Goal: Task Accomplishment & Management: Use online tool/utility

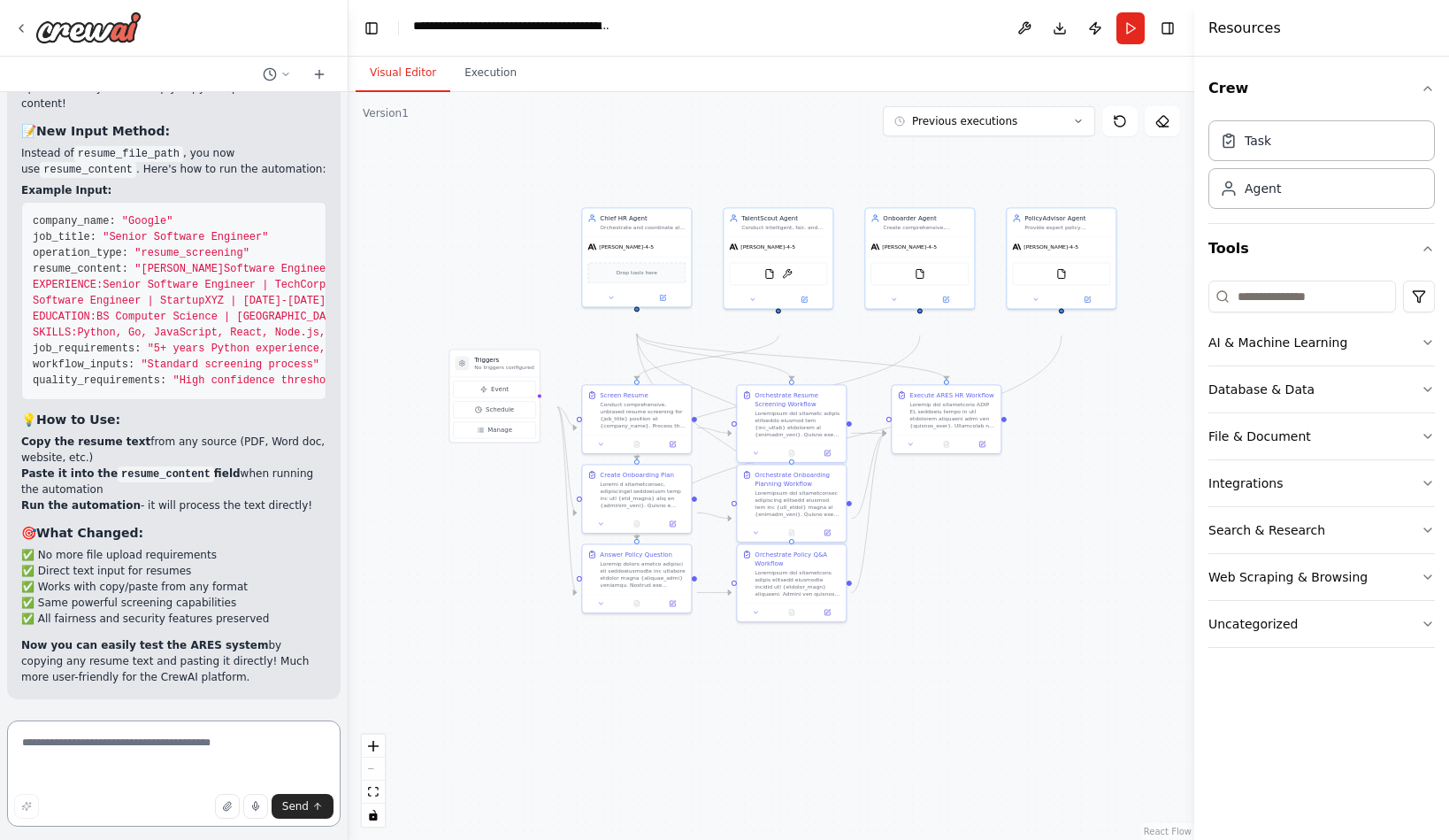
click at [149, 745] on textarea at bounding box center [173, 774] width 333 height 106
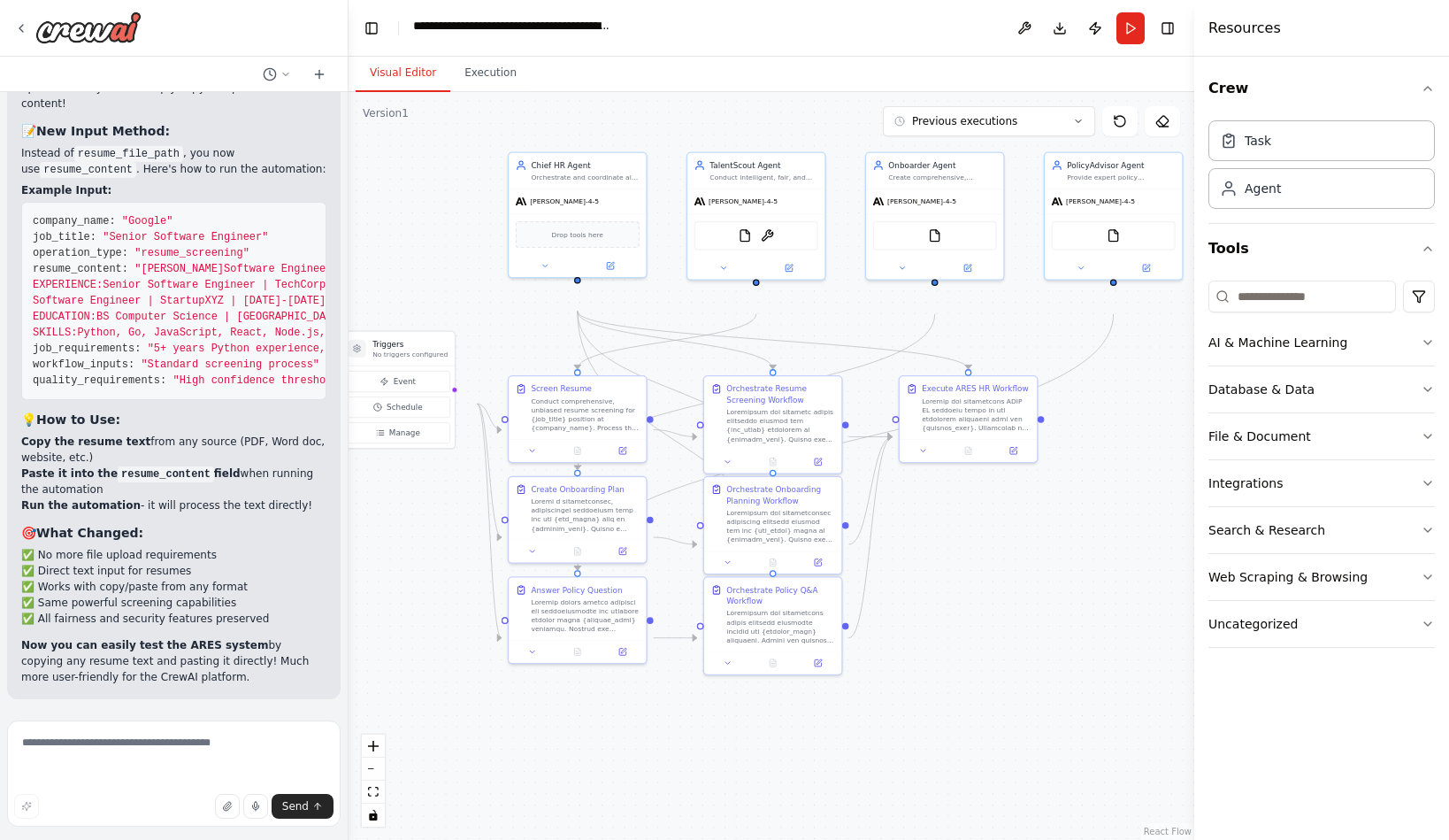
drag, startPoint x: 1009, startPoint y: 690, endPoint x: 1034, endPoint y: 706, distance: 29.7
click at [1034, 706] on div ".deletable-edge-delete-btn { width: 20px; height: 20px; border: 0px solid #ffff…" at bounding box center [771, 466] width 846 height 748
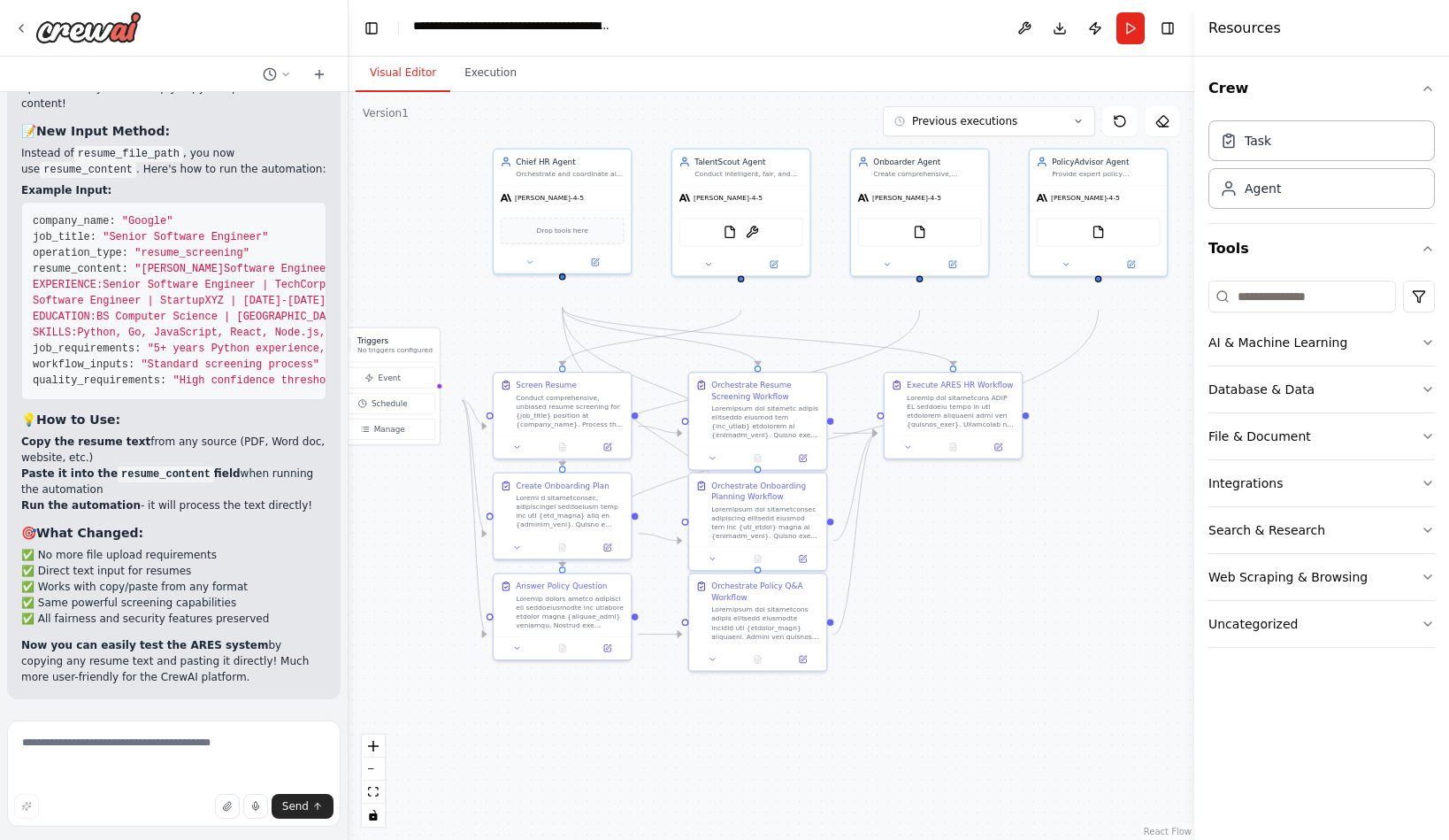
drag, startPoint x: 1043, startPoint y: 692, endPoint x: 1024, endPoint y: 681, distance: 22.0
click at [1024, 681] on div ".deletable-edge-delete-btn { width: 20px; height: 20px; border: 0px solid #ffff…" at bounding box center [771, 466] width 846 height 748
click at [1173, 28] on button "Toggle Right Sidebar" at bounding box center [1168, 28] width 25 height 25
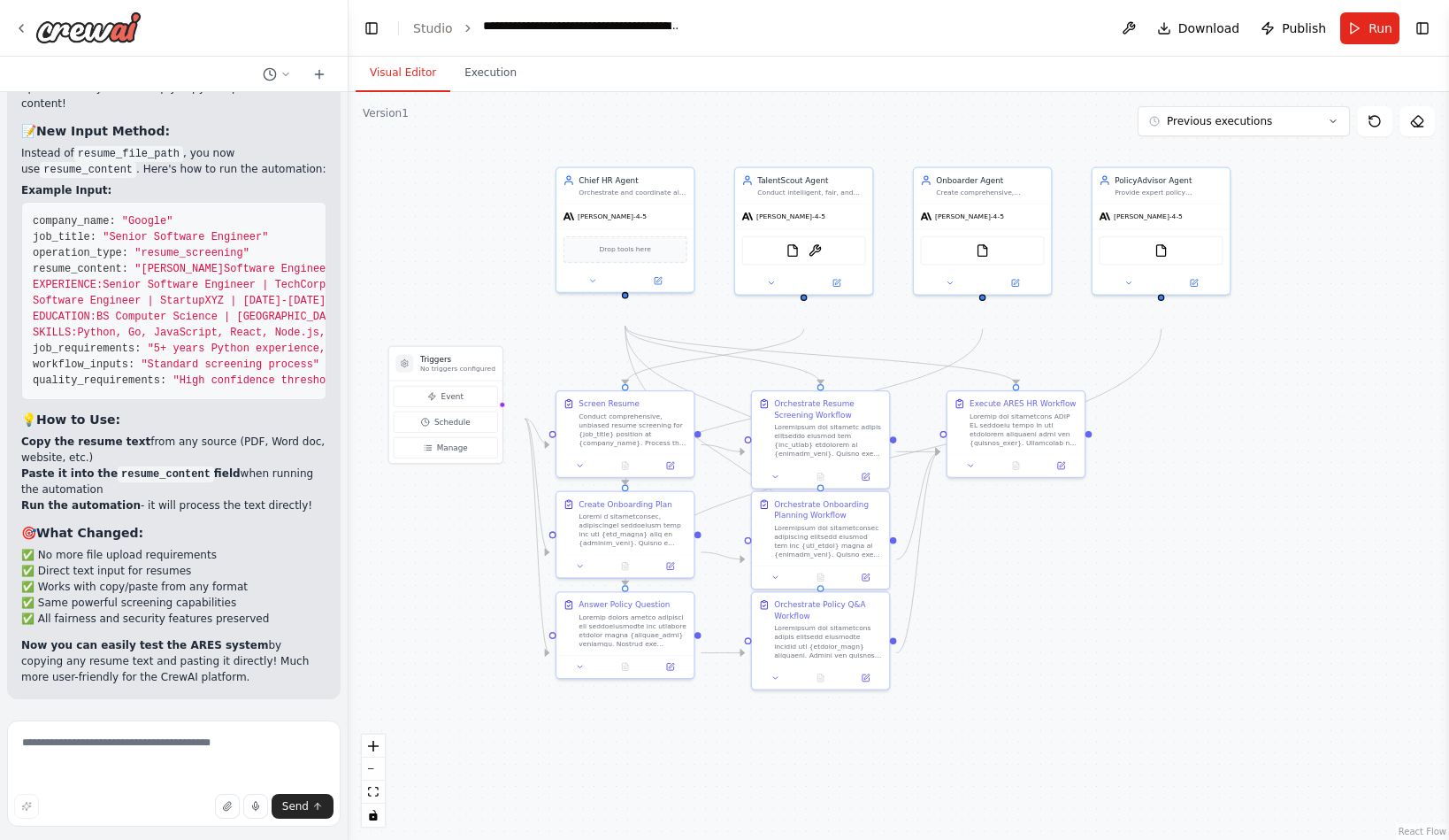
drag, startPoint x: 1243, startPoint y: 381, endPoint x: 1314, endPoint y: 398, distance: 73.0
click at [1314, 398] on div ".deletable-edge-delete-btn { width: 20px; height: 20px; border: 0px solid #ffff…" at bounding box center [899, 466] width 1100 height 748
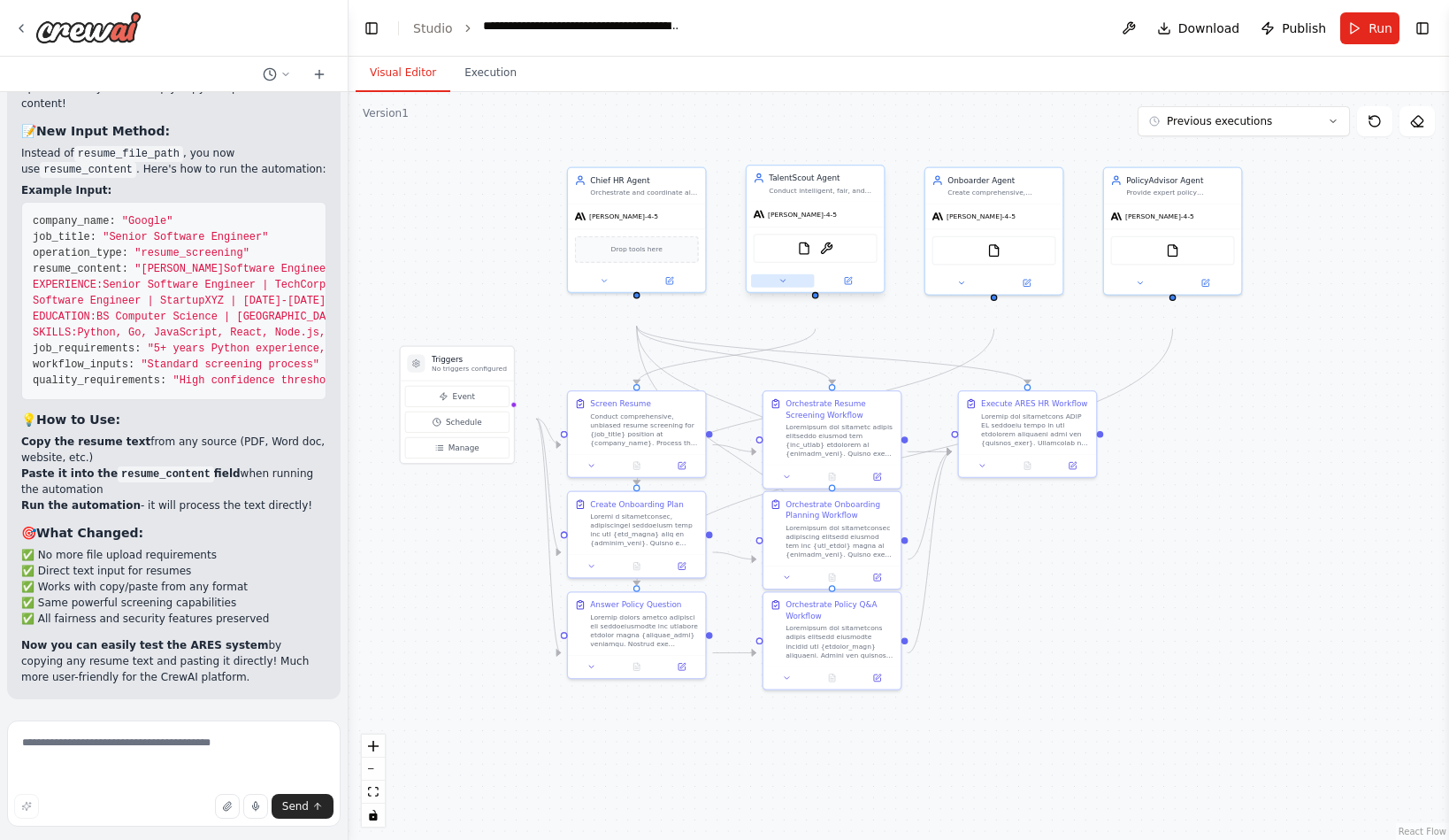
click at [786, 285] on icon at bounding box center [782, 280] width 9 height 9
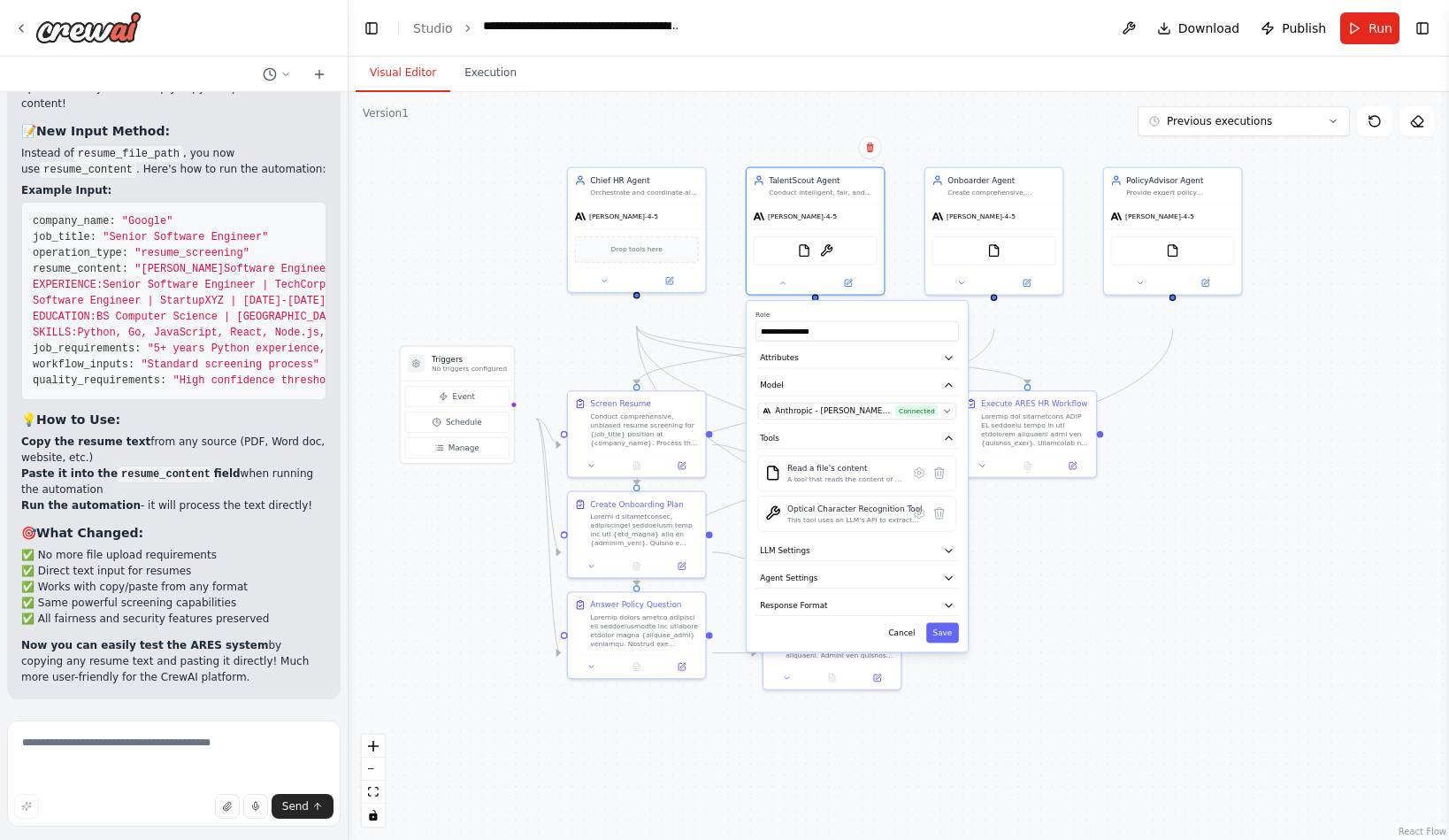
click at [1104, 625] on div ".deletable-edge-delete-btn { width: 20px; height: 20px; border: 0px solid #ffff…" at bounding box center [899, 466] width 1100 height 748
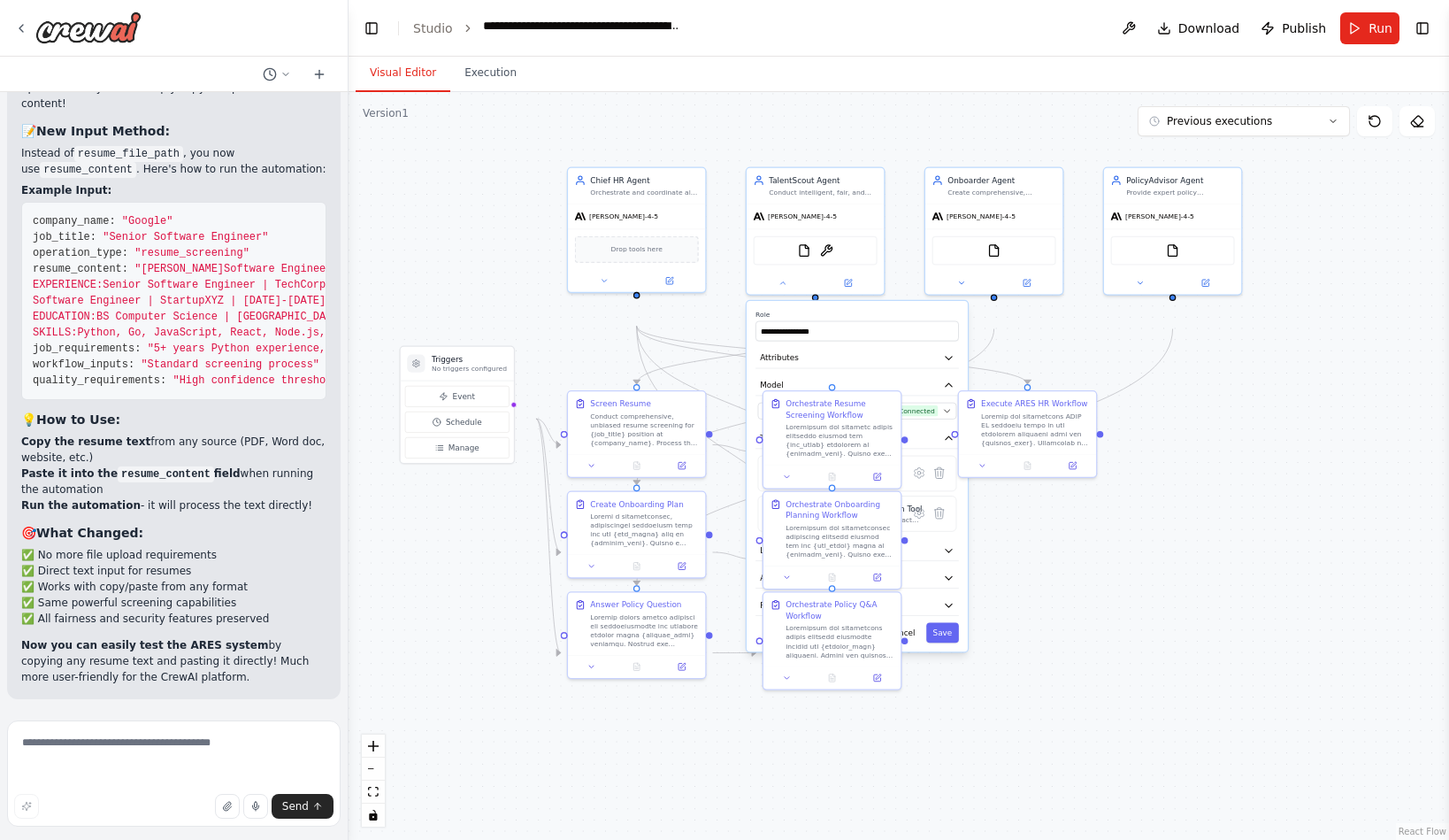
click at [1075, 627] on div ".deletable-edge-delete-btn { width: 20px; height: 20px; border: 0px solid #ffff…" at bounding box center [899, 466] width 1100 height 748
click at [768, 288] on button at bounding box center [782, 281] width 63 height 13
drag, startPoint x: 182, startPoint y: 744, endPoint x: 373, endPoint y: 617, distance: 229.4
click at [182, 744] on textarea at bounding box center [173, 774] width 333 height 106
click at [601, 283] on icon at bounding box center [603, 278] width 9 height 9
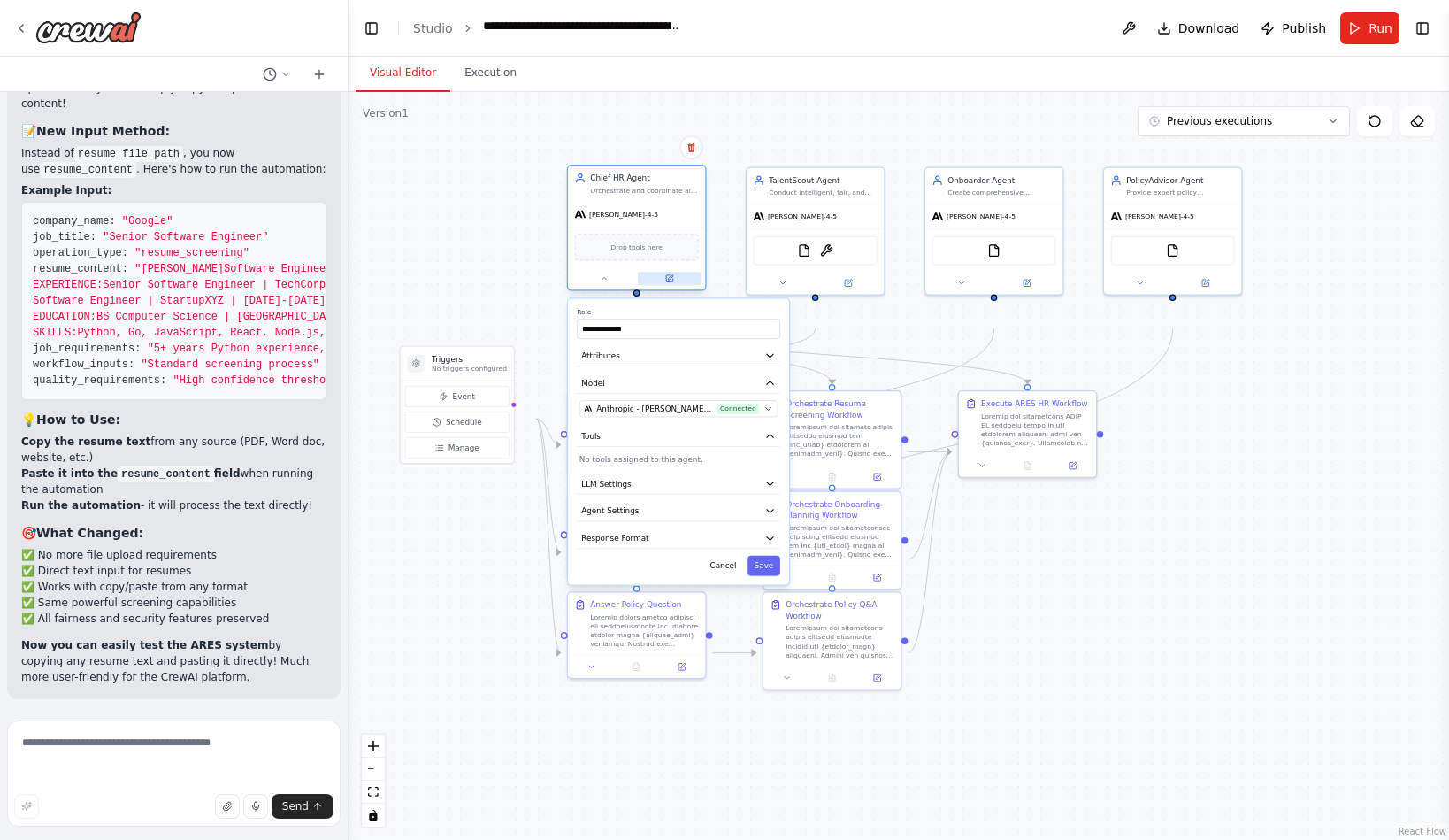
click at [661, 285] on button at bounding box center [670, 278] width 63 height 13
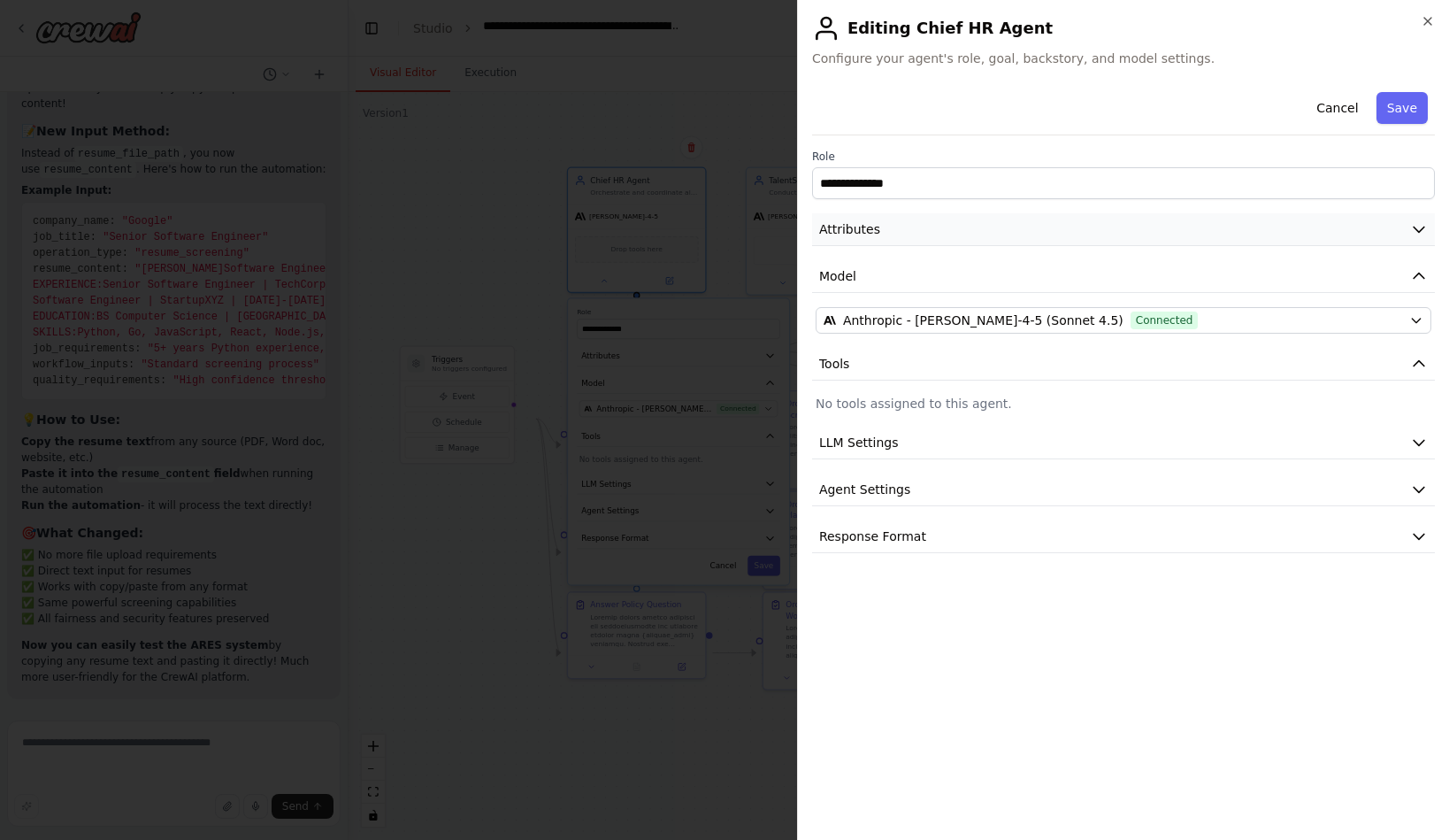
click at [902, 246] on button "Attributes" at bounding box center [1124, 229] width 623 height 33
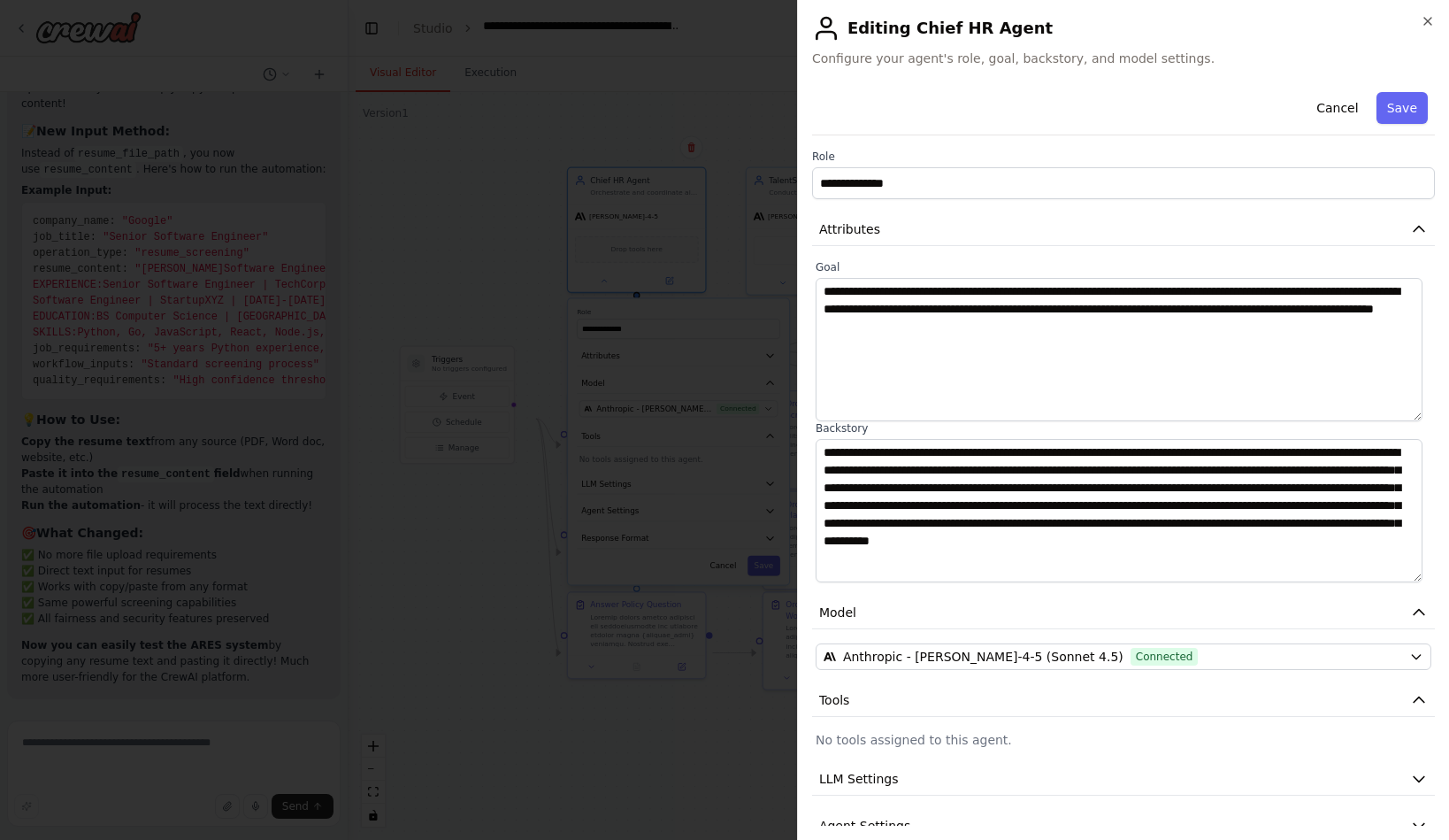
scroll to position [66, 0]
click at [1424, 22] on icon "button" at bounding box center [1427, 21] width 7 height 7
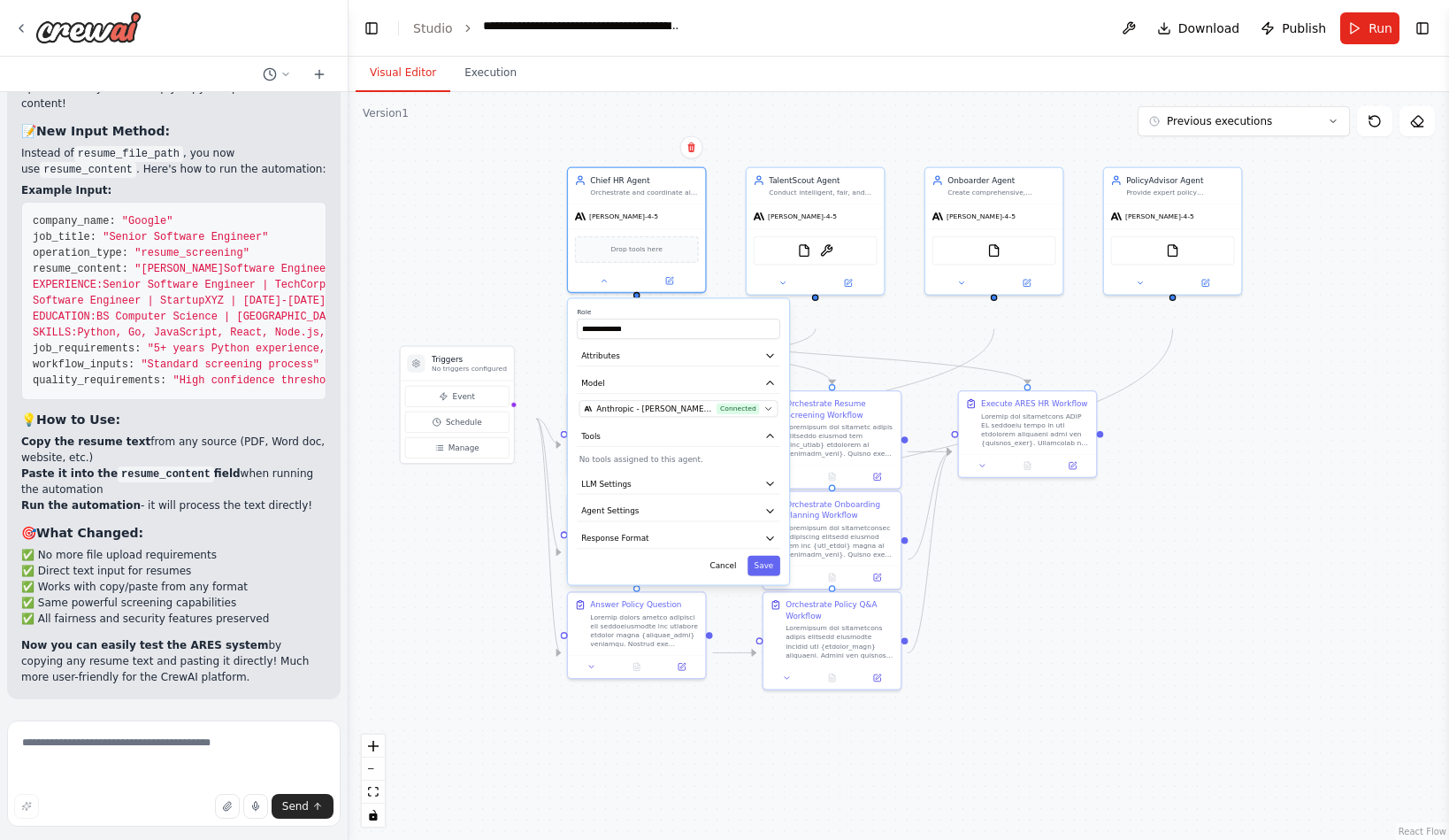
click at [520, 241] on div ".deletable-edge-delete-btn { width: 20px; height: 20px; border: 0px solid #ffff…" at bounding box center [899, 466] width 1100 height 748
click at [832, 288] on button at bounding box center [848, 281] width 63 height 13
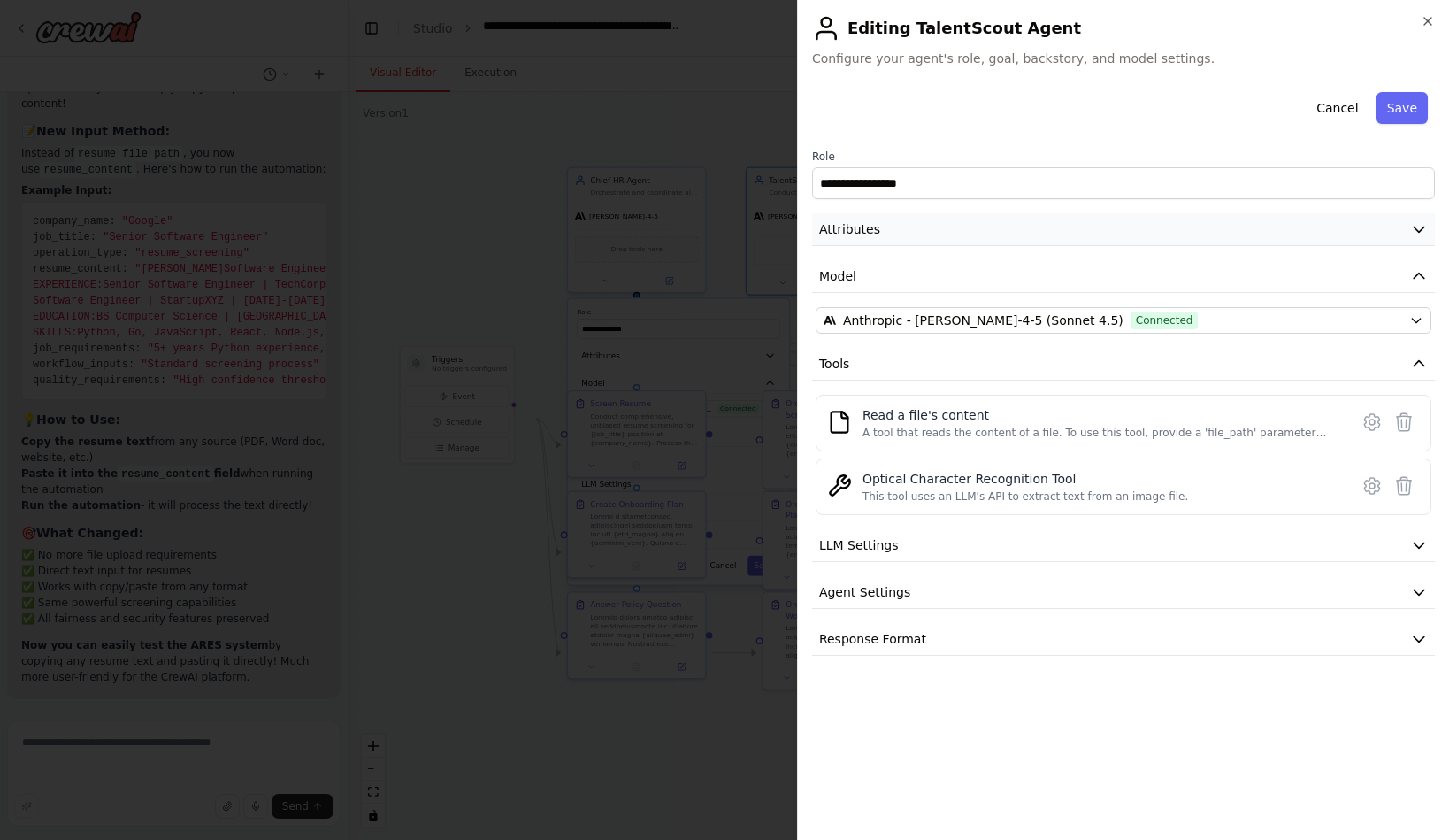
click at [1077, 246] on button "Attributes" at bounding box center [1124, 229] width 623 height 33
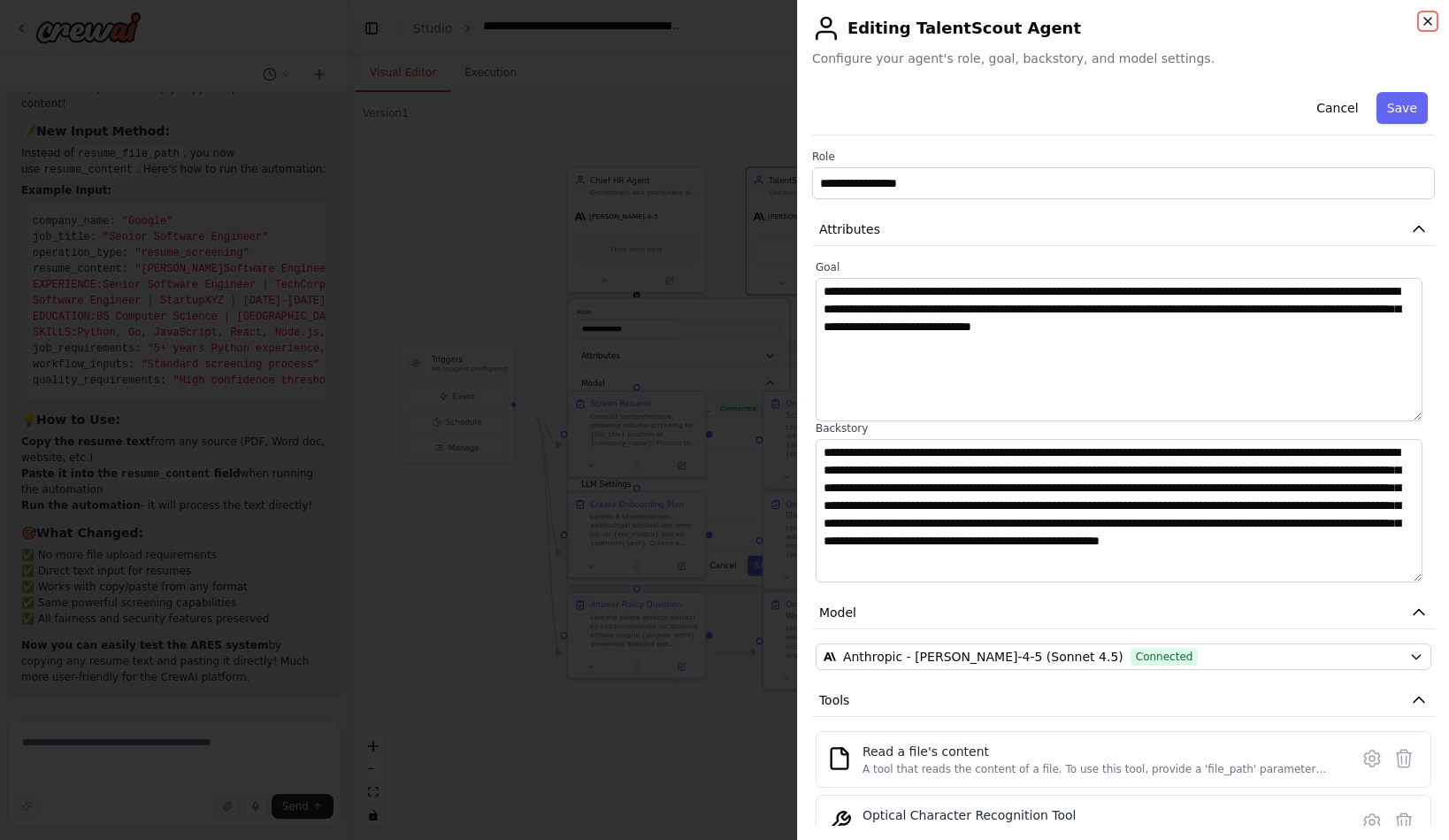
click at [1428, 28] on icon "button" at bounding box center [1428, 21] width 14 height 14
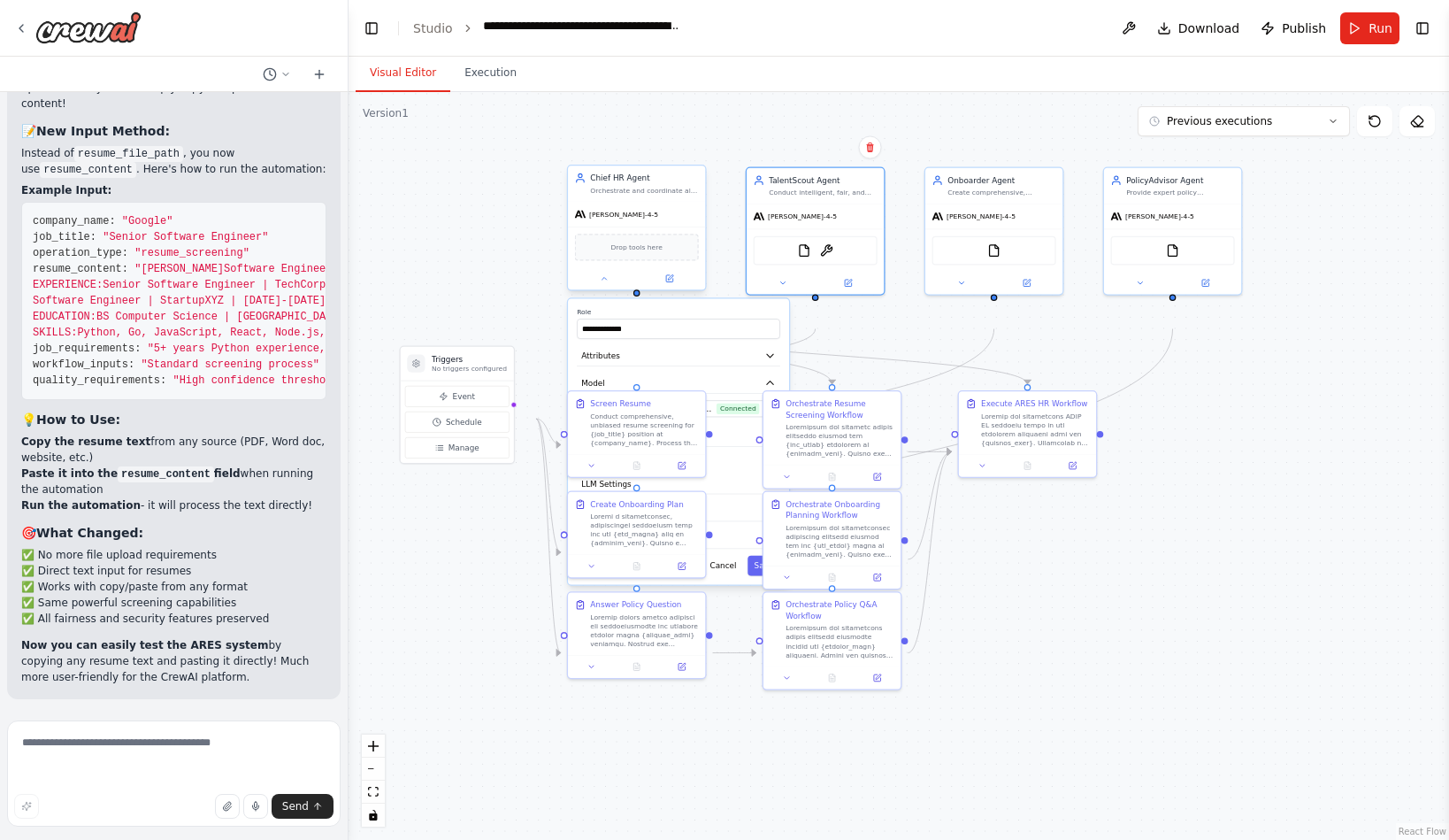
click at [595, 290] on div at bounding box center [636, 277] width 137 height 22
click at [599, 285] on button at bounding box center [604, 278] width 63 height 13
click at [536, 285] on div ".deletable-edge-delete-btn { width: 20px; height: 20px; border: 0px solid #ffff…" at bounding box center [899, 466] width 1100 height 748
click at [592, 438] on div "Screen Resume" at bounding box center [636, 420] width 124 height 49
click at [544, 283] on div ".deletable-edge-delete-btn { width: 20px; height: 20px; border: 0px solid #ffff…" at bounding box center [899, 466] width 1100 height 748
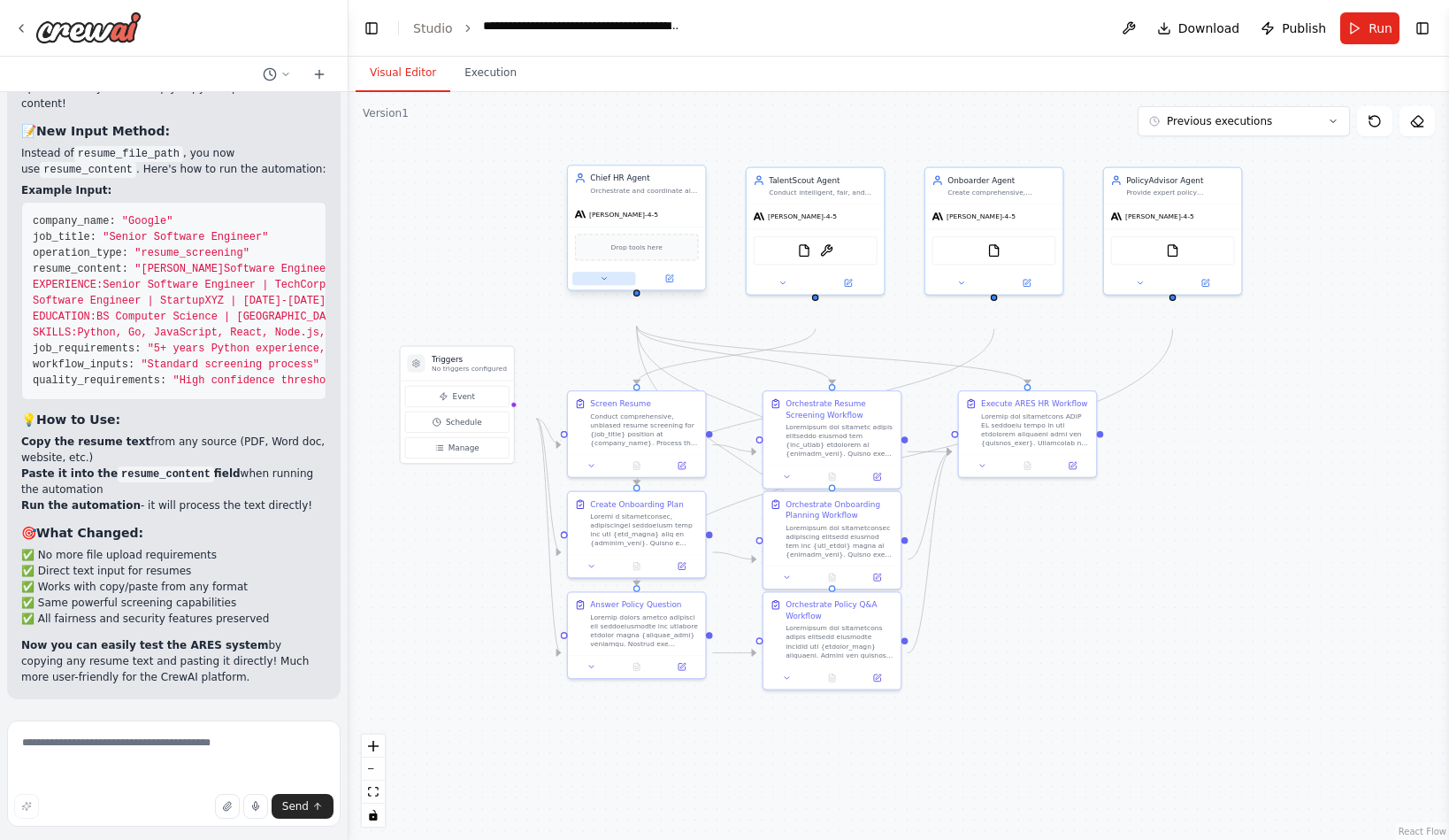
click at [597, 285] on button at bounding box center [604, 278] width 63 height 13
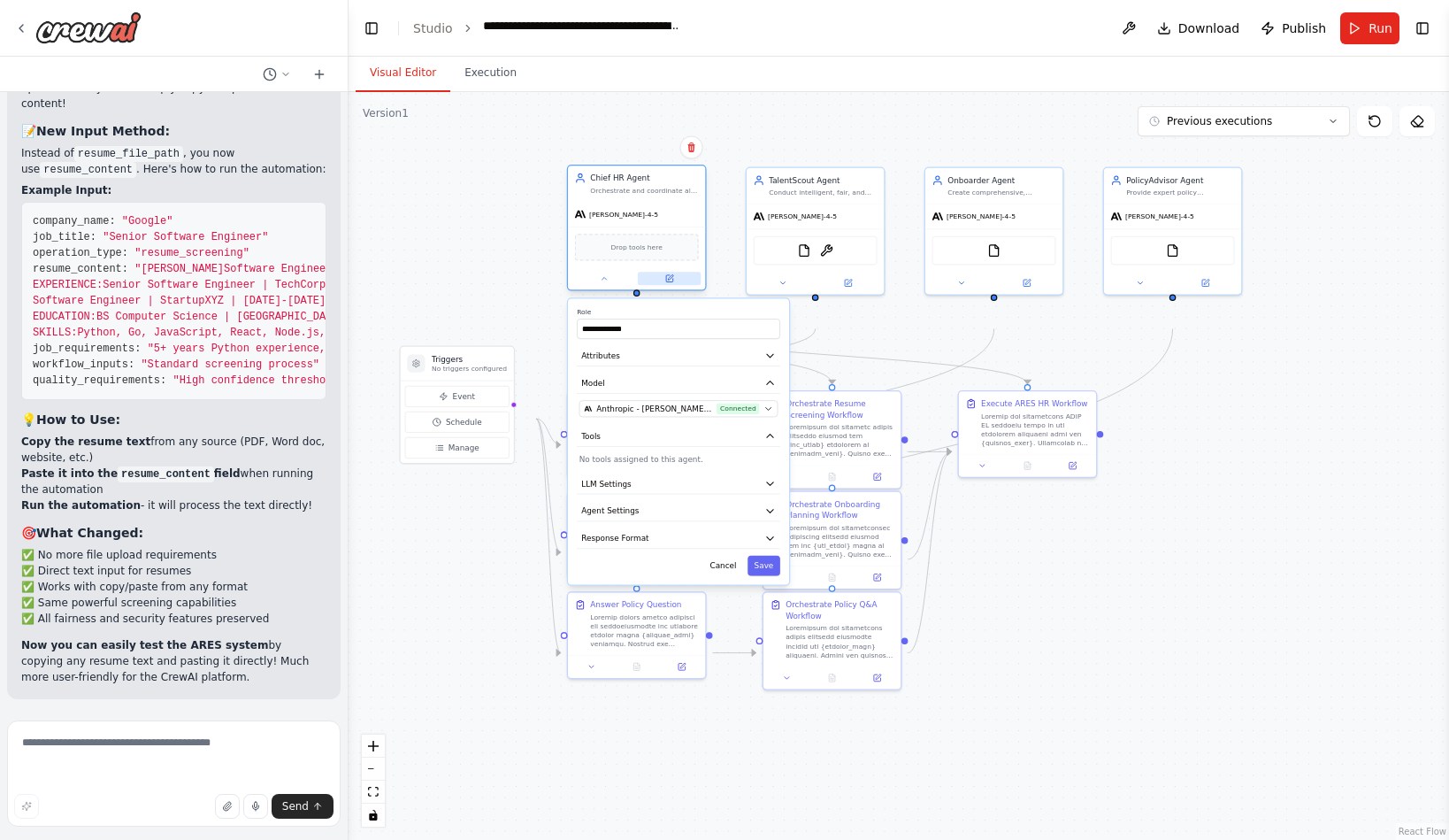
click at [669, 282] on icon at bounding box center [670, 278] width 7 height 7
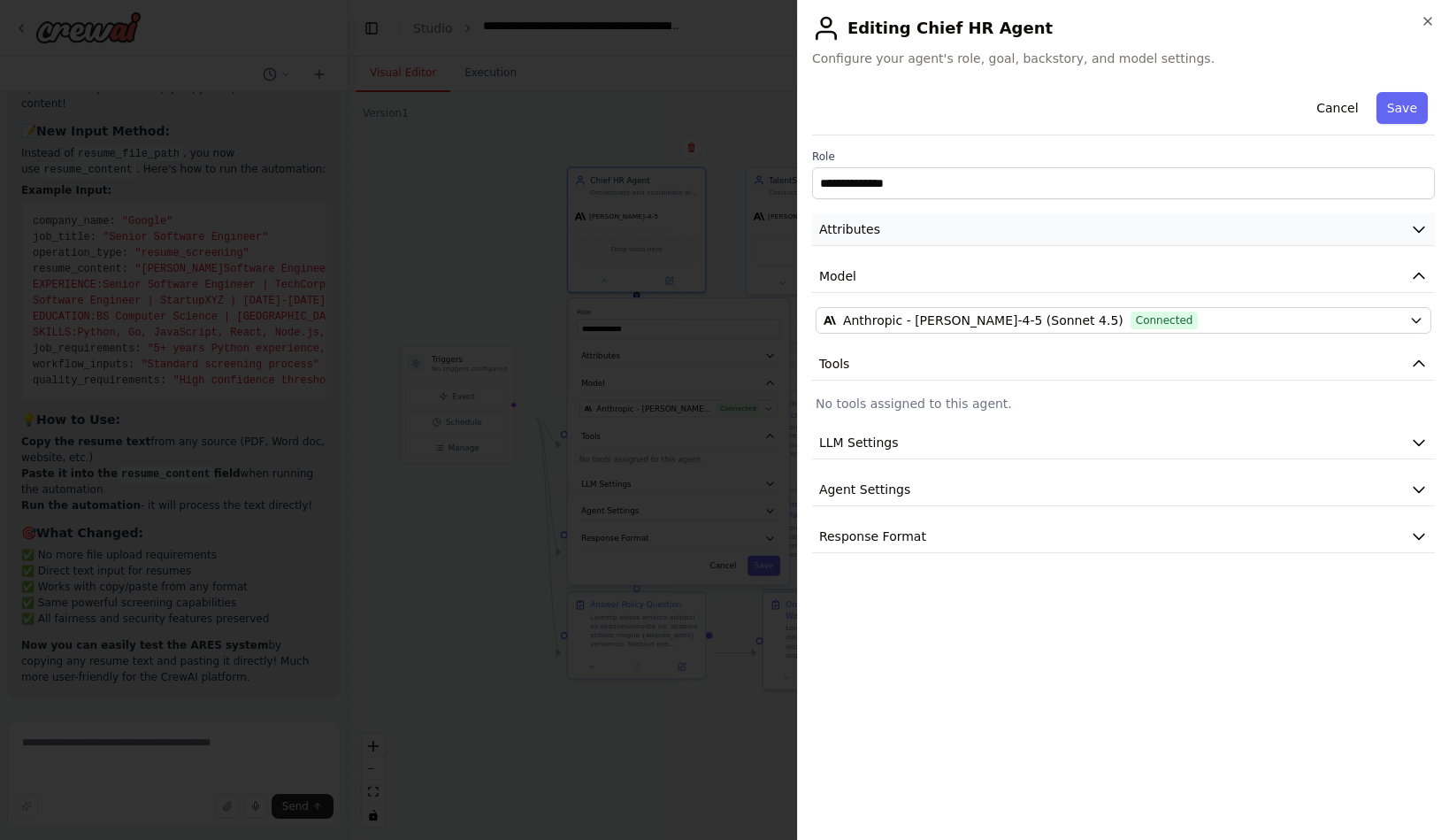
click at [1174, 246] on button "Attributes" at bounding box center [1124, 229] width 623 height 33
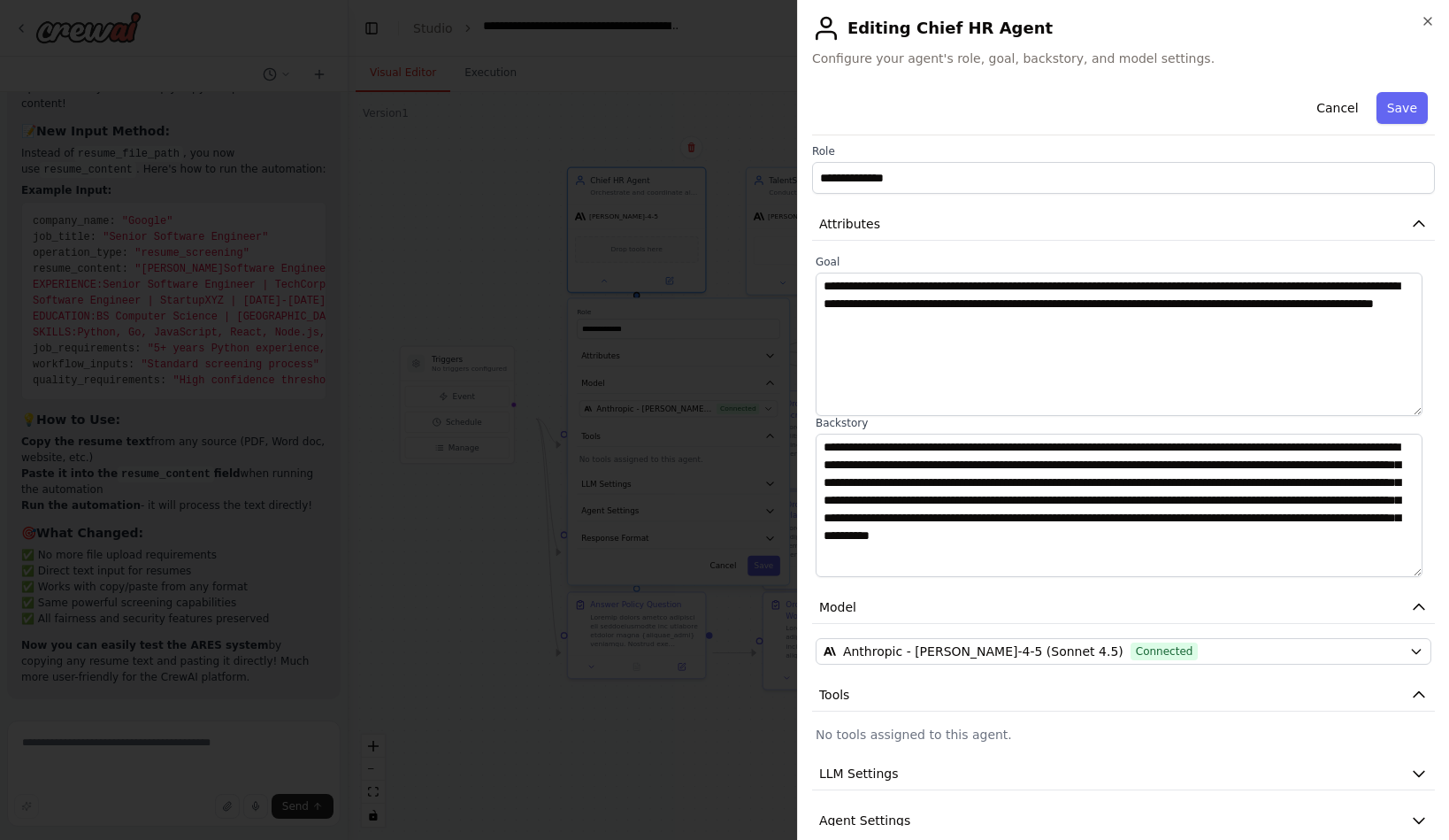
scroll to position [0, 0]
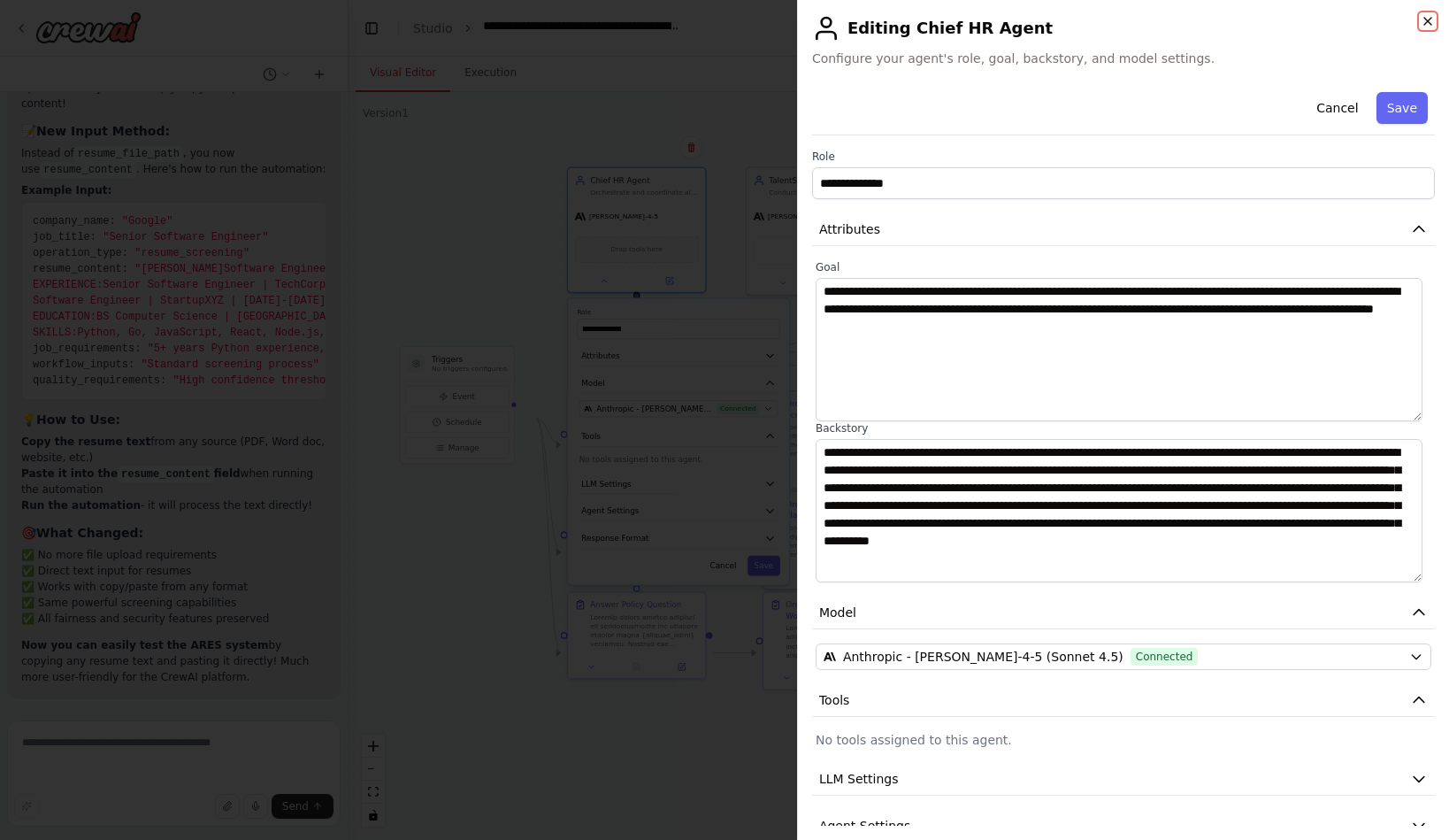
click at [1422, 28] on icon "button" at bounding box center [1428, 21] width 14 height 14
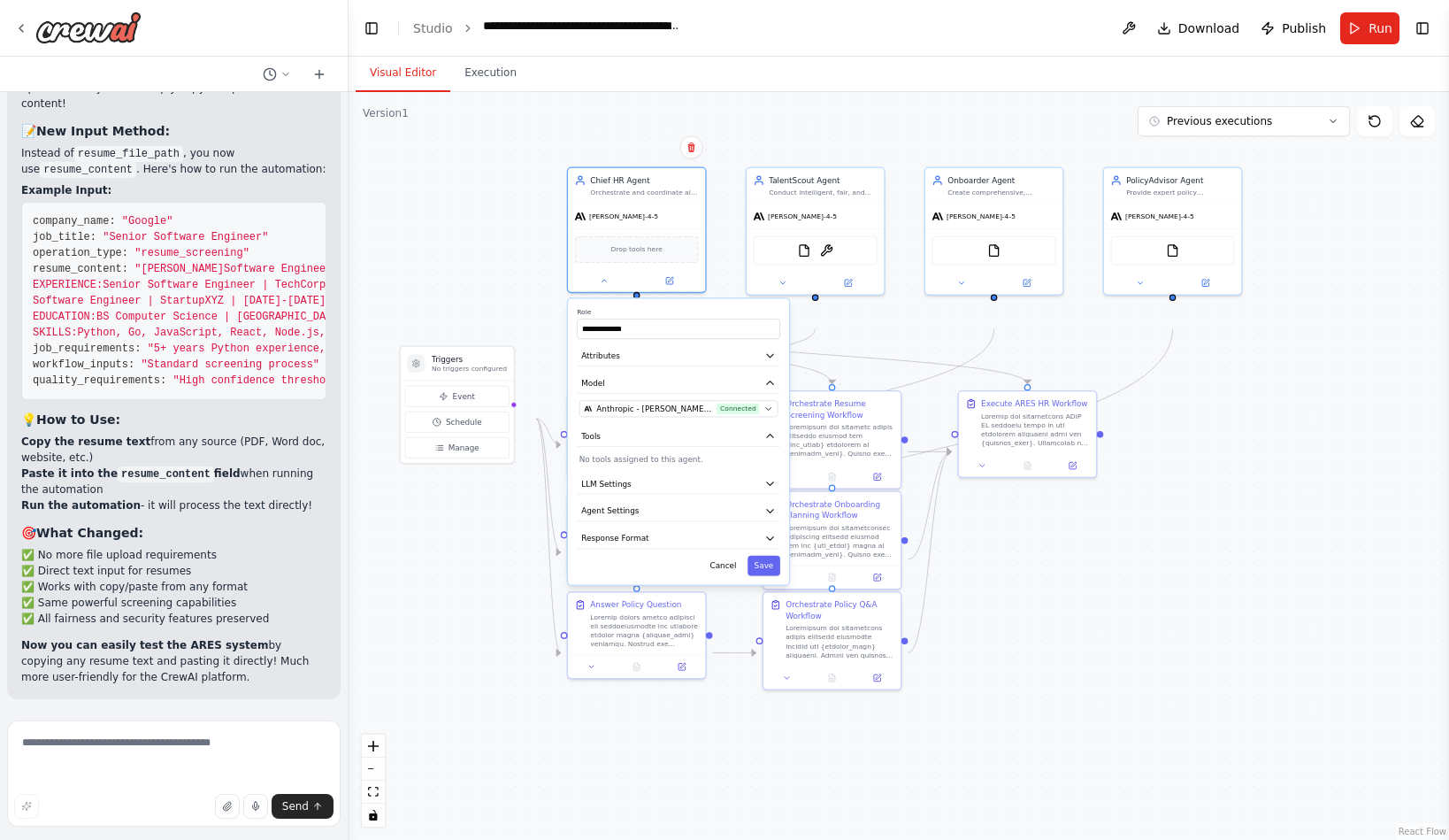
click at [1368, 473] on div ".deletable-edge-delete-btn { width: 20px; height: 20px; border: 0px solid #ffff…" at bounding box center [899, 466] width 1100 height 748
click at [1042, 444] on div at bounding box center [1035, 426] width 108 height 35
click at [1410, 36] on button "Toggle Right Sidebar" at bounding box center [1422, 28] width 25 height 25
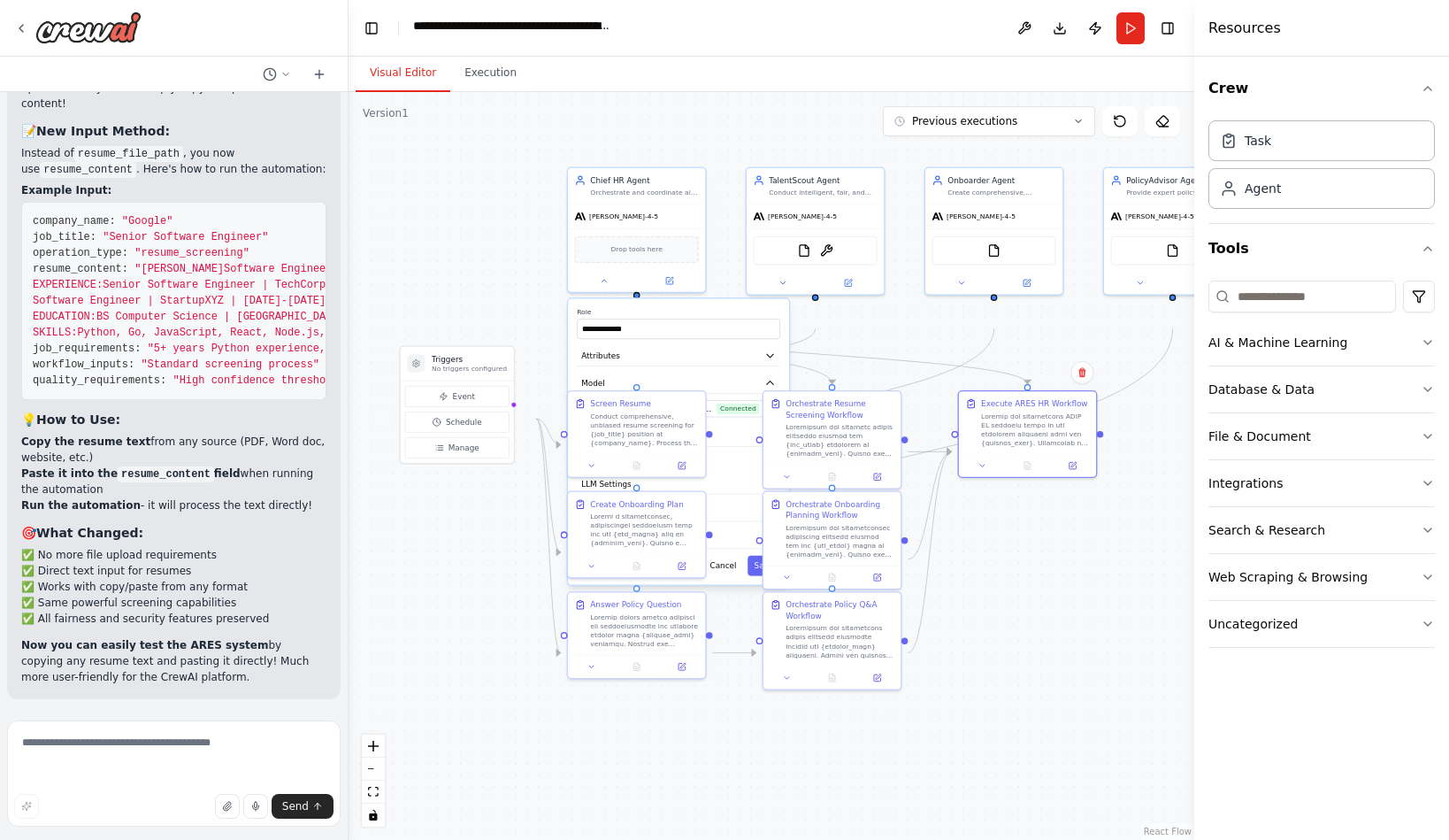
click at [1065, 570] on div ".deletable-edge-delete-btn { width: 20px; height: 20px; border: 0px solid #ffff…" at bounding box center [771, 466] width 846 height 748
click at [1069, 468] on icon at bounding box center [1072, 463] width 9 height 9
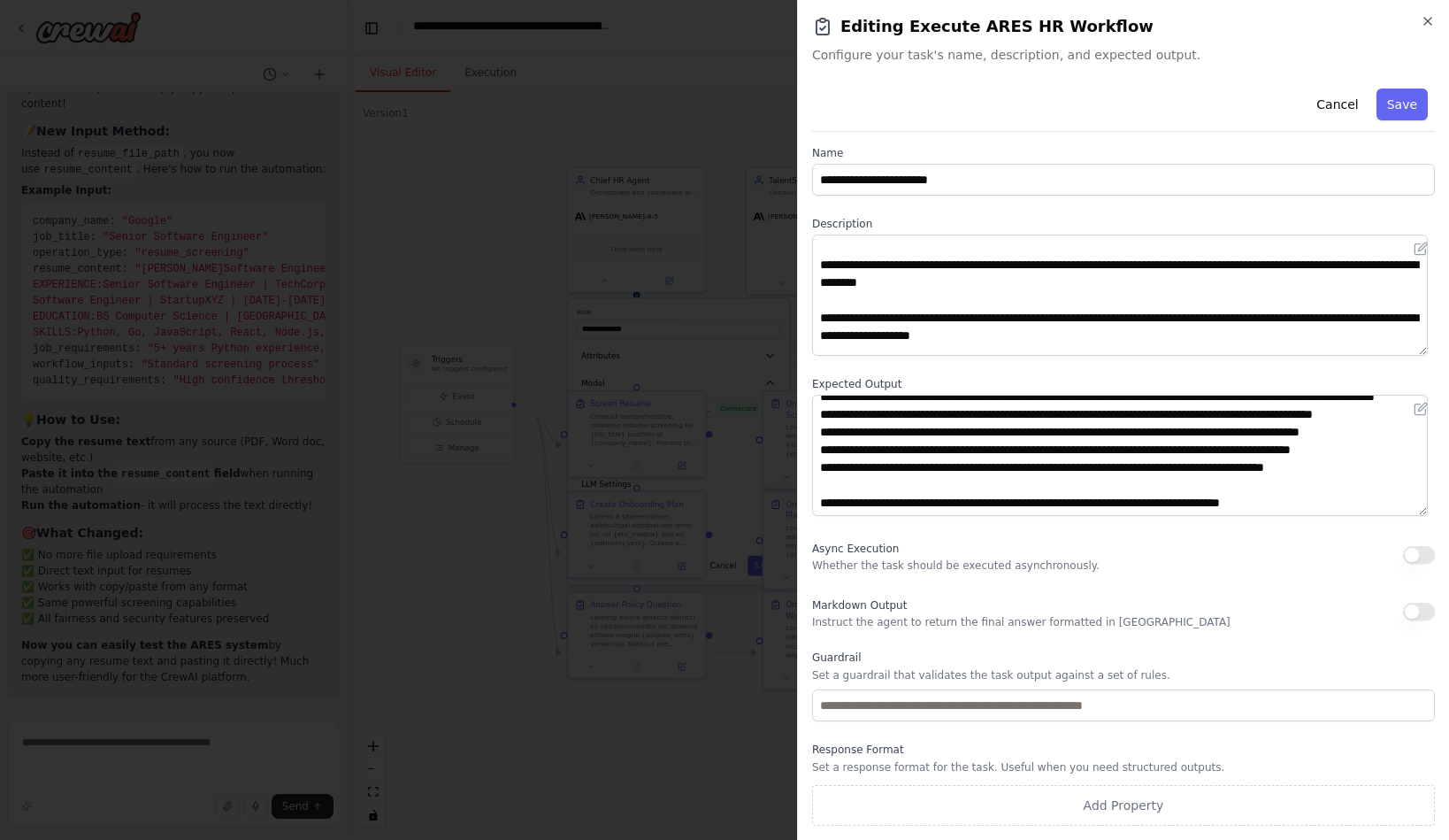
scroll to position [157, 0]
click at [1422, 24] on icon "button" at bounding box center [1428, 21] width 14 height 14
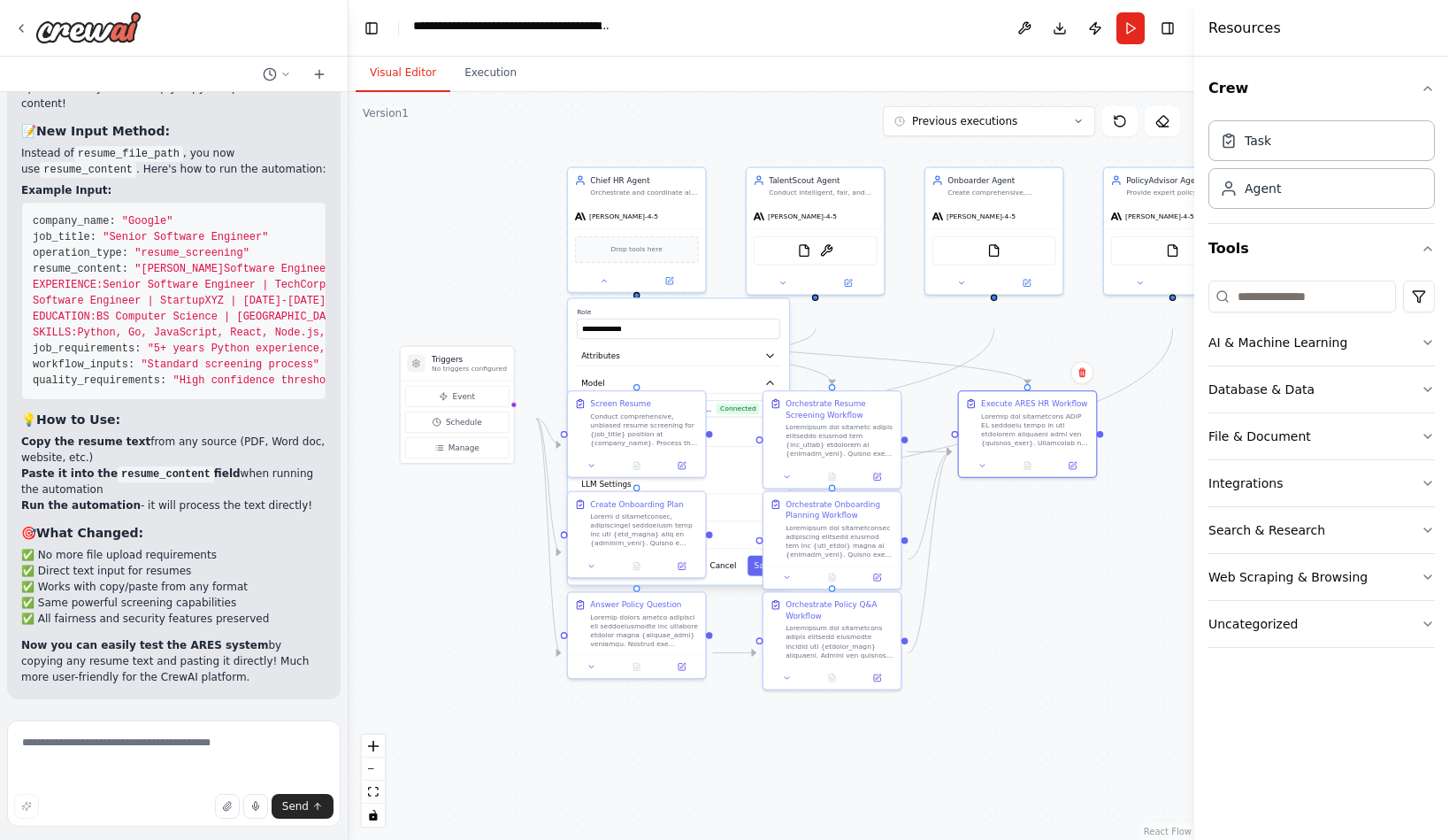
click at [944, 667] on div ".deletable-edge-delete-btn { width: 20px; height: 20px; border: 0px solid #ffff…" at bounding box center [771, 466] width 846 height 748
click at [611, 287] on button at bounding box center [604, 280] width 63 height 13
click at [642, 446] on div "Conduct comprehensive, unbiased resume screening for {job_title} position at {c…" at bounding box center [644, 428] width 108 height 35
click at [685, 470] on icon at bounding box center [682, 465] width 9 height 9
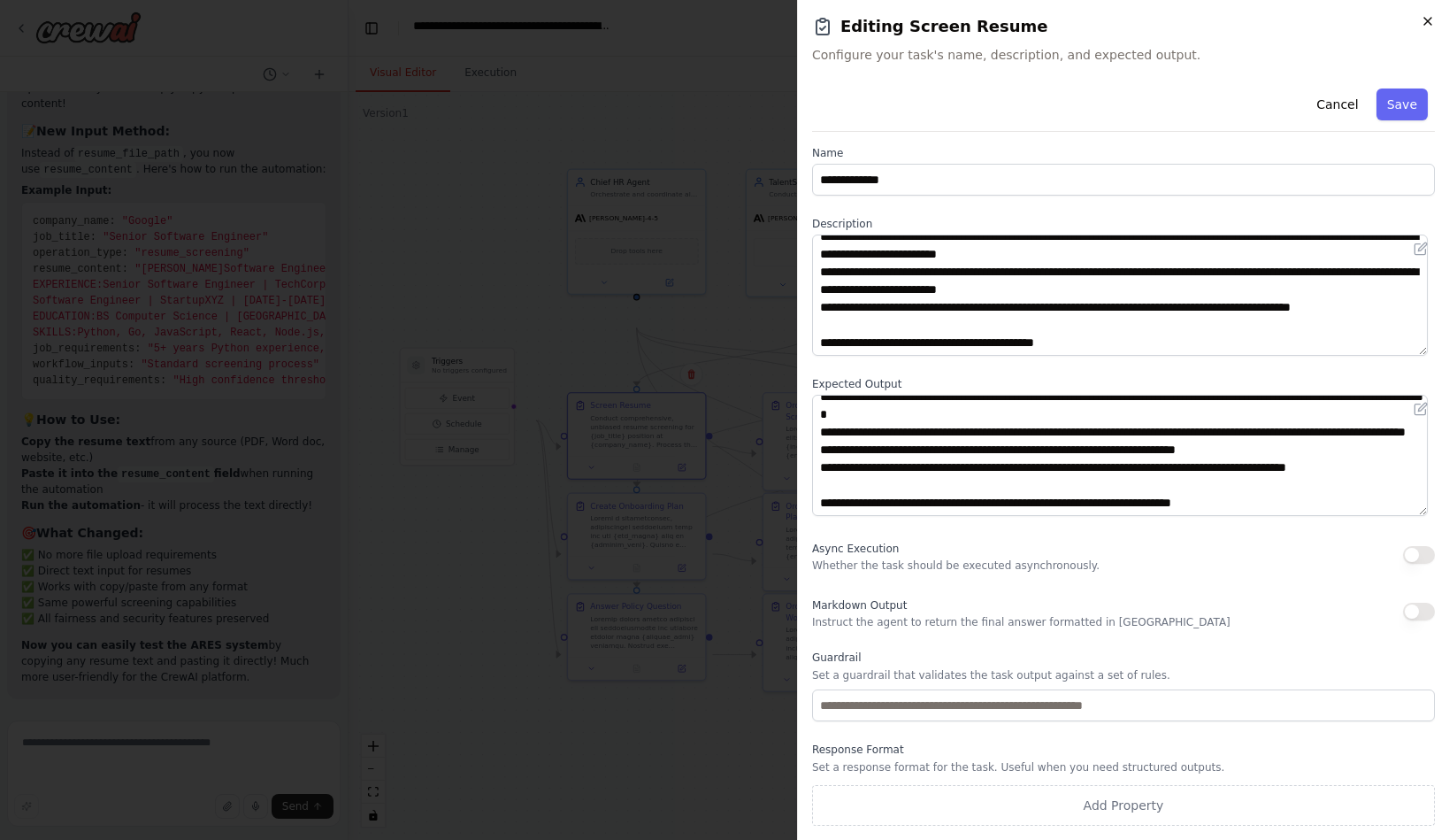
click at [1424, 25] on icon "button" at bounding box center [1427, 21] width 7 height 7
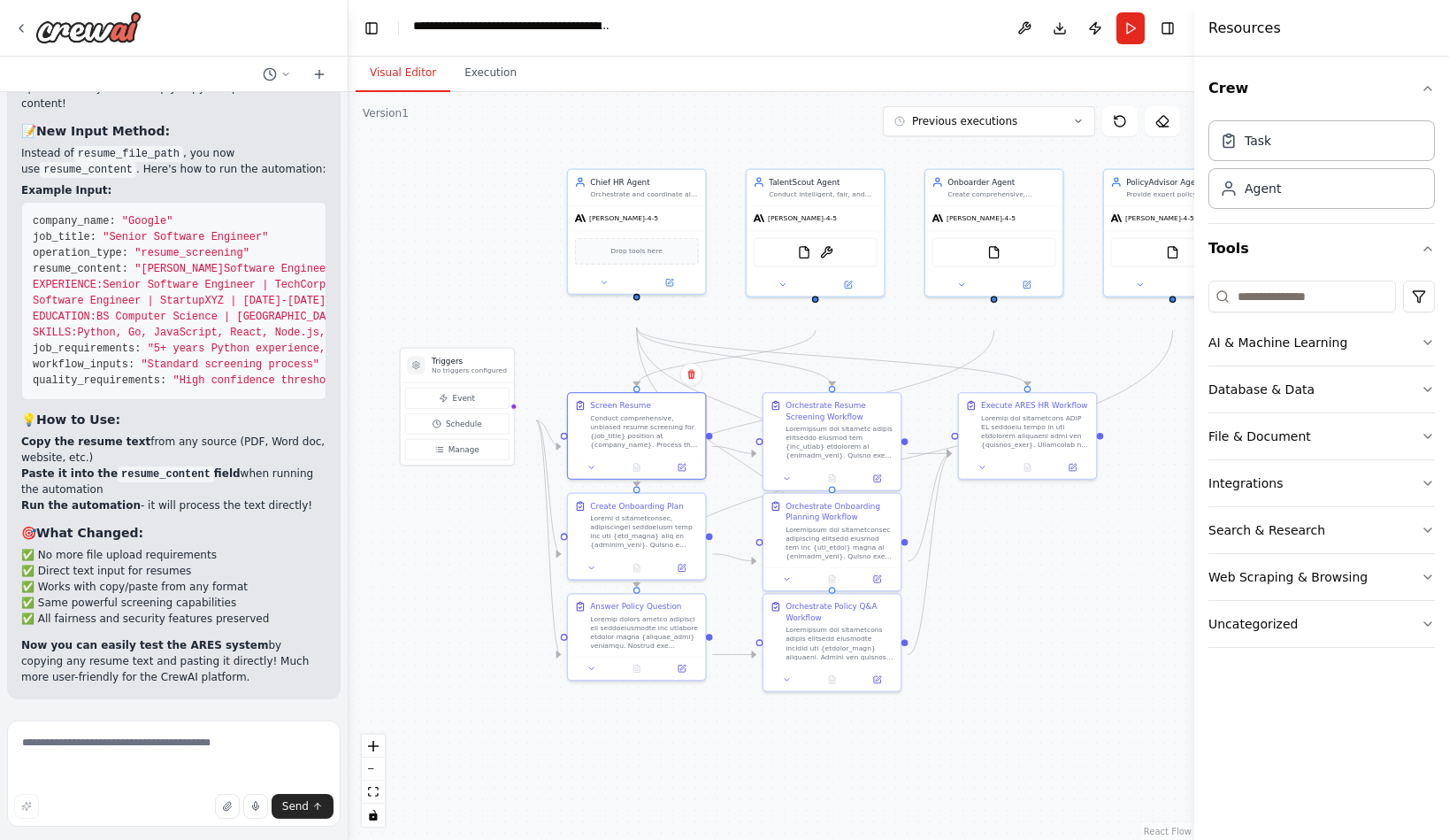
click at [406, 565] on div ".deletable-edge-delete-btn { width: 20px; height: 20px; border: 0px solid #ffff…" at bounding box center [771, 466] width 846 height 748
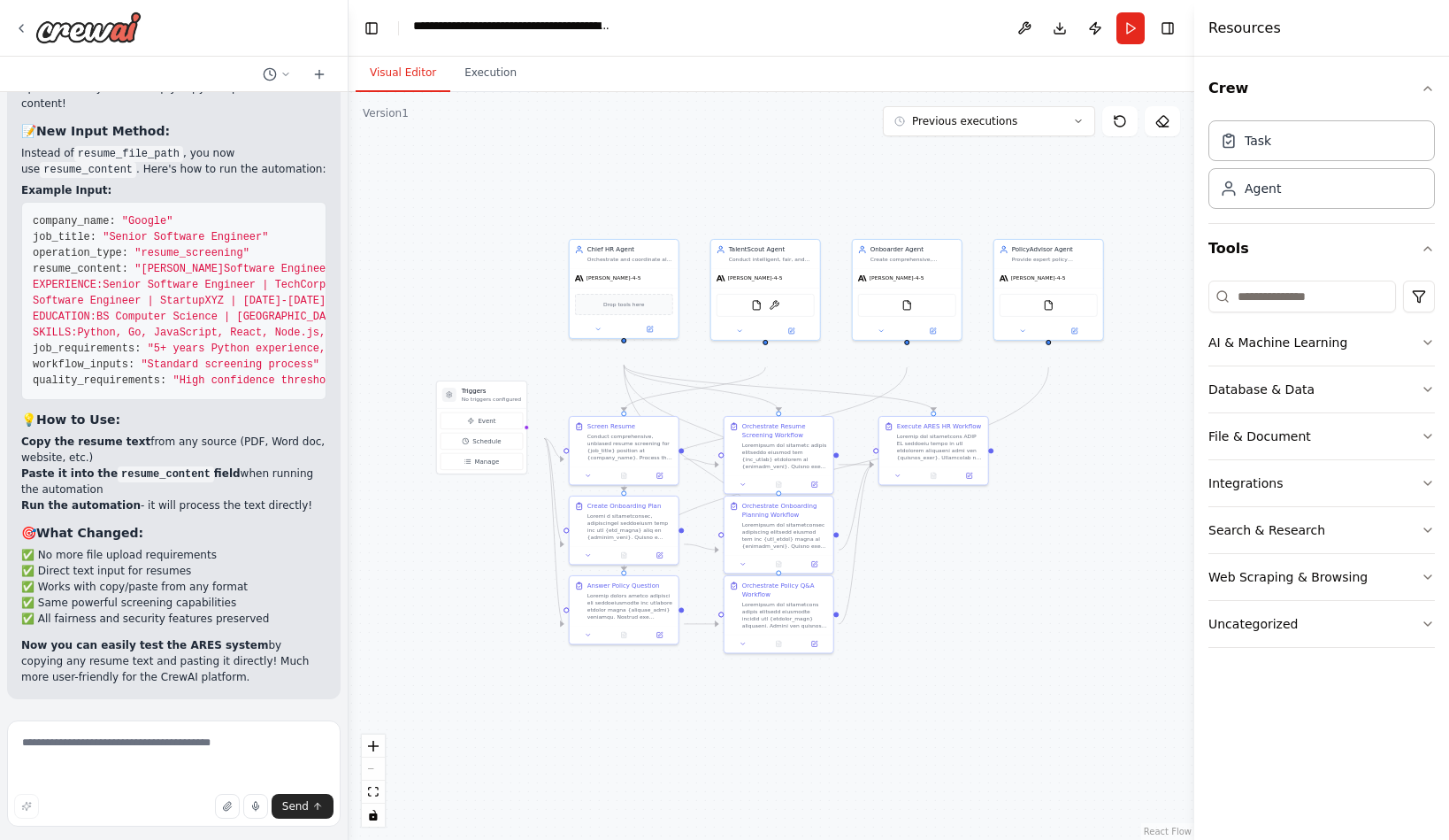
drag, startPoint x: 1079, startPoint y: 685, endPoint x: 972, endPoint y: 650, distance: 112.6
click at [973, 651] on div ".deletable-edge-delete-btn { width: 20px; height: 20px; border: 0px solid #ffff…" at bounding box center [771, 466] width 846 height 748
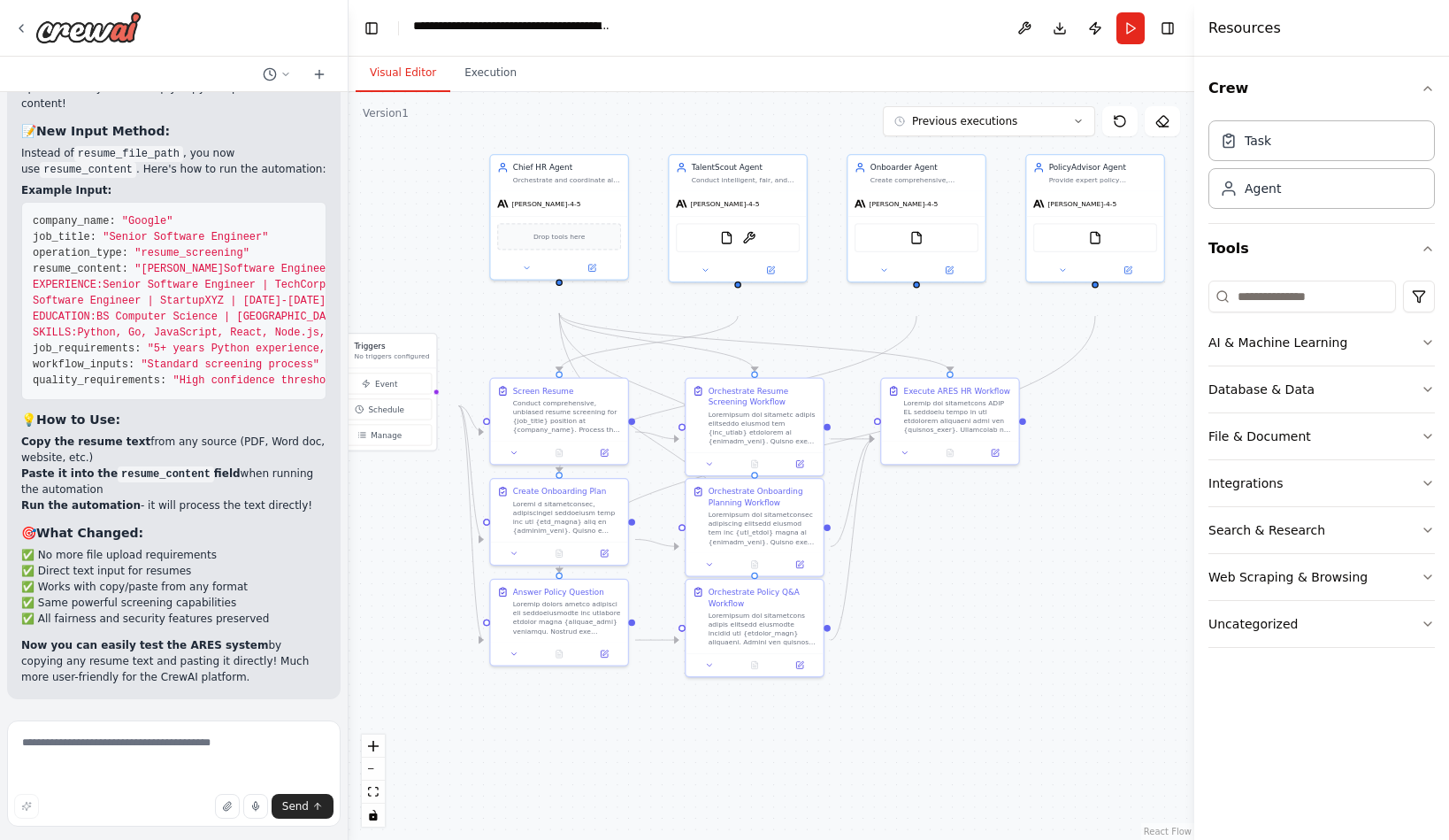
drag, startPoint x: 991, startPoint y: 646, endPoint x: 1037, endPoint y: 669, distance: 51.4
click at [1037, 669] on div ".deletable-edge-delete-btn { width: 20px; height: 20px; border: 0px solid #ffff…" at bounding box center [771, 466] width 846 height 748
click at [1117, 39] on button "Run" at bounding box center [1131, 28] width 28 height 32
click at [510, 92] on button "Execution" at bounding box center [491, 73] width 80 height 37
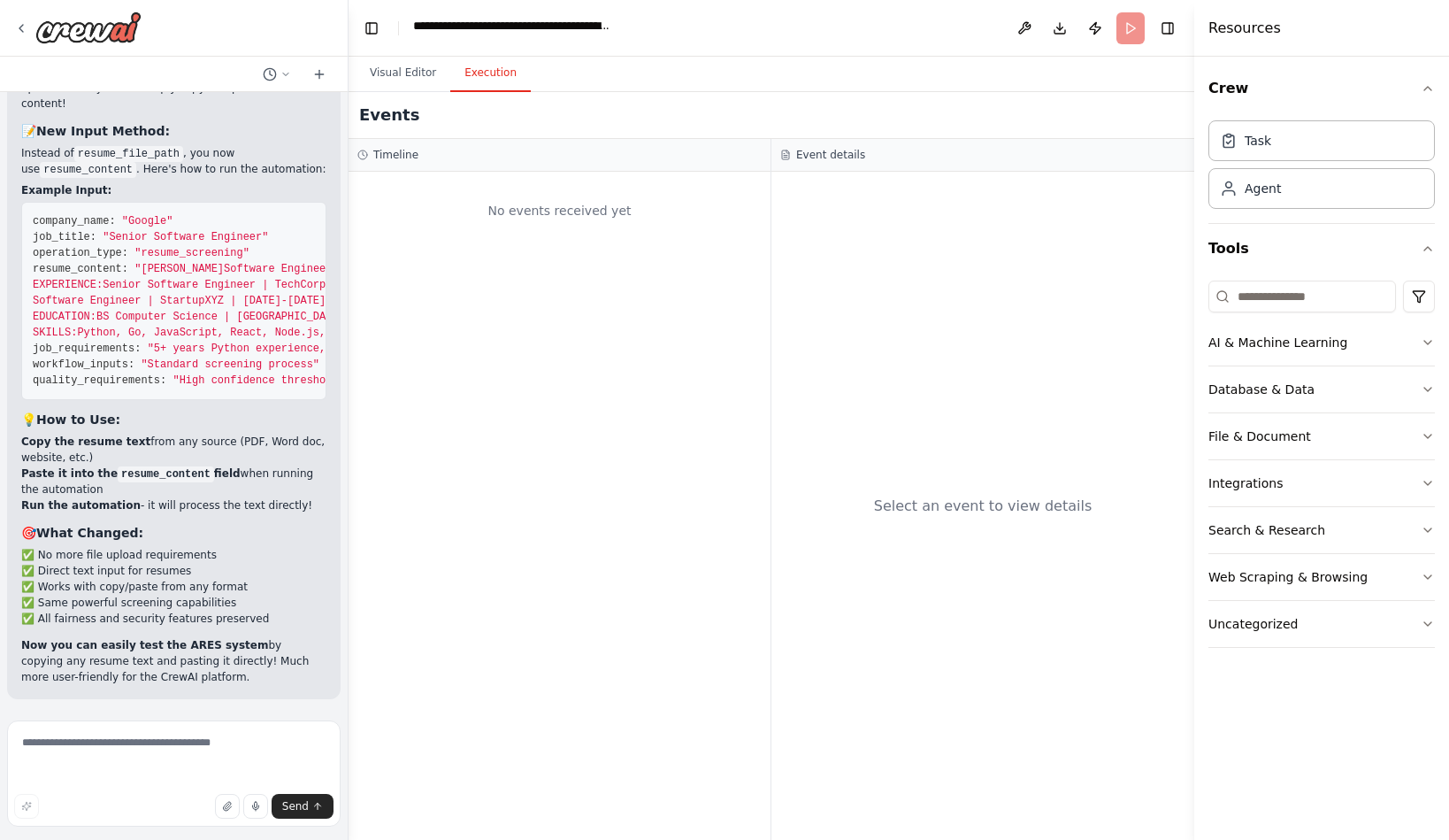
click at [1109, 38] on header "**********" at bounding box center [771, 28] width 846 height 57
click at [1166, 39] on button "Toggle Right Sidebar" at bounding box center [1168, 28] width 25 height 25
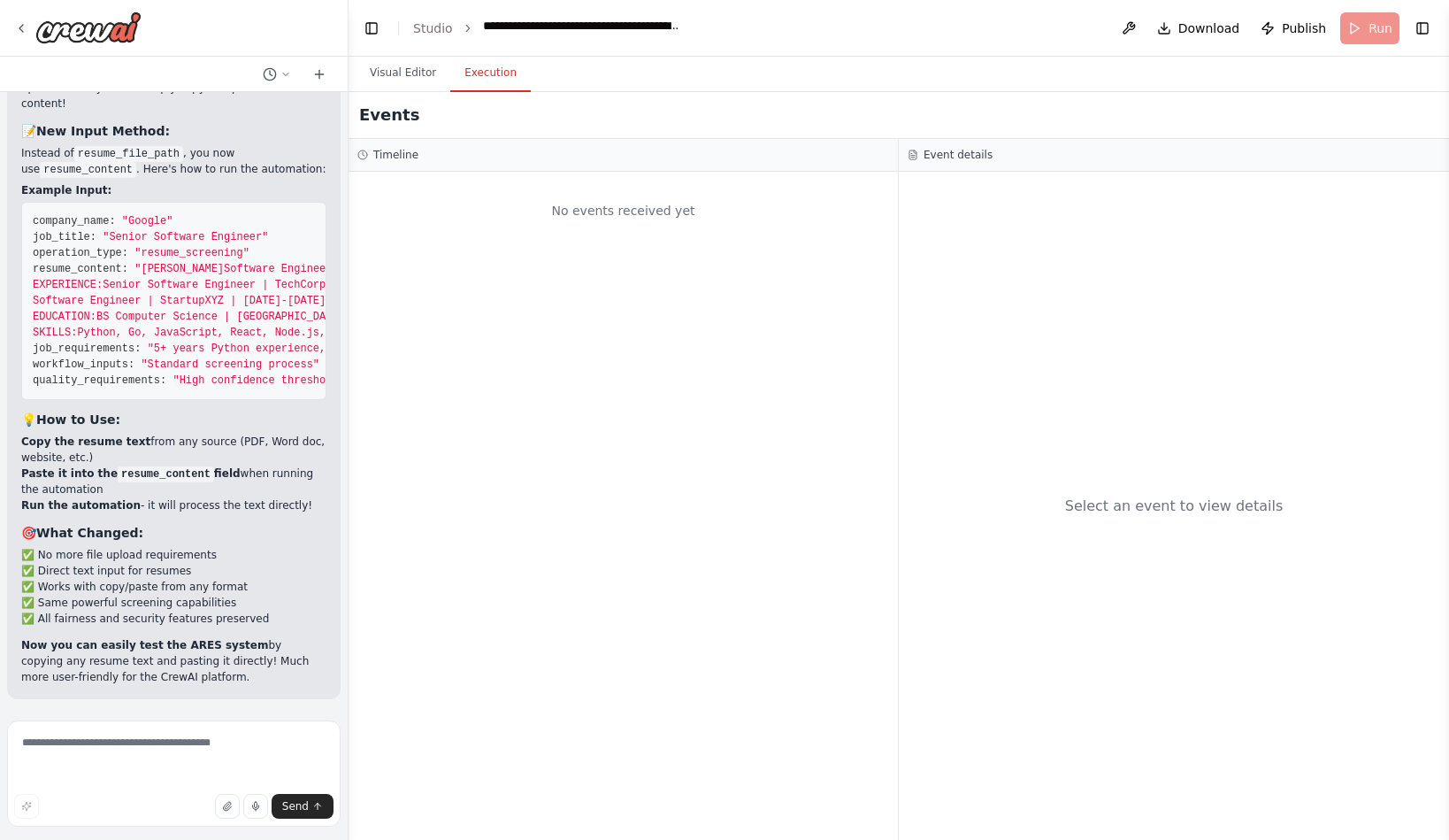
click at [1365, 25] on header "**********" at bounding box center [899, 28] width 1100 height 57
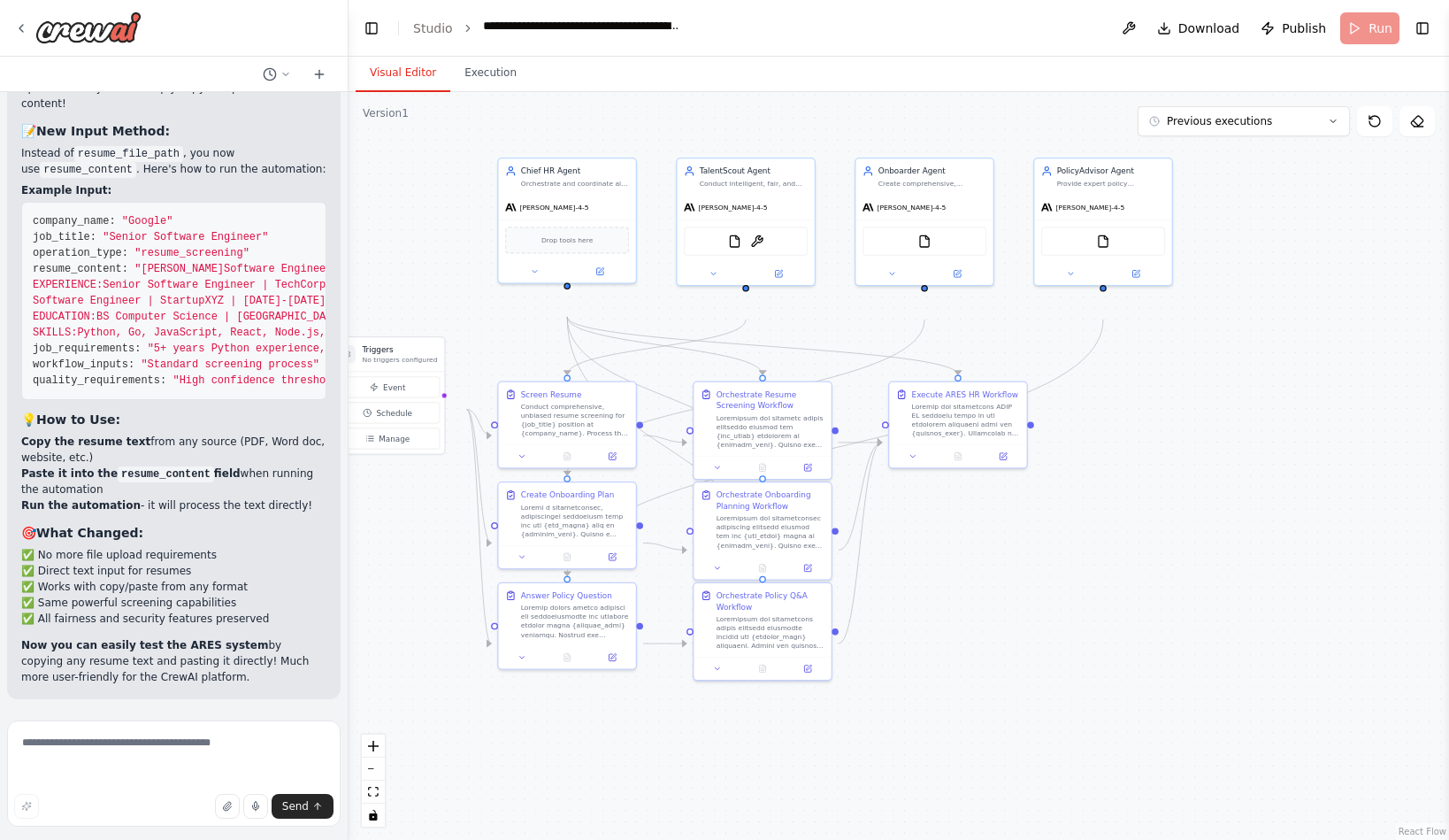
click at [413, 92] on button "Visual Editor" at bounding box center [403, 73] width 95 height 37
click at [507, 91] on button "Execution" at bounding box center [491, 73] width 80 height 37
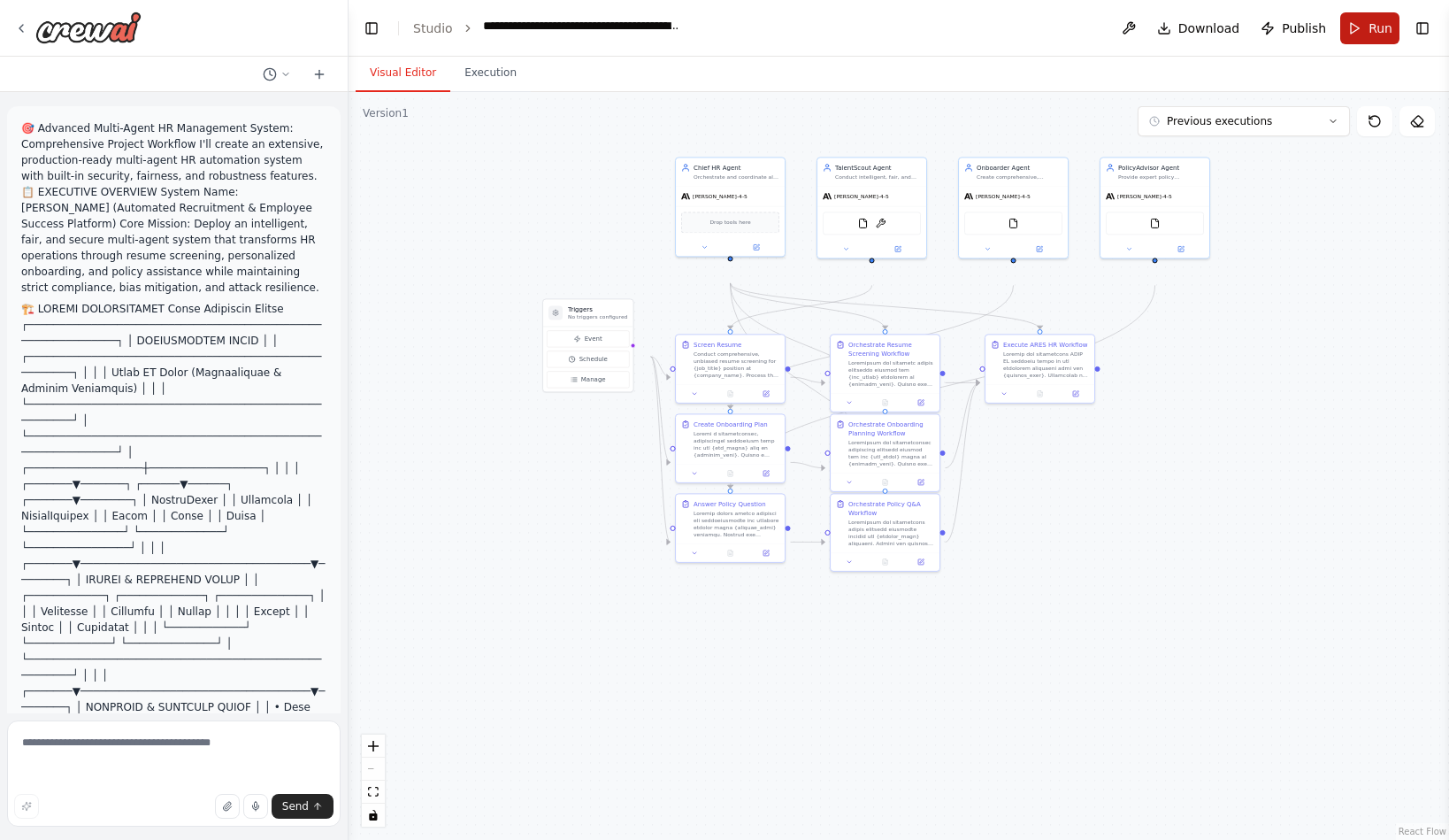
click at [1341, 36] on button "Run" at bounding box center [1370, 28] width 60 height 32
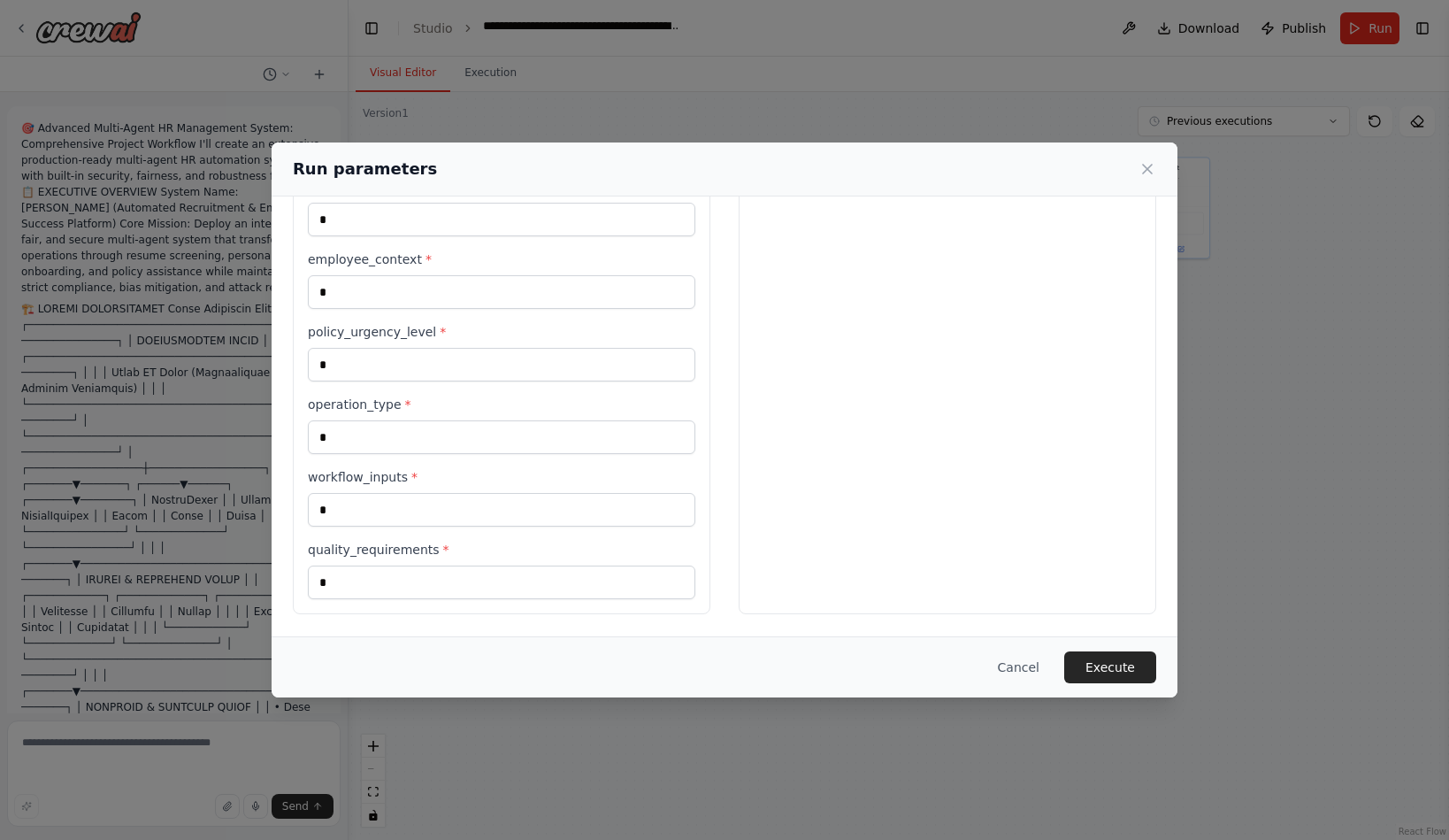
scroll to position [1227, 0]
click at [1054, 663] on button "Cancel" at bounding box center [1019, 668] width 70 height 32
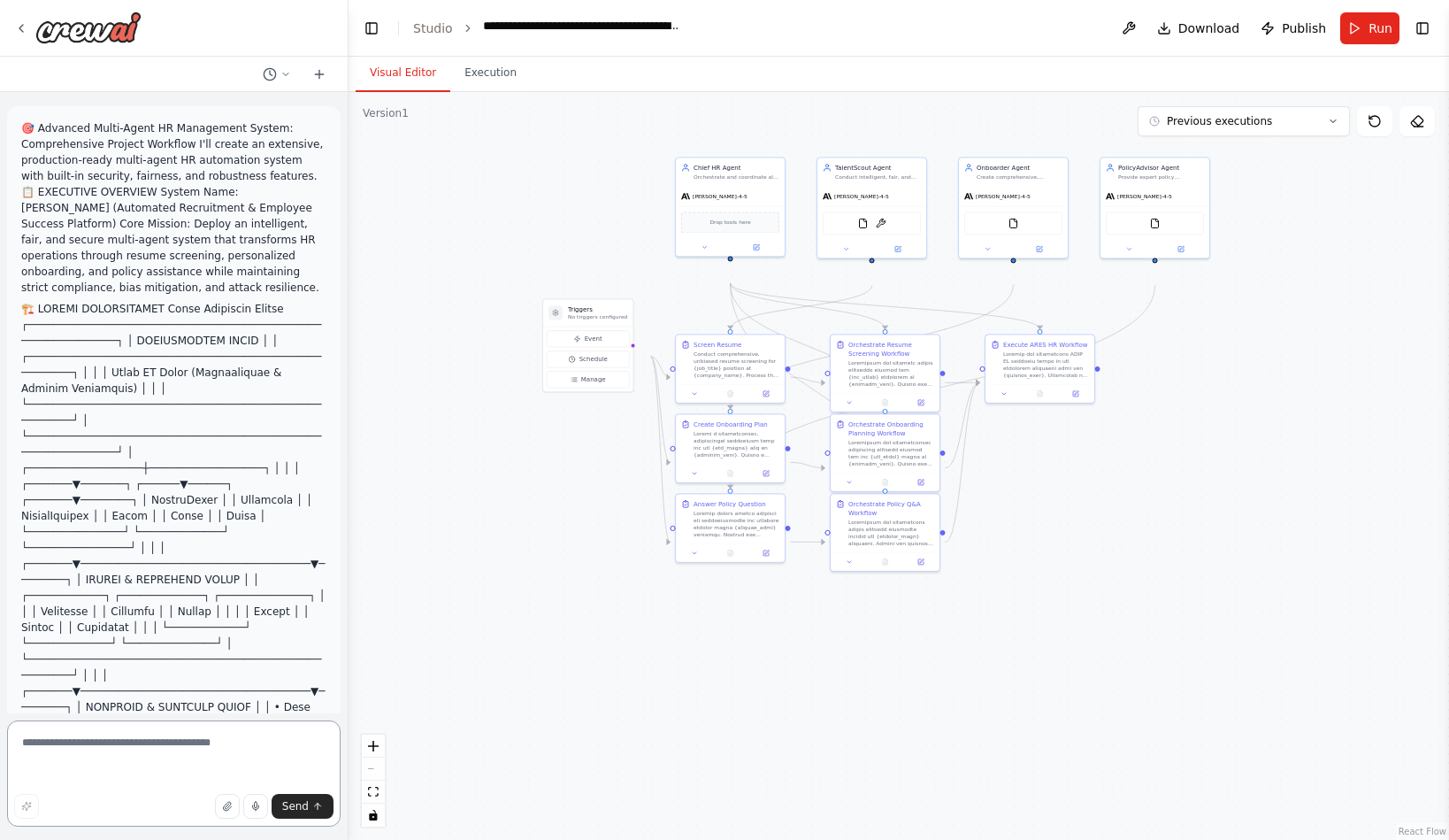
click at [172, 759] on textarea at bounding box center [173, 774] width 333 height 106
drag, startPoint x: 257, startPoint y: 752, endPoint x: 202, endPoint y: 748, distance: 55.1
click at [202, 748] on textarea "**********" at bounding box center [171, 774] width 331 height 106
click at [255, 774] on textarea "**********" at bounding box center [171, 764] width 331 height 124
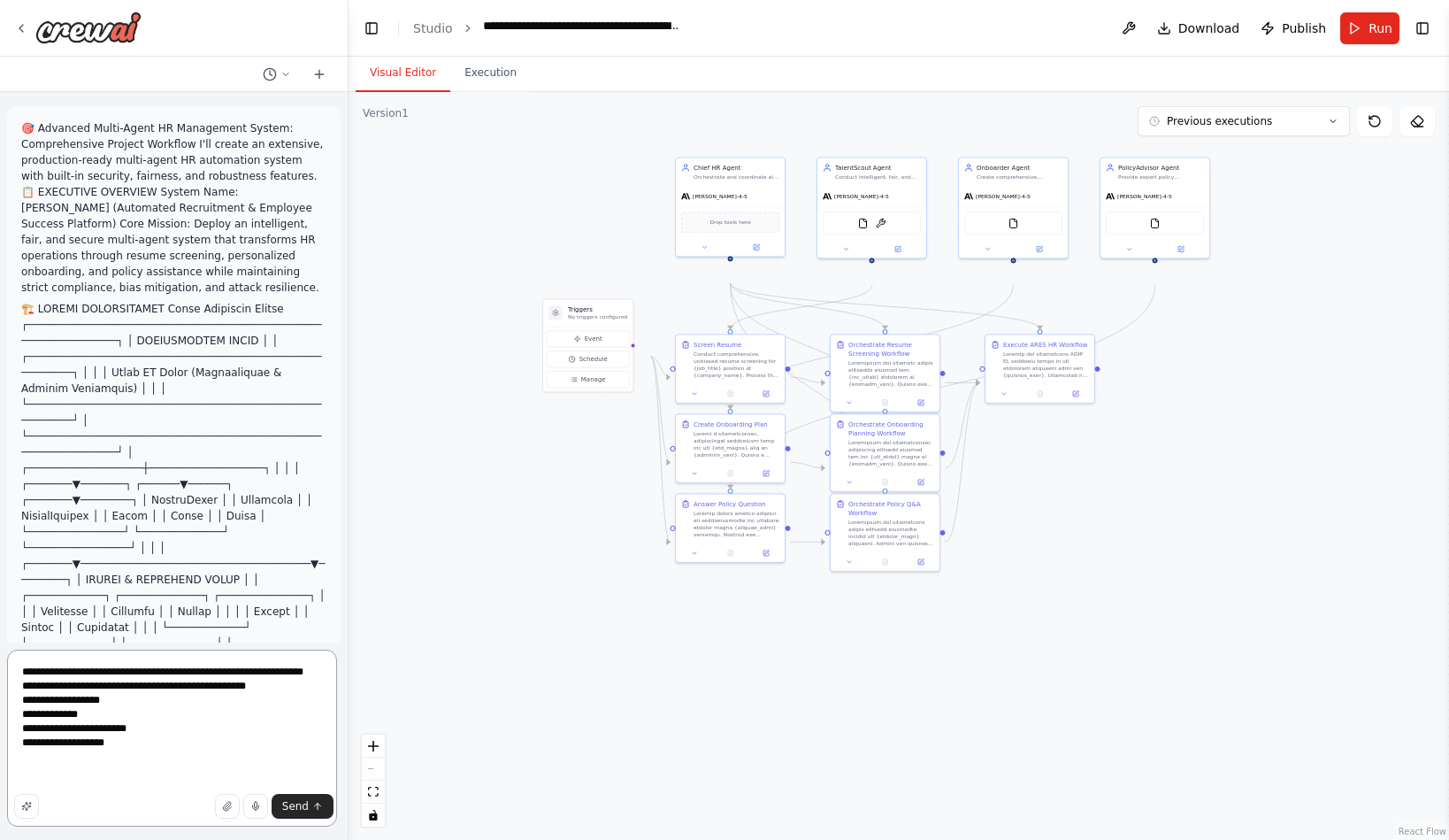
scroll to position [55, 0]
click at [134, 761] on textarea "**********" at bounding box center [171, 738] width 331 height 177
type textarea "**********"
click at [27, 803] on icon "button" at bounding box center [26, 806] width 10 height 10
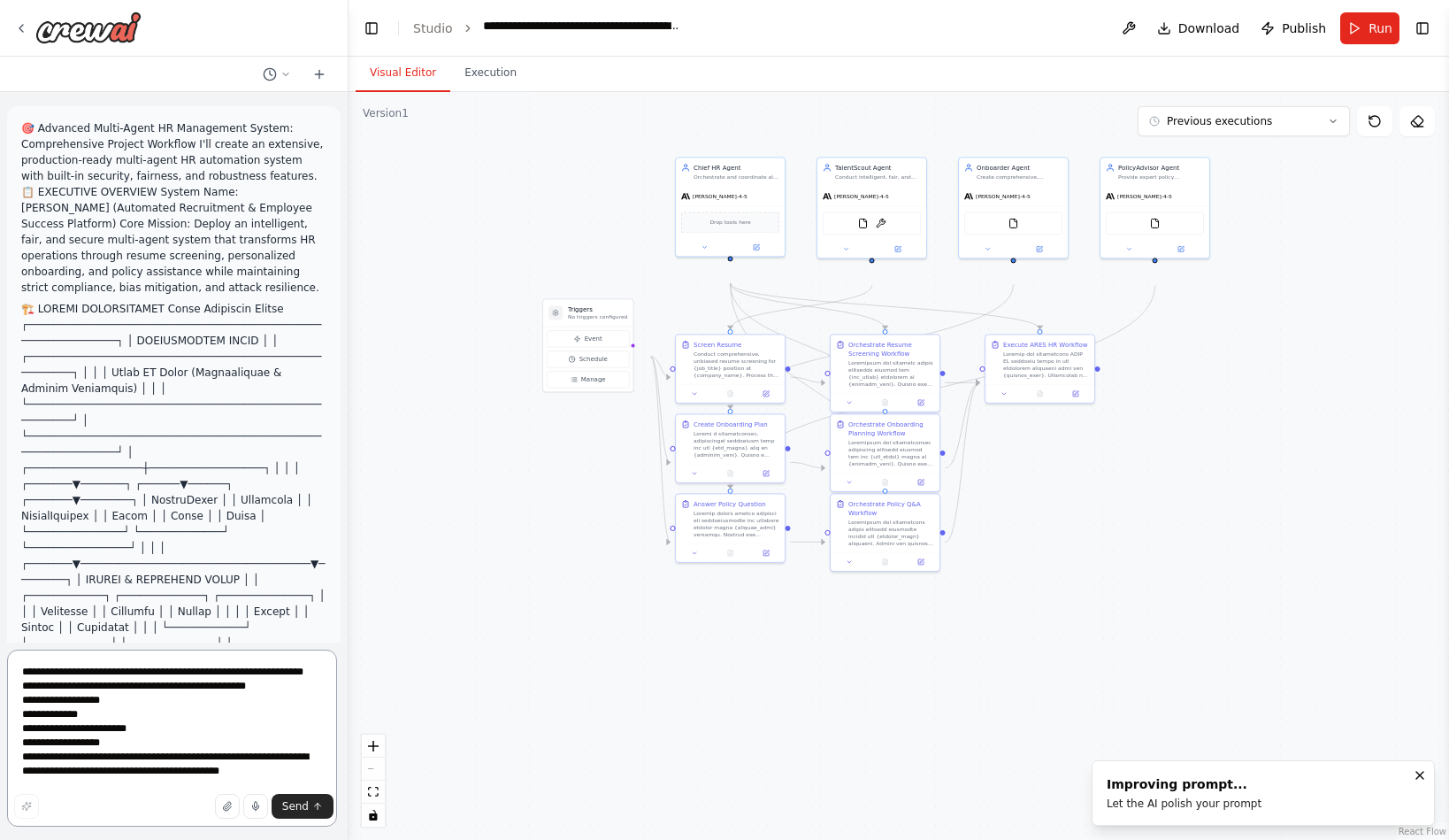
click at [127, 760] on textarea "**********" at bounding box center [171, 738] width 331 height 177
click at [295, 799] on span "Send" at bounding box center [295, 806] width 27 height 14
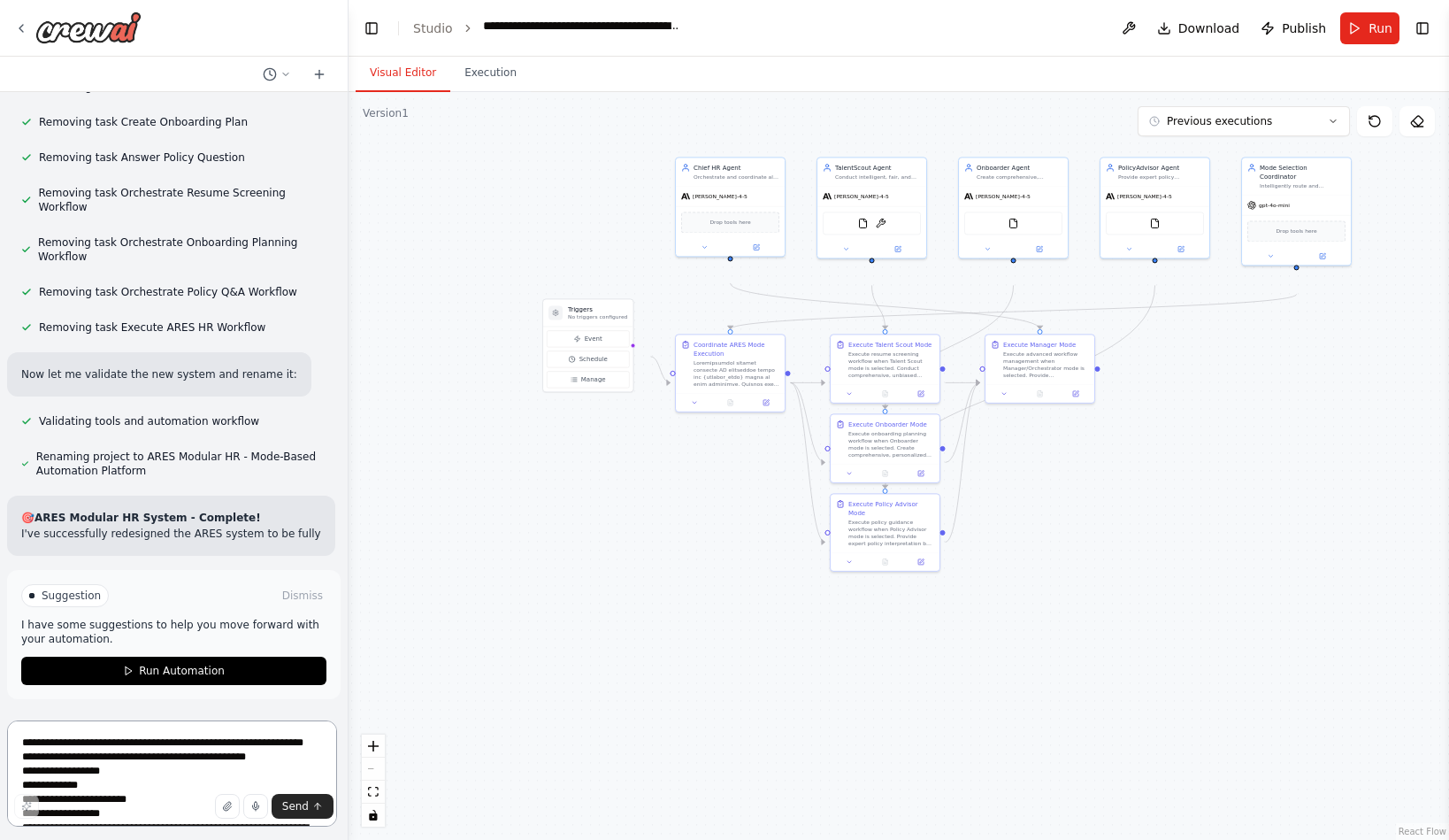
scroll to position [19740, 0]
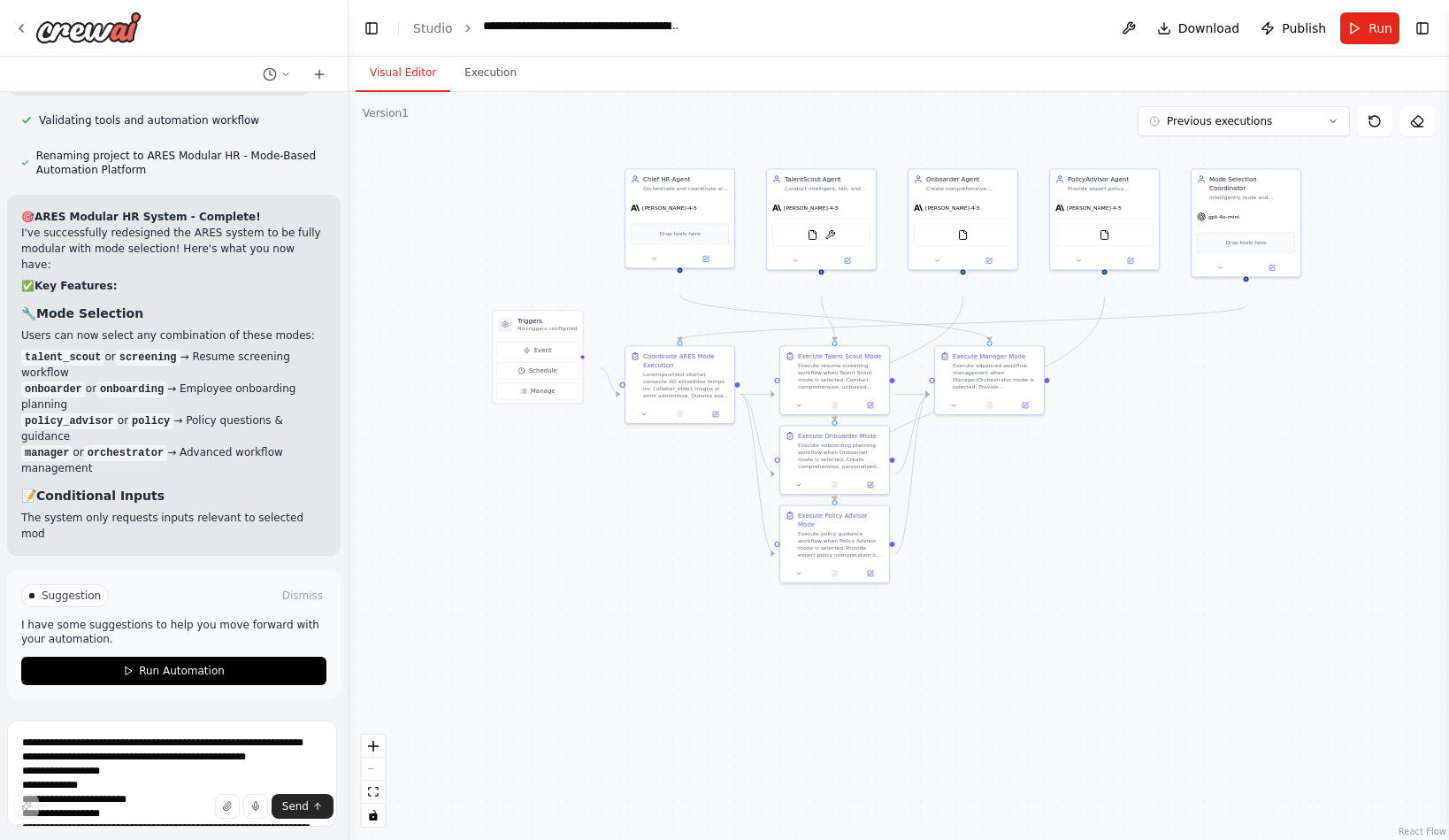
drag, startPoint x: 702, startPoint y: 546, endPoint x: 652, endPoint y: 559, distance: 51.7
click at [652, 559] on div ".deletable-edge-delete-btn { width: 20px; height: 20px; border: 0px solid #ffff…" at bounding box center [899, 466] width 1100 height 748
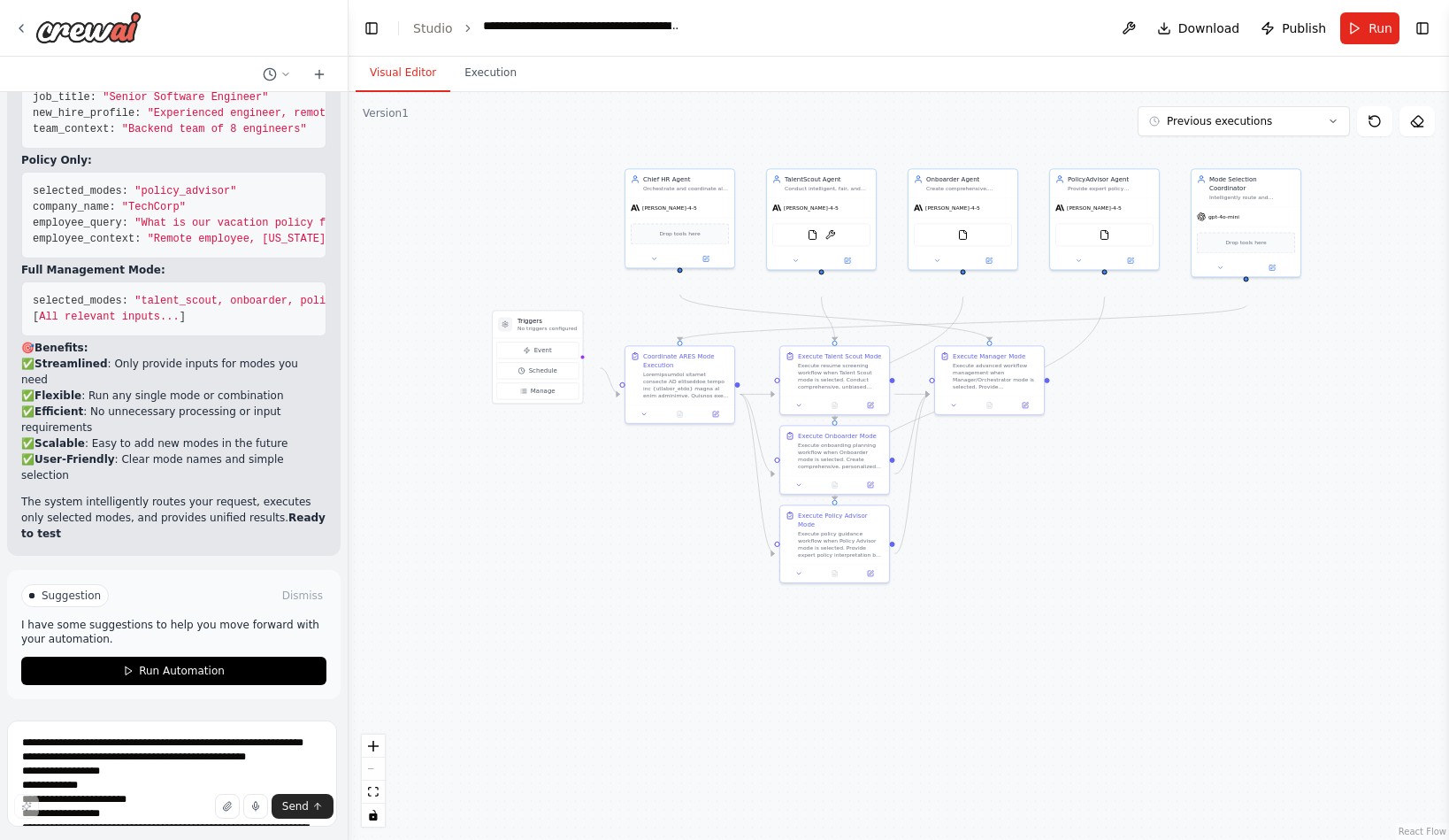
scroll to position [23368, 0]
click at [1220, 269] on icon at bounding box center [1220, 265] width 7 height 7
click at [1268, 373] on span "OpenAI - gpt-4o-mini" at bounding box center [1247, 368] width 64 height 9
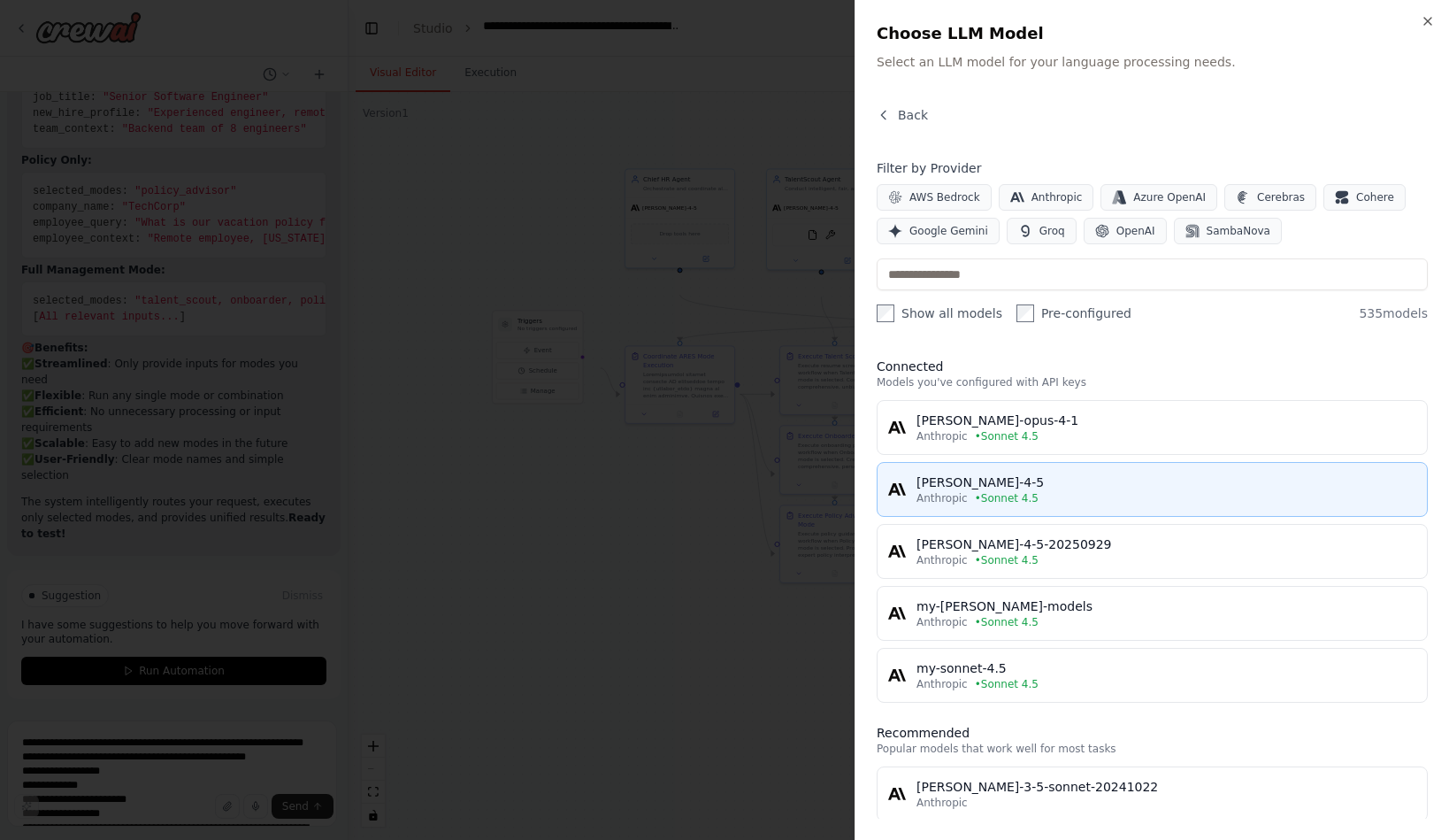
click at [917, 491] on div "[PERSON_NAME]-4-5" at bounding box center [1167, 482] width 500 height 18
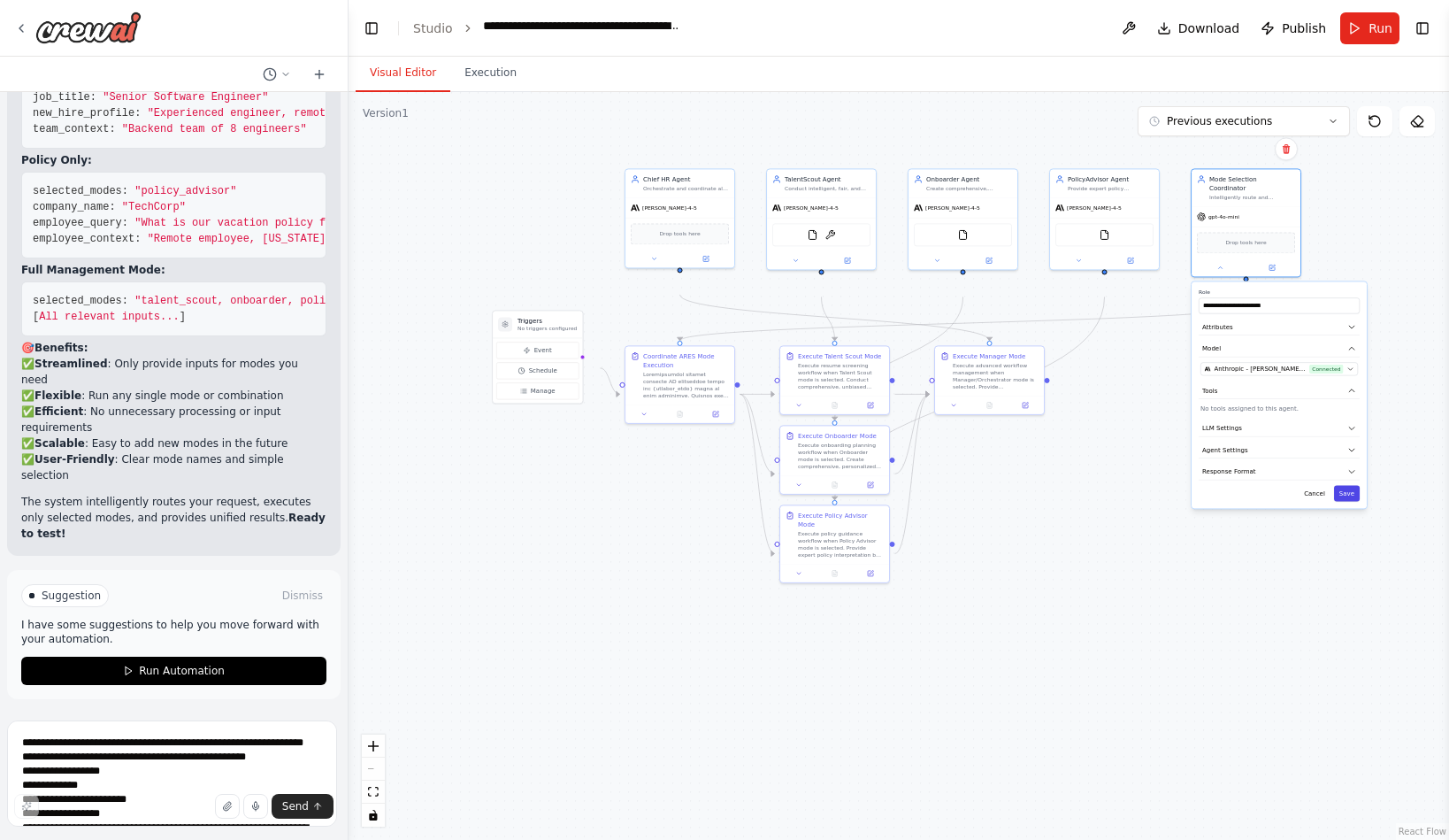
click at [1338, 501] on button "Save" at bounding box center [1347, 492] width 26 height 16
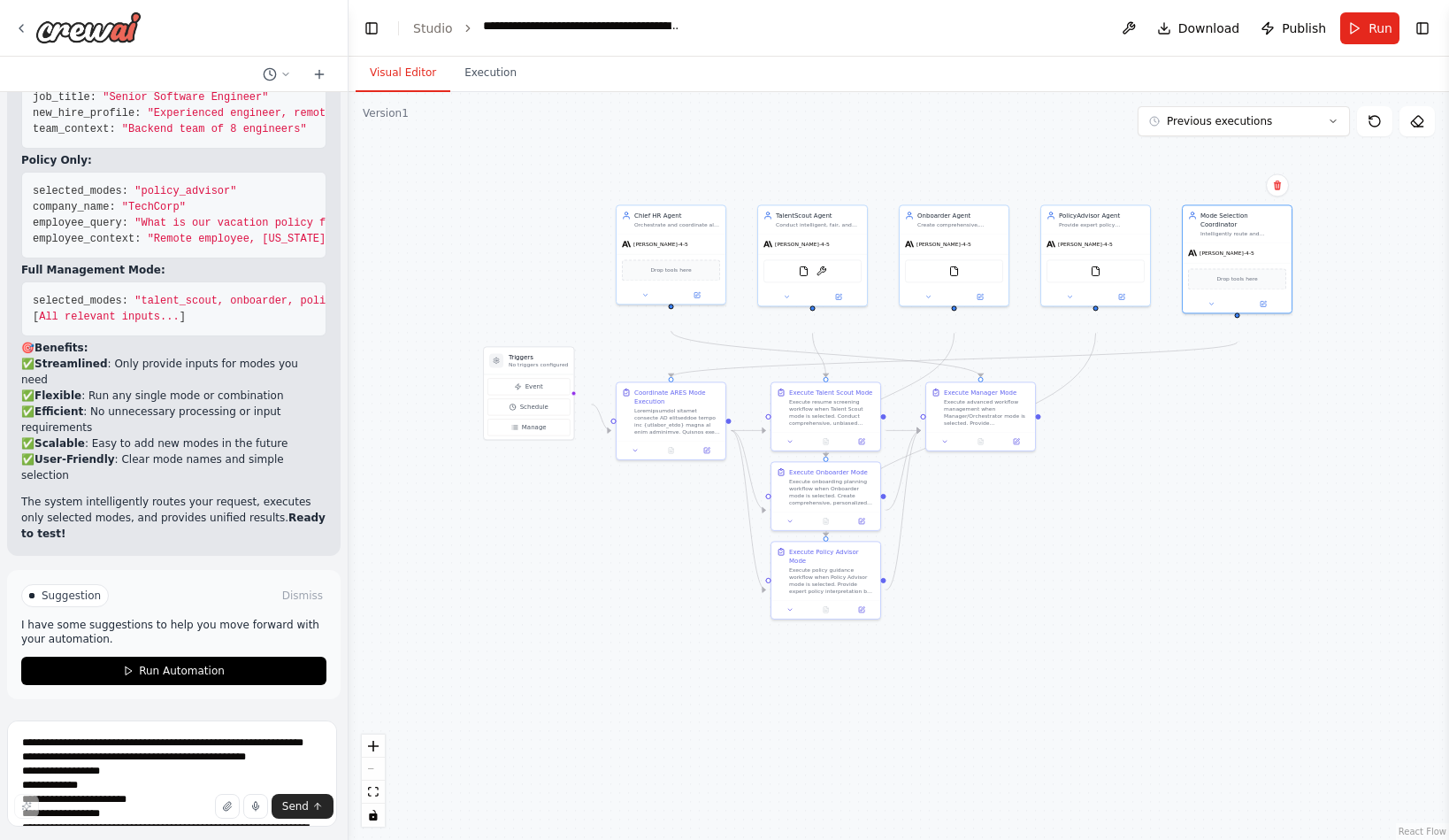
drag, startPoint x: 1336, startPoint y: 490, endPoint x: 1328, endPoint y: 524, distance: 34.9
click at [1328, 524] on div ".deletable-edge-delete-btn { width: 20px; height: 20px; border: 0px solid #ffff…" at bounding box center [899, 466] width 1100 height 748
click at [1368, 37] on span "Run" at bounding box center [1380, 28] width 24 height 18
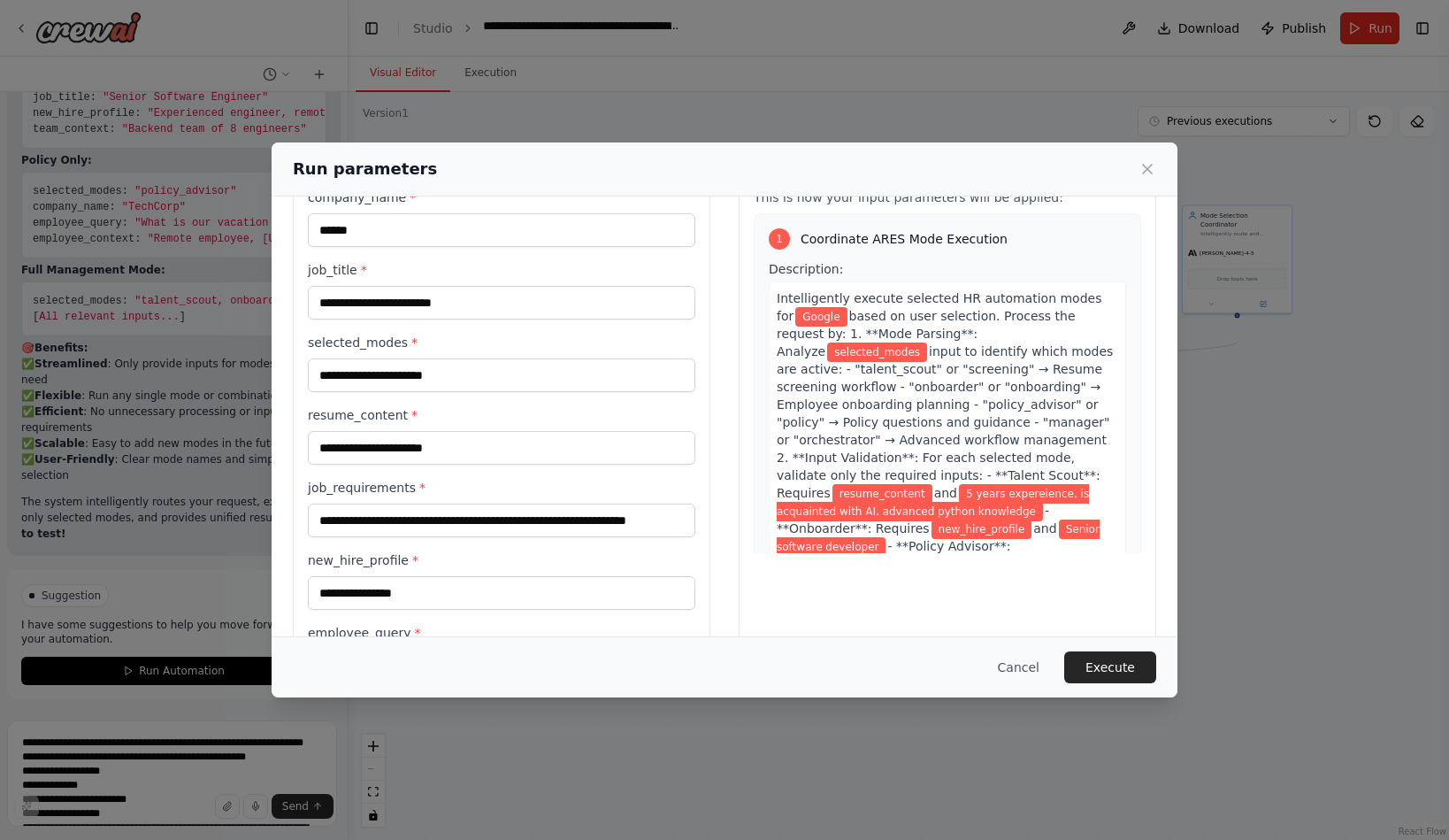
scroll to position [48, 0]
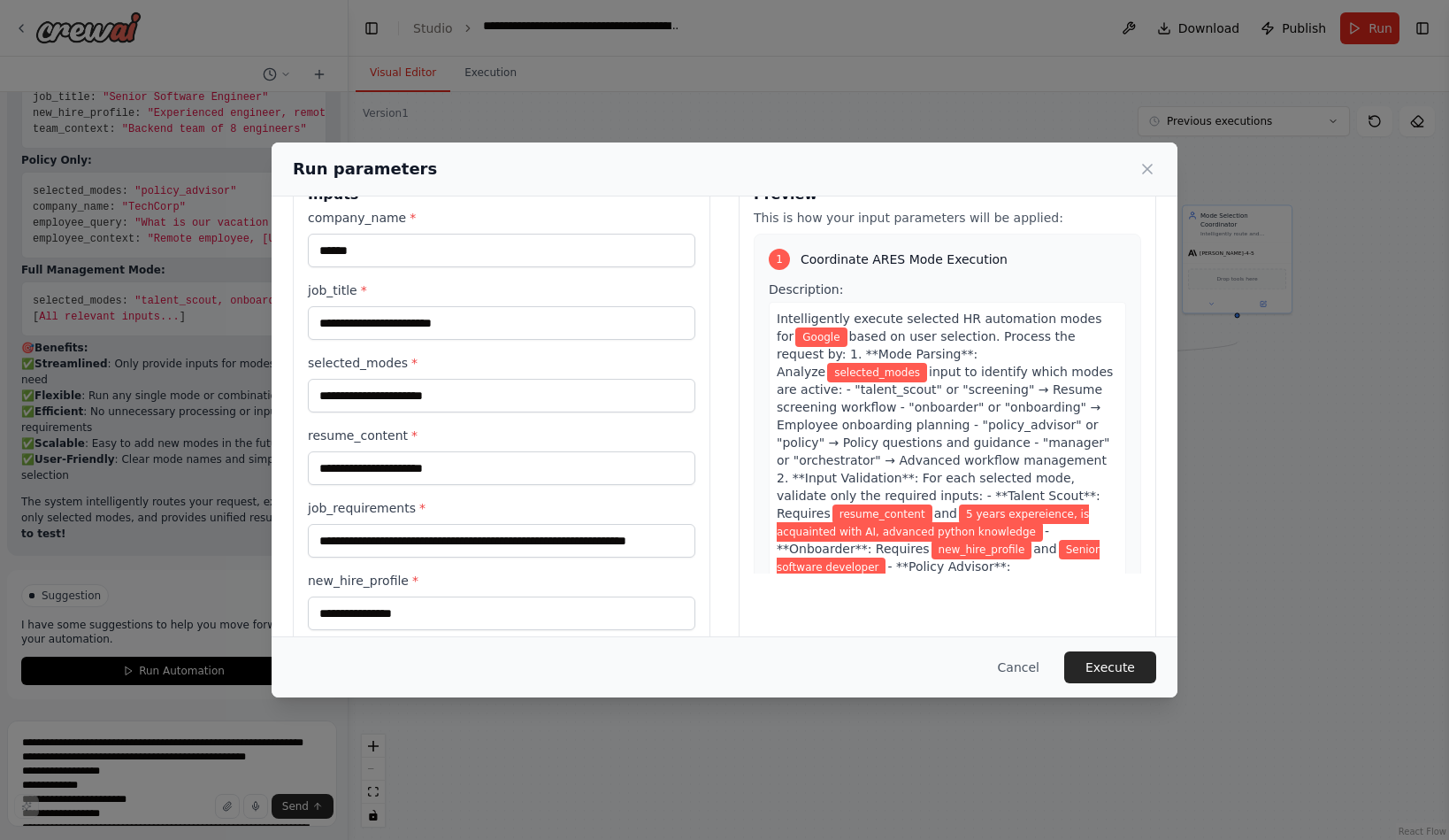
click at [323, 371] on label "selected_modes *" at bounding box center [501, 363] width 387 height 18
click at [323, 412] on input "selected_modes *" at bounding box center [501, 396] width 387 height 34
click at [346, 412] on input "selected_modes *" at bounding box center [501, 396] width 387 height 34
click at [1156, 178] on icon at bounding box center [1147, 169] width 18 height 18
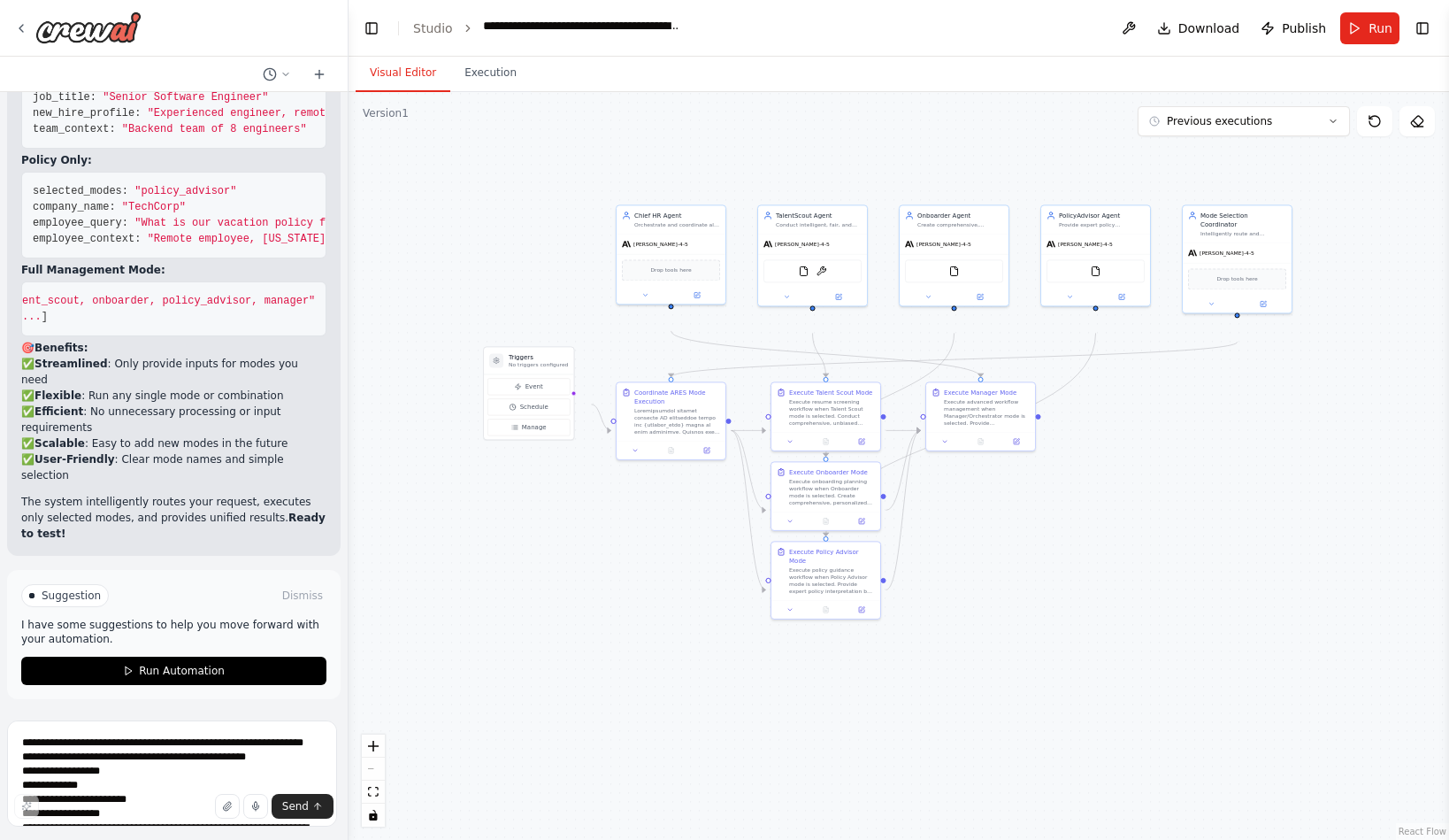
scroll to position [0, 0]
click at [1365, 57] on header "**********" at bounding box center [899, 28] width 1100 height 57
click at [1368, 37] on span "Run" at bounding box center [1380, 28] width 24 height 18
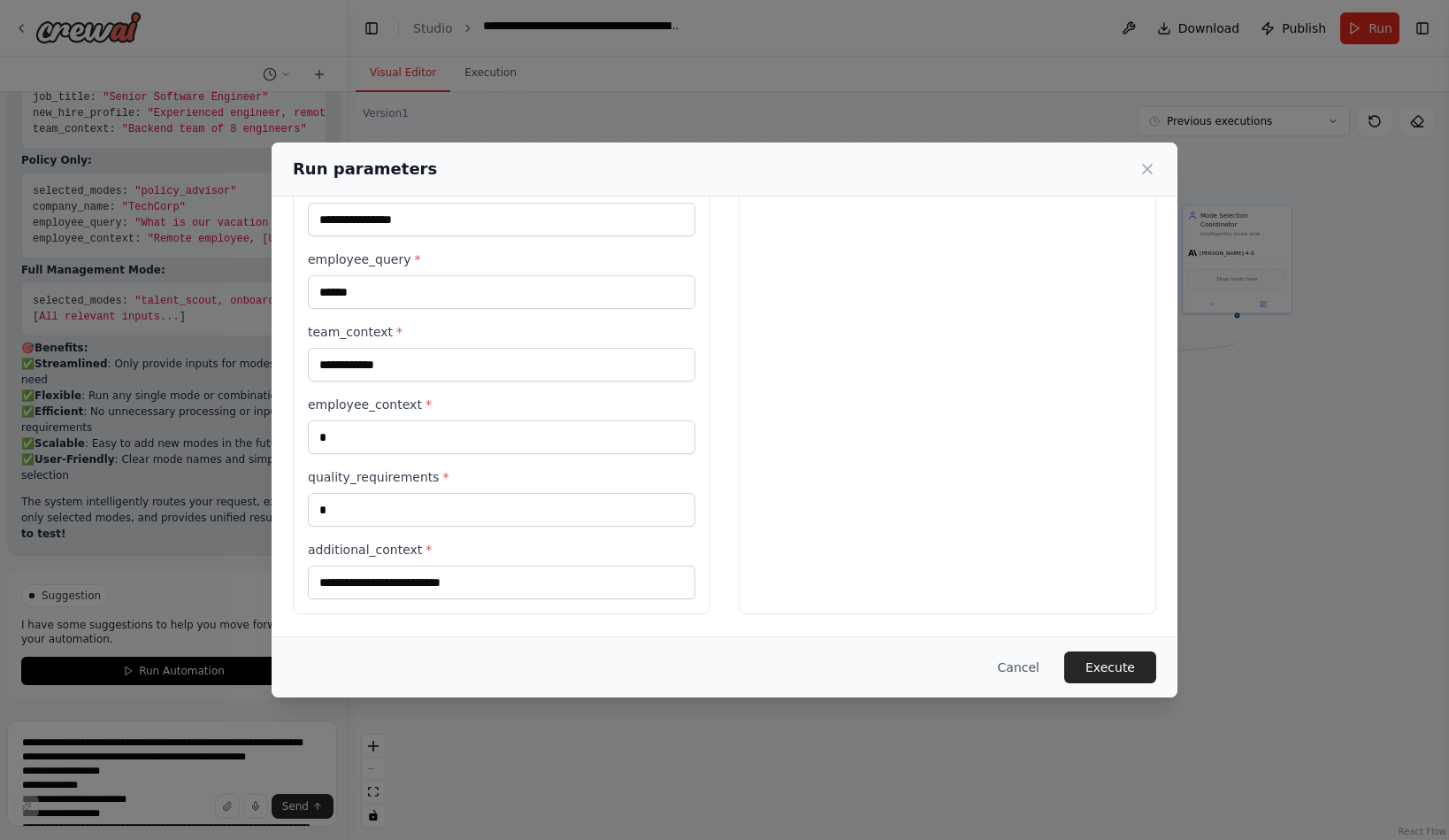
scroll to position [686, 0]
click at [1054, 652] on button "Cancel" at bounding box center [1019, 668] width 70 height 32
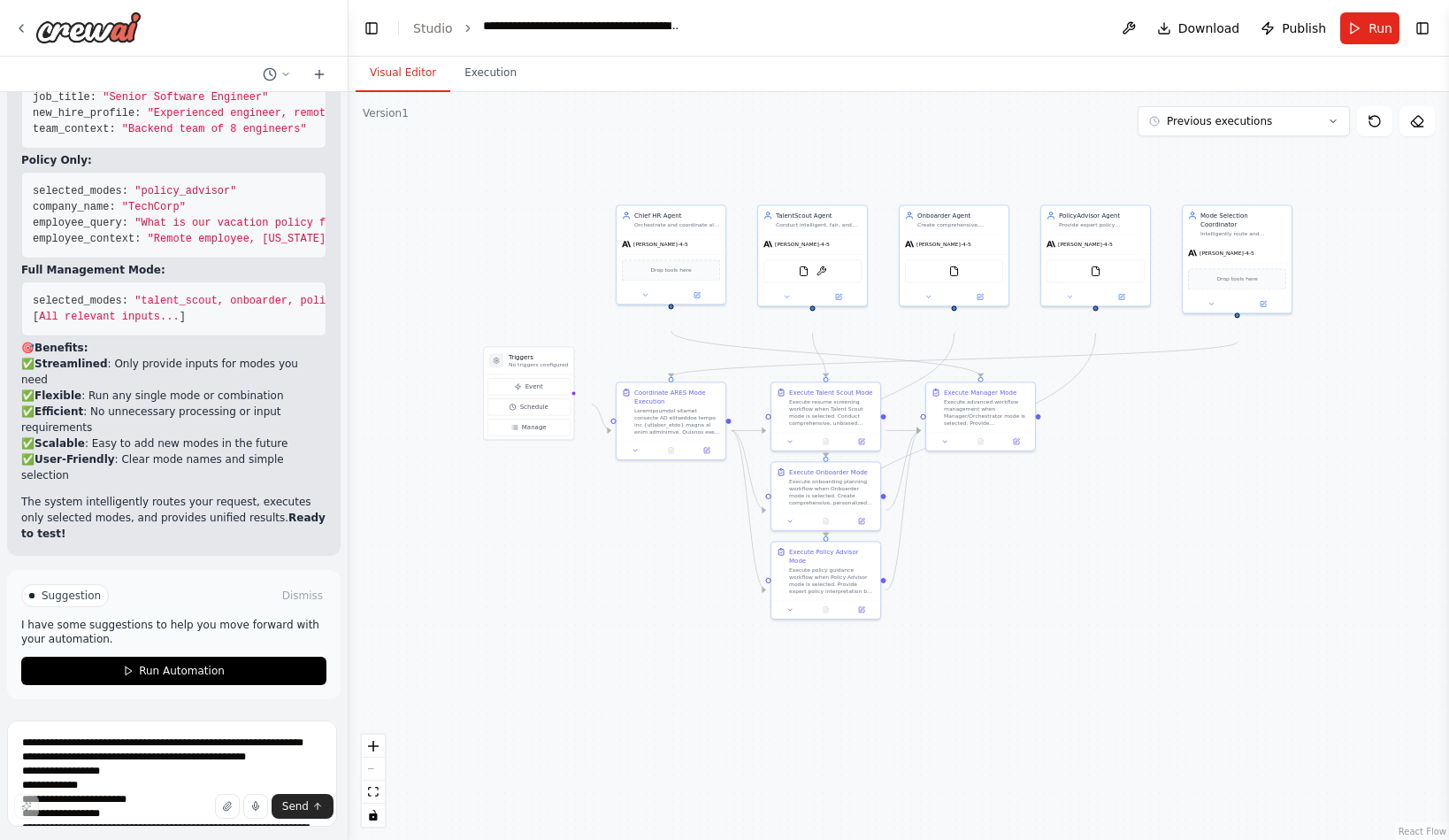
scroll to position [23368, 0]
click at [1423, 41] on button "Toggle Right Sidebar" at bounding box center [1422, 28] width 25 height 25
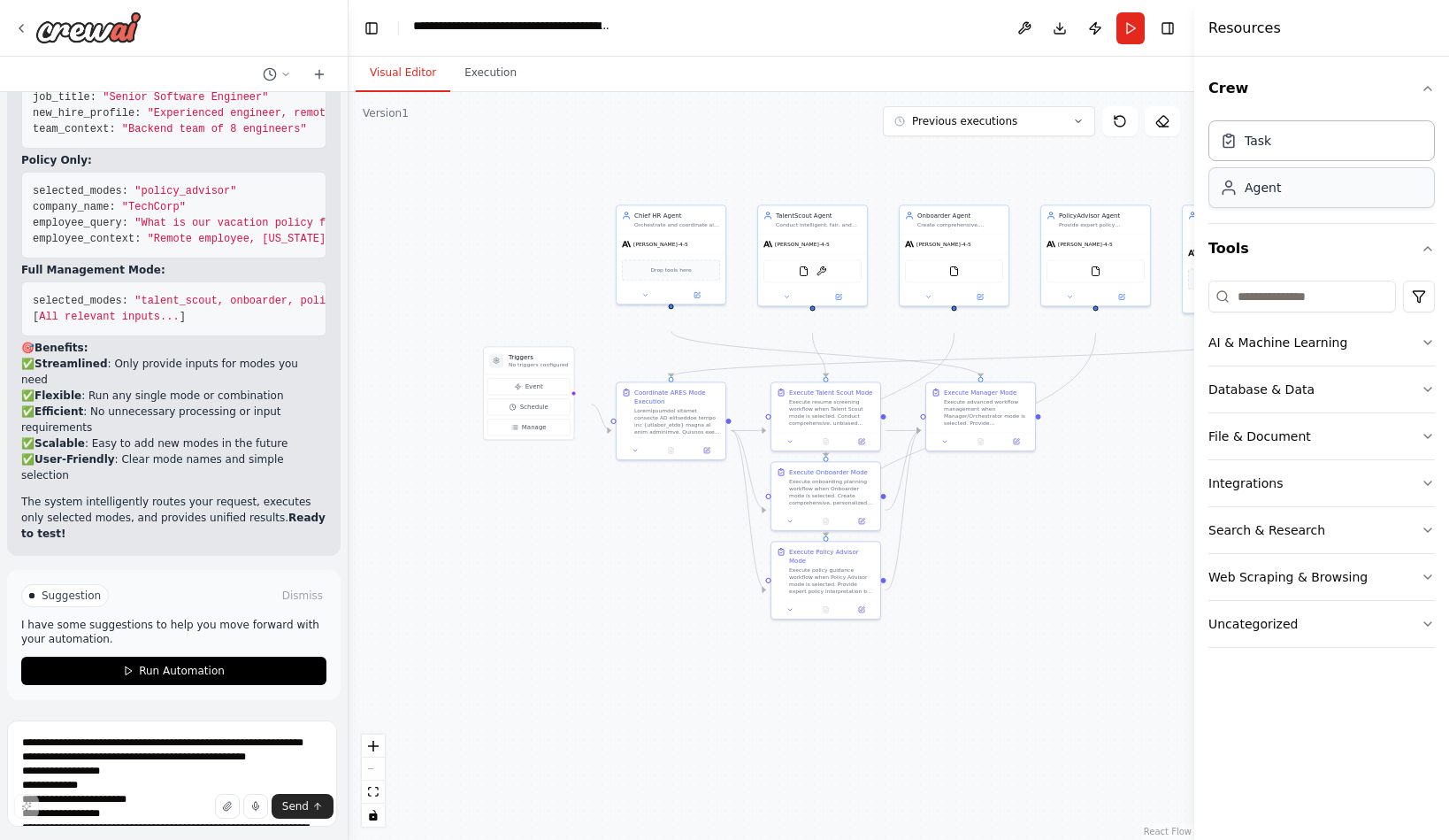
click at [1328, 208] on div "Agent" at bounding box center [1321, 188] width 226 height 41
click at [1244, 196] on div "Agent" at bounding box center [1250, 188] width 61 height 18
click at [1281, 196] on div "Agent" at bounding box center [1263, 188] width 36 height 18
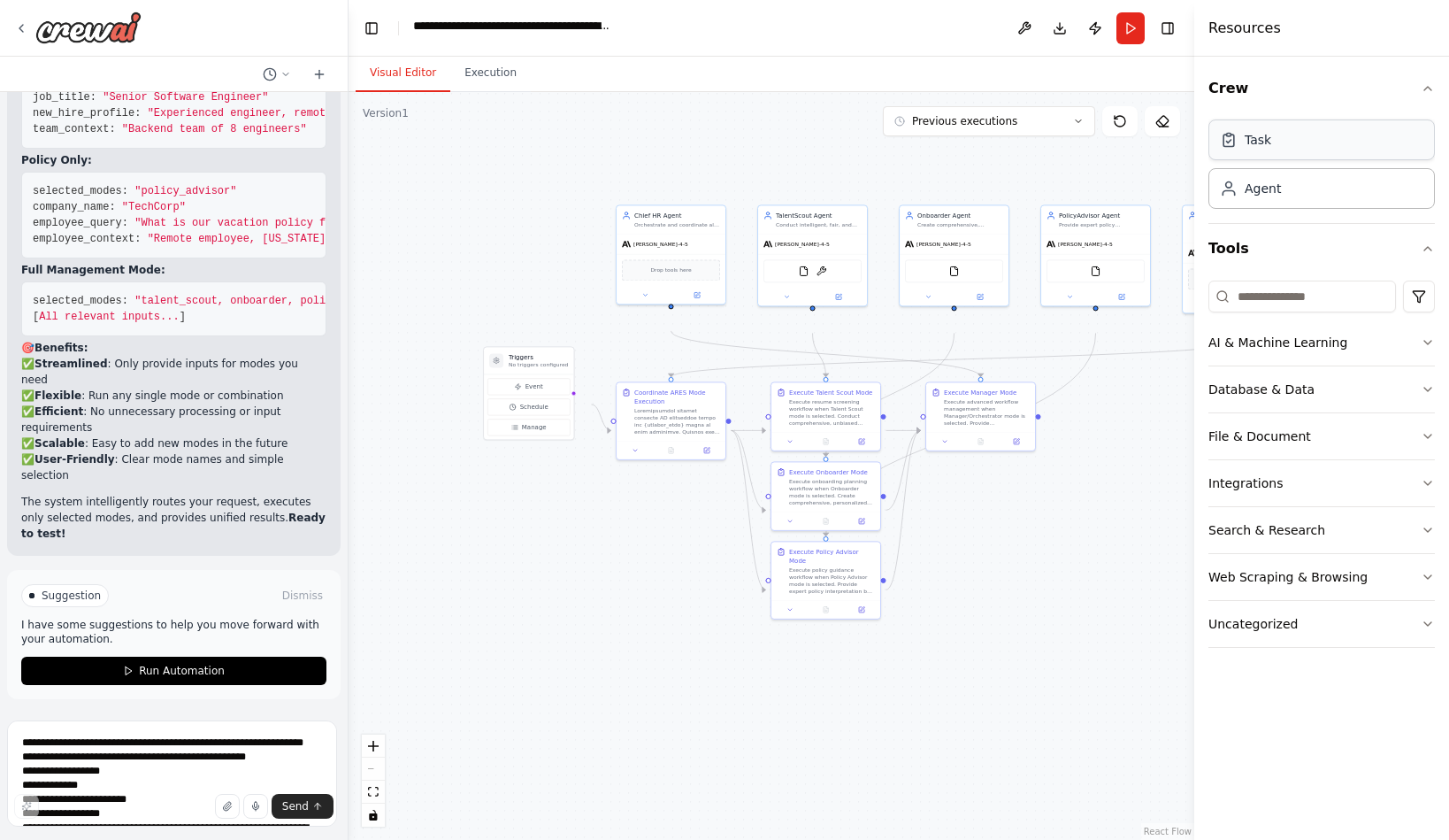
click at [1368, 160] on div "Task" at bounding box center [1321, 139] width 226 height 41
click at [1413, 112] on button "Crew" at bounding box center [1321, 88] width 226 height 49
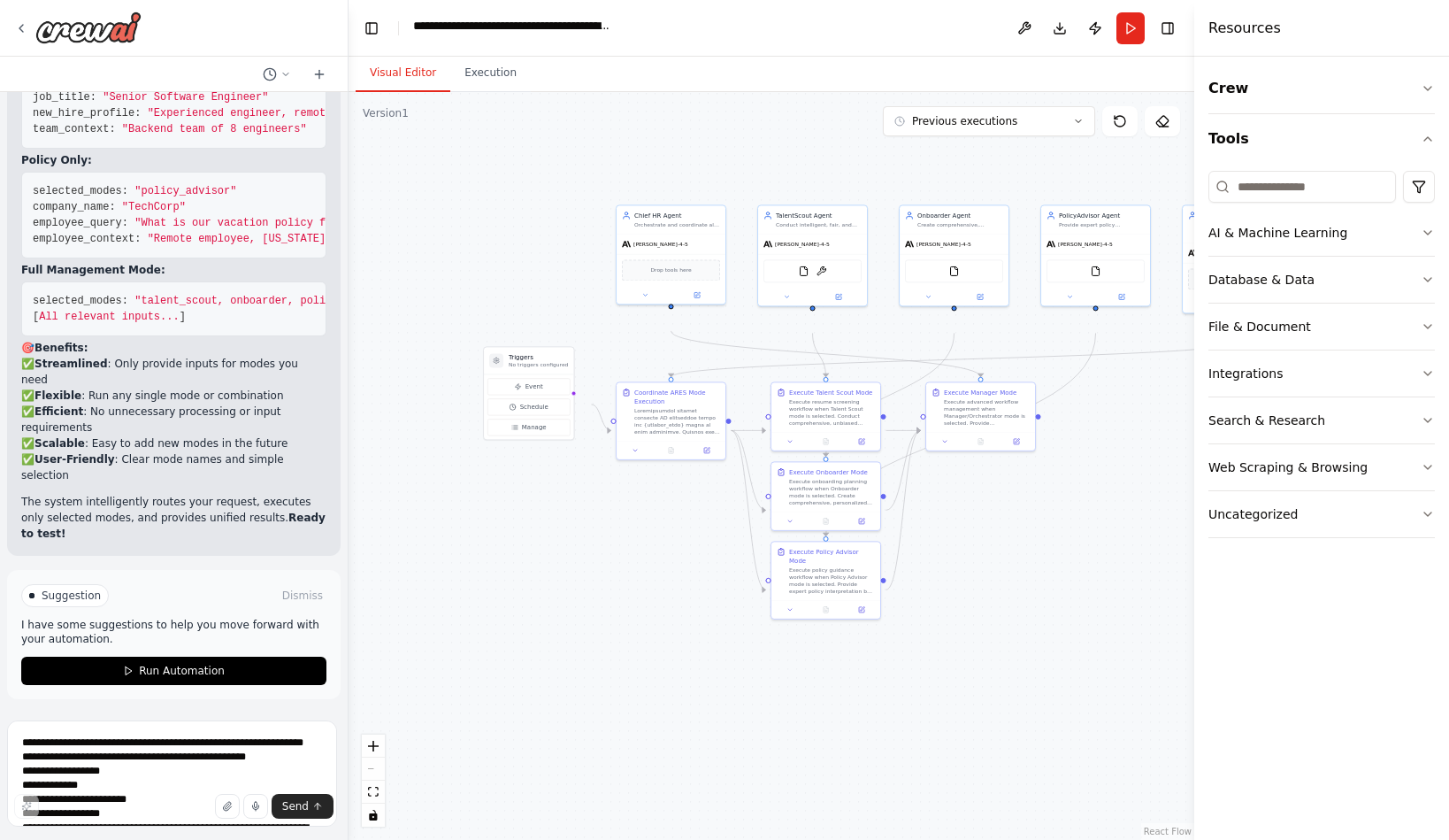
click at [1107, 613] on div ".deletable-edge-delete-btn { width: 20px; height: 20px; border: 0px solid #ffff…" at bounding box center [771, 466] width 846 height 748
click at [1170, 38] on button "Toggle Right Sidebar" at bounding box center [1168, 28] width 25 height 25
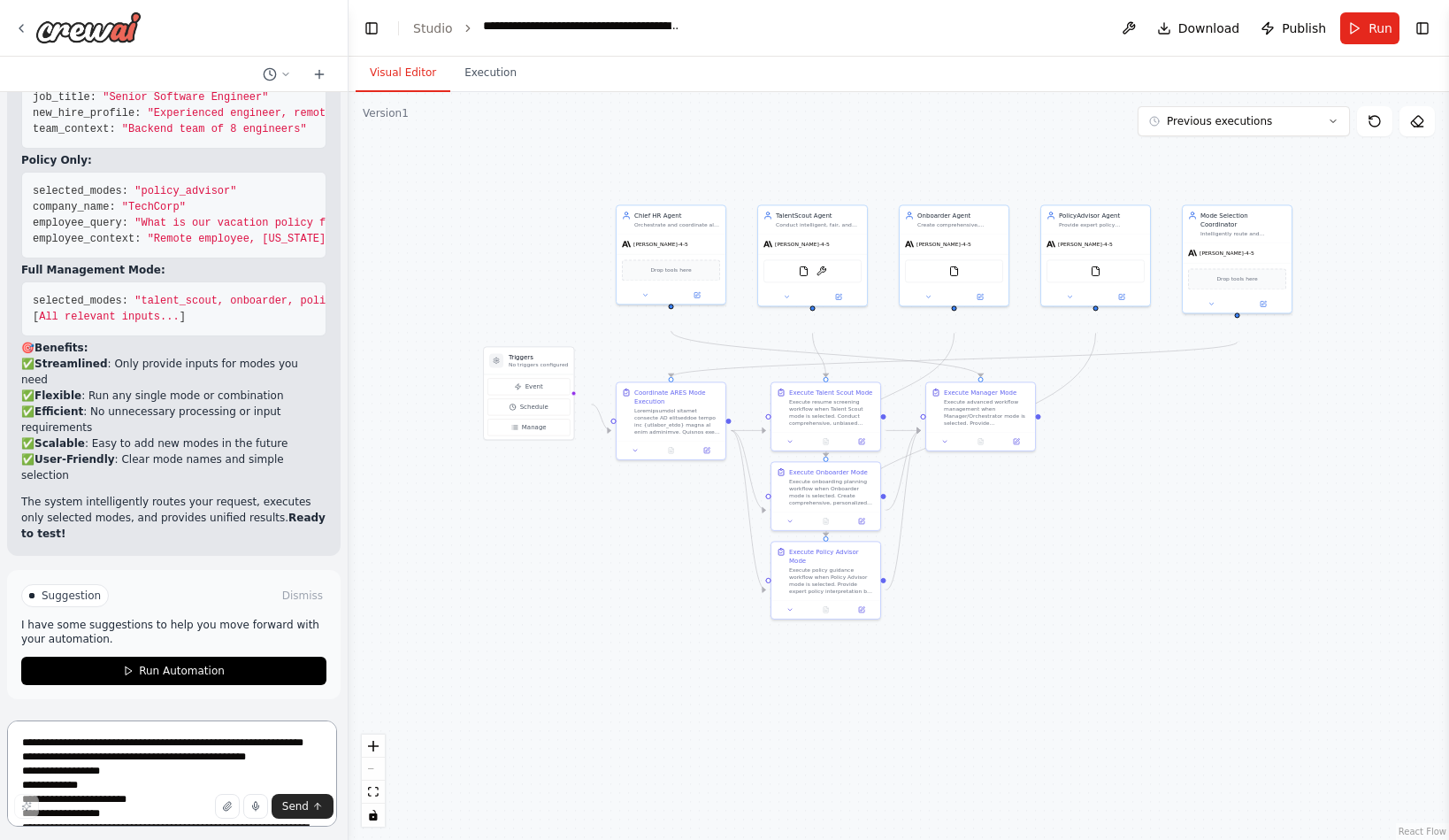
click at [123, 749] on textarea "**********" at bounding box center [171, 774] width 331 height 106
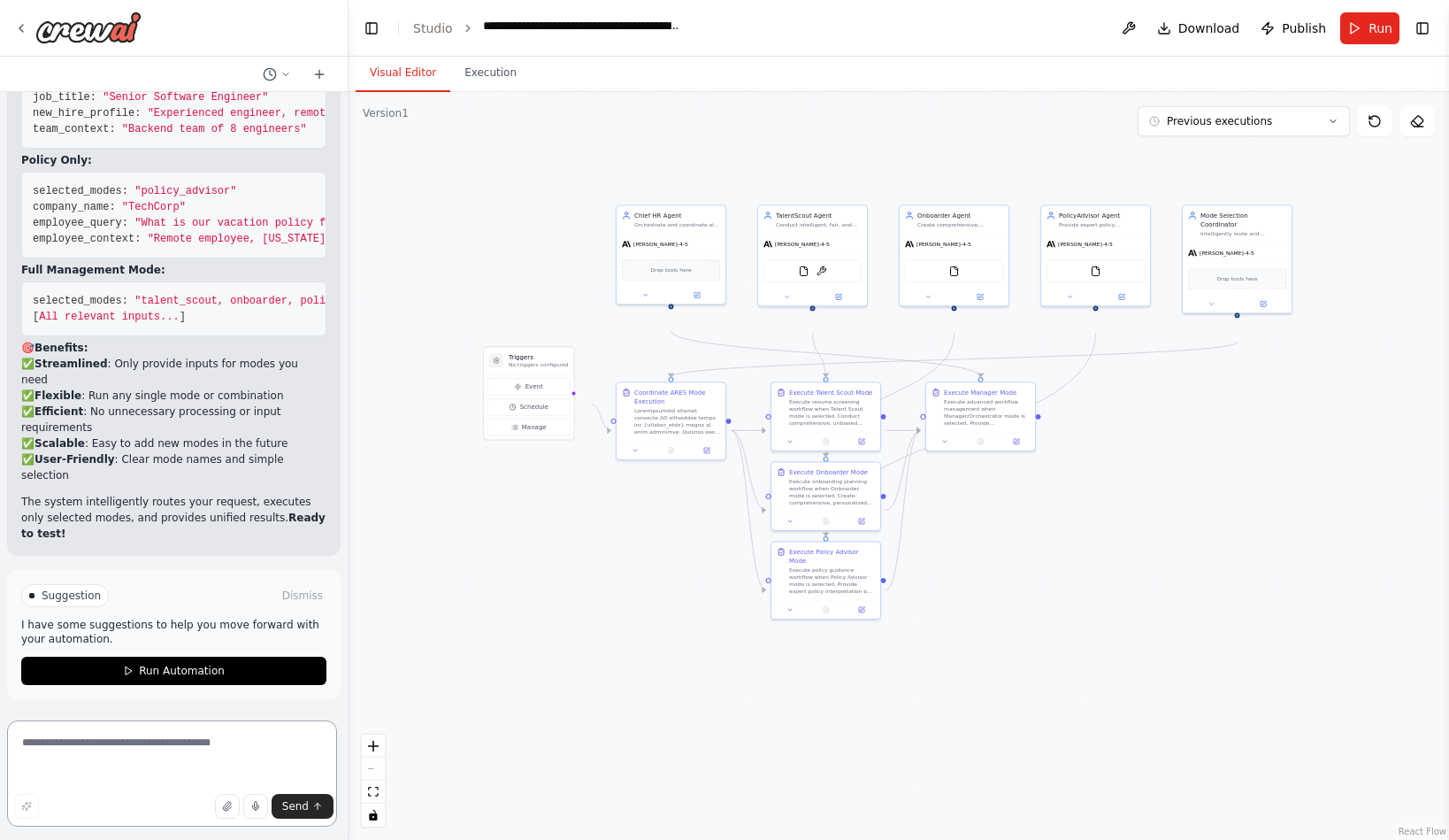
paste textarea "**********"
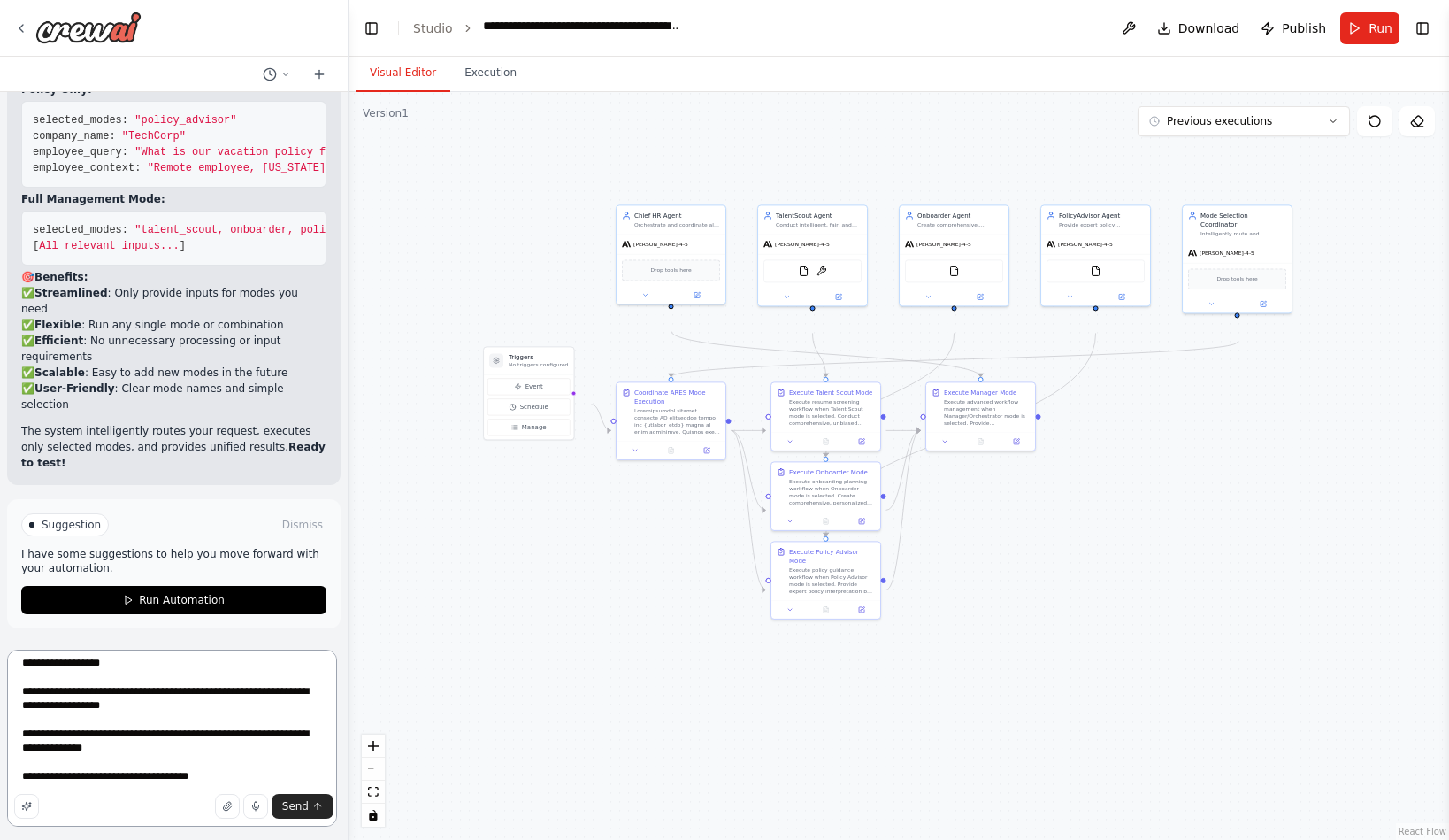
scroll to position [2284, 0]
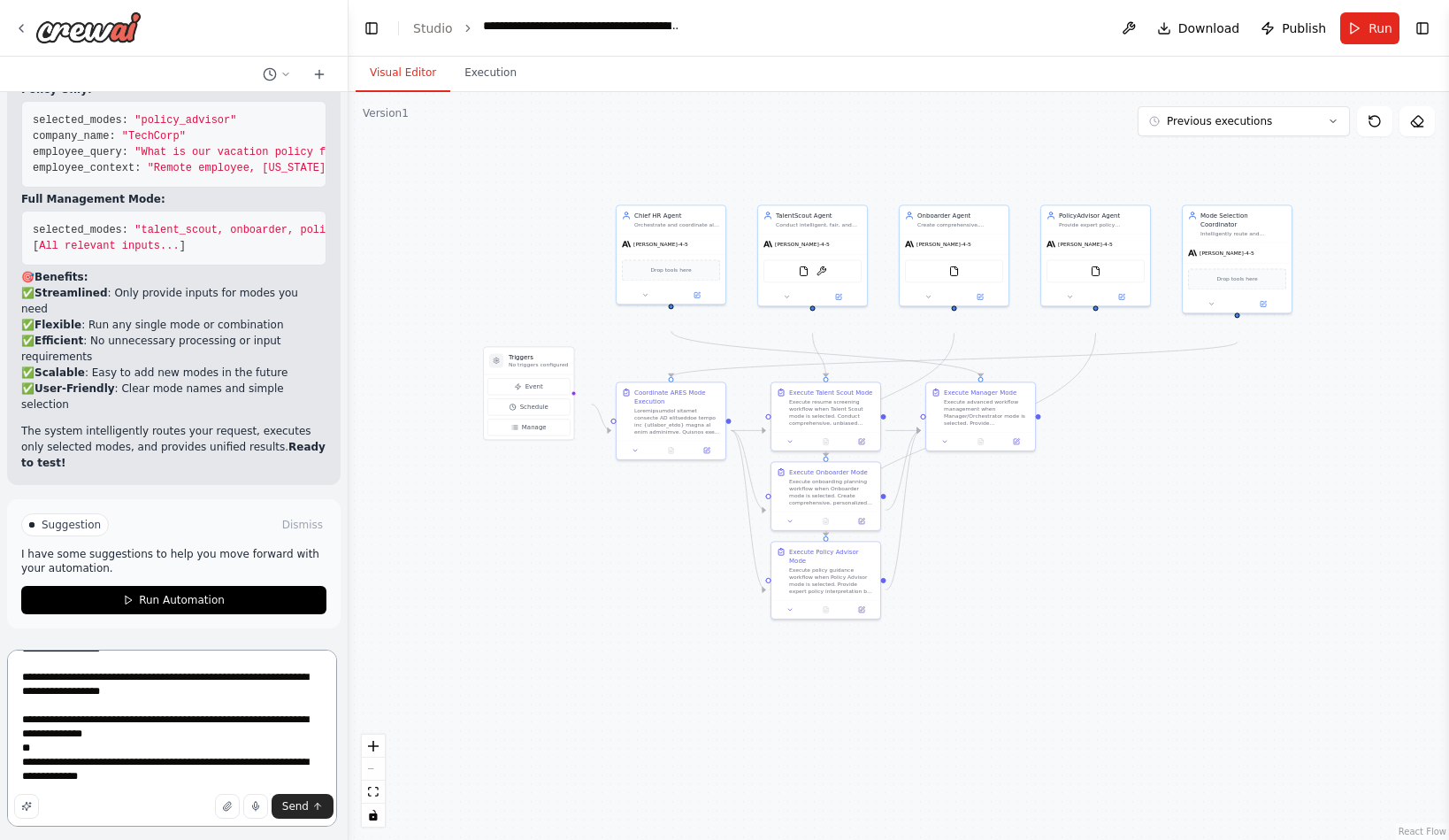
click at [289, 748] on textarea at bounding box center [171, 738] width 331 height 177
click at [257, 766] on textarea at bounding box center [171, 738] width 331 height 177
click at [39, 799] on button "button" at bounding box center [27, 806] width 25 height 25
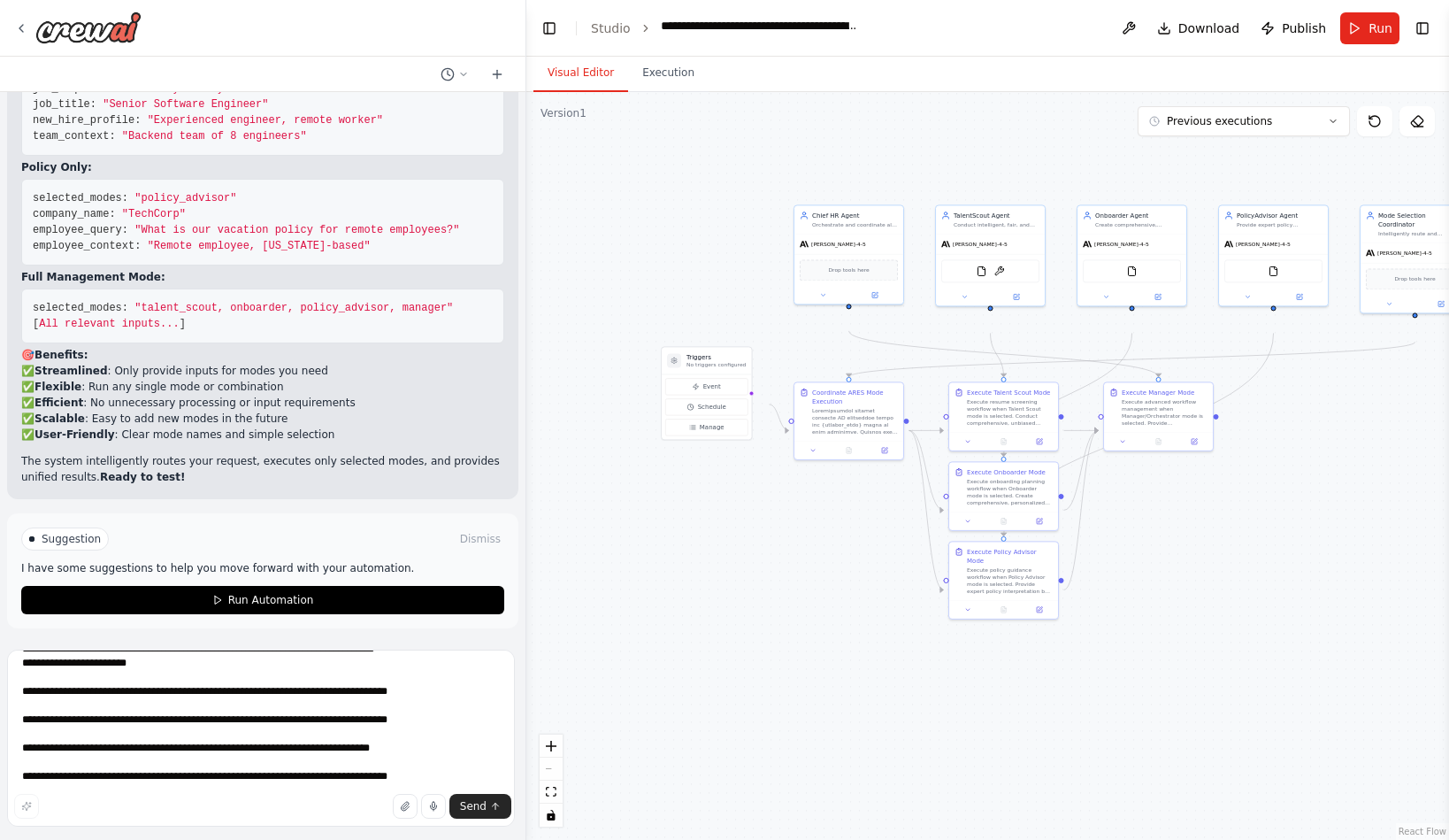
scroll to position [1860, 0]
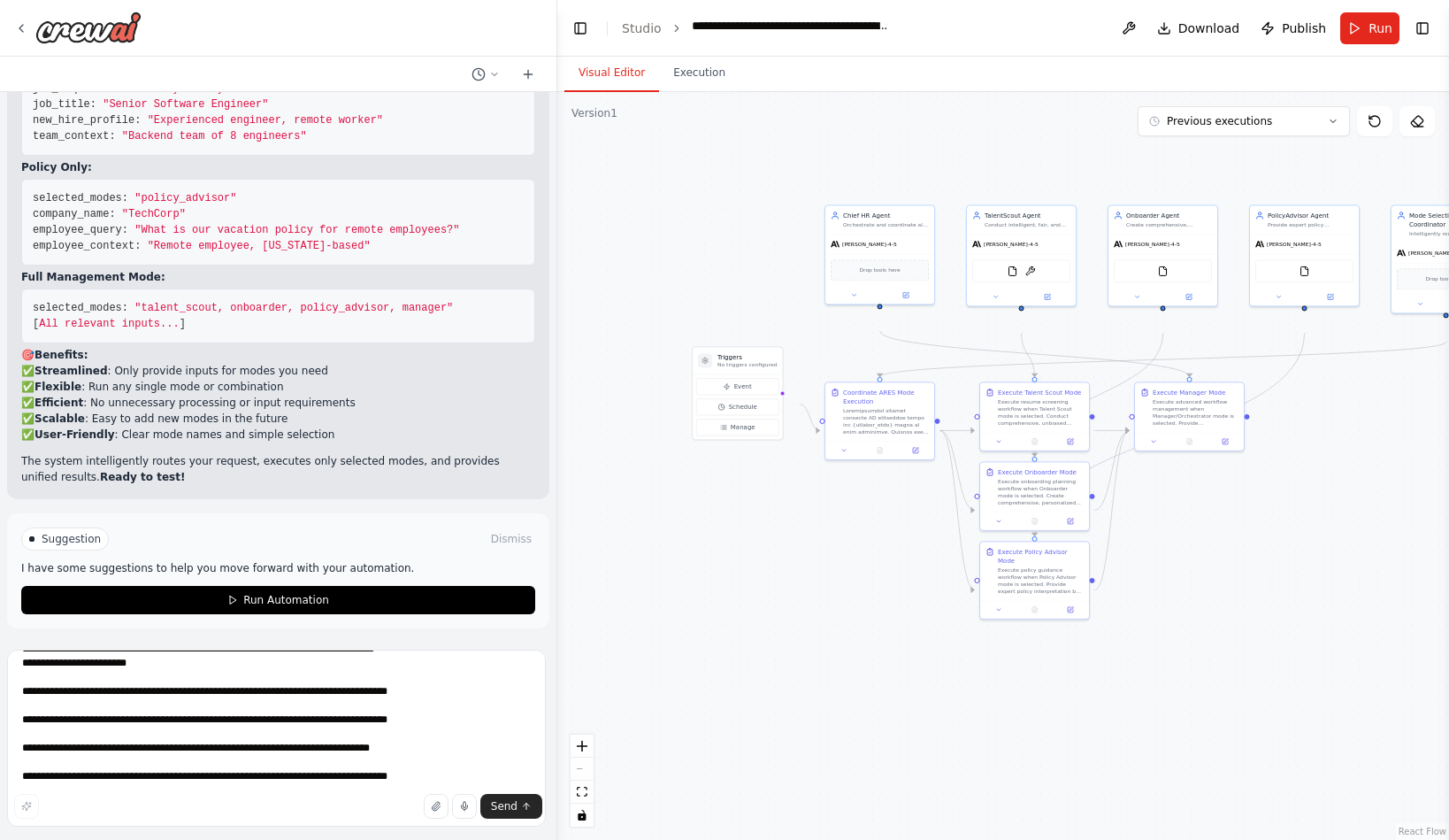
drag, startPoint x: 345, startPoint y: 533, endPoint x: 558, endPoint y: 530, distance: 213.0
click at [558, 530] on div "🎯 Advanced Multi-Agent HR Management System: Comprehensive Project Workflow I'l…" at bounding box center [724, 420] width 1449 height 840
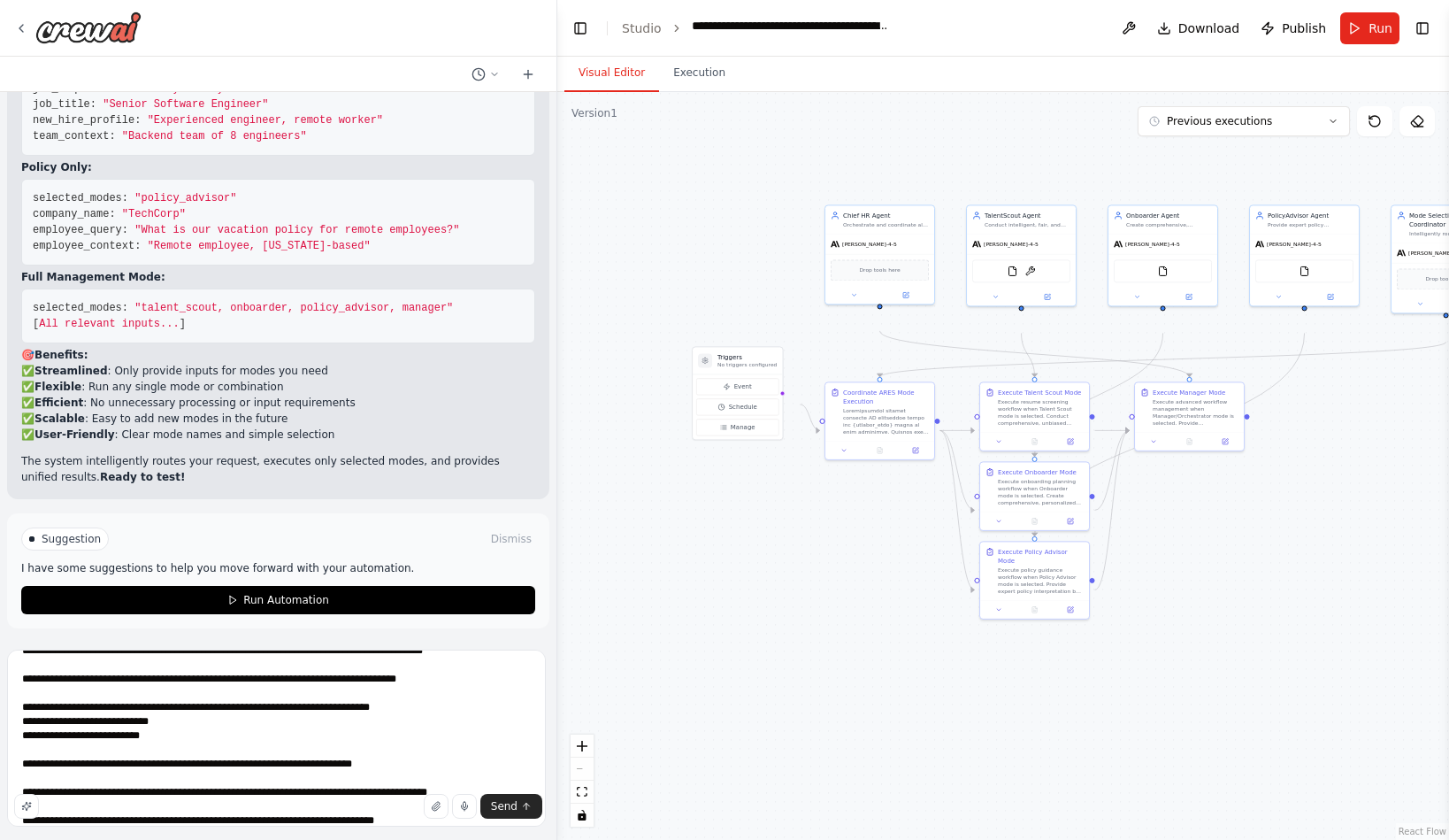
scroll to position [1312, 0]
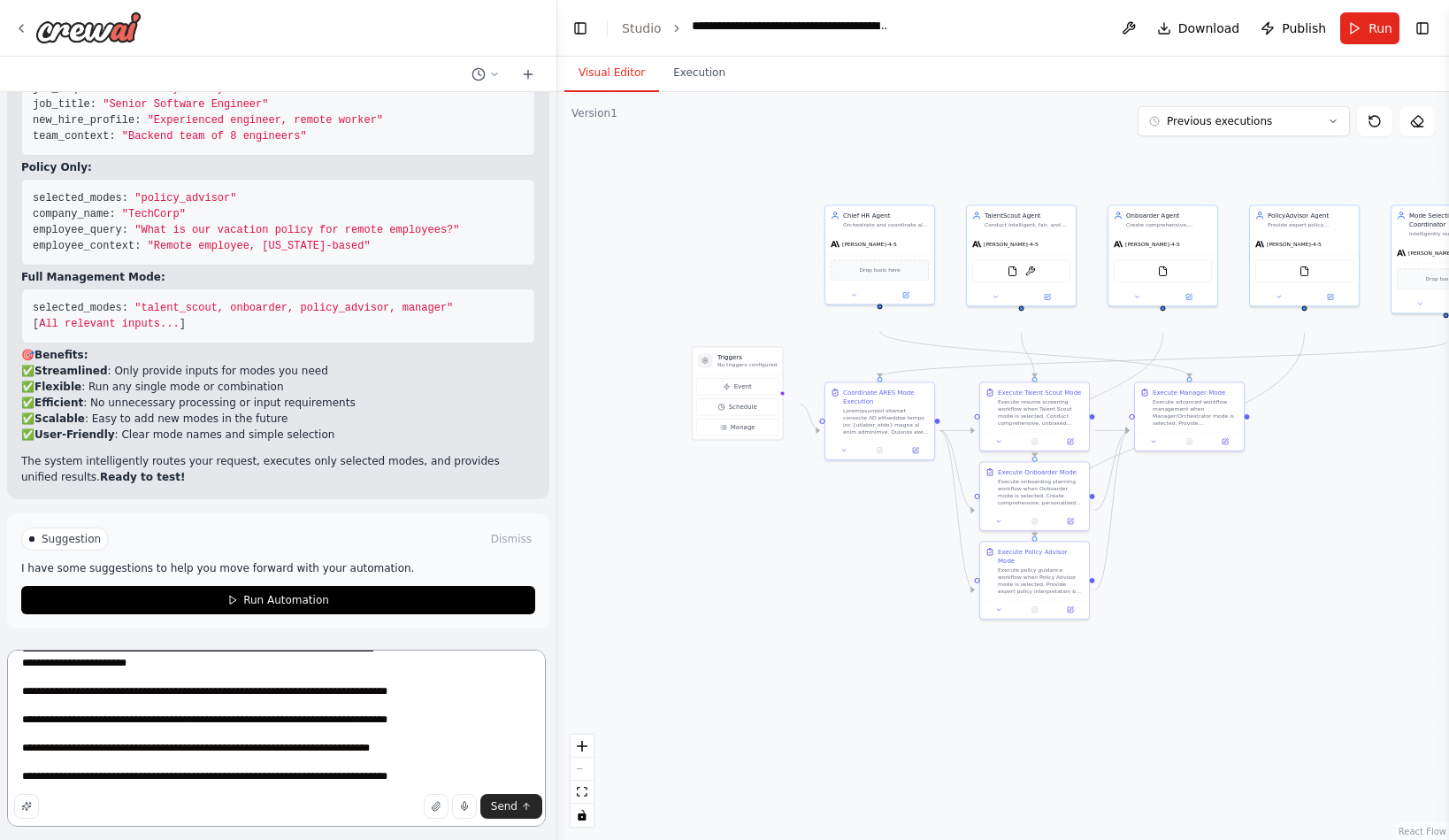
click at [472, 769] on textarea at bounding box center [276, 738] width 539 height 177
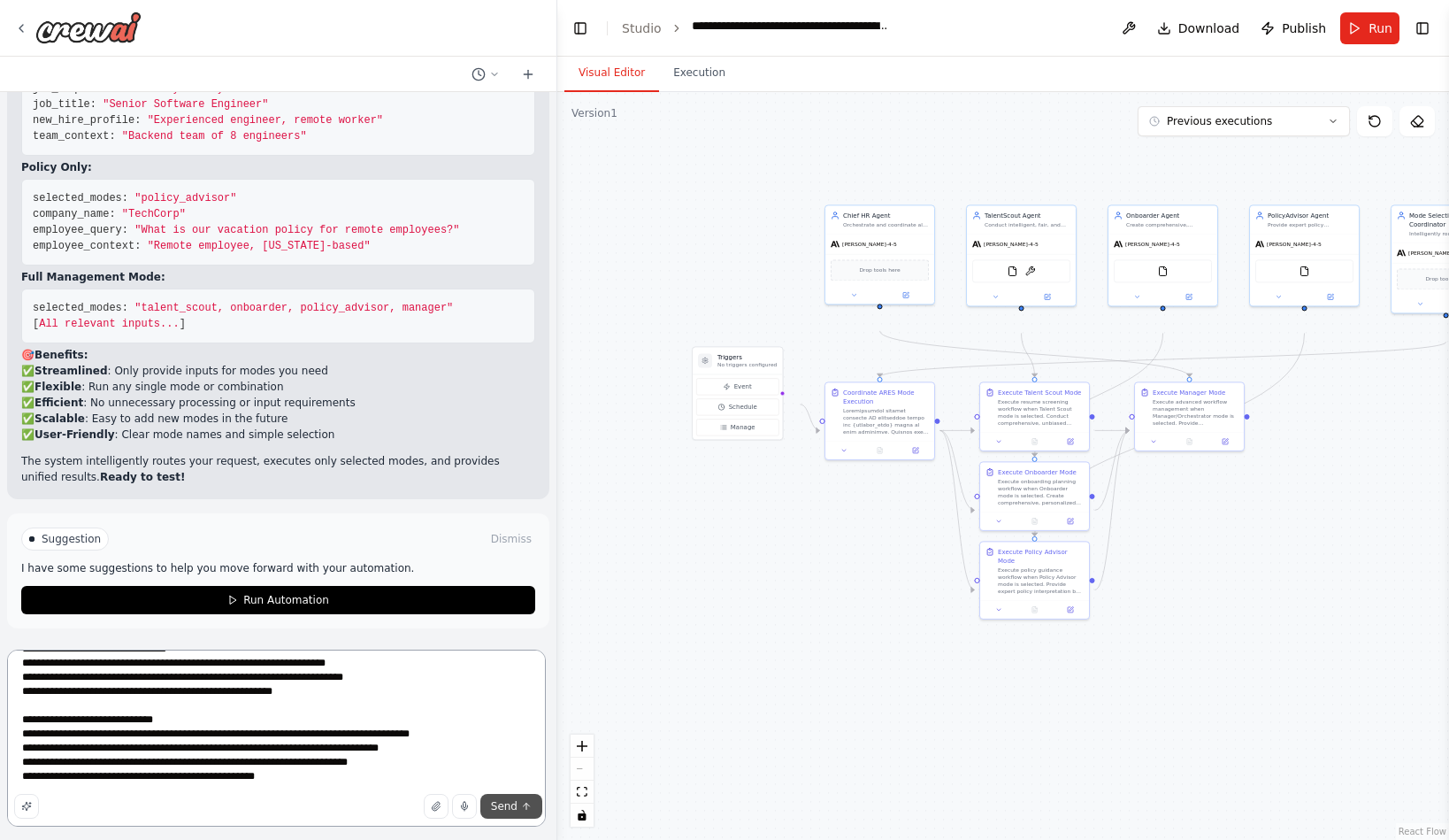
type textarea "**********"
click at [521, 803] on icon "submit" at bounding box center [526, 806] width 10 height 10
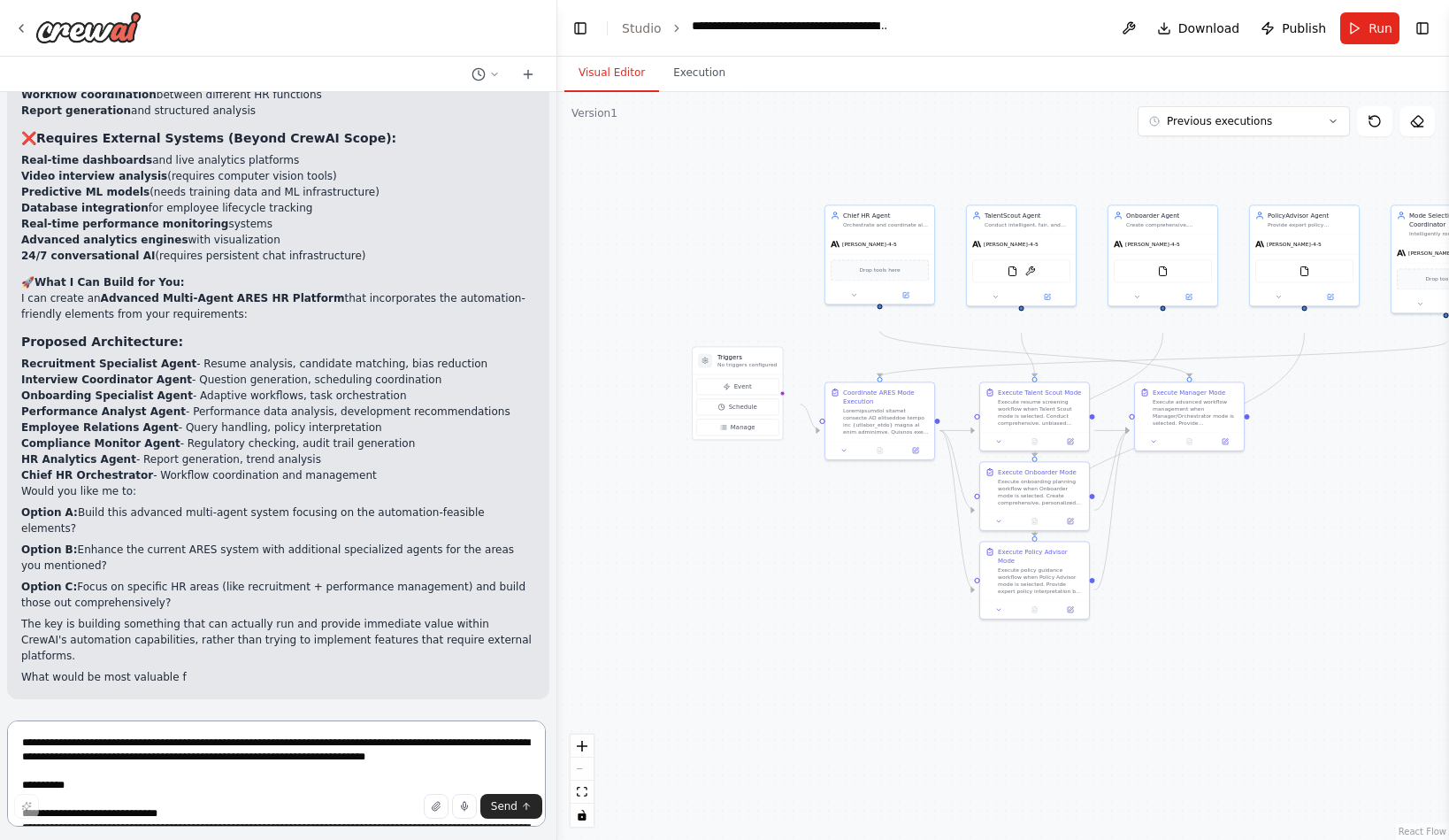
scroll to position [19615, 0]
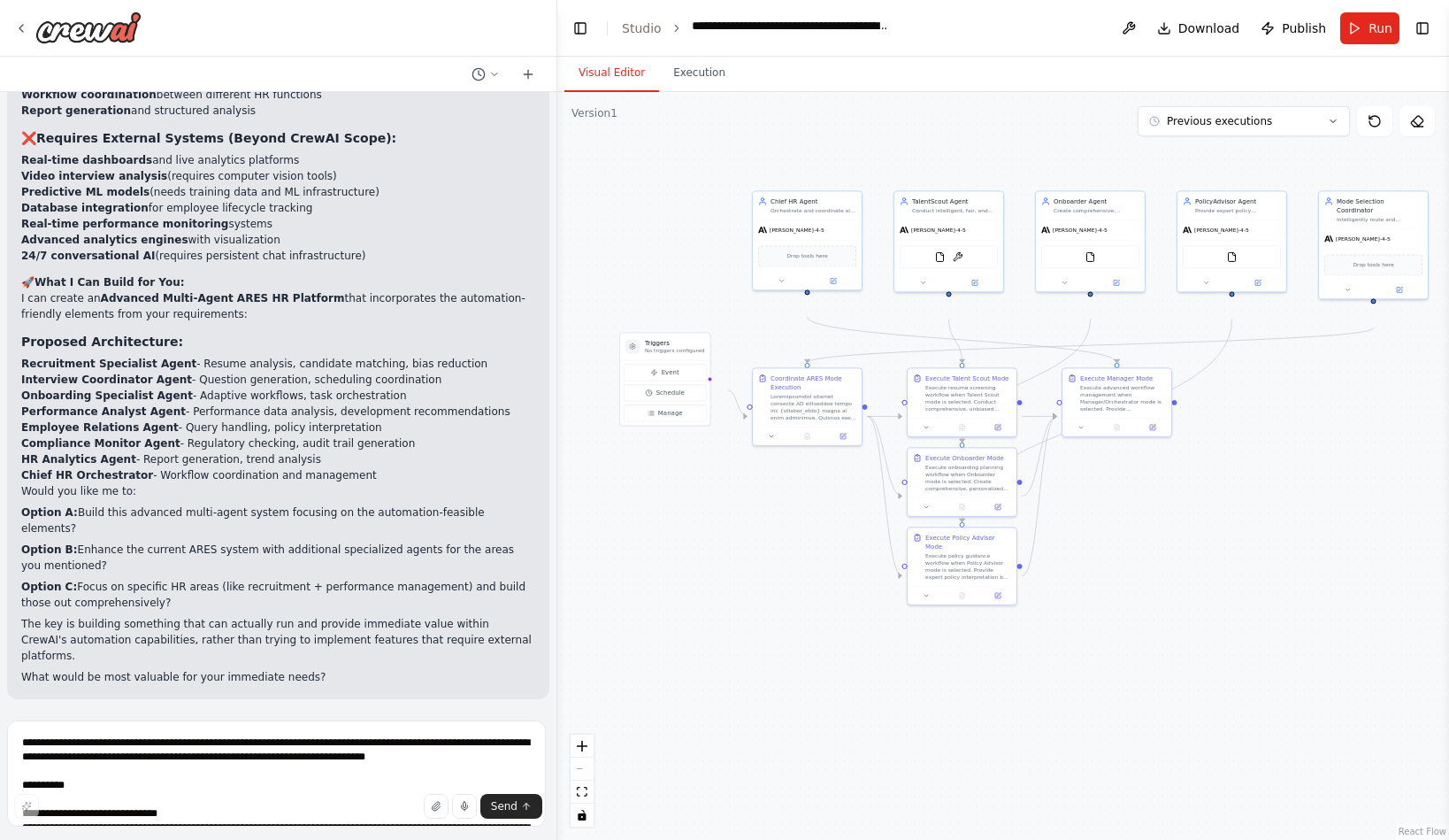
drag, startPoint x: 1344, startPoint y: 589, endPoint x: 1257, endPoint y: 570, distance: 89.1
click at [1257, 570] on div ".deletable-edge-delete-btn { width: 20px; height: 20px; border: 0px solid #ffff…" at bounding box center [1004, 466] width 892 height 748
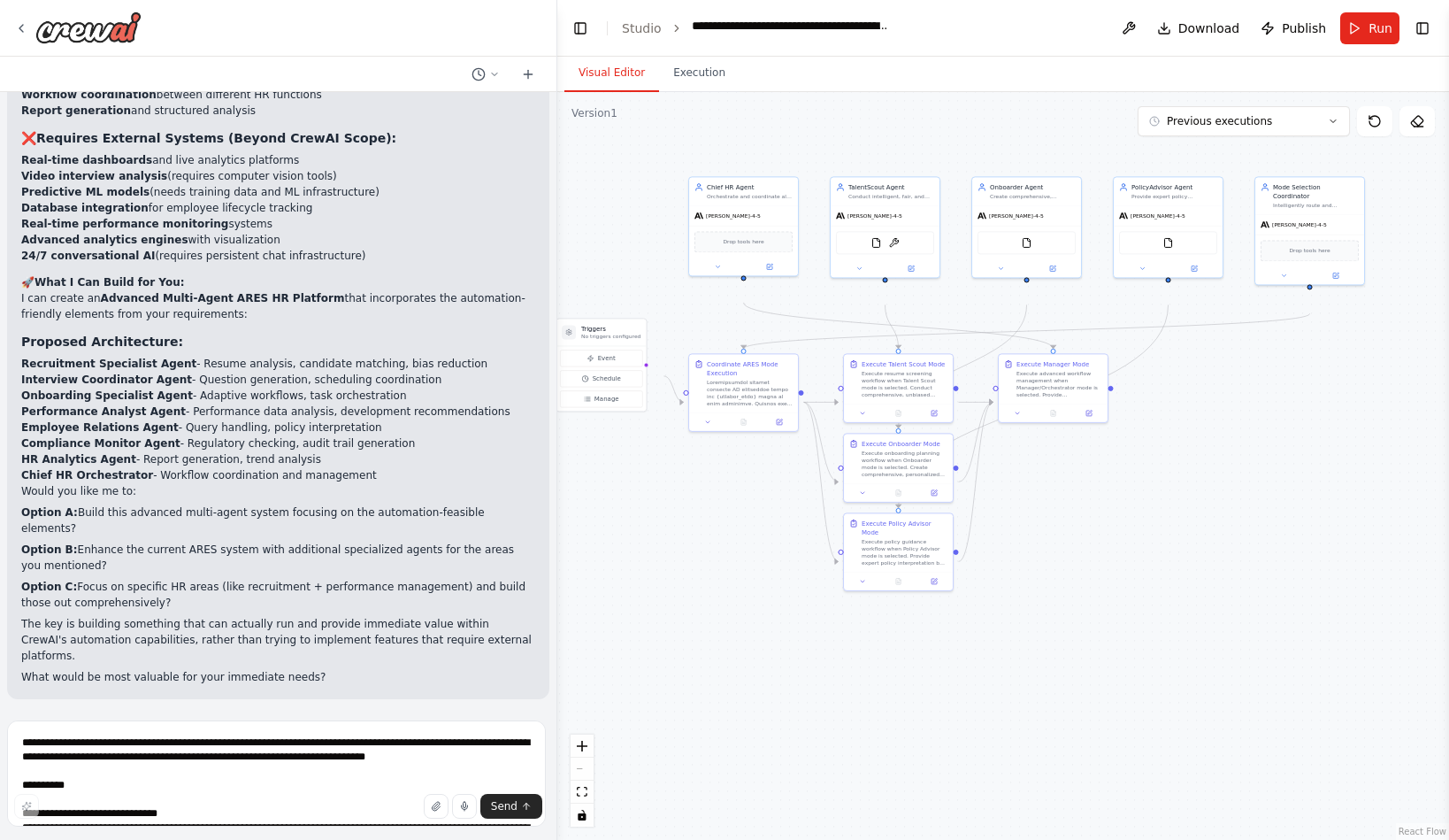
scroll to position [19233, 0]
drag, startPoint x: 30, startPoint y: 384, endPoint x: 343, endPoint y: 419, distance: 315.0
click at [343, 263] on ul "Real-time dashboards and live analytics platforms Video interview analysis (req…" at bounding box center [277, 208] width 514 height 112
copy ul "Video interview analysis (requires computer vision tools) Predictive ML models …"
click at [185, 741] on textarea at bounding box center [276, 774] width 539 height 106
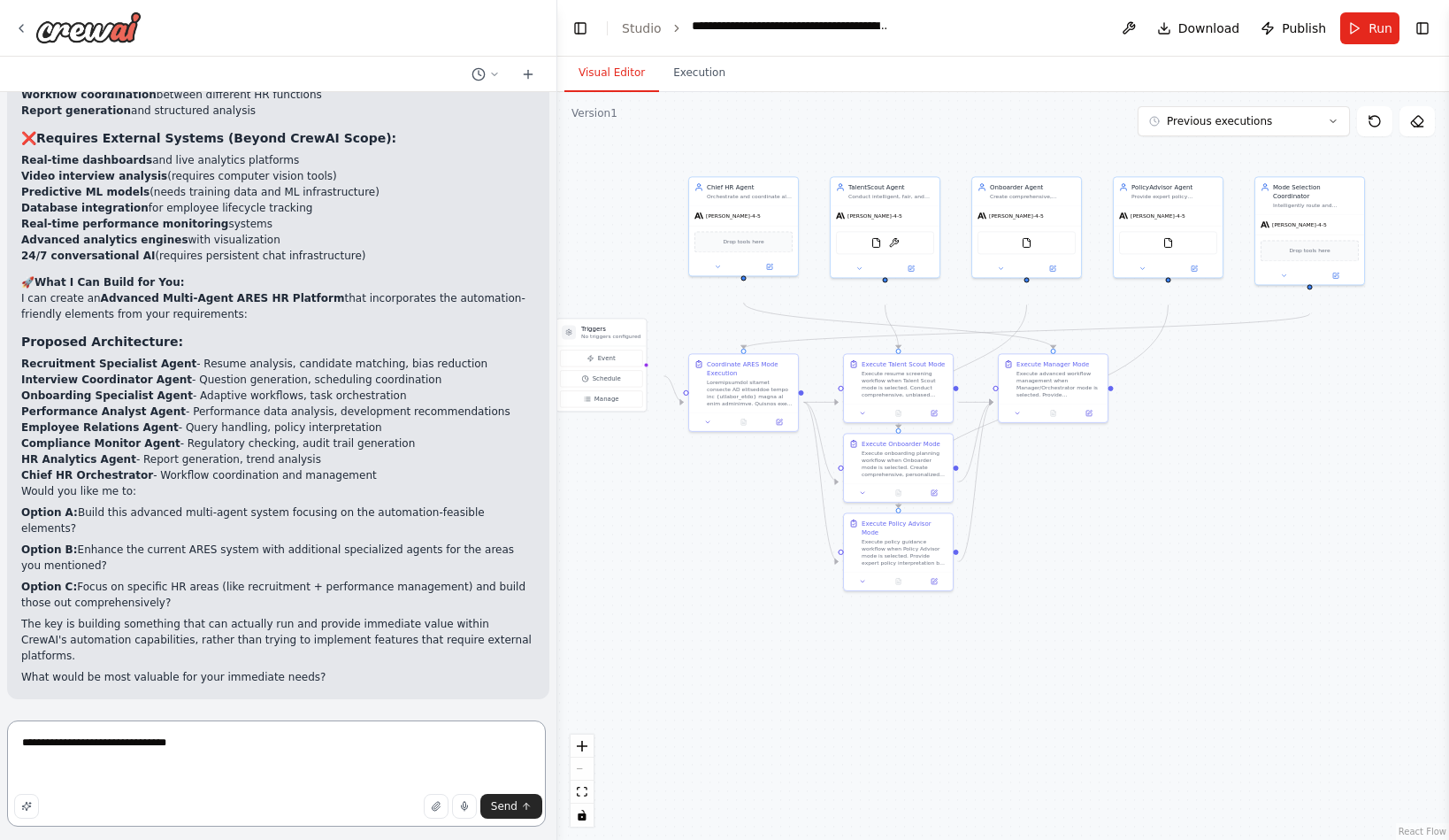
paste textarea "**********"
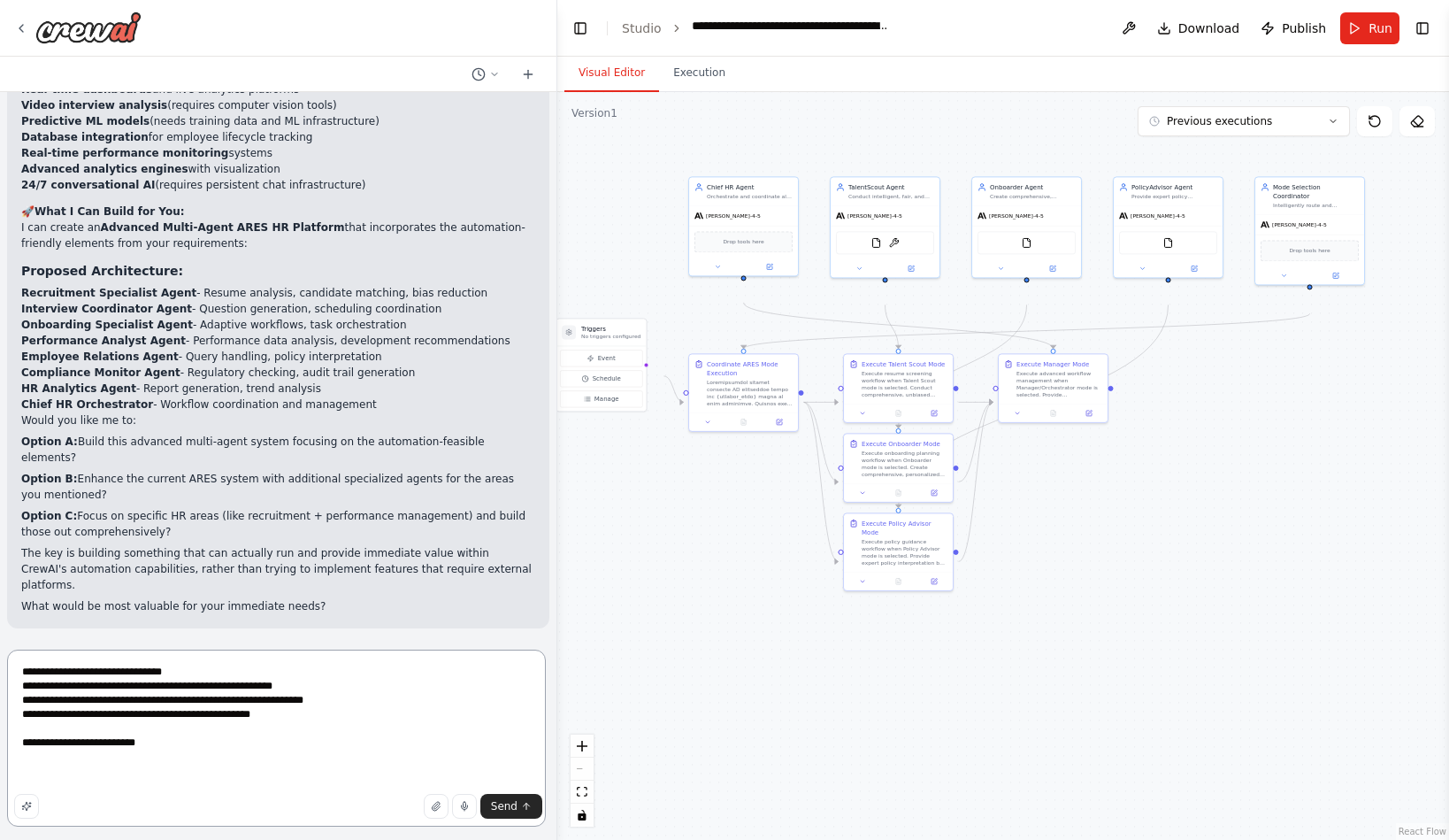
type textarea "**********"
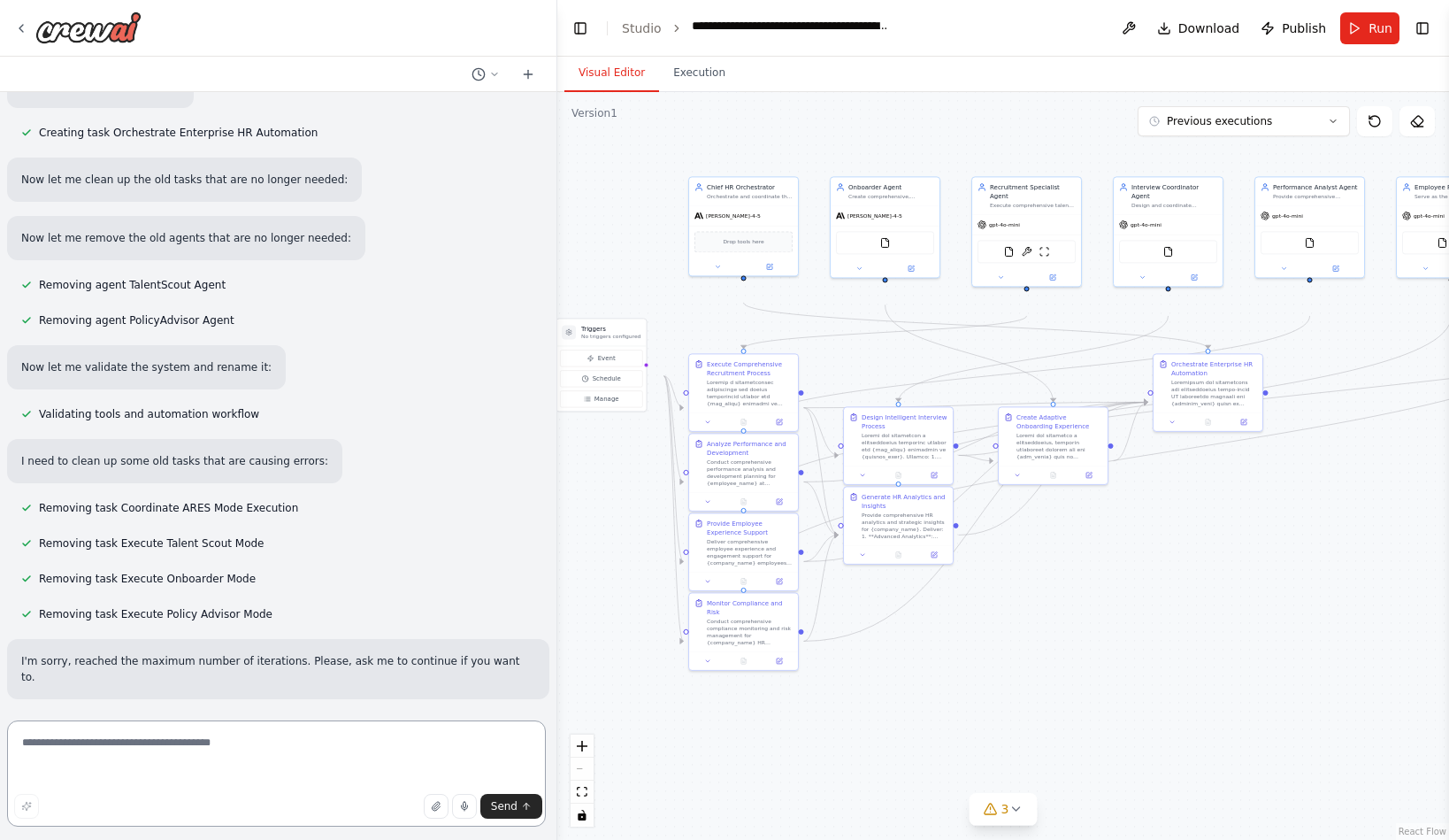
scroll to position [22777, 0]
type textarea "********"
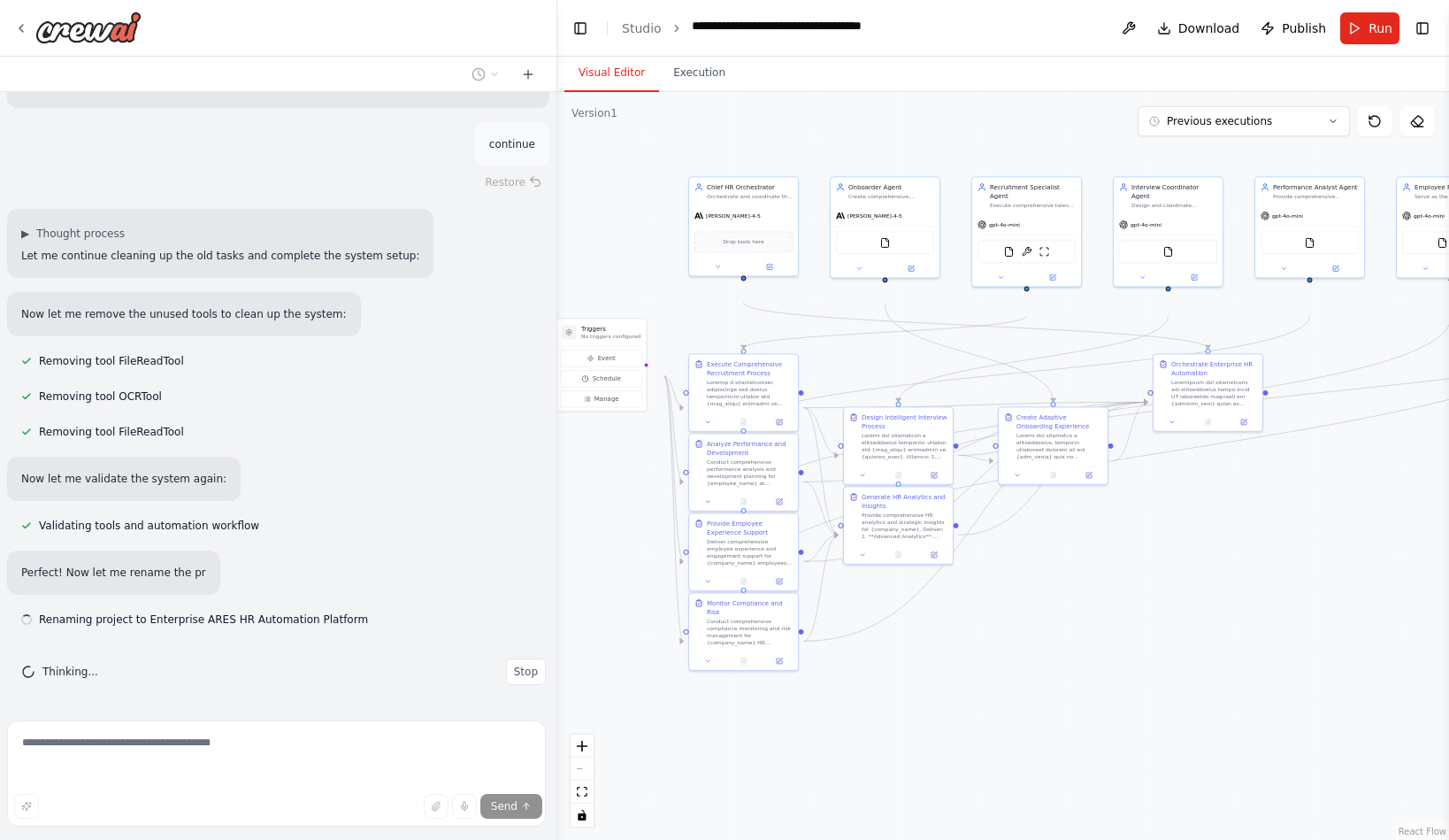
scroll to position [23451, 0]
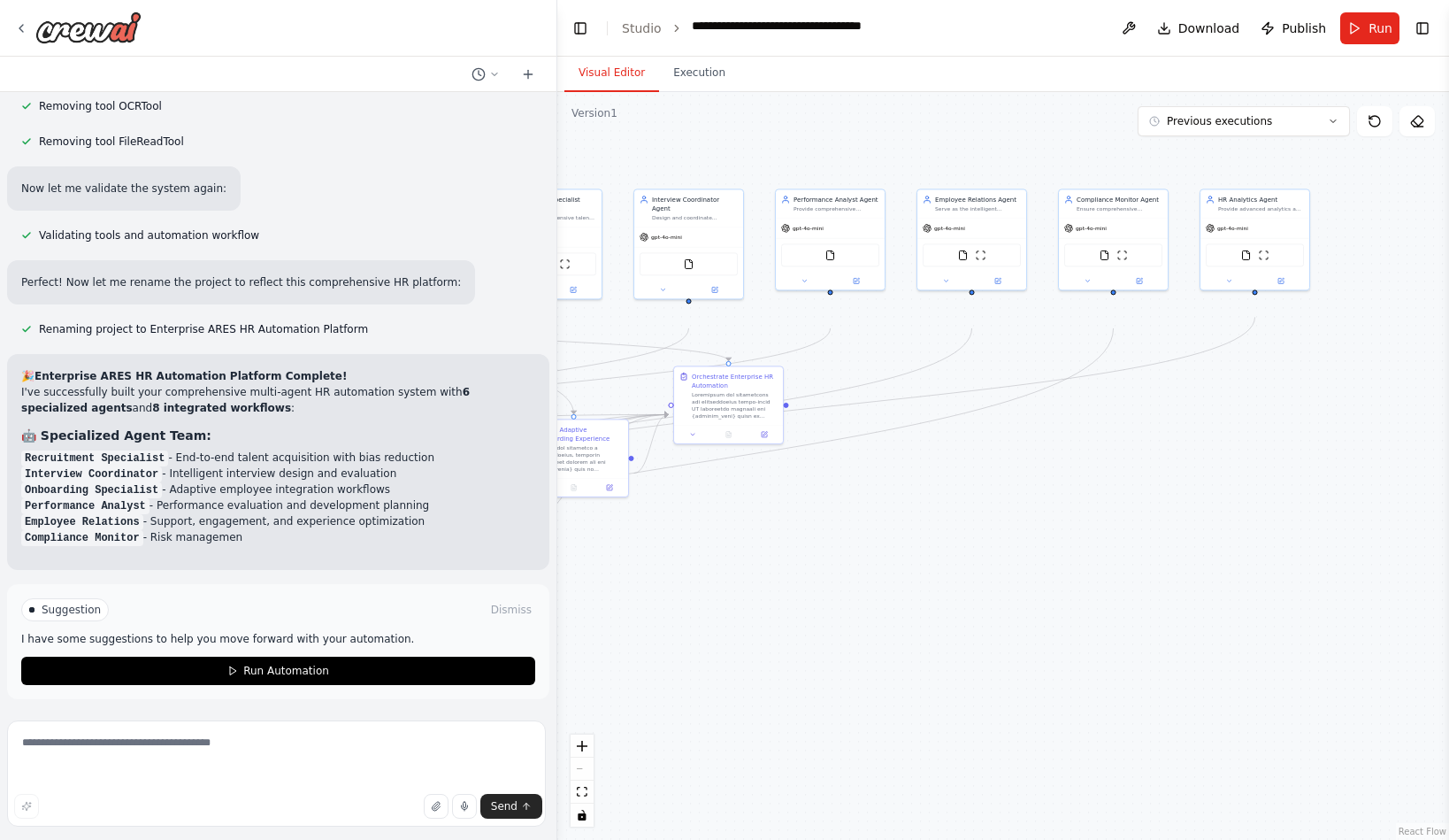
drag, startPoint x: 1121, startPoint y: 637, endPoint x: 637, endPoint y: 650, distance: 484.2
click at [637, 650] on div ".deletable-edge-delete-btn { width: 20px; height: 20px; border: 0px solid #ffff…" at bounding box center [1004, 466] width 892 height 748
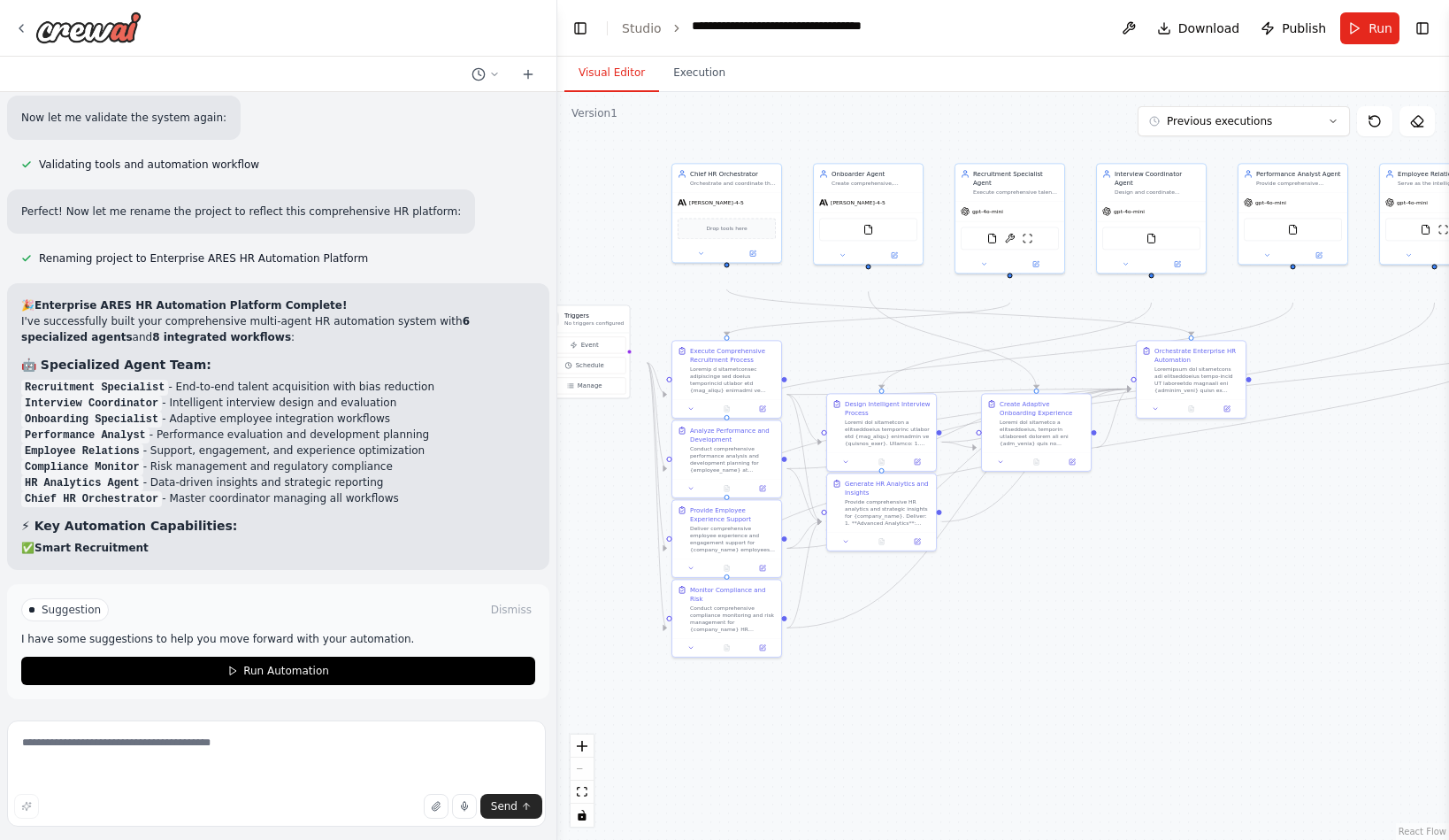
drag, startPoint x: 845, startPoint y: 641, endPoint x: 1296, endPoint y: 616, distance: 451.7
click at [1296, 616] on div ".deletable-edge-delete-btn { width: 20px; height: 20px; border: 0px solid #ffff…" at bounding box center [1004, 466] width 892 height 748
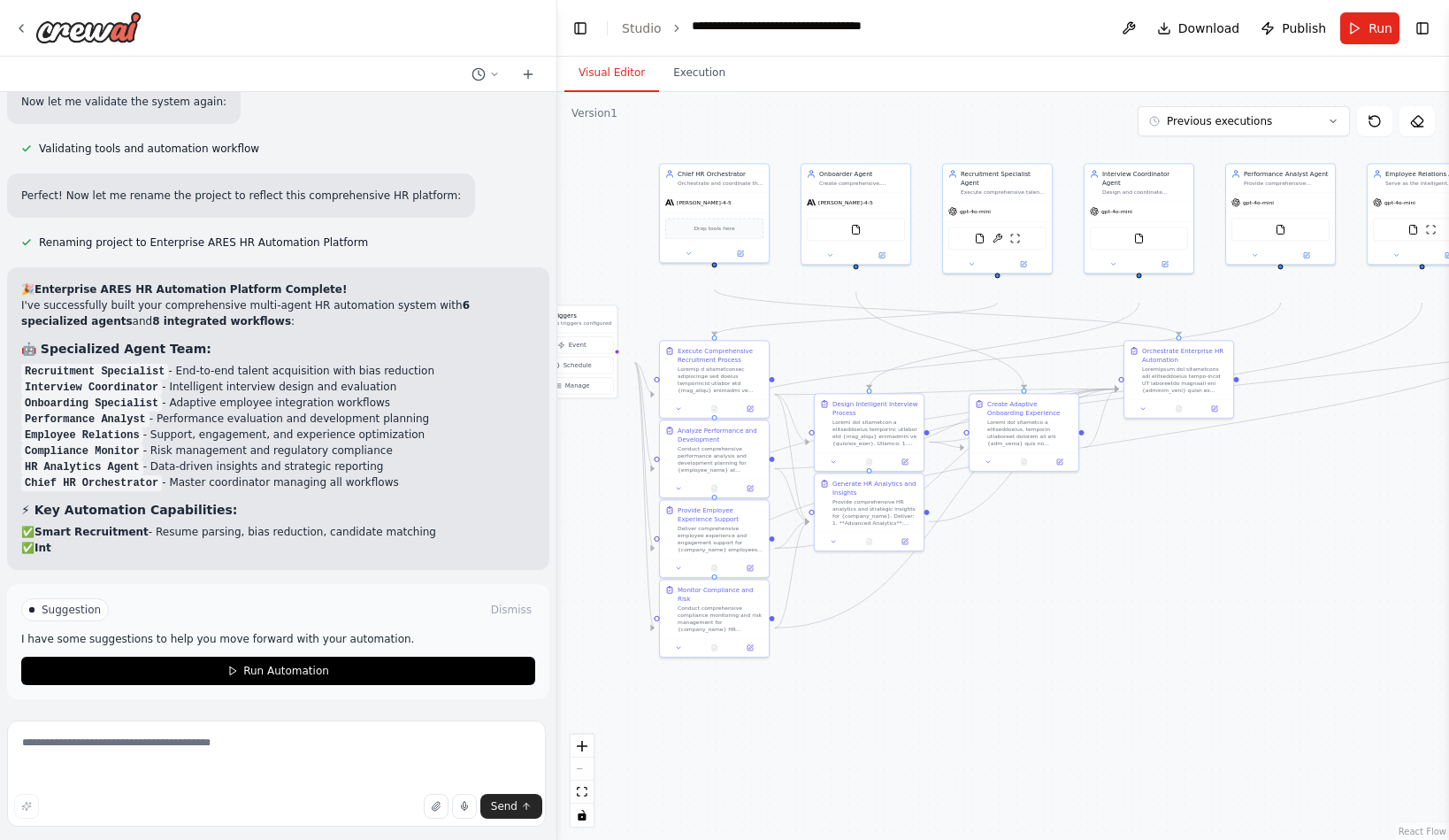
scroll to position [23841, 0]
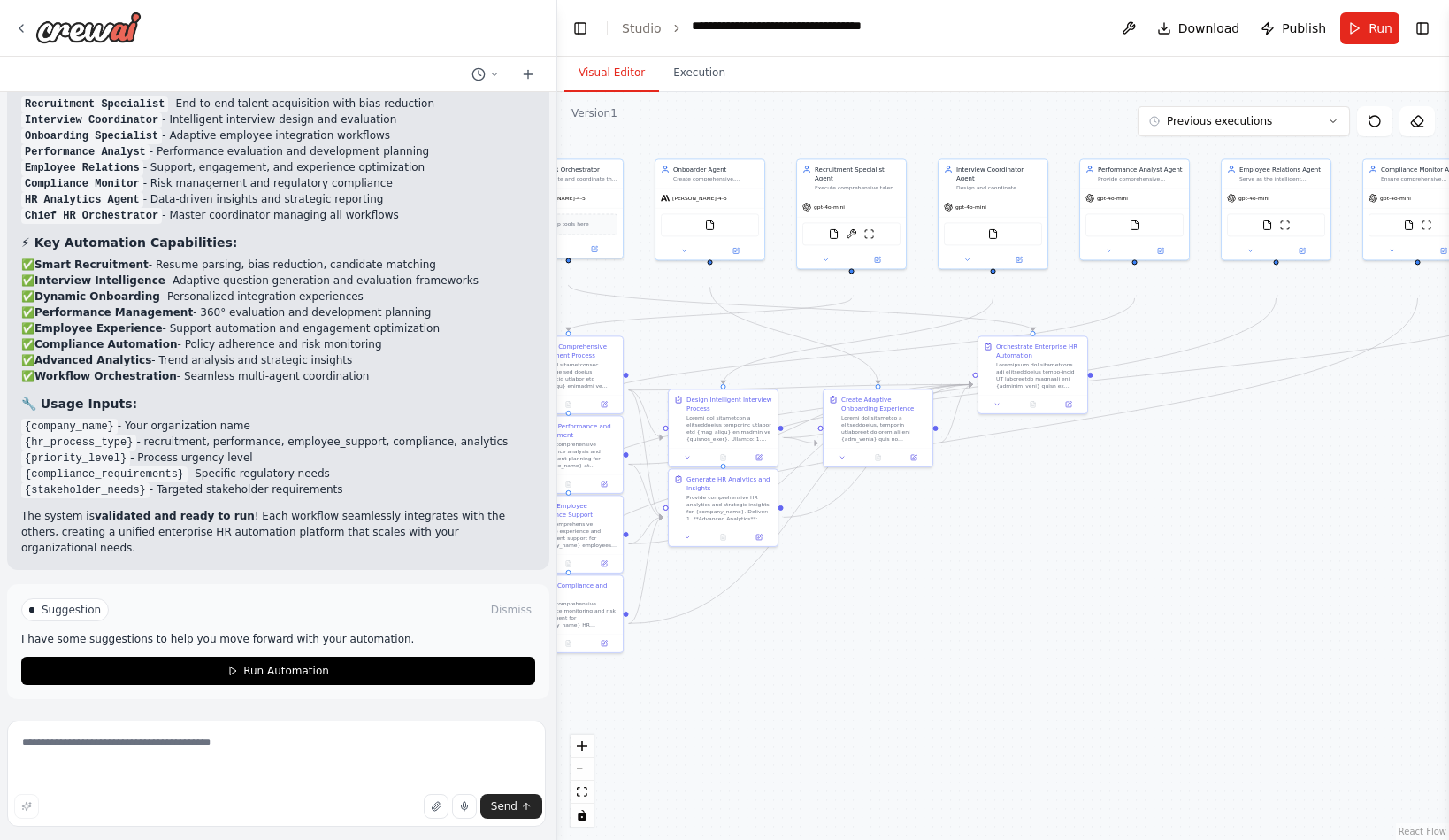
drag, startPoint x: 1295, startPoint y: 624, endPoint x: 1152, endPoint y: 618, distance: 143.1
click at [1152, 618] on div ".deletable-edge-delete-btn { width: 20px; height: 20px; border: 0px solid #ffff…" at bounding box center [1004, 466] width 892 height 748
click at [1035, 387] on div at bounding box center [1039, 373] width 86 height 28
click at [1051, 573] on div ".deletable-edge-delete-btn { width: 20px; height: 20px; border: 0px solid #ffff…" at bounding box center [1004, 466] width 892 height 748
click at [601, 206] on div "[PERSON_NAME]-4-5" at bounding box center [568, 196] width 109 height 20
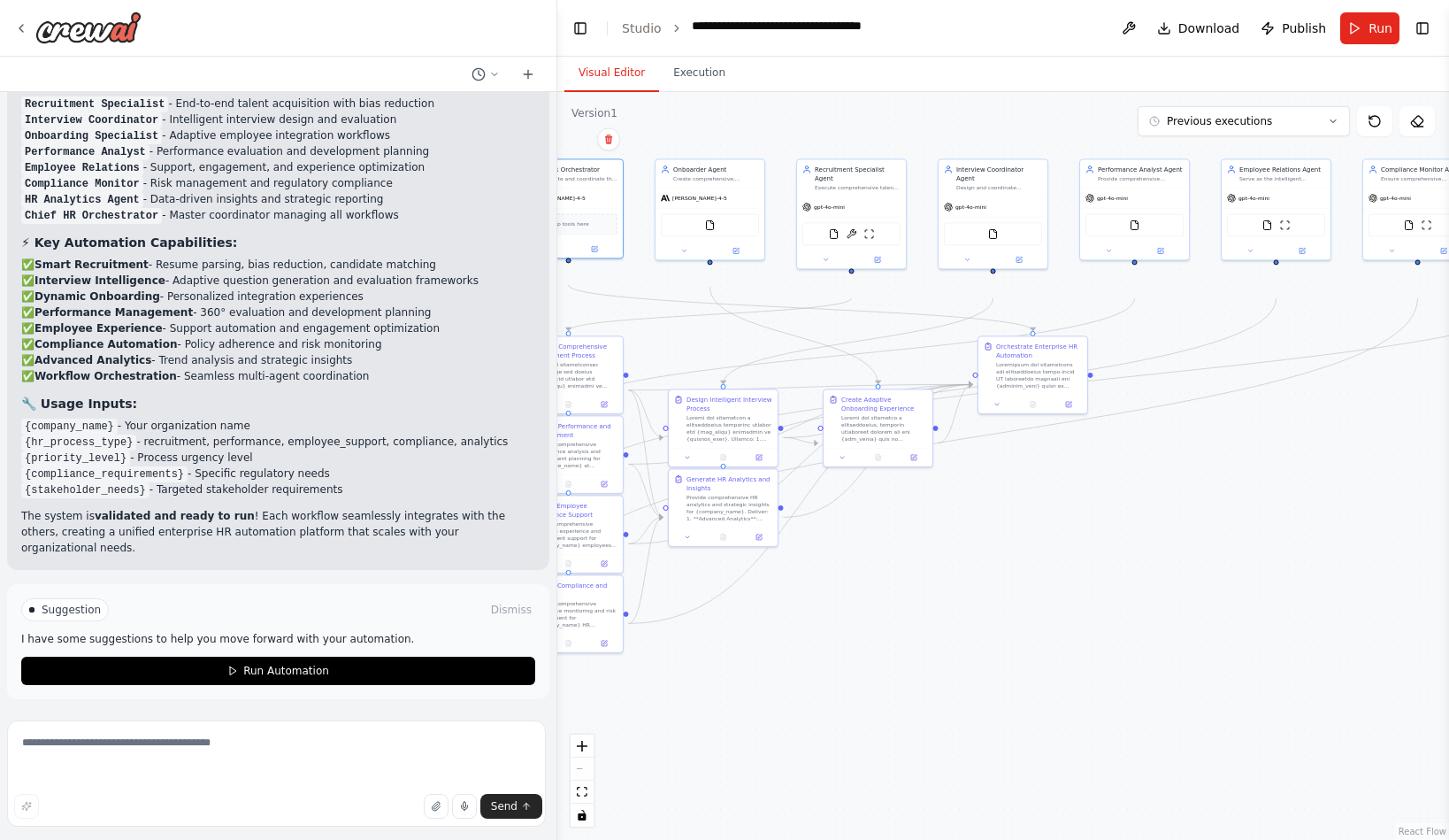
click at [1036, 663] on div ".deletable-edge-delete-btn { width: 20px; height: 20px; border: 0px solid #ffff…" at bounding box center [1004, 466] width 892 height 748
drag, startPoint x: 748, startPoint y: 467, endPoint x: 747, endPoint y: 452, distance: 15.0
click at [747, 423] on div at bounding box center [724, 409] width 86 height 28
click at [892, 642] on div ".deletable-edge-delete-btn { width: 20px; height: 20px; border: 0px solid #ffff…" at bounding box center [1004, 466] width 892 height 748
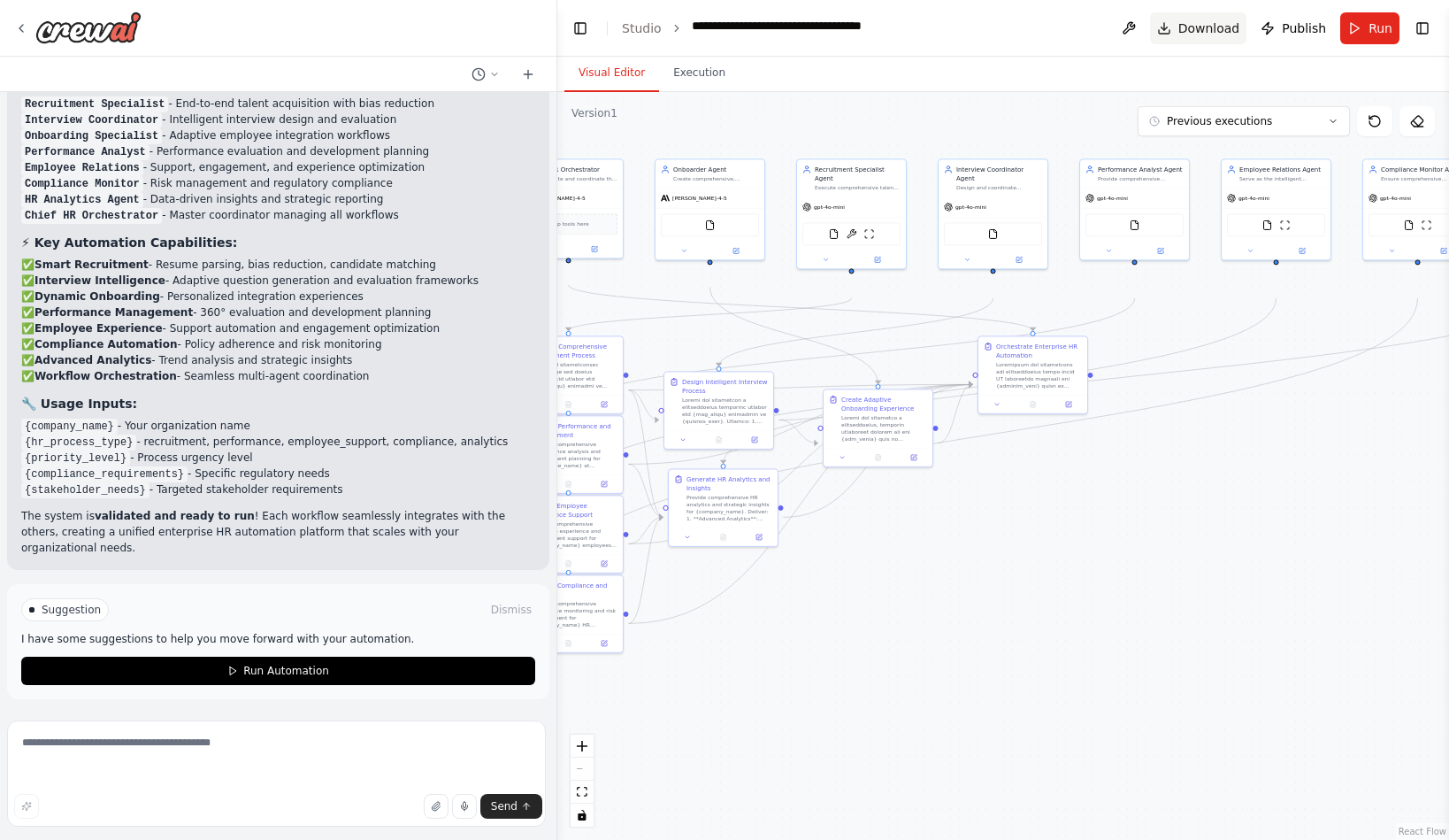
click at [1151, 44] on button "Download" at bounding box center [1199, 28] width 98 height 32
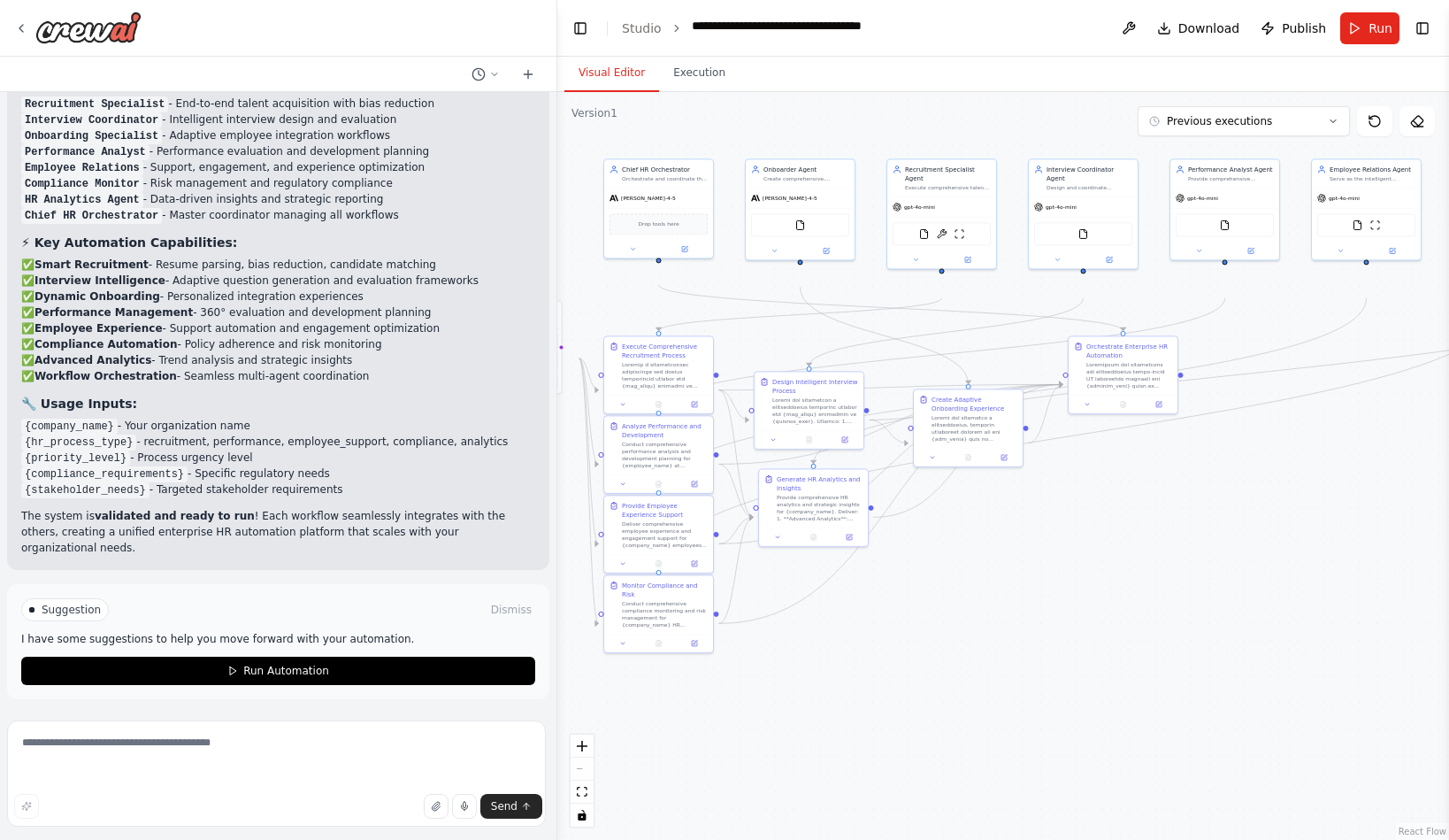
drag, startPoint x: 931, startPoint y: 641, endPoint x: 1016, endPoint y: 635, distance: 85.2
click at [1016, 635] on div ".deletable-edge-delete-btn { width: 20px; height: 20px; border: 0px solid #ffff…" at bounding box center [1004, 466] width 892 height 748
click at [259, 750] on textarea at bounding box center [276, 774] width 539 height 106
type textarea "**********"
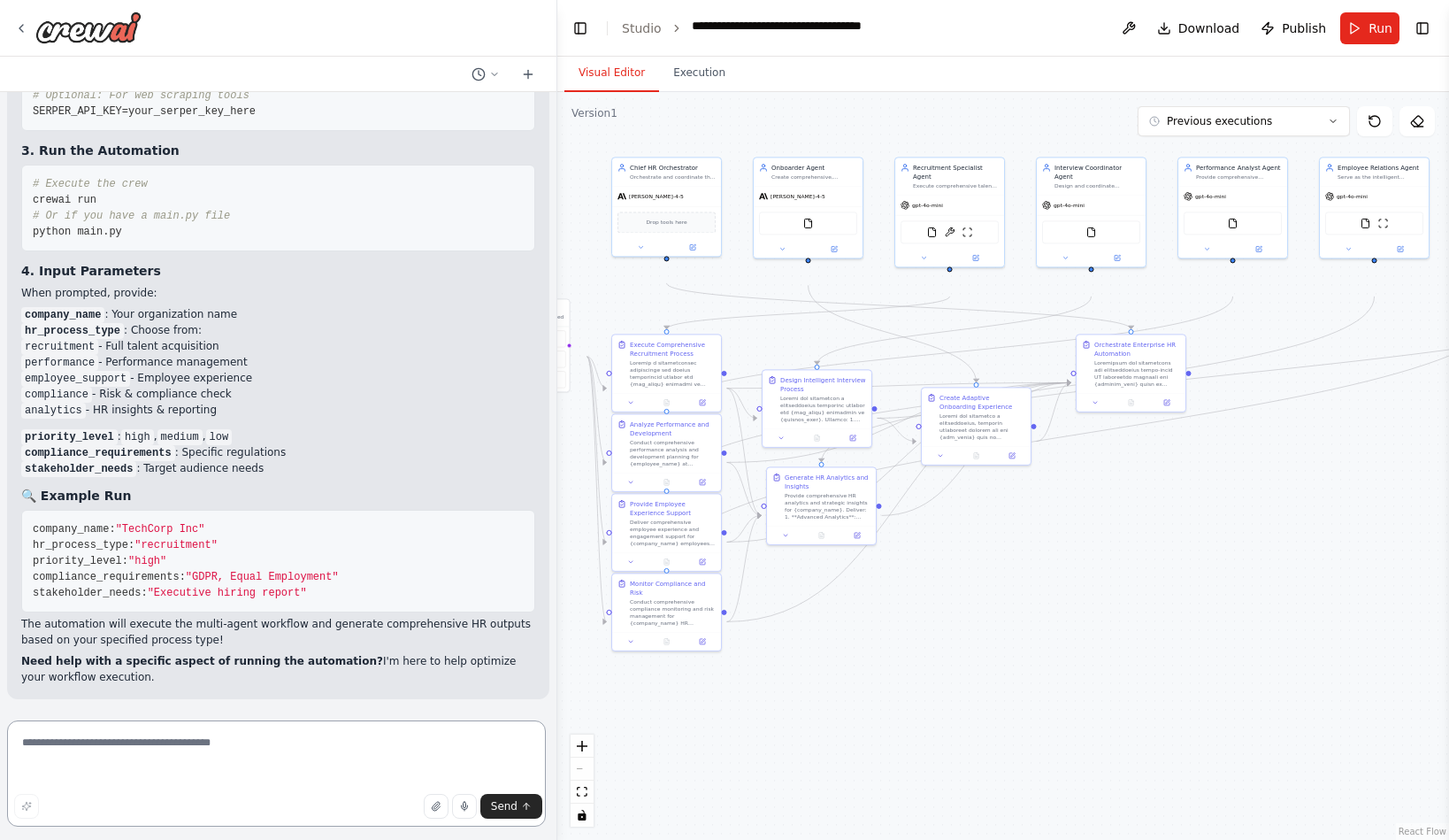
scroll to position [24956, 0]
type textarea "**********"
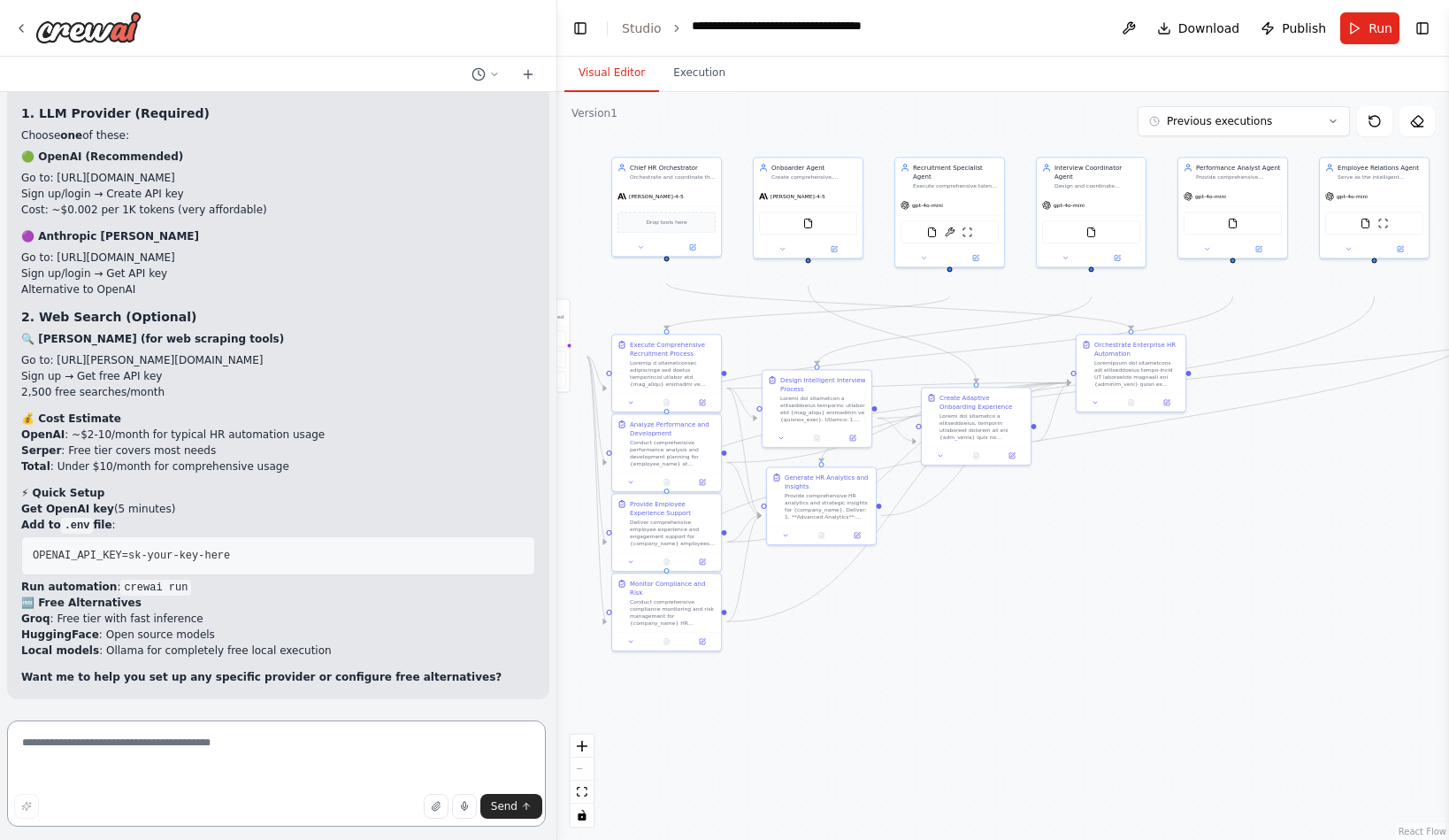
scroll to position [24898, 0]
drag, startPoint x: 40, startPoint y: 362, endPoint x: 252, endPoint y: 367, distance: 212.1
copy span "pip install crewai crewai-tools"
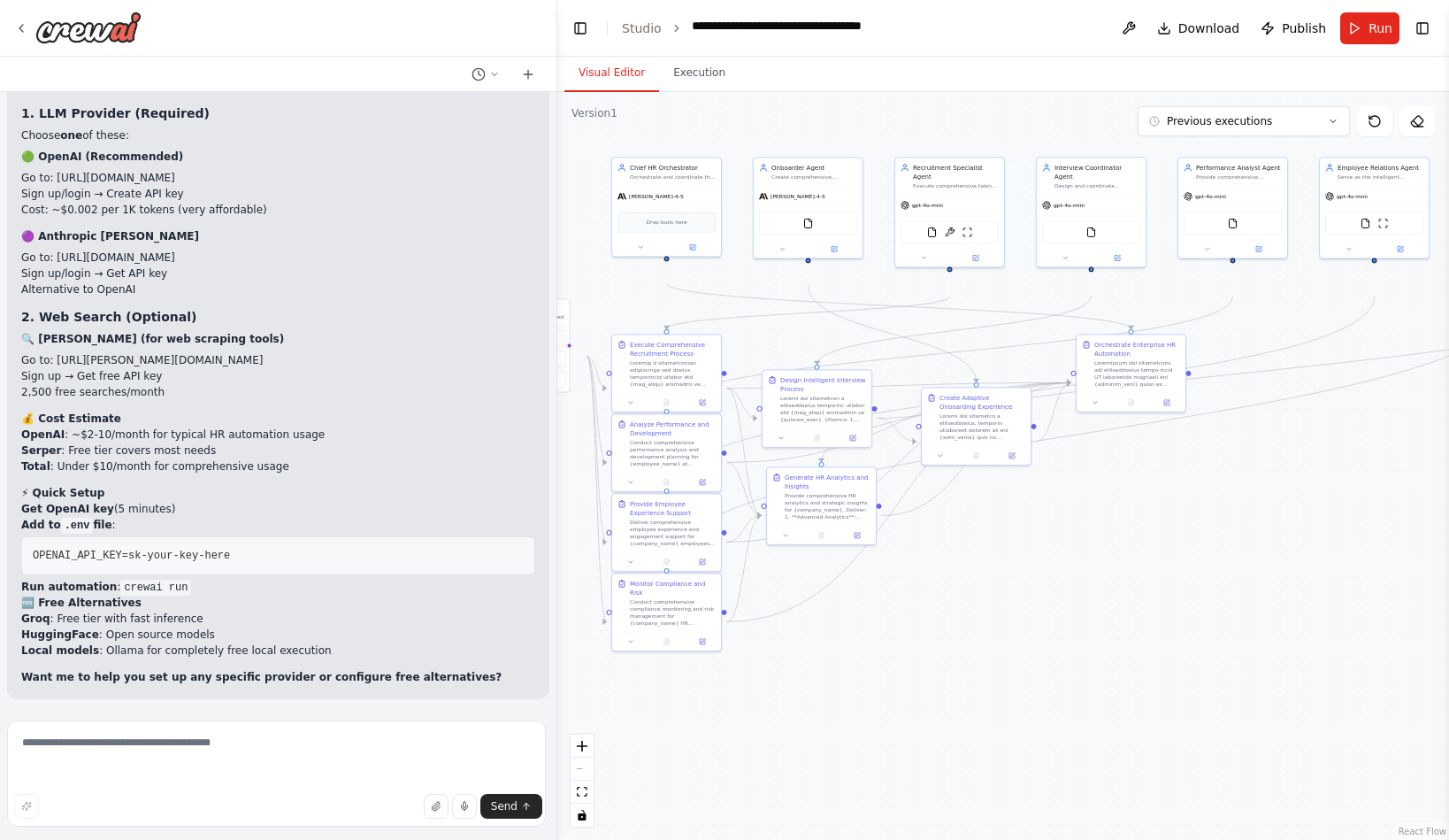
drag, startPoint x: 236, startPoint y: 362, endPoint x: 34, endPoint y: 357, distance: 202.1
copy span "pip install crewai crewai-tools"
click at [206, 756] on textarea at bounding box center [276, 774] width 539 height 106
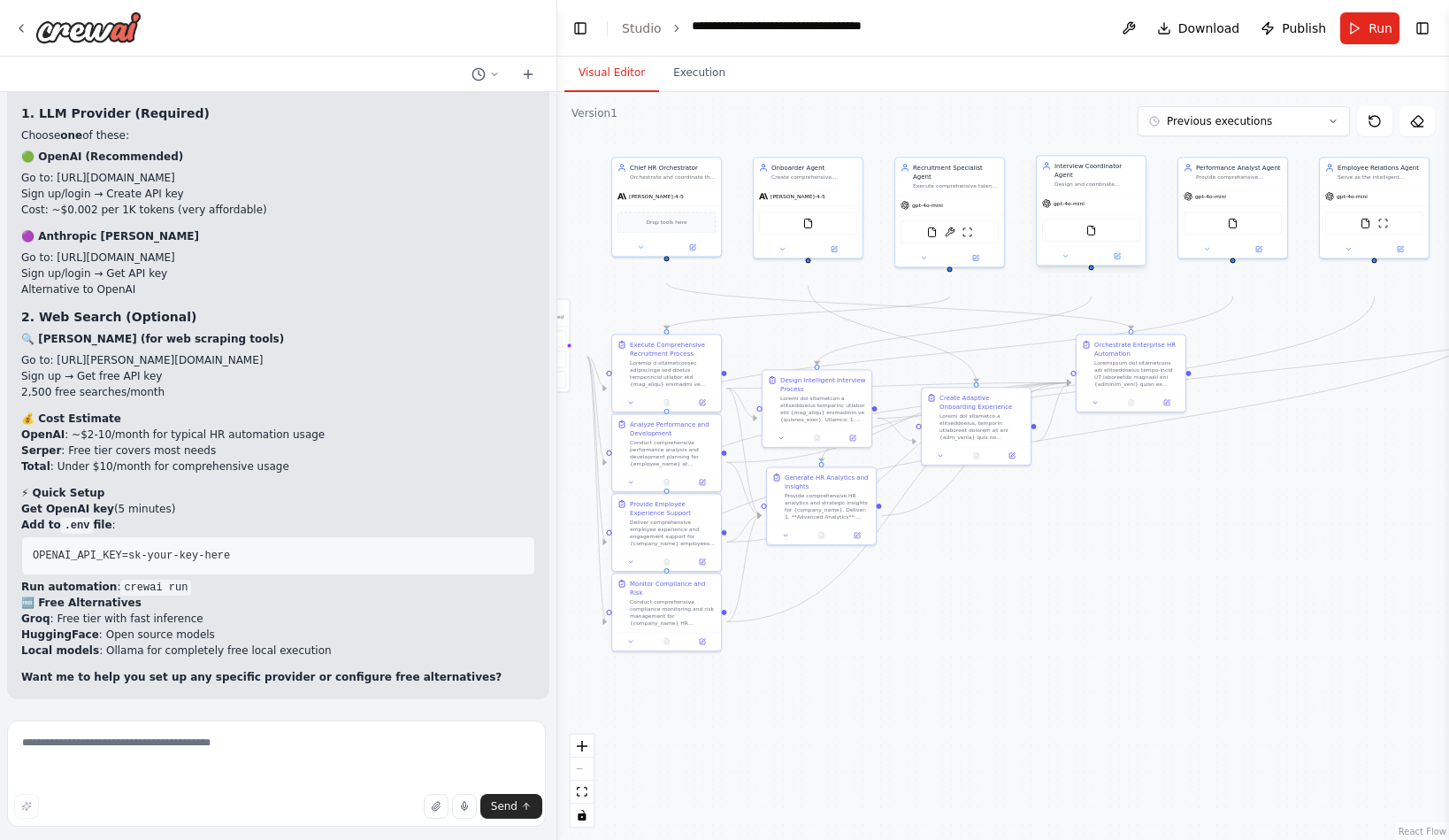
click at [1084, 207] on span "gpt-4o-mini" at bounding box center [1069, 203] width 31 height 7
click at [1060, 261] on button at bounding box center [1065, 255] width 50 height 10
drag, startPoint x: 1154, startPoint y: 603, endPoint x: 1126, endPoint y: 469, distance: 136.9
click at [1154, 510] on button "Cancel" at bounding box center [1160, 502] width 32 height 16
click at [1117, 259] on icon at bounding box center [1118, 256] width 6 height 6
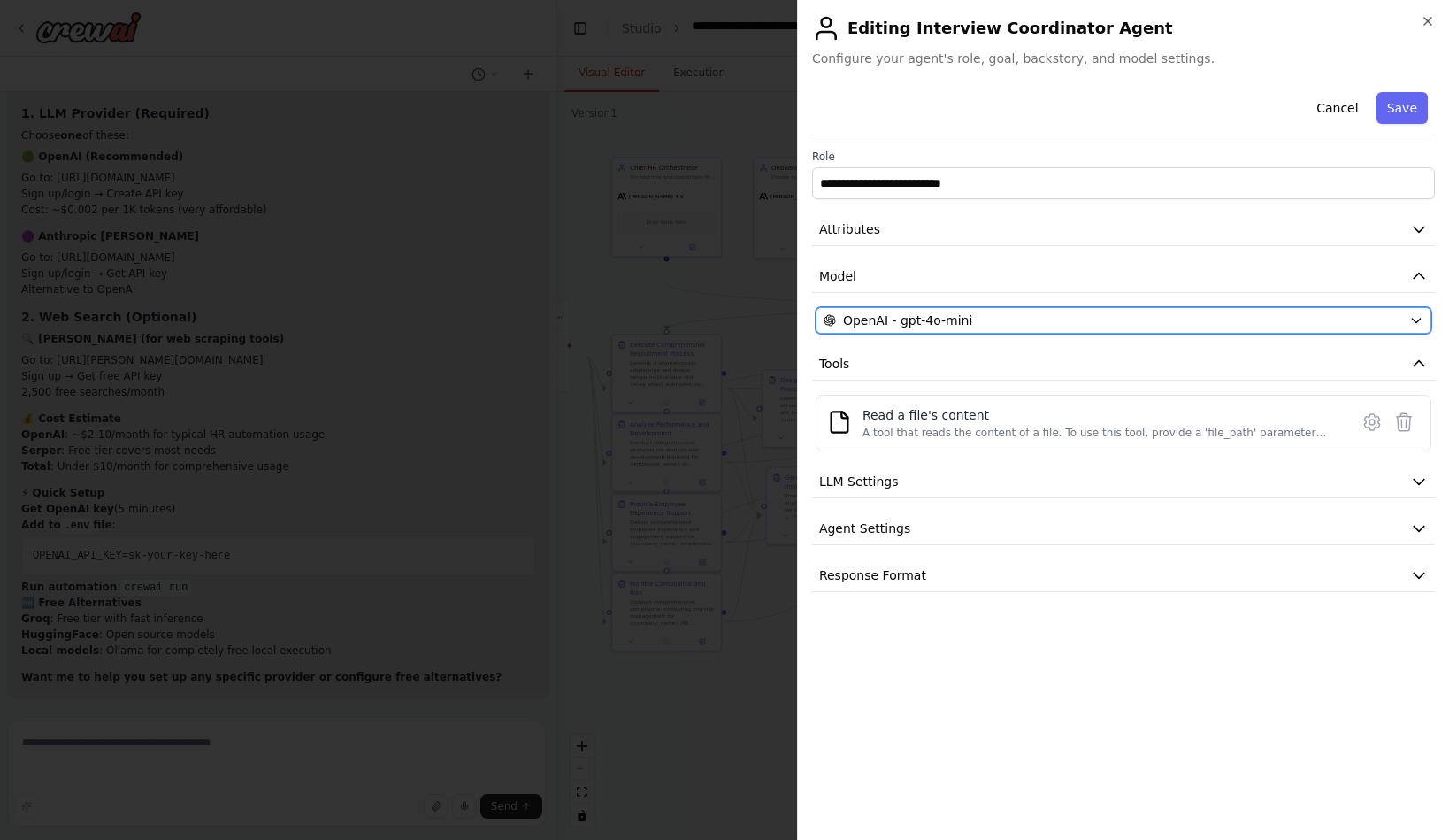
click at [940, 330] on span "OpenAI - gpt-4o-mini" at bounding box center [907, 320] width 129 height 18
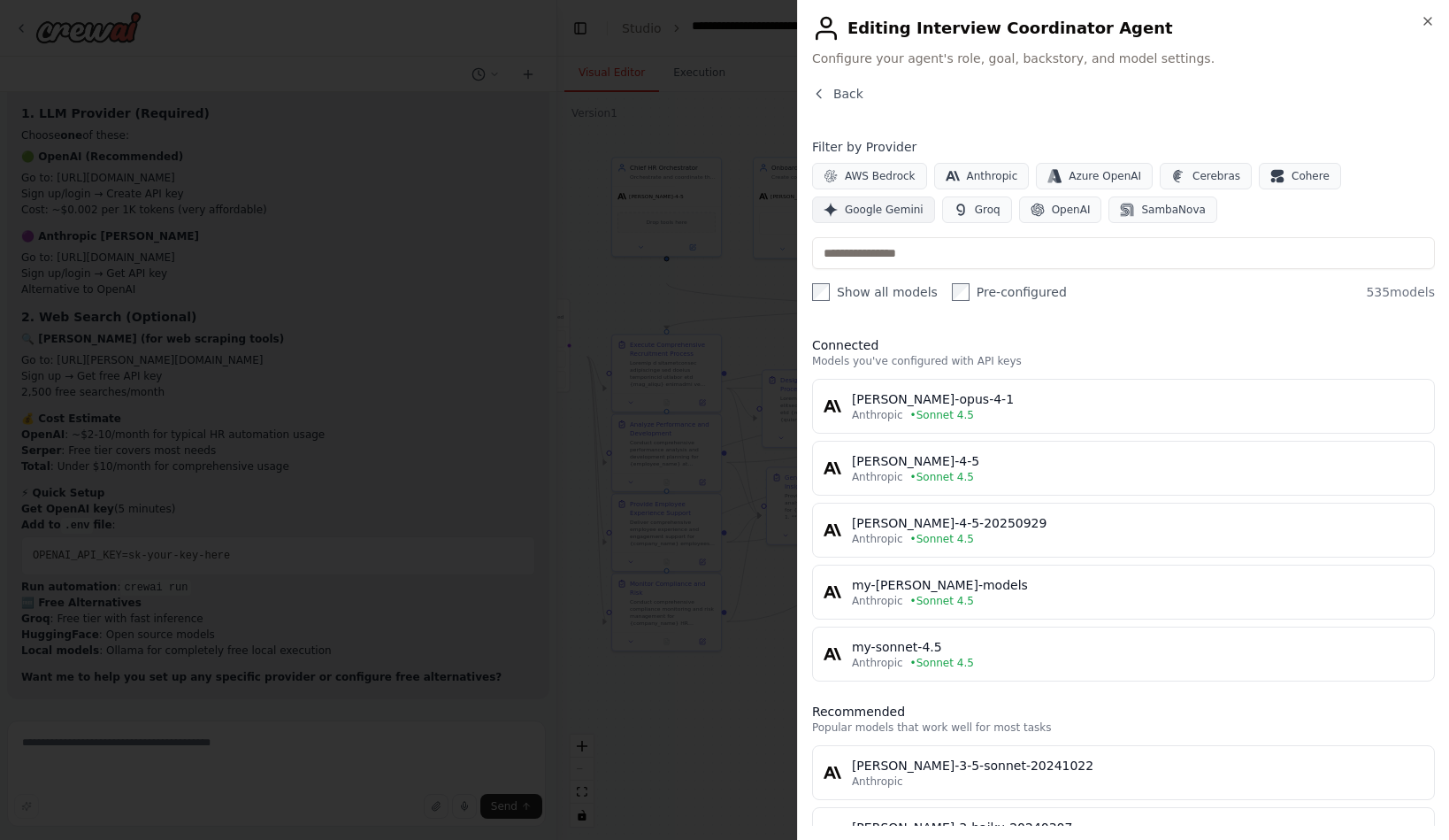
click at [852, 223] on button "Google Gemini" at bounding box center [874, 209] width 123 height 27
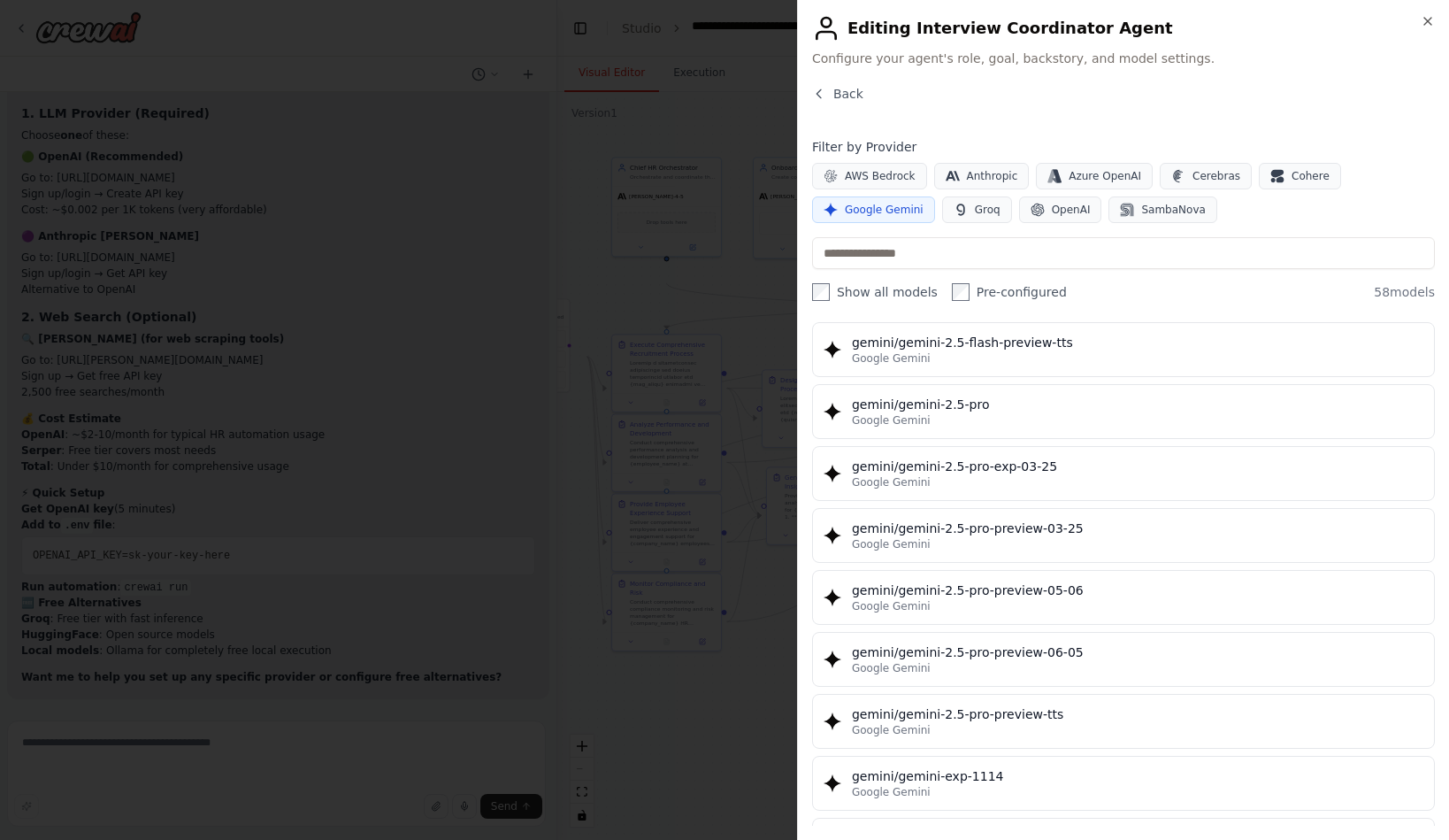
scroll to position [2548, 0]
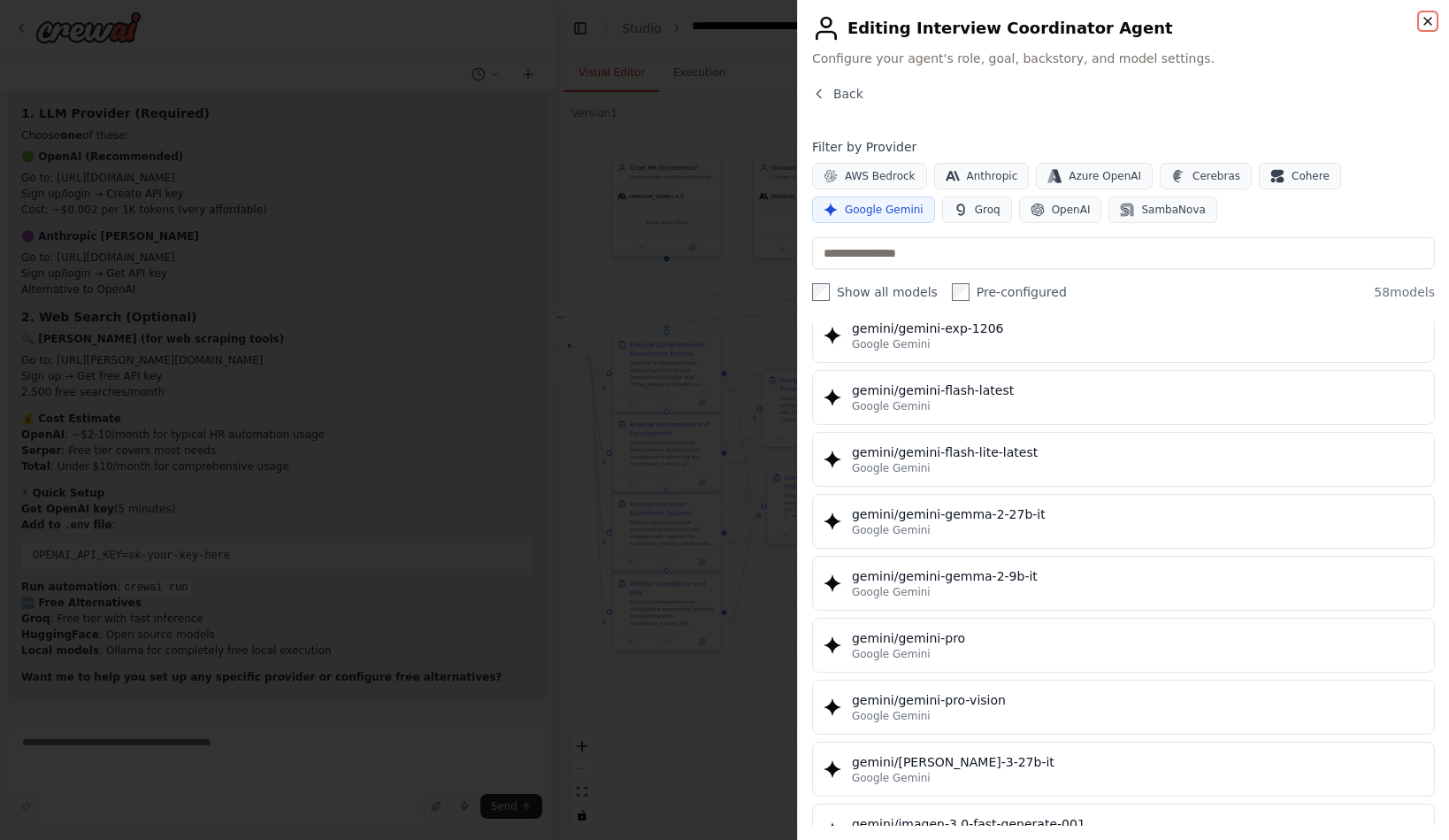
click at [1422, 27] on icon "button" at bounding box center [1428, 21] width 14 height 14
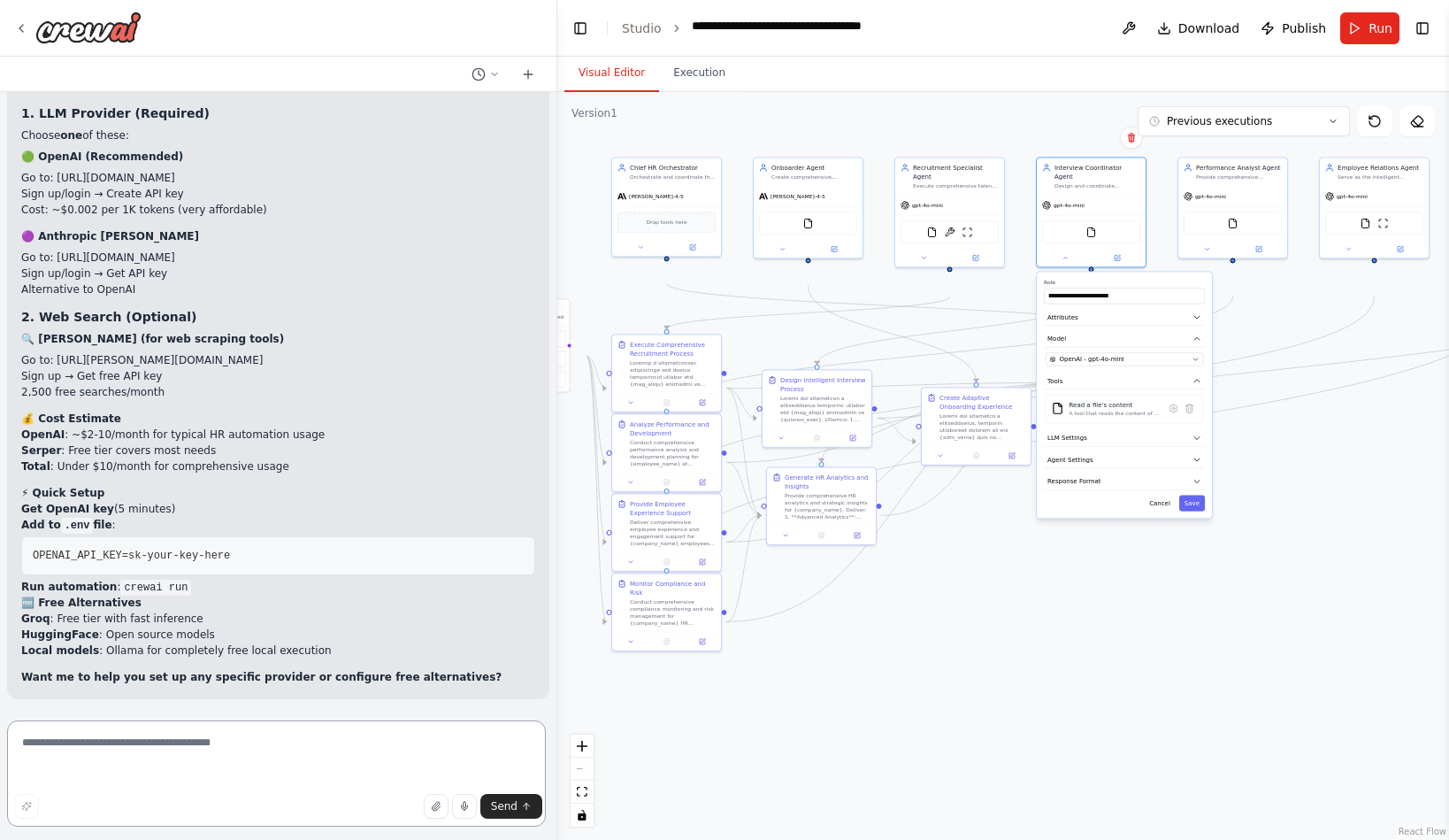
click at [182, 751] on textarea at bounding box center [276, 774] width 539 height 106
type textarea "**********"
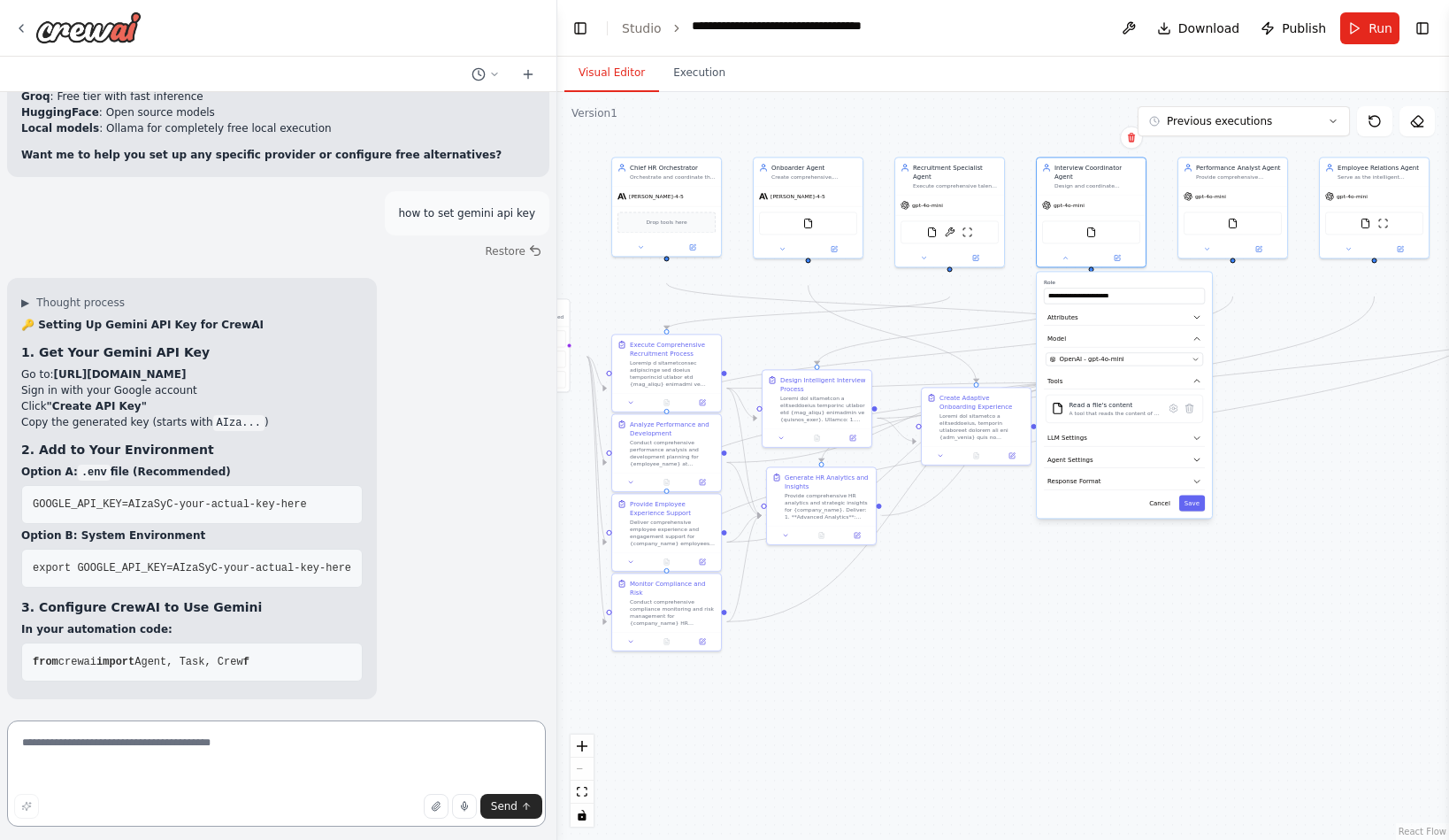
scroll to position [27016, 0]
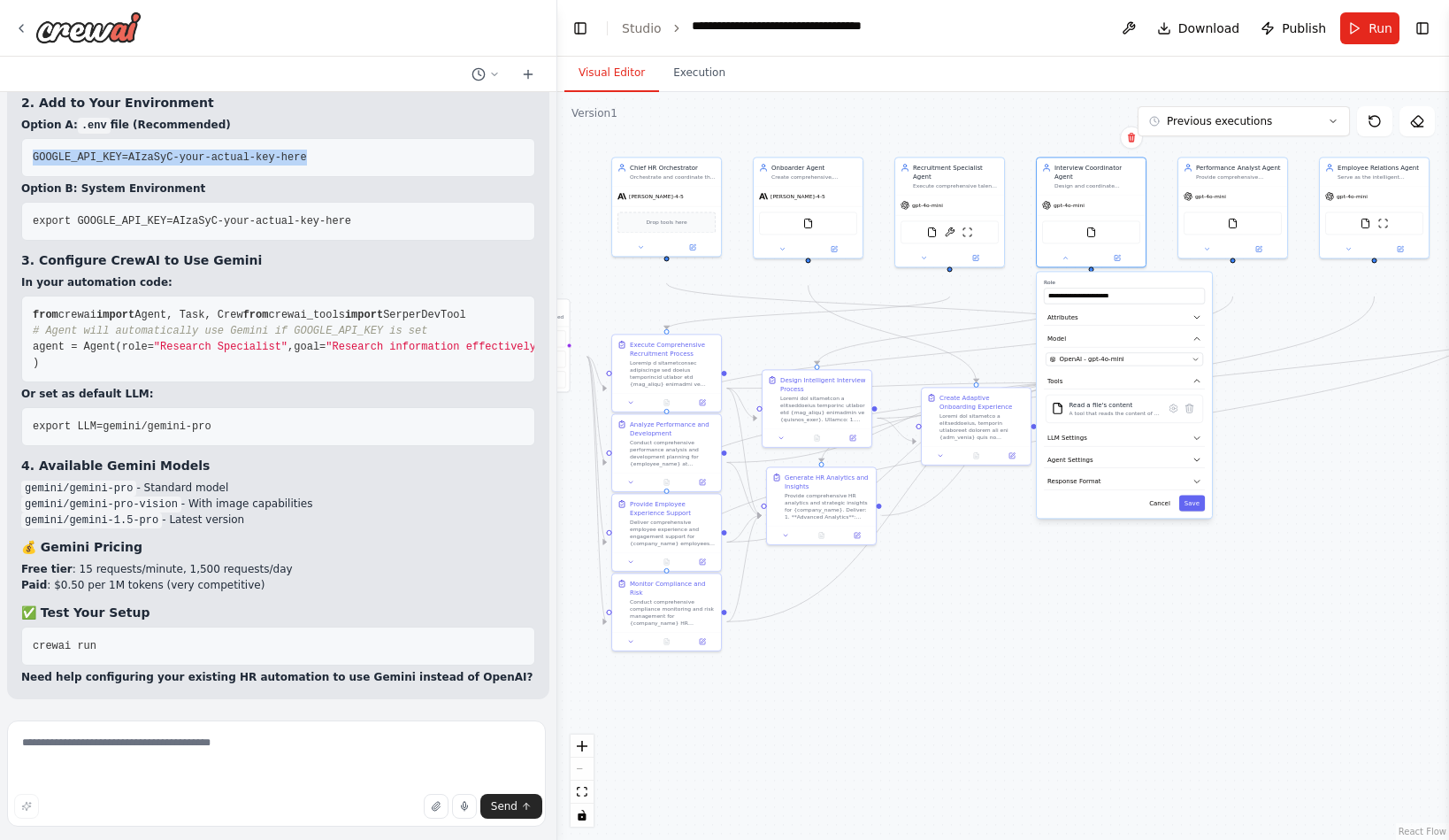
drag, startPoint x: 312, startPoint y: 531, endPoint x: 34, endPoint y: 532, distance: 278.0
click at [34, 177] on pre "GOOGLE_API_KEY=AIzaSyC-your-actual-key-here" at bounding box center [277, 157] width 514 height 39
copy span "GOOGLE_API_KEY=AIzaSyC-your-actual-key-here"
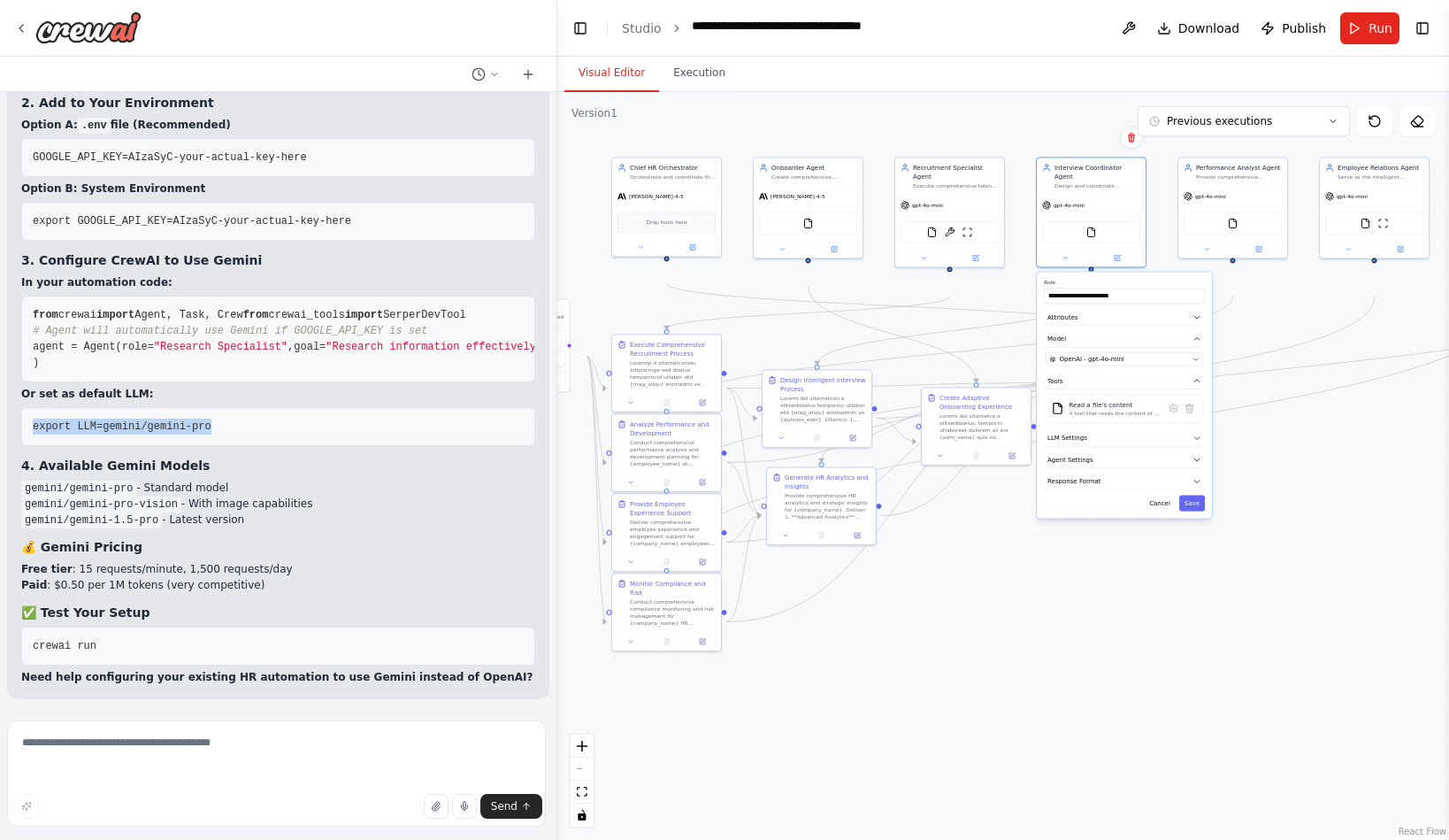
drag, startPoint x: 221, startPoint y: 537, endPoint x: 38, endPoint y: 541, distance: 183.0
click at [38, 446] on pre "export LLM=gemini/gemini-pro" at bounding box center [277, 426] width 514 height 39
copy span "export LLM=gemini/gemini-pro"
click at [833, 249] on icon at bounding box center [834, 246] width 5 height 5
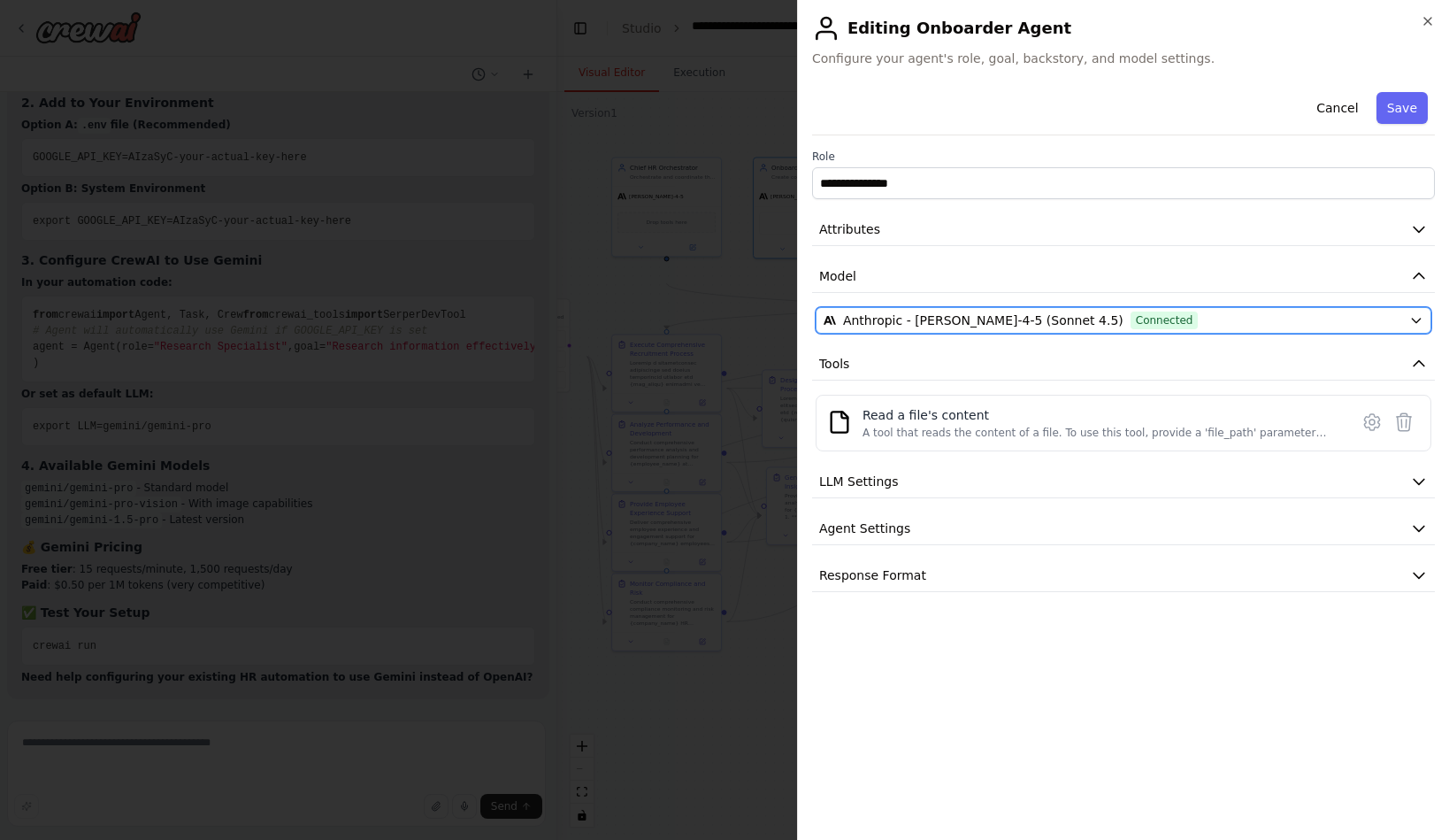
click at [1017, 330] on span "Anthropic - [PERSON_NAME]-4-5 (Sonnet 4.5)" at bounding box center [983, 320] width 280 height 18
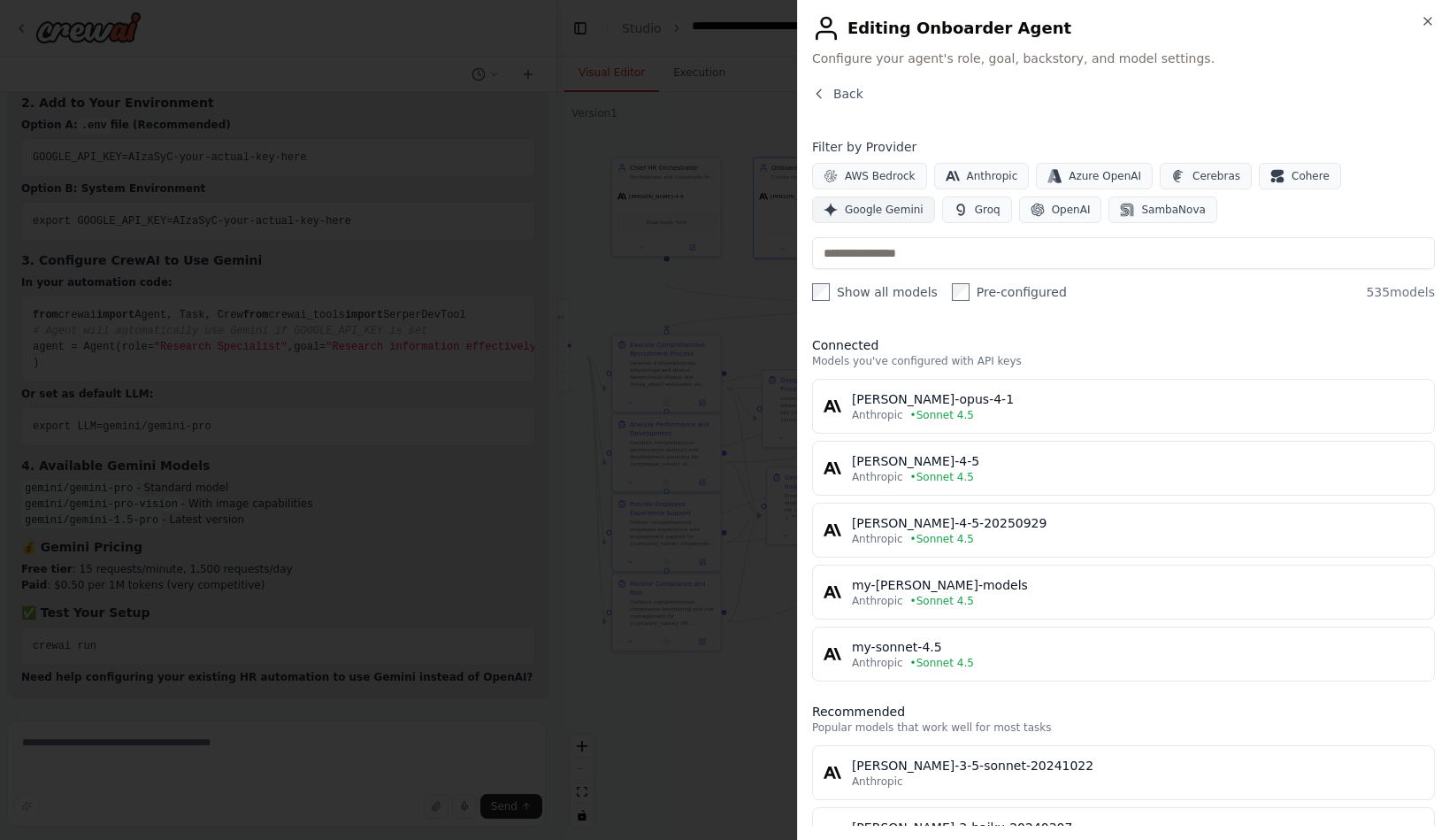
click at [865, 217] on span "Google Gemini" at bounding box center [884, 209] width 79 height 14
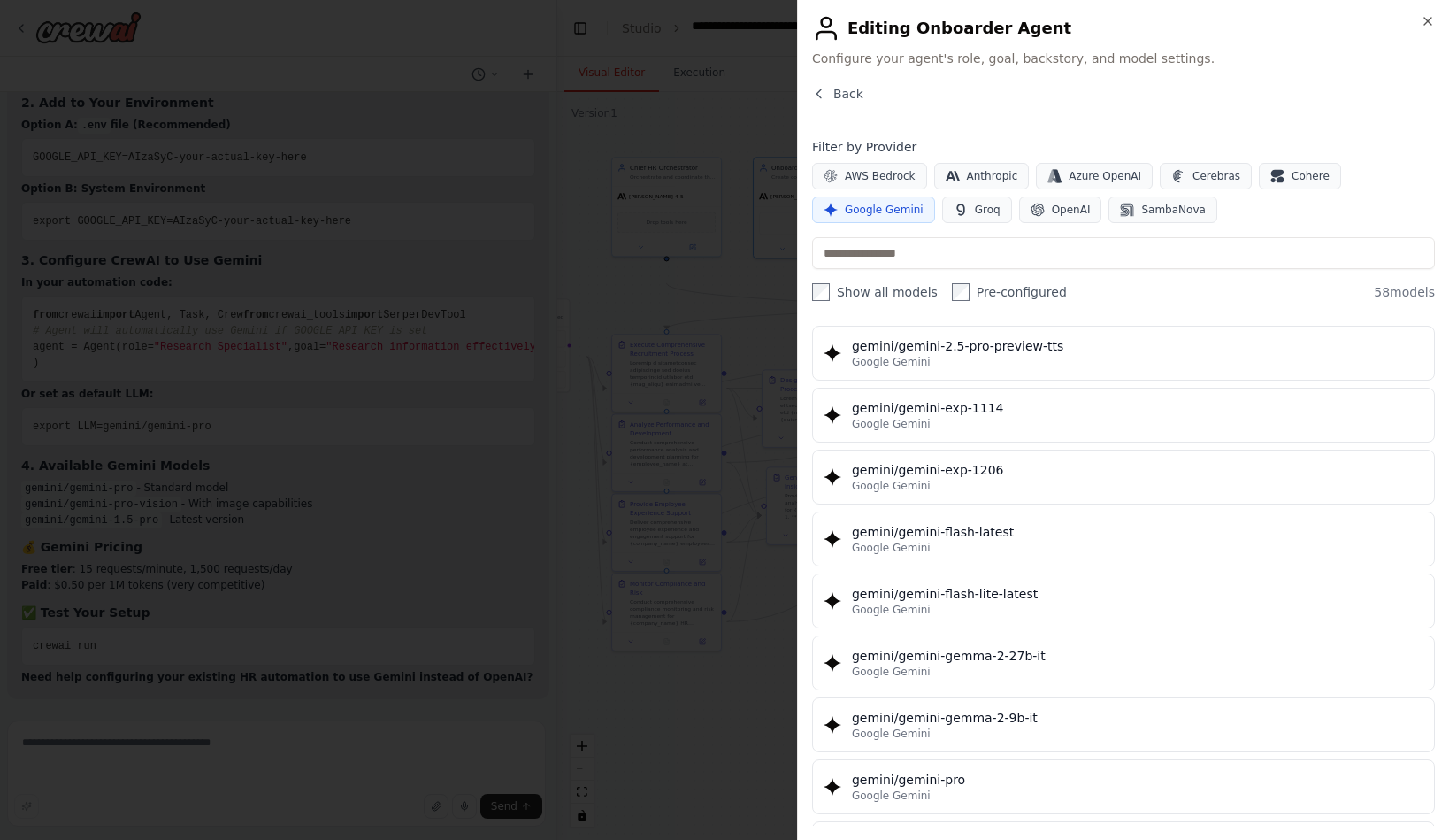
scroll to position [2421, 0]
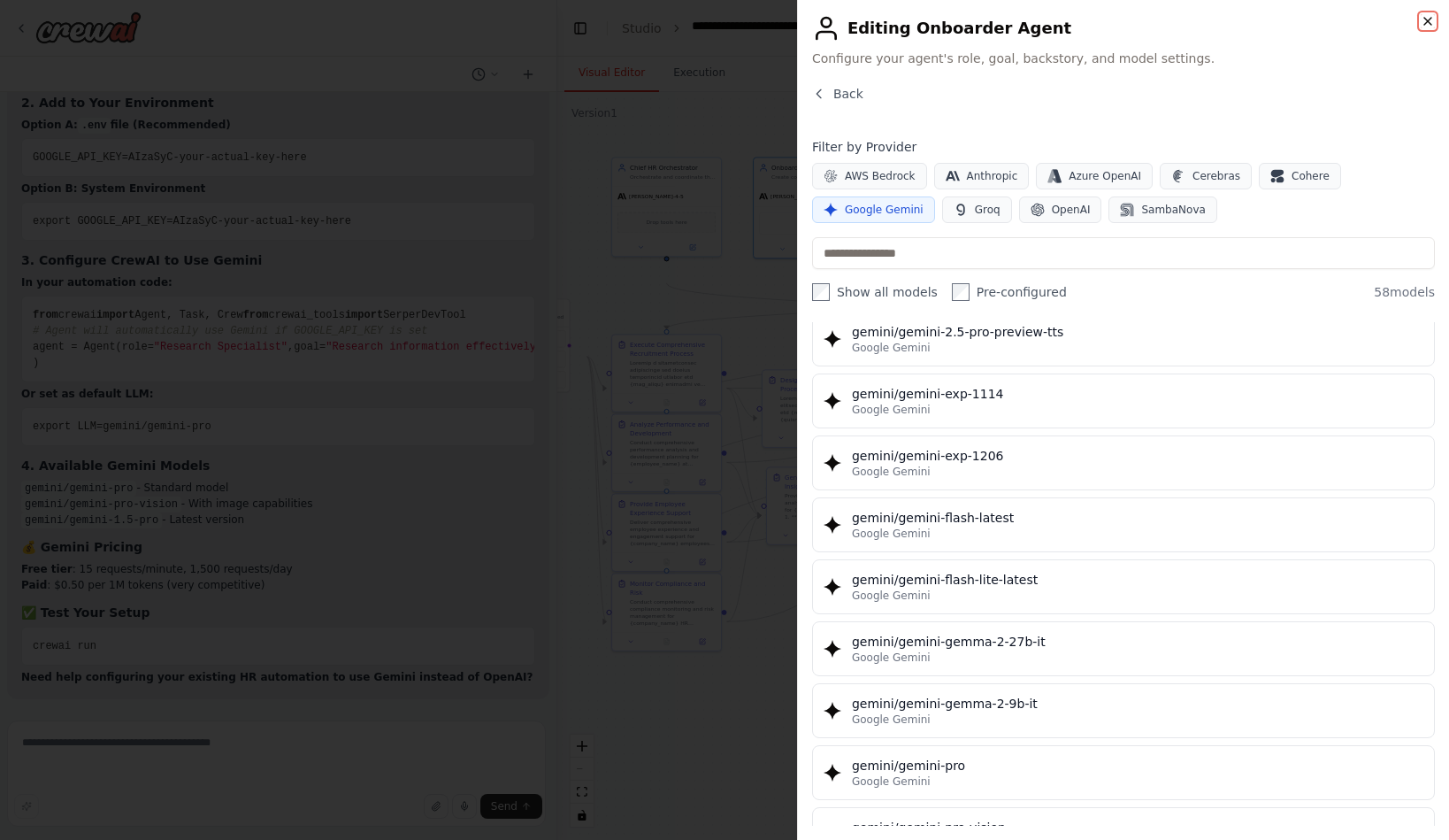
click at [1424, 25] on icon "button" at bounding box center [1427, 21] width 7 height 7
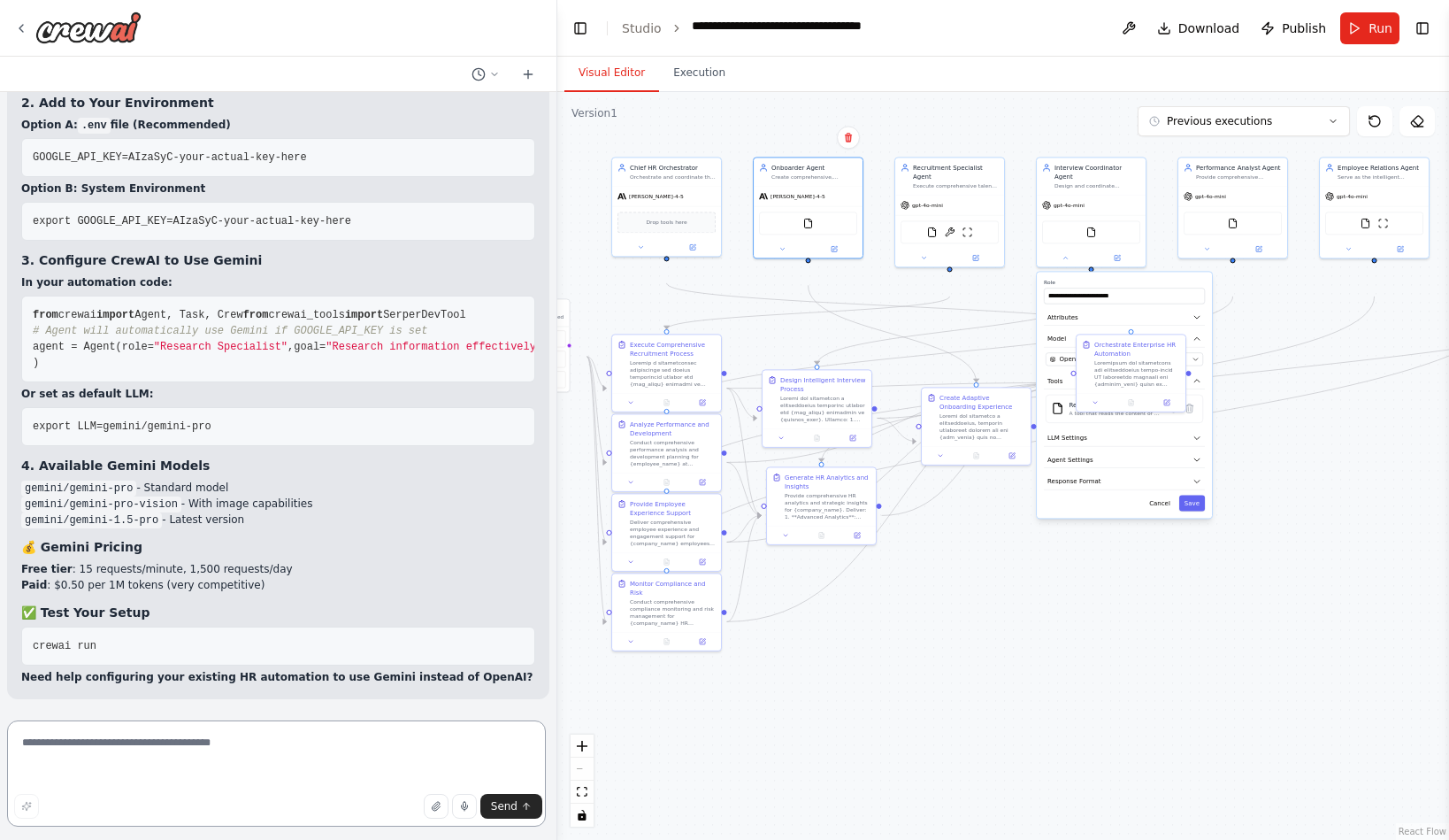
click at [295, 763] on textarea at bounding box center [276, 774] width 539 height 106
type textarea "**********"
click at [292, 739] on textarea at bounding box center [276, 774] width 539 height 106
type textarea "**********"
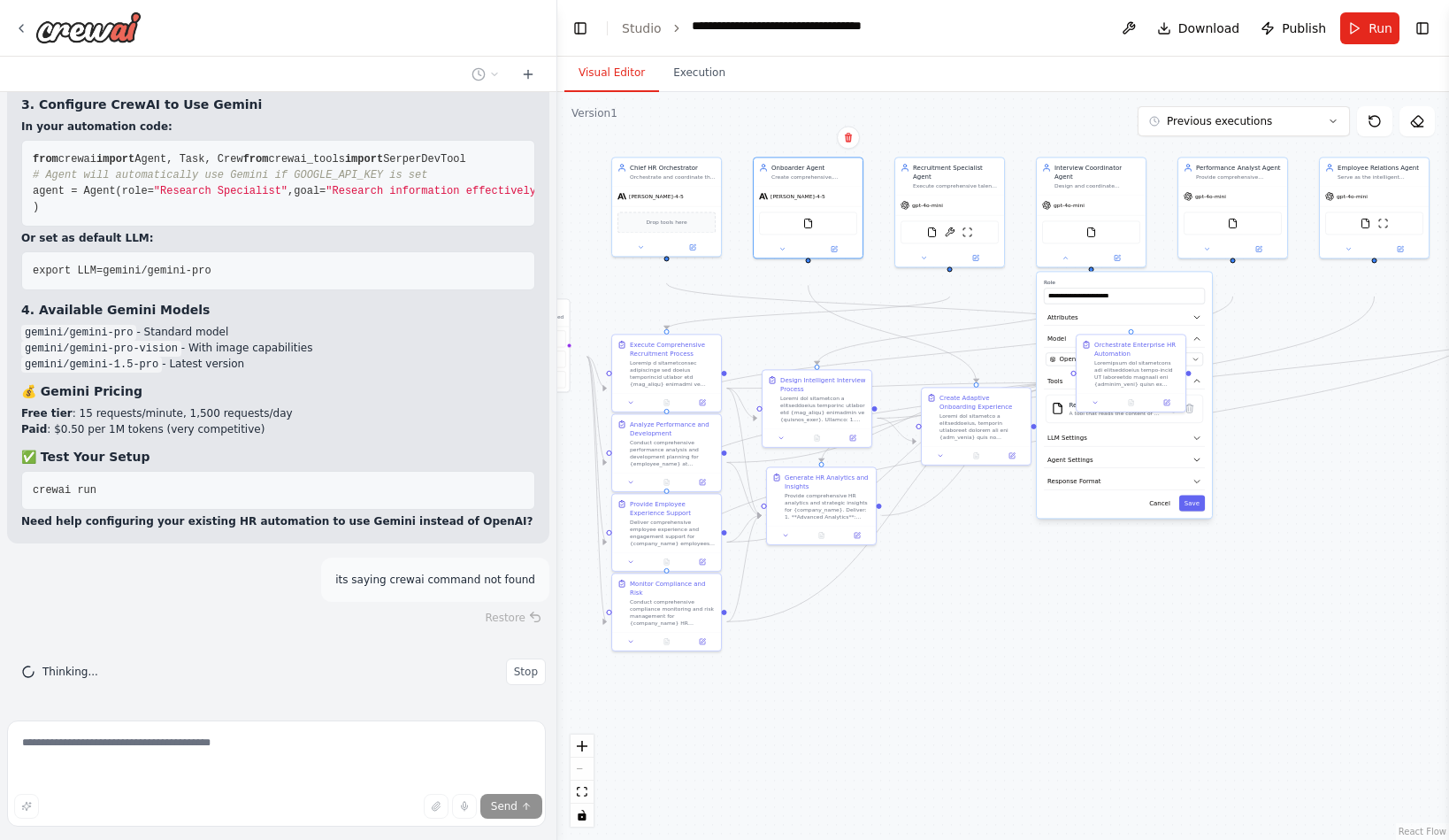
scroll to position [27783, 0]
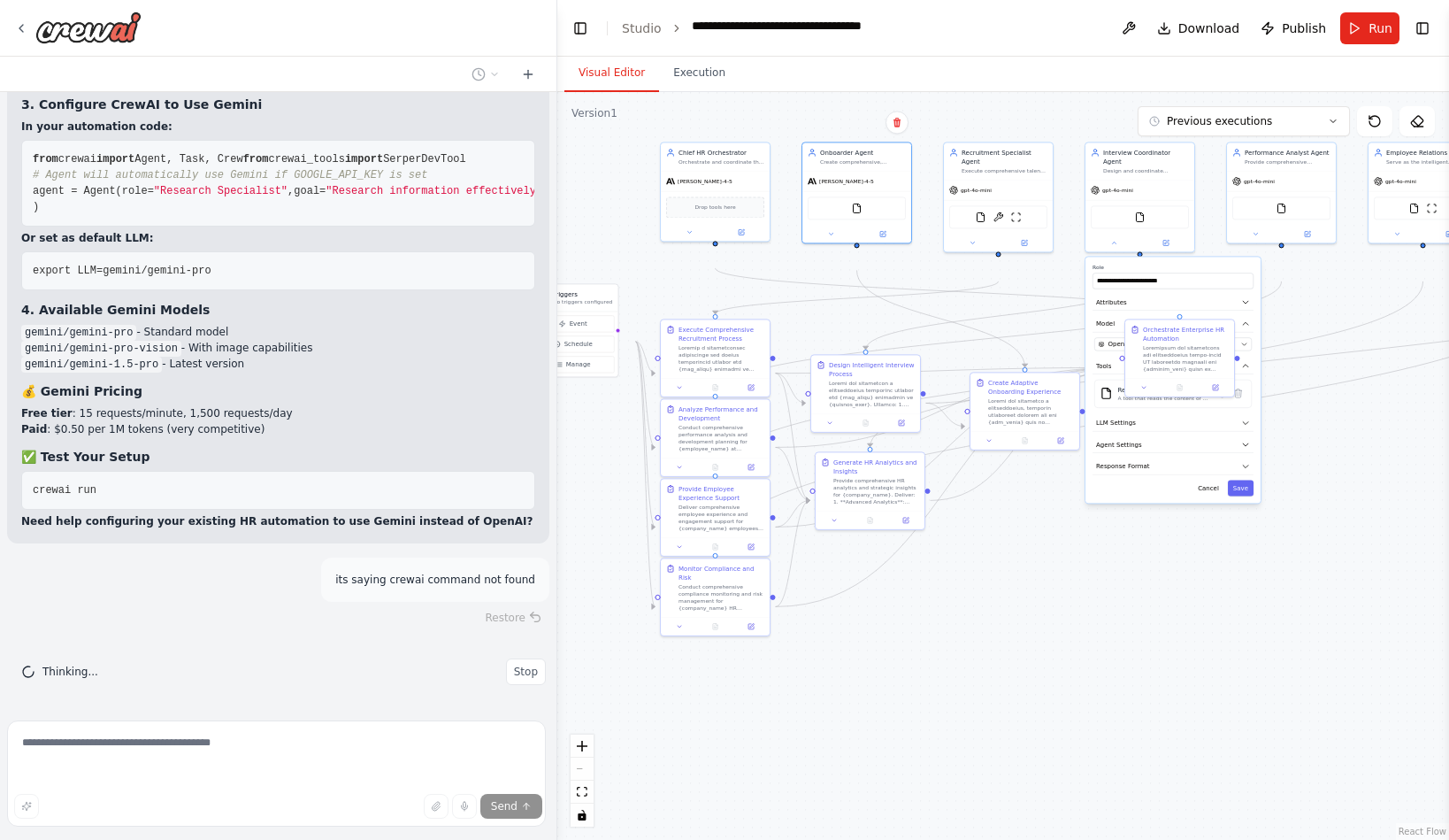
drag, startPoint x: 889, startPoint y: 798, endPoint x: 938, endPoint y: 783, distance: 51.2
click at [938, 783] on div ".deletable-edge-delete-btn { width: 20px; height: 20px; border: 0px solid #ffff…" at bounding box center [1004, 466] width 892 height 748
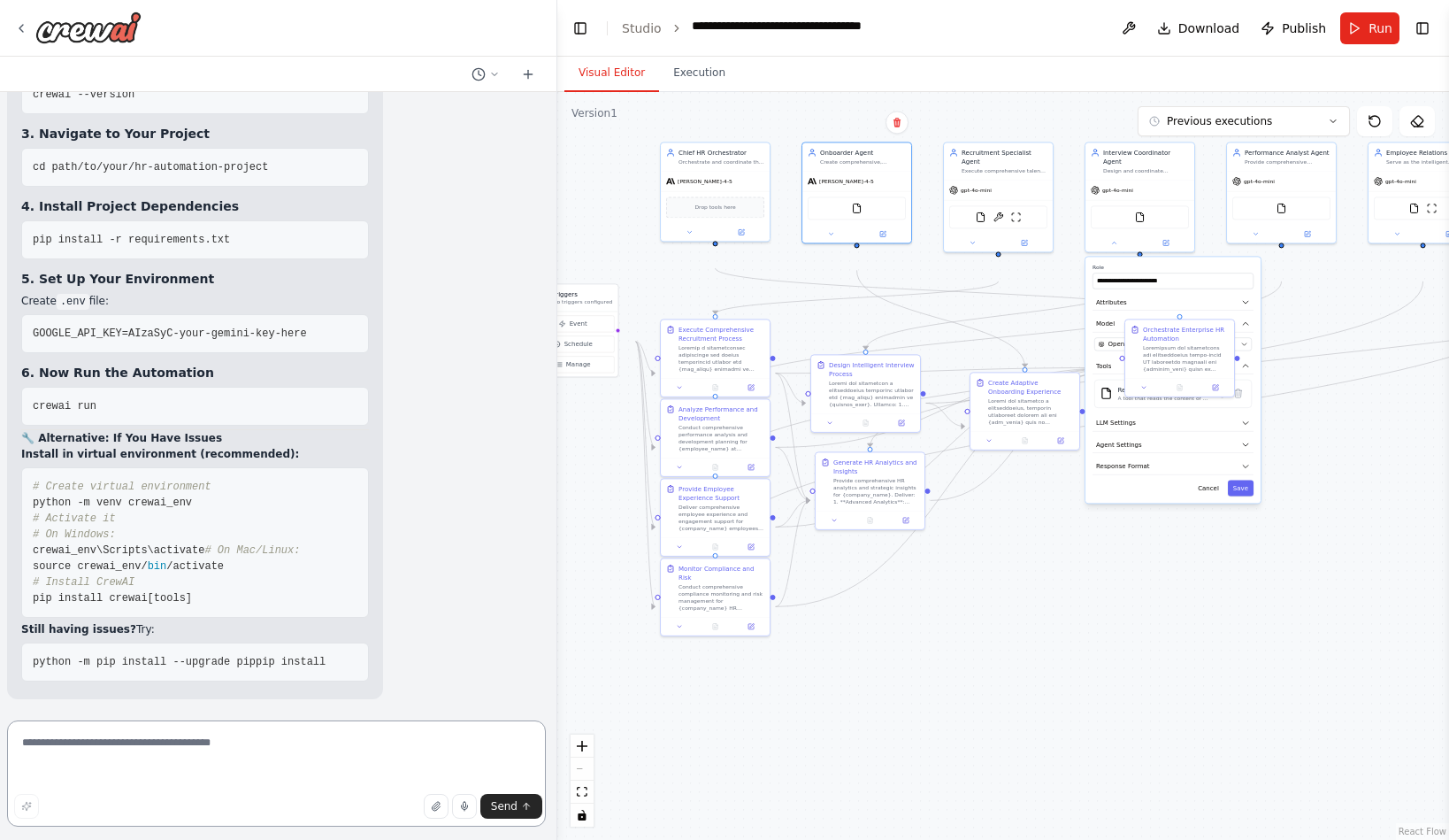
scroll to position [28358, 0]
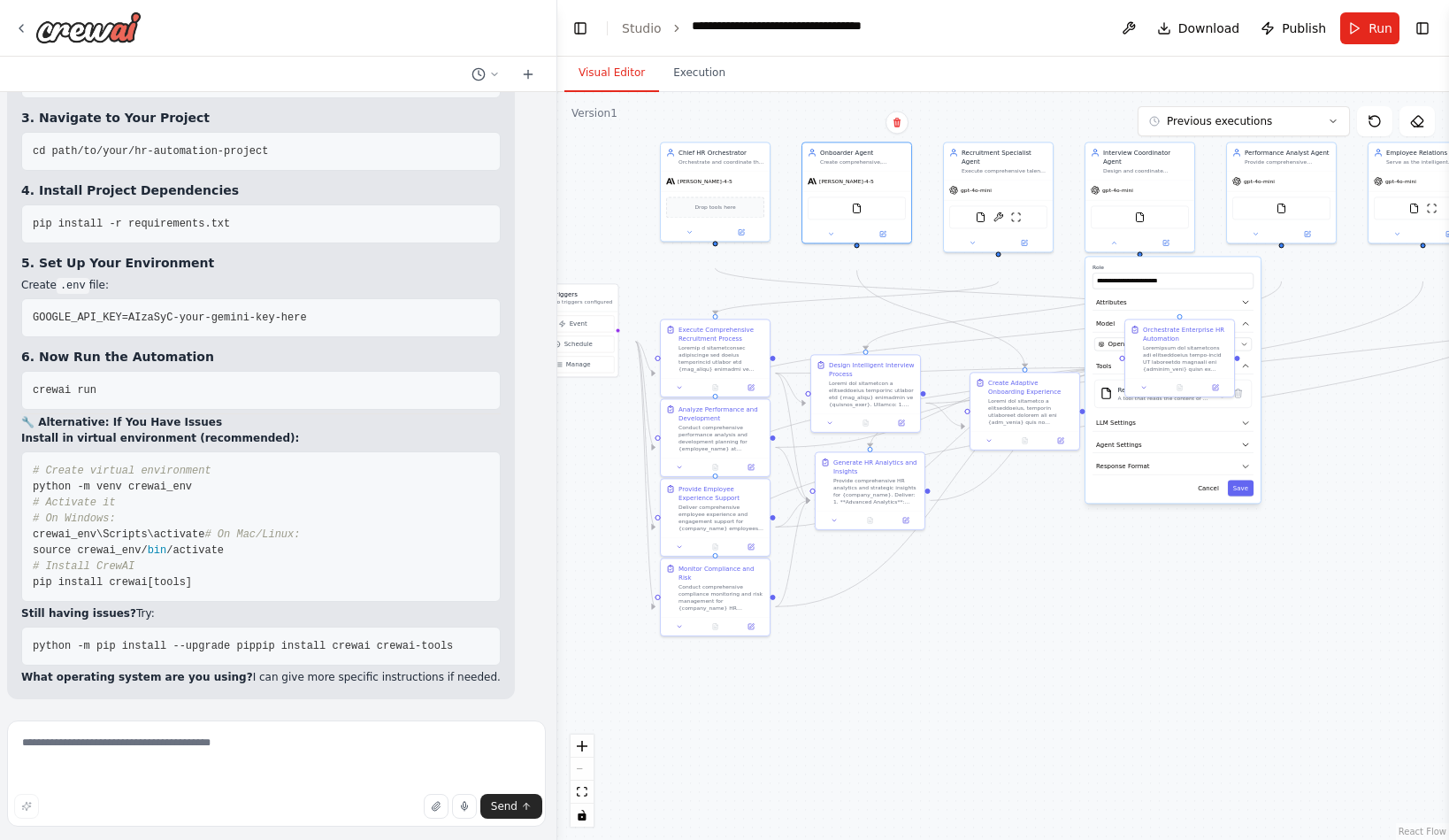
drag, startPoint x: 40, startPoint y: 202, endPoint x: 200, endPoint y: 199, distance: 160.0
copy span "pip install crewai[tools]"
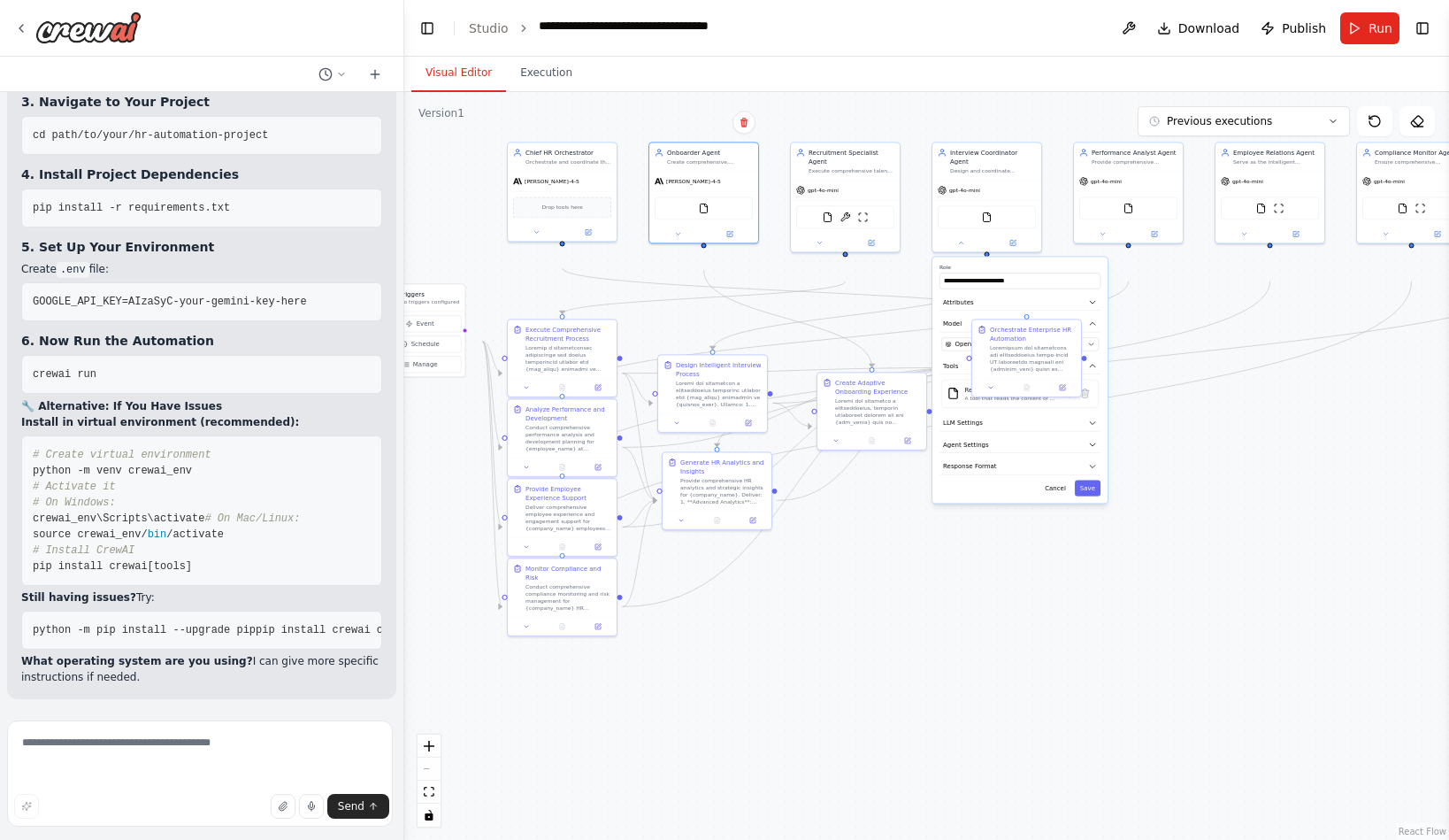
drag, startPoint x: 557, startPoint y: 220, endPoint x: 307, endPoint y: 213, distance: 250.1
click at [403, 209] on div at bounding box center [401, 420] width 7 height 840
click at [1422, 22] on button "Toggle Right Sidebar" at bounding box center [1422, 28] width 25 height 25
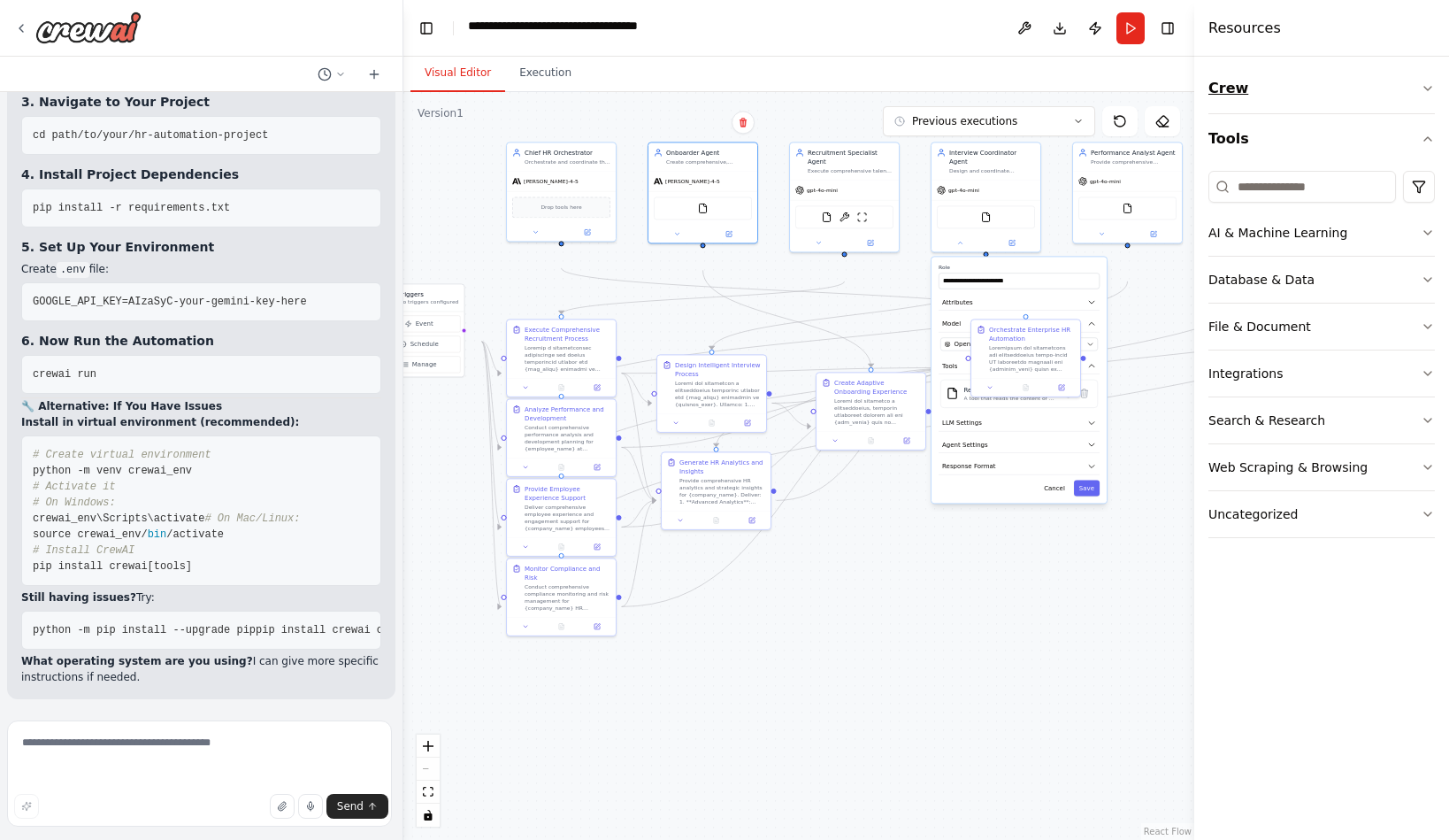
click at [1284, 114] on button "Crew" at bounding box center [1321, 88] width 226 height 49
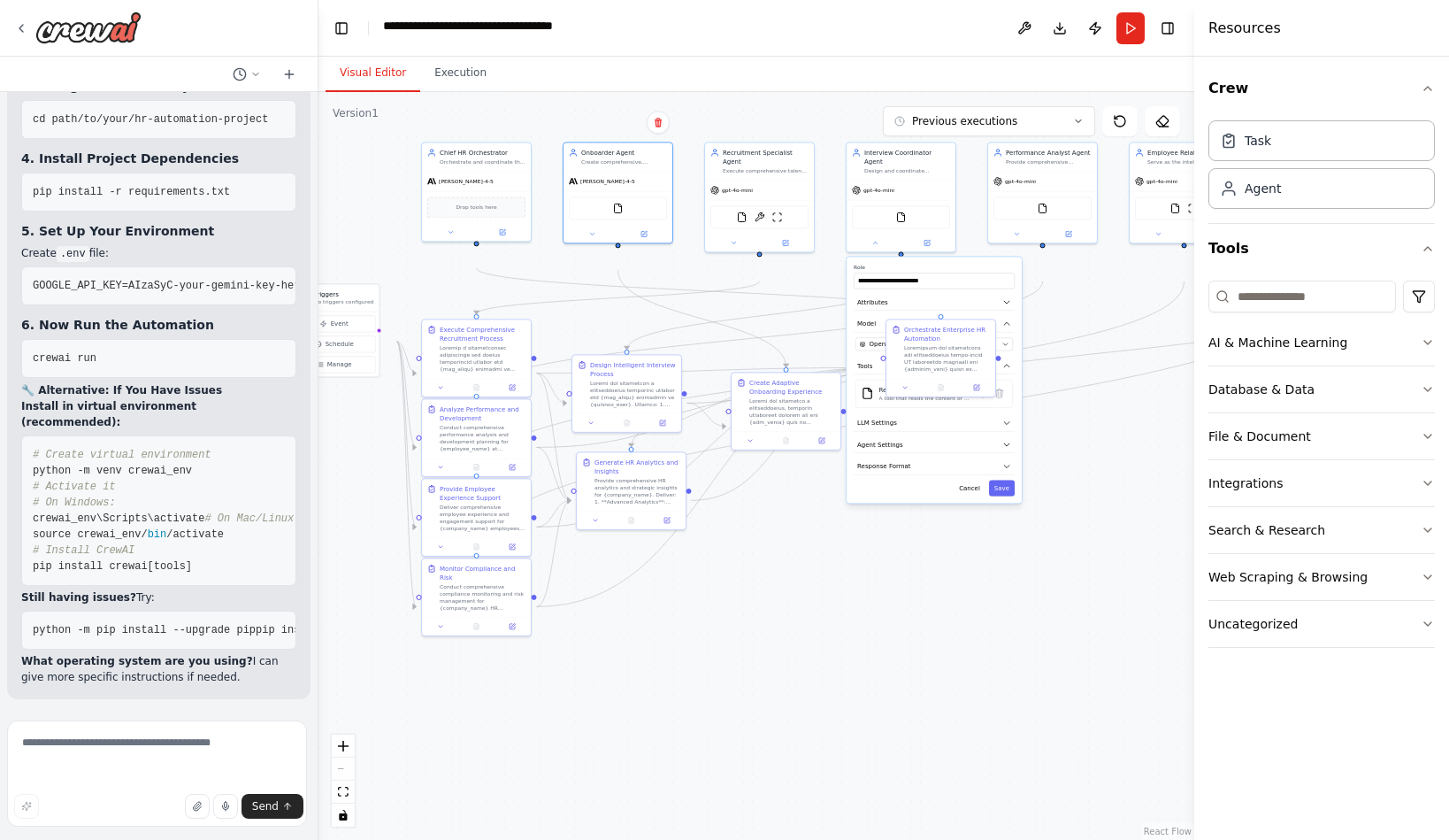
drag, startPoint x: 397, startPoint y: 526, endPoint x: 264, endPoint y: 513, distance: 133.6
click at [312, 513] on div at bounding box center [314, 420] width 7 height 840
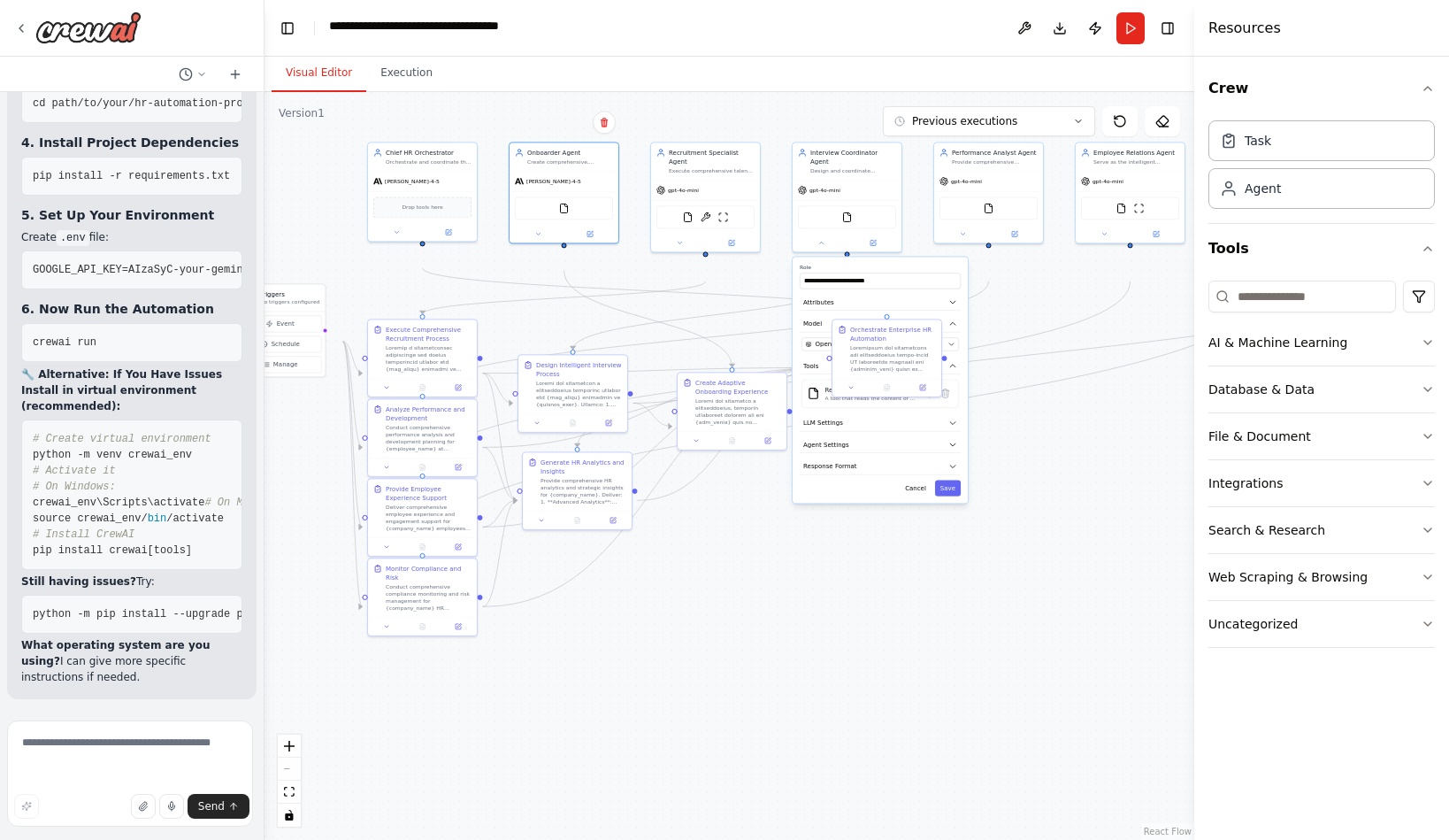
scroll to position [46835, 0]
click at [1118, 31] on button "Run" at bounding box center [1131, 28] width 28 height 32
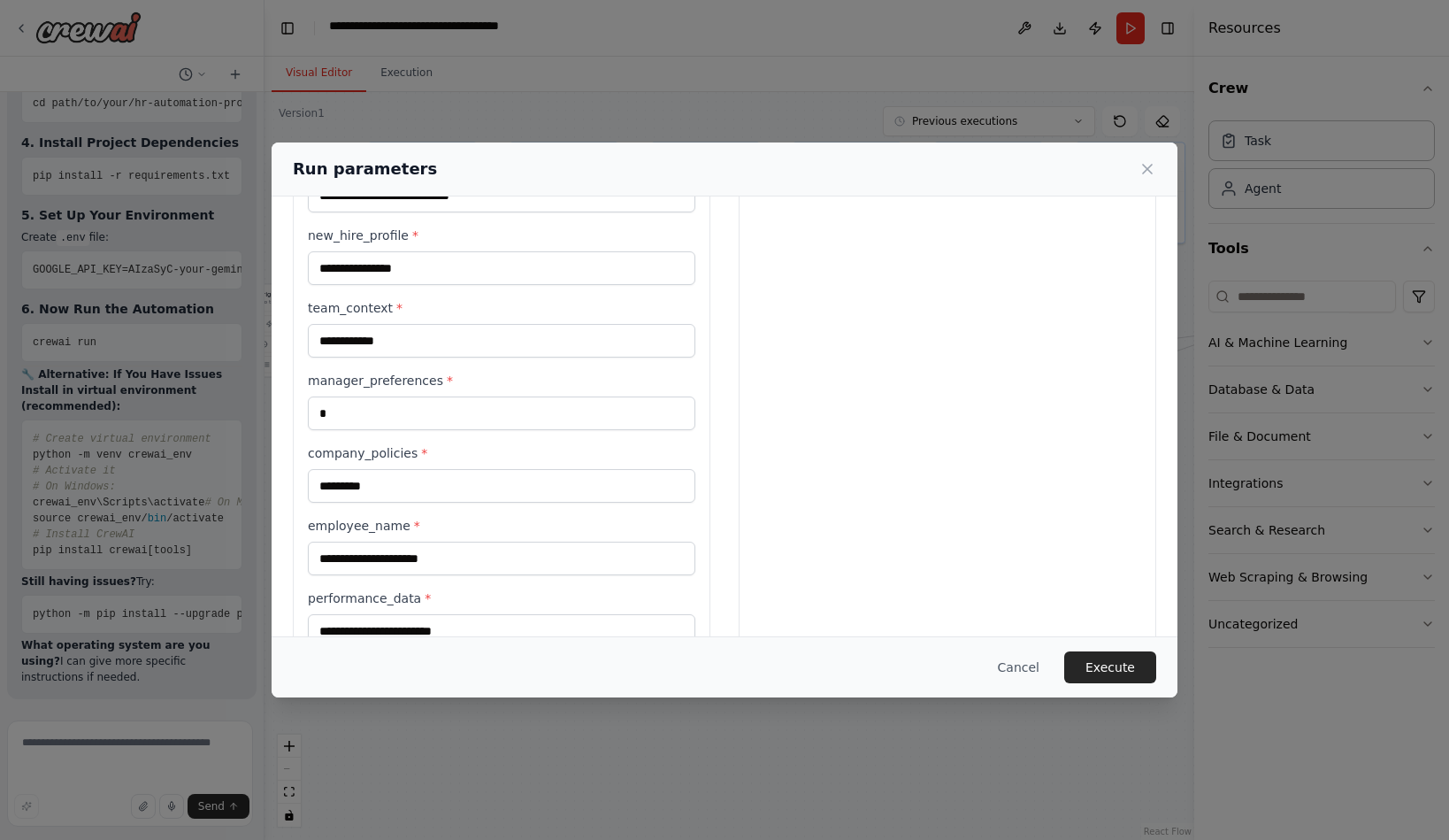
scroll to position [0, 0]
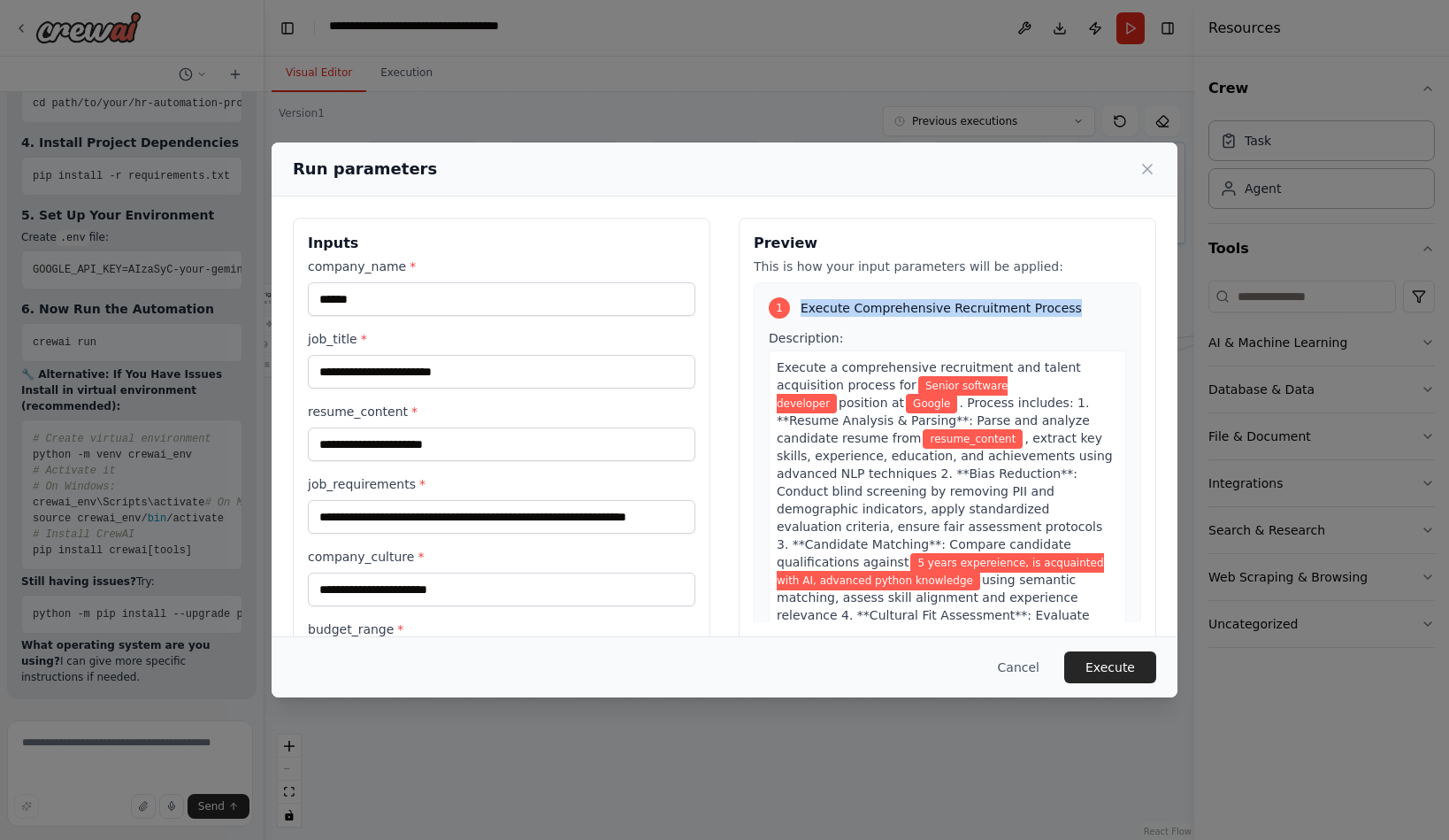
drag, startPoint x: 820, startPoint y: 346, endPoint x: 1224, endPoint y: 366, distance: 404.5
click at [1141, 366] on div "1 Execute Comprehensive Recruitment Process Description: Execute a comprehensiv…" at bounding box center [947, 789] width 387 height 1014
click at [1156, 666] on button "Execute" at bounding box center [1110, 668] width 92 height 32
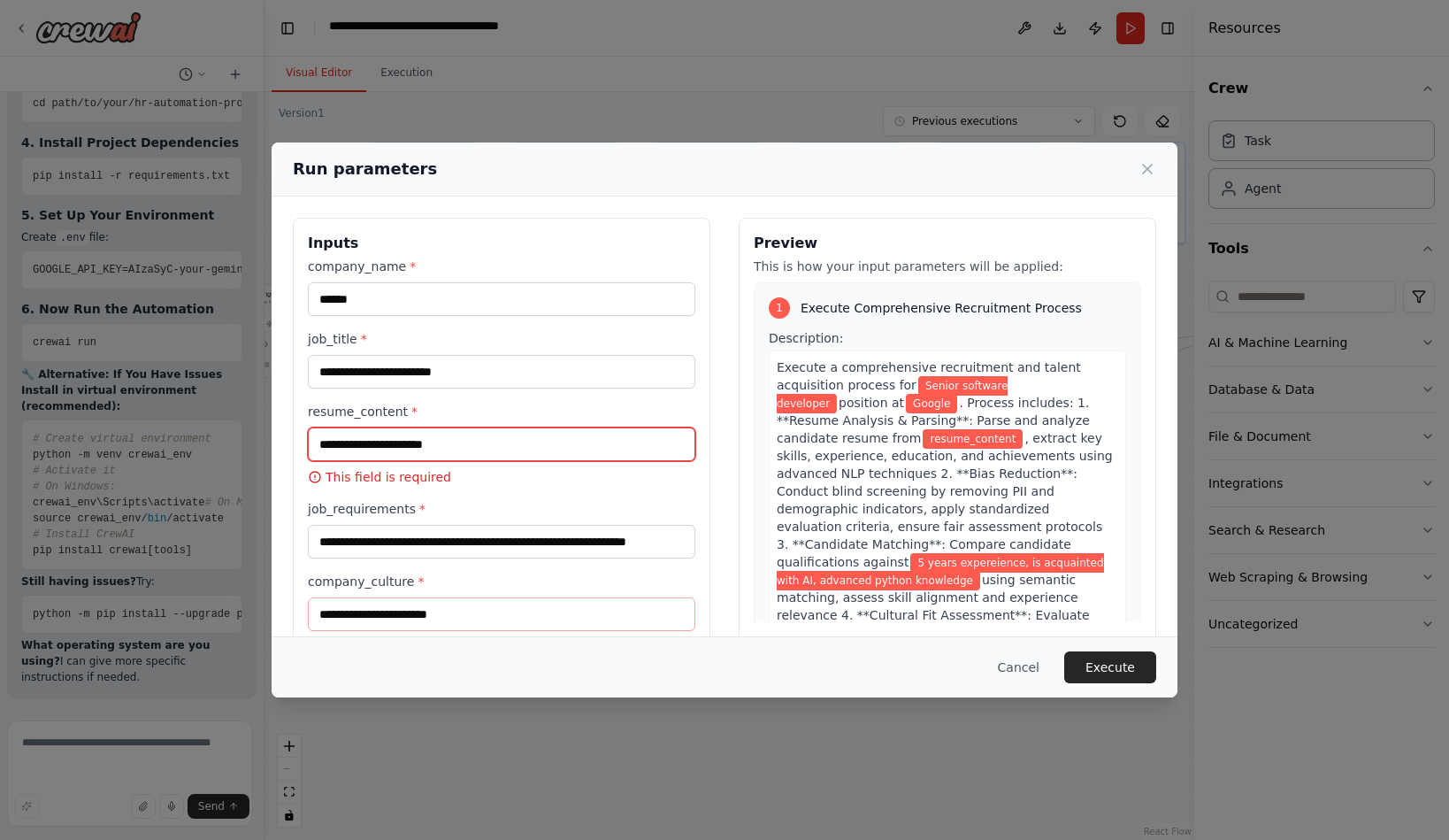
click at [607, 461] on input "resume_content *" at bounding box center [501, 444] width 387 height 34
paste input "**********"
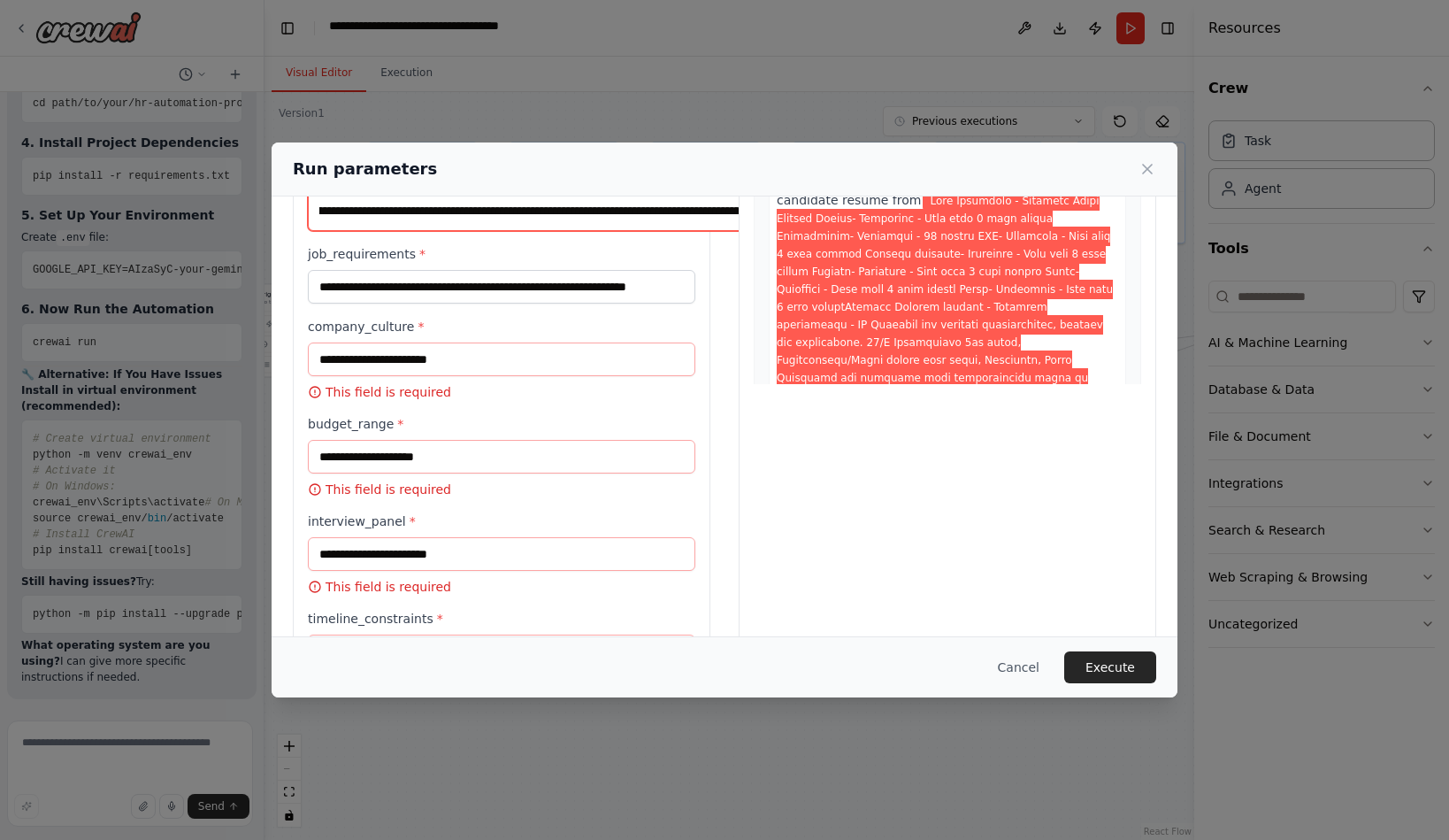
scroll to position [255, 0]
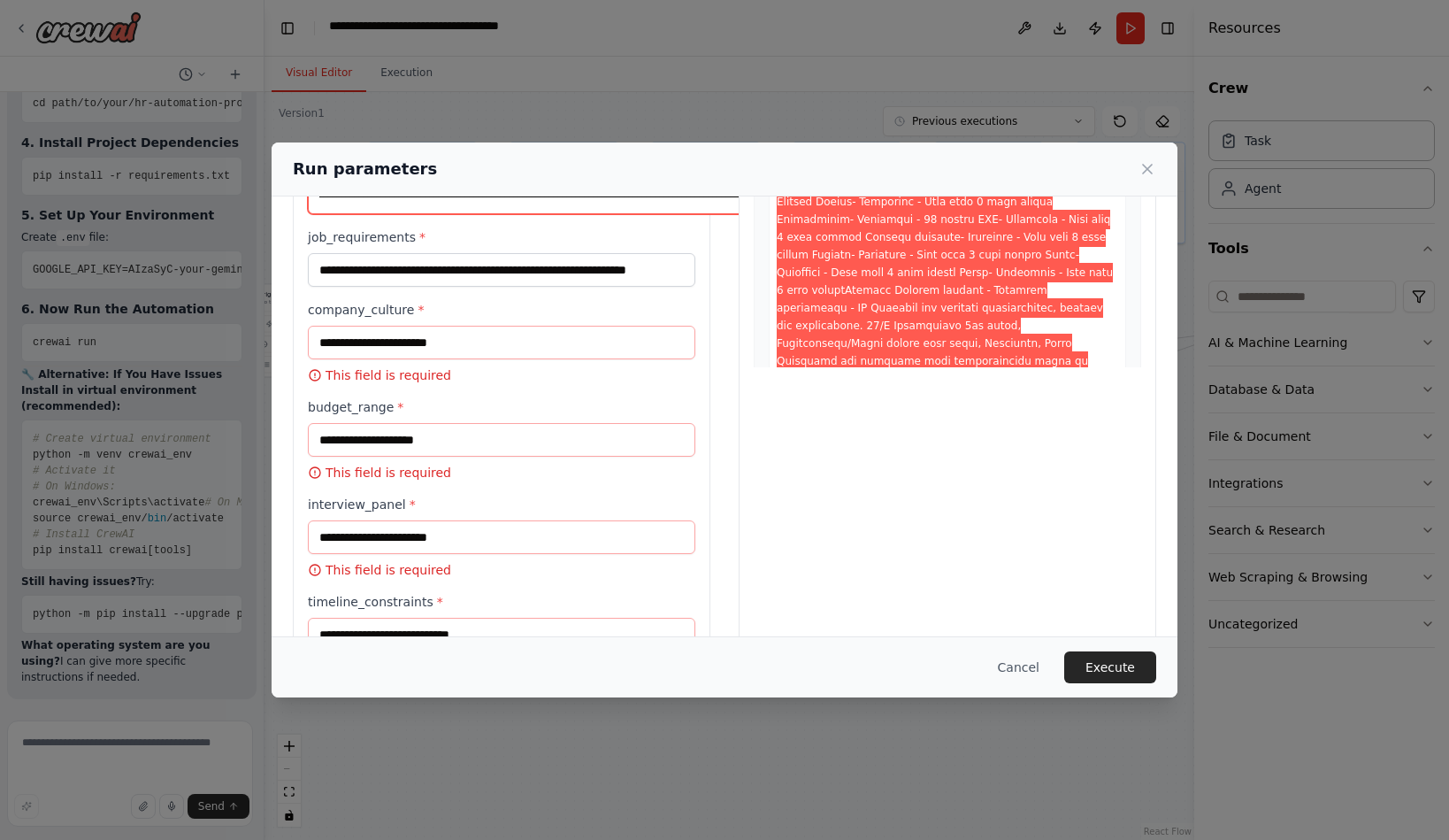
type input "**********"
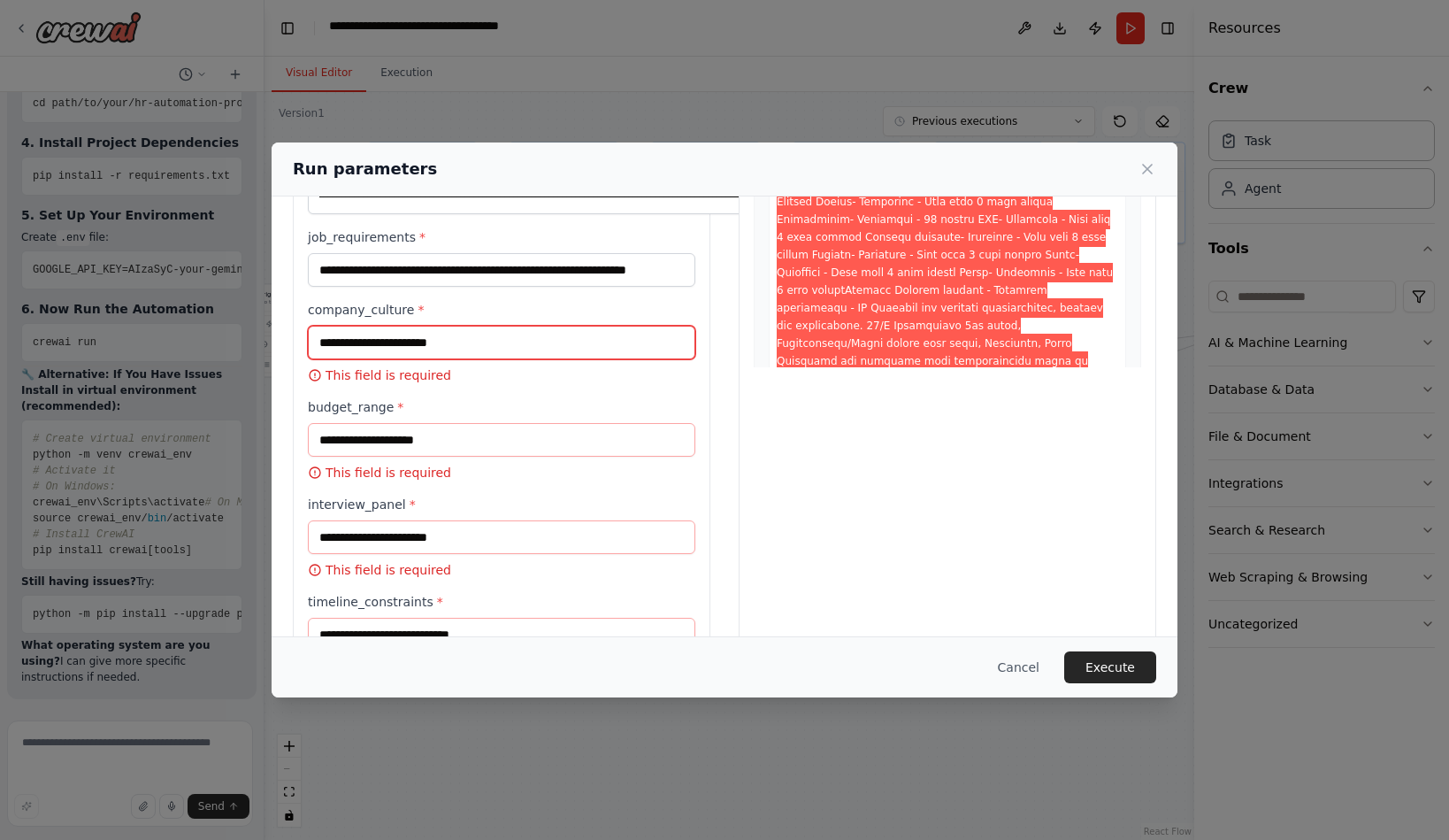
click at [366, 359] on input "company_culture *" at bounding box center [501, 343] width 387 height 34
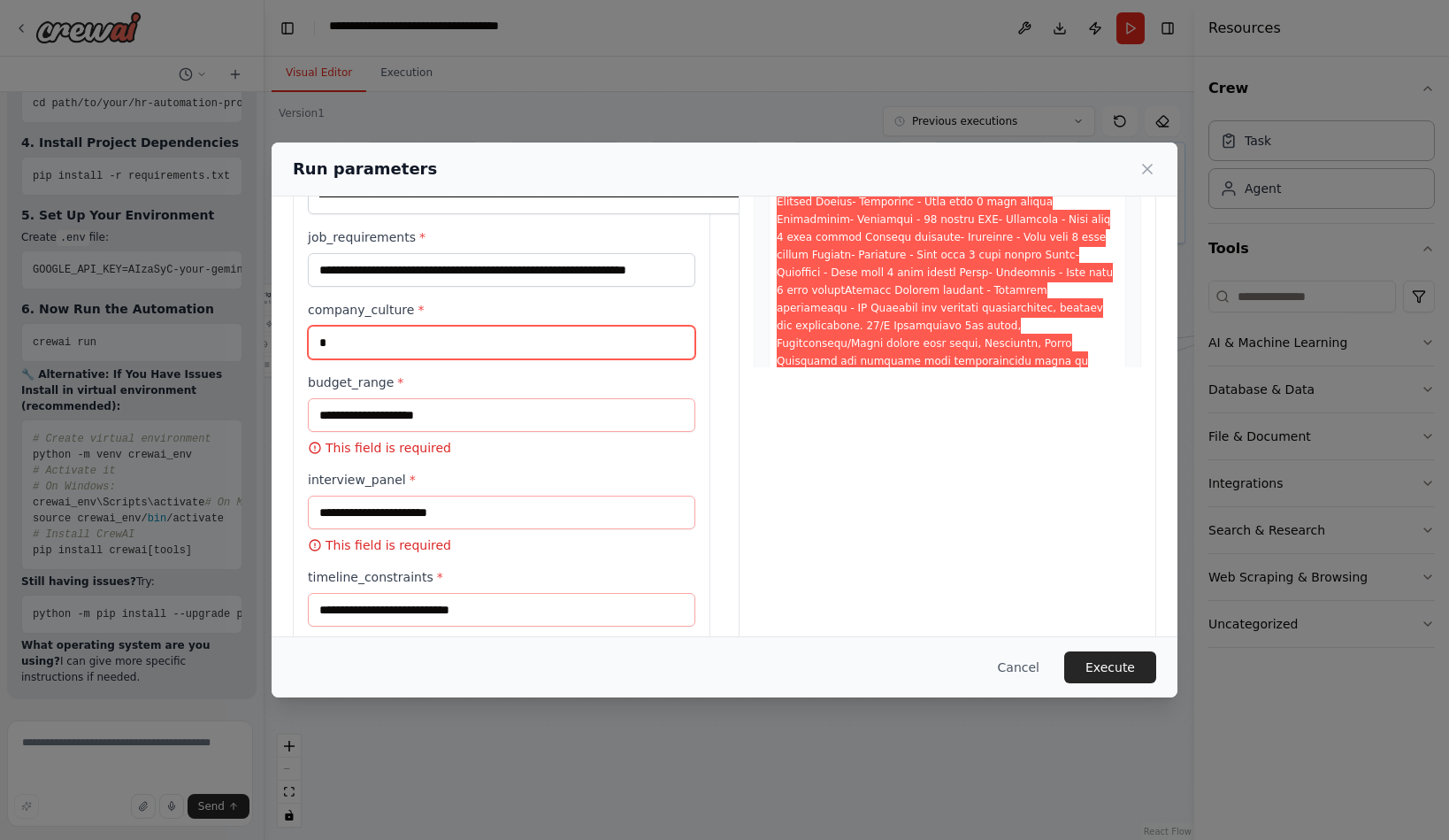
type input "*"
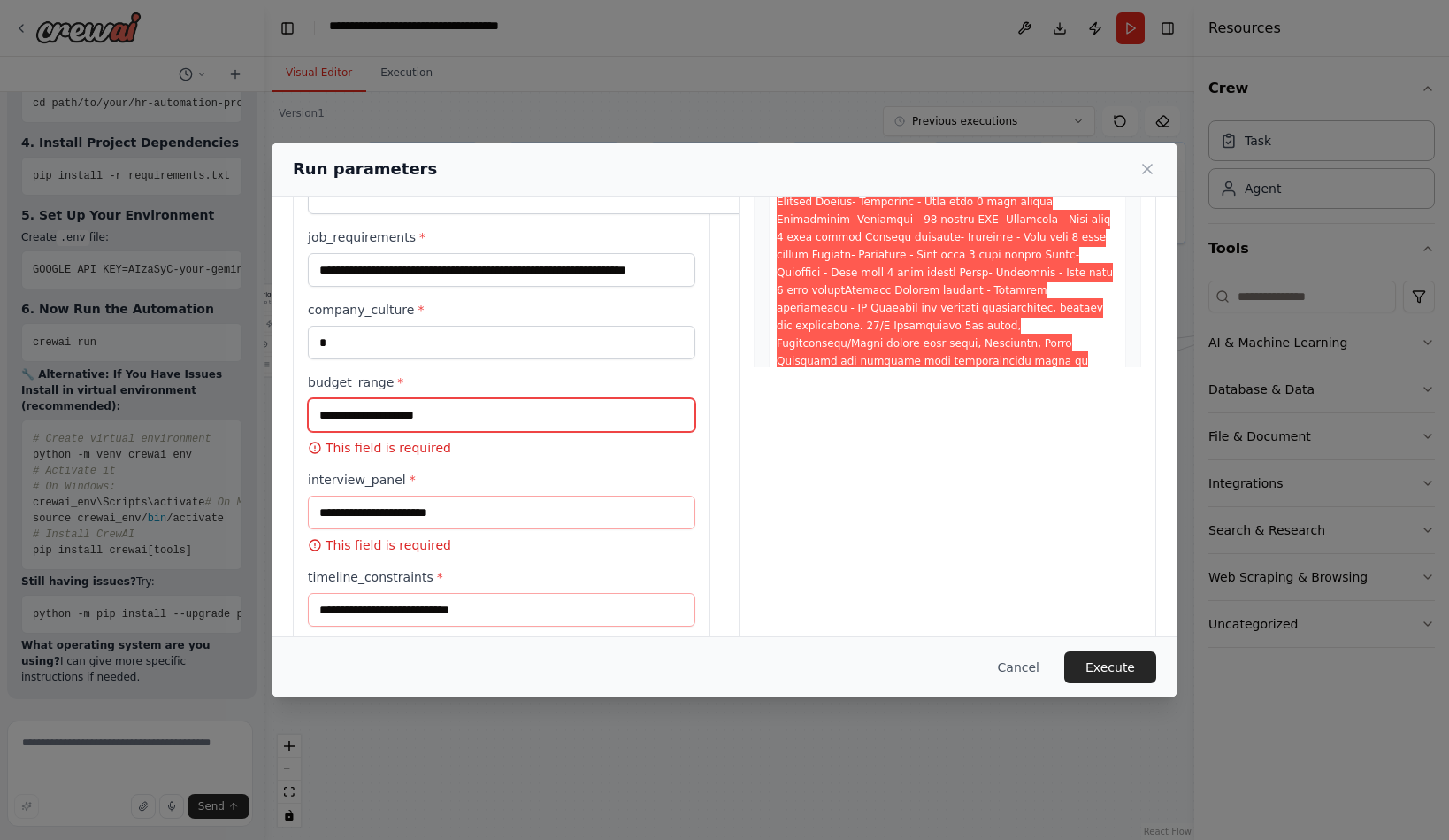
click at [342, 432] on input "budget_range *" at bounding box center [501, 415] width 387 height 34
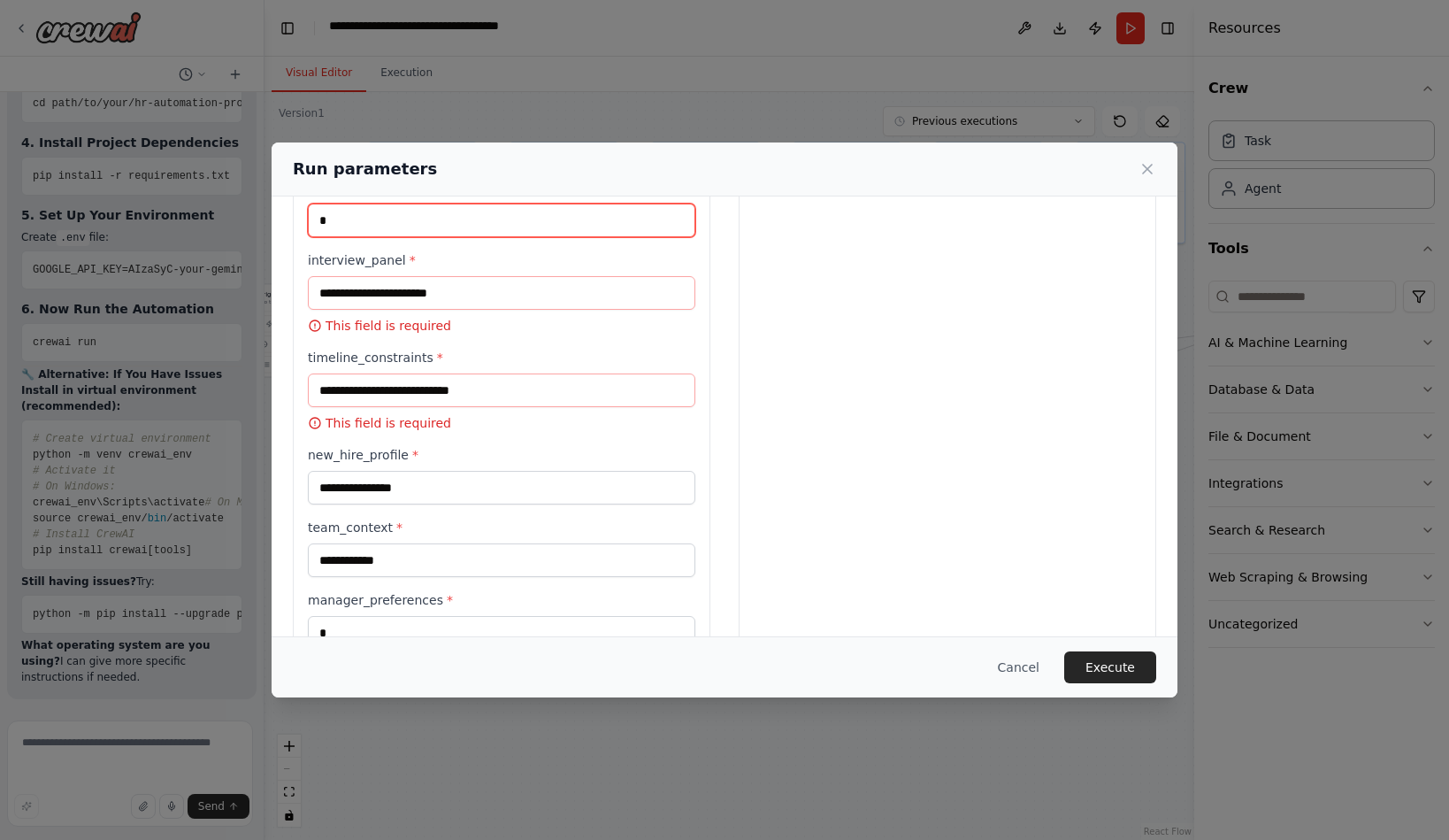
scroll to position [509, 0]
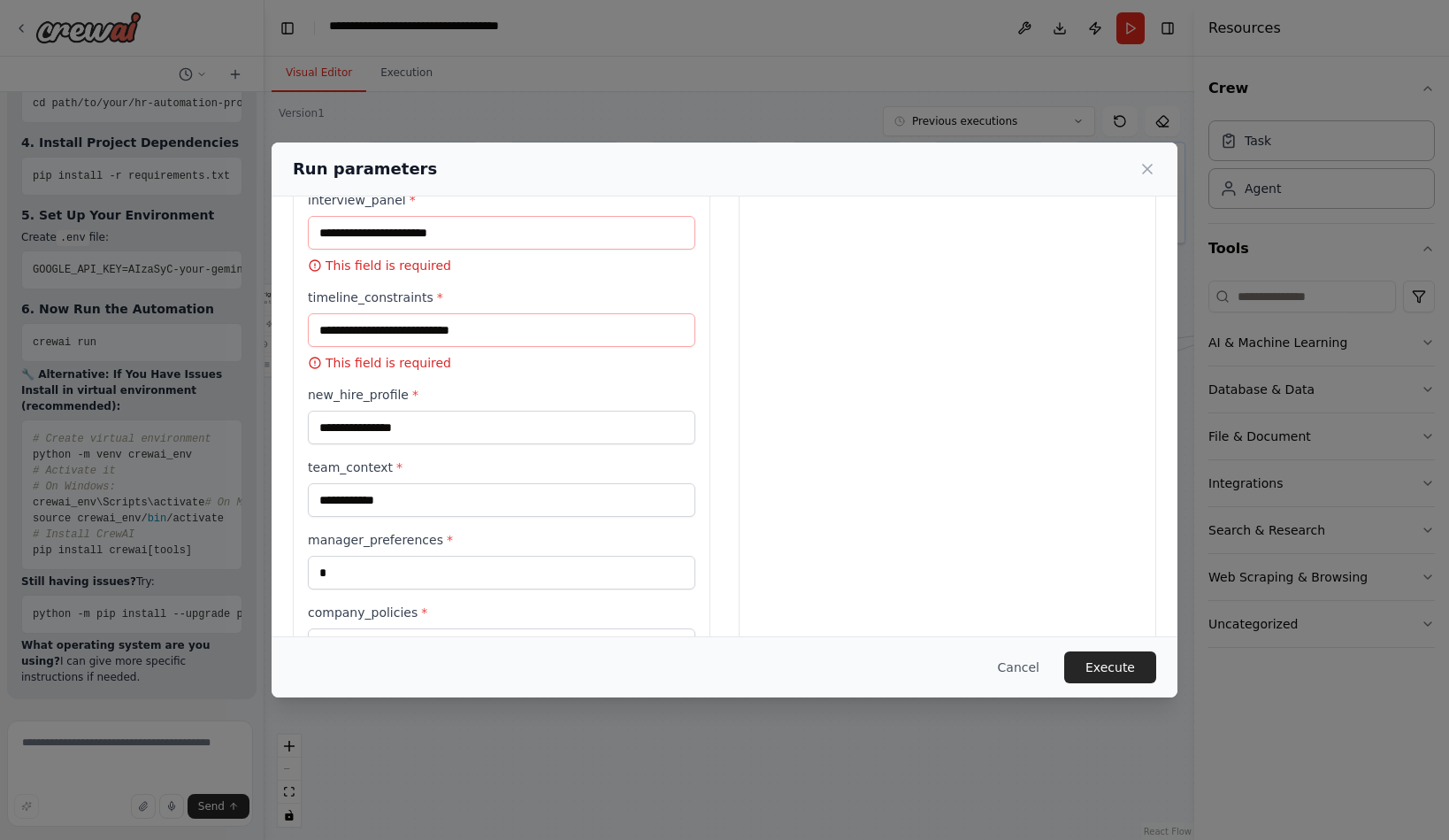
type input "*"
click at [343, 249] on input "interview_panel *" at bounding box center [501, 233] width 387 height 34
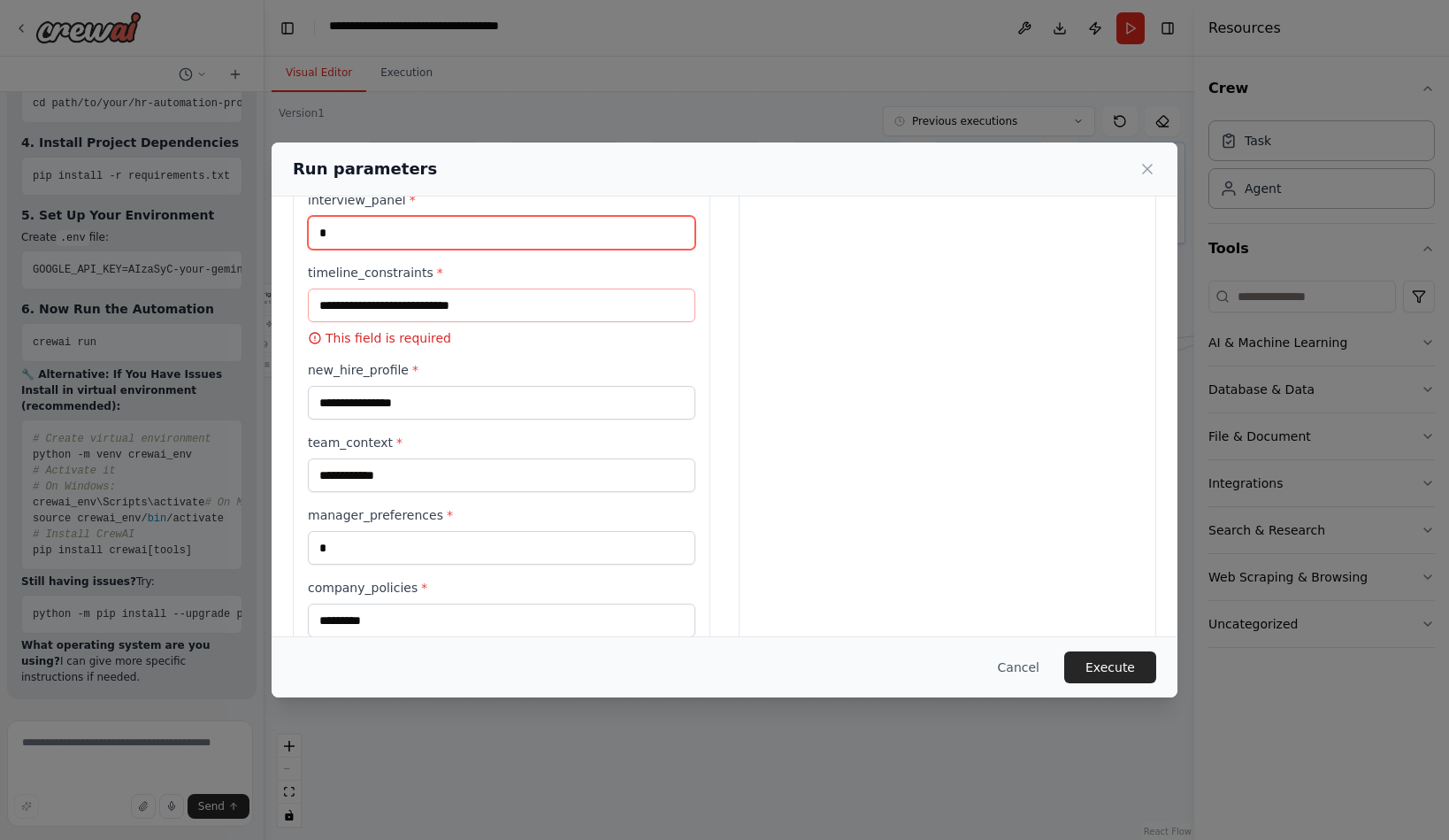
type input "*"
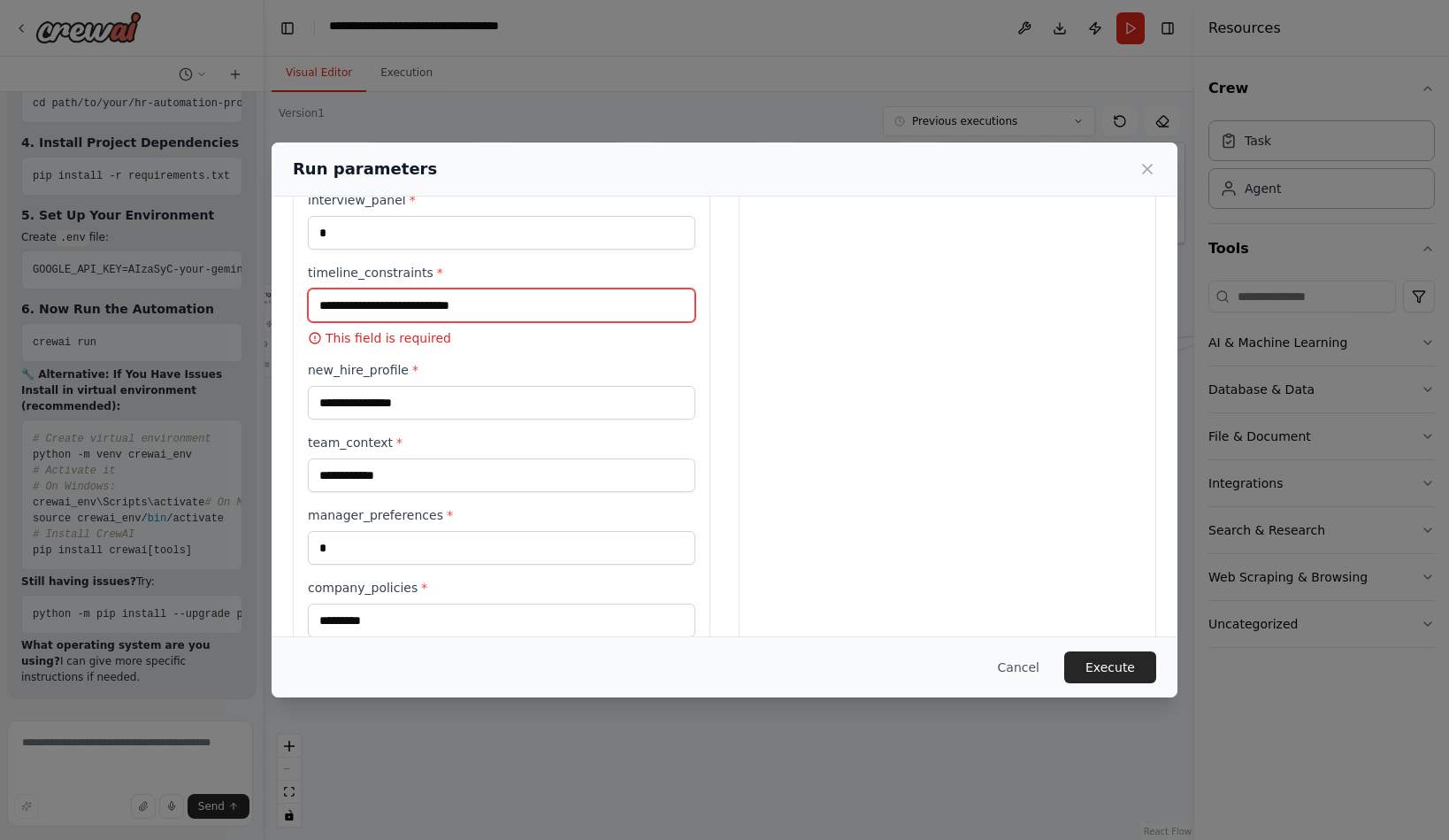
click at [345, 322] on input "timeline_constraints *" at bounding box center [501, 306] width 387 height 34
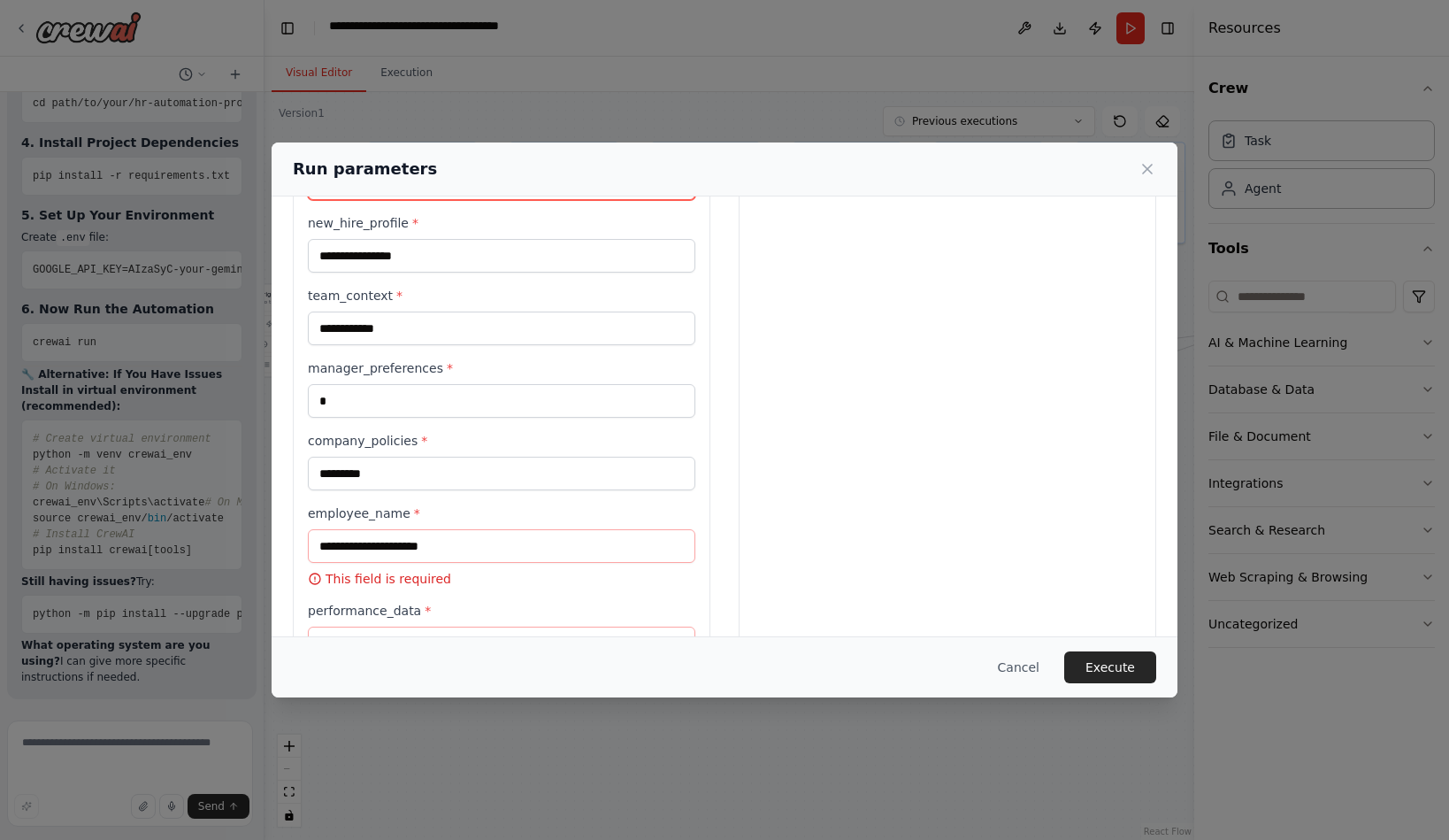
scroll to position [637, 0]
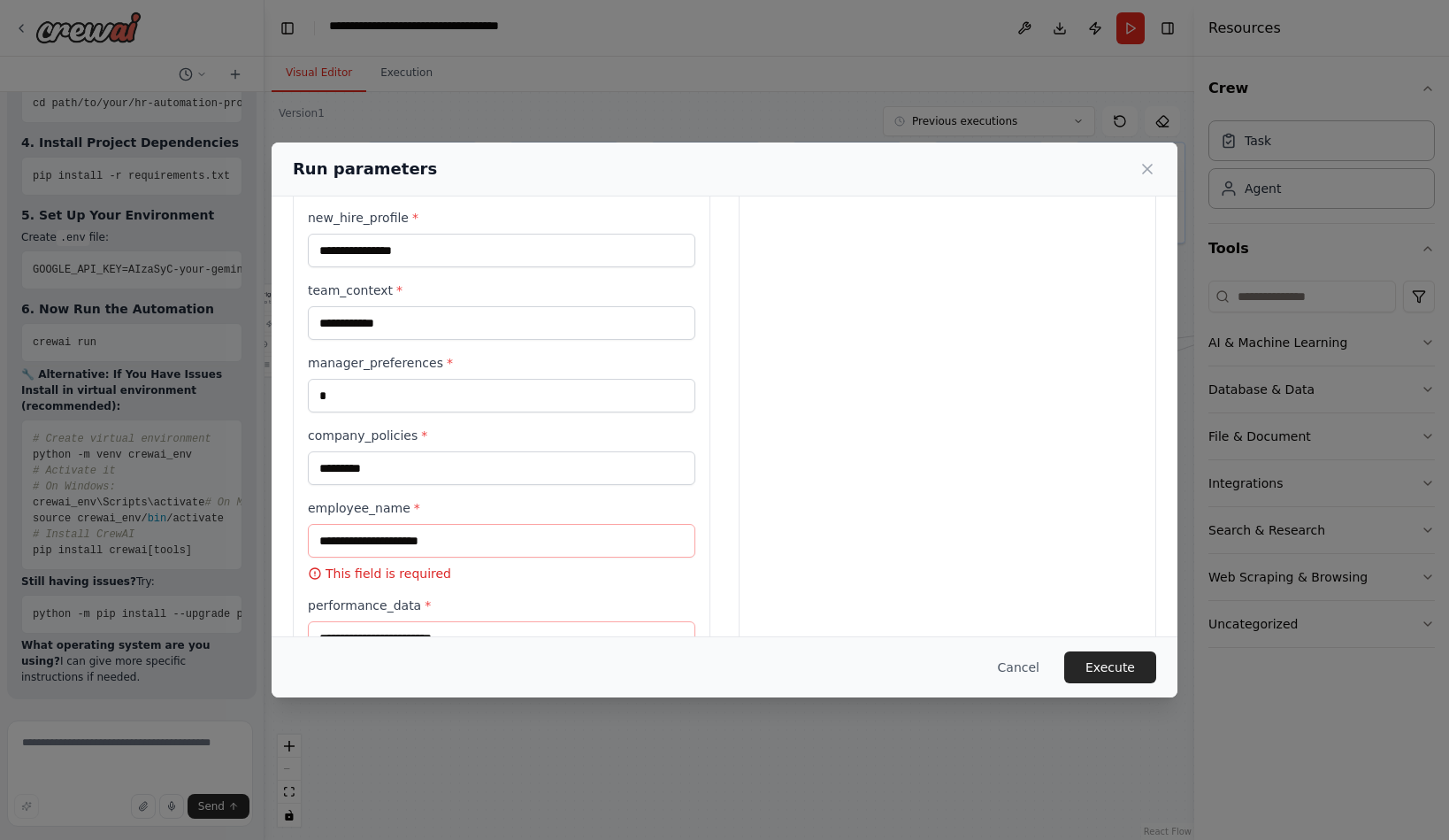
type input "*"
click at [331, 267] on input "**********" at bounding box center [501, 251] width 387 height 34
type input "**********"
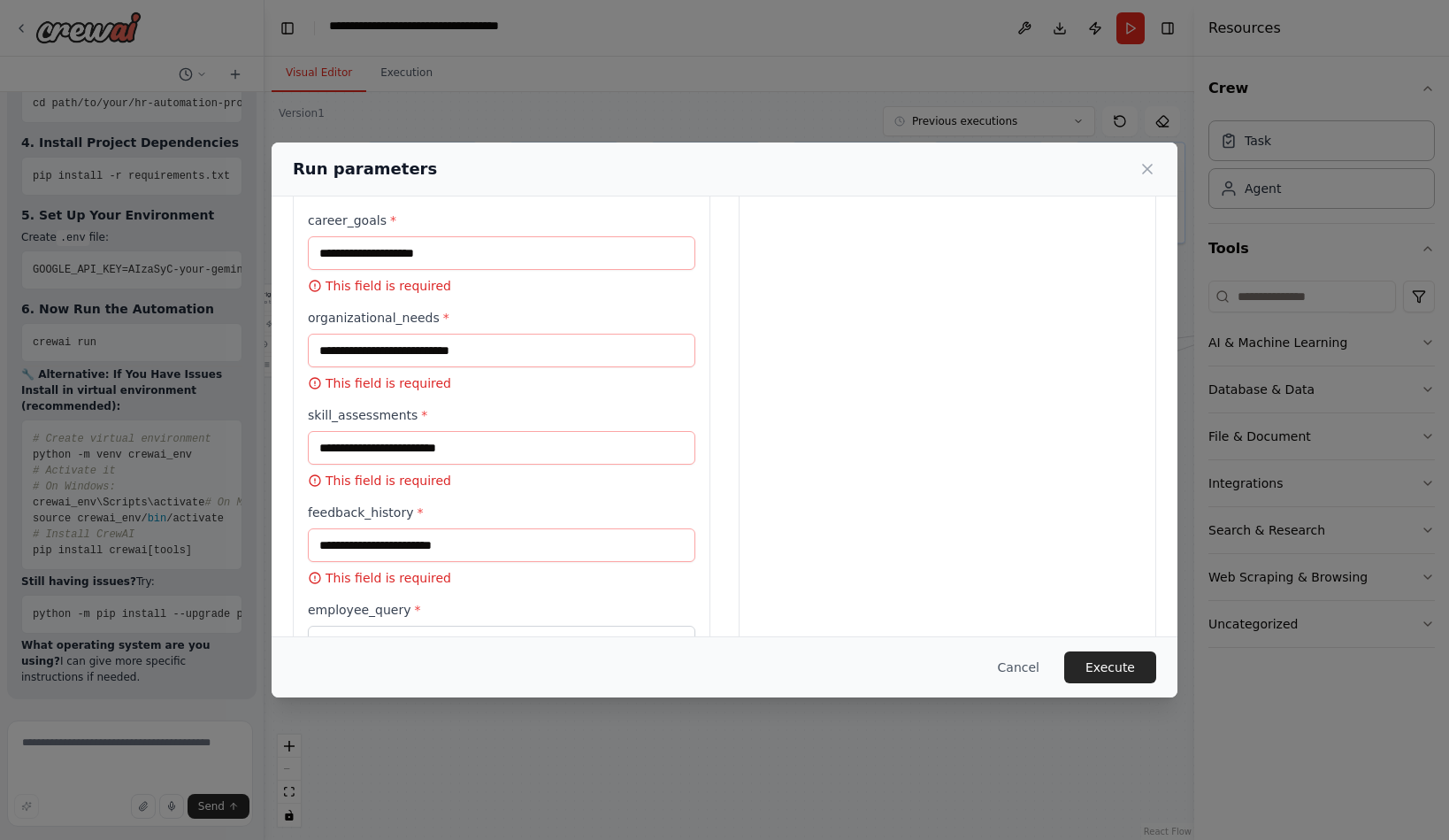
scroll to position [1147, 0]
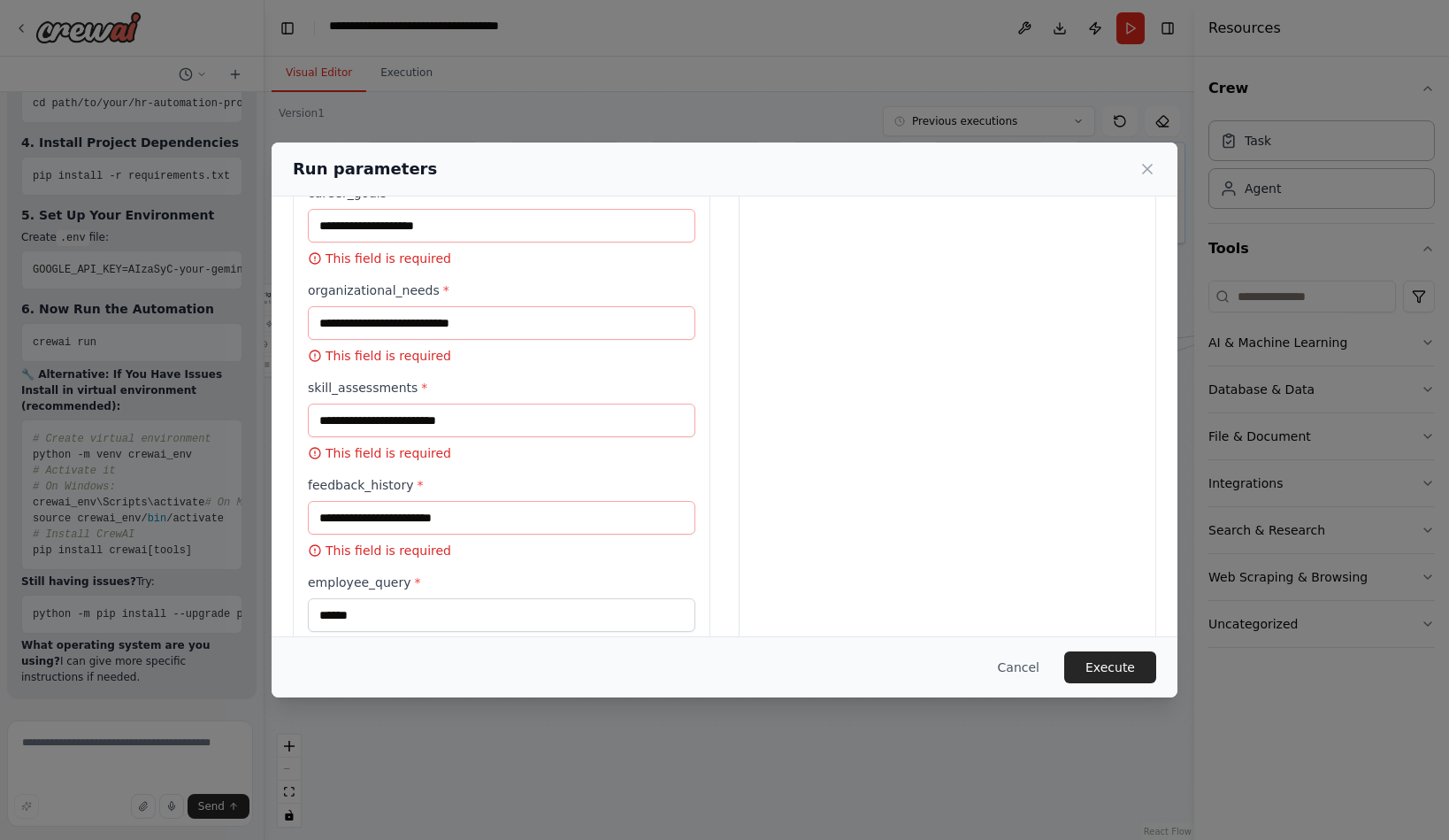
click at [337, 47] on input "employee_name *" at bounding box center [501, 31] width 387 height 34
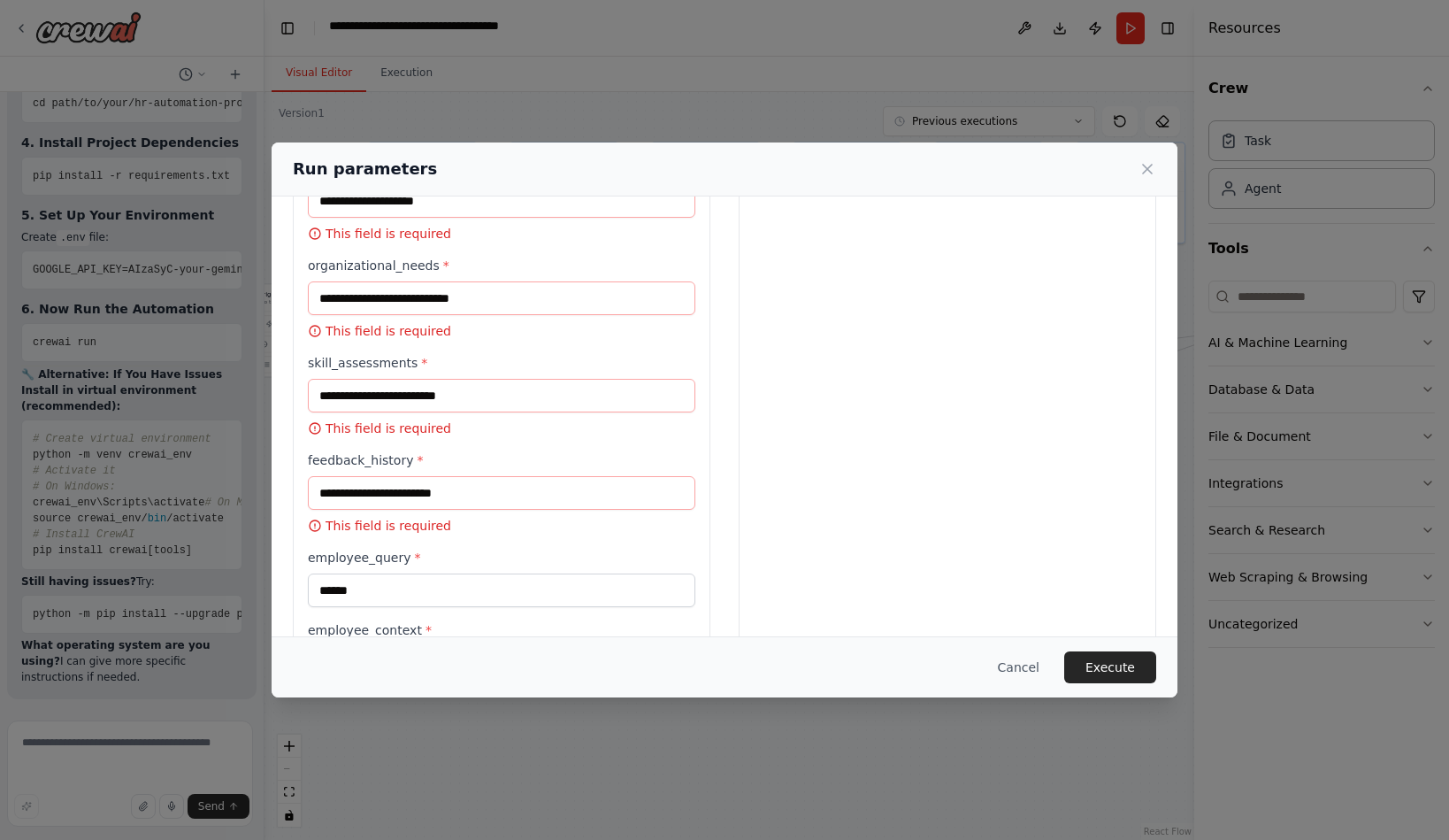
type input "*"
click at [341, 120] on input "performance_data *" at bounding box center [501, 104] width 387 height 34
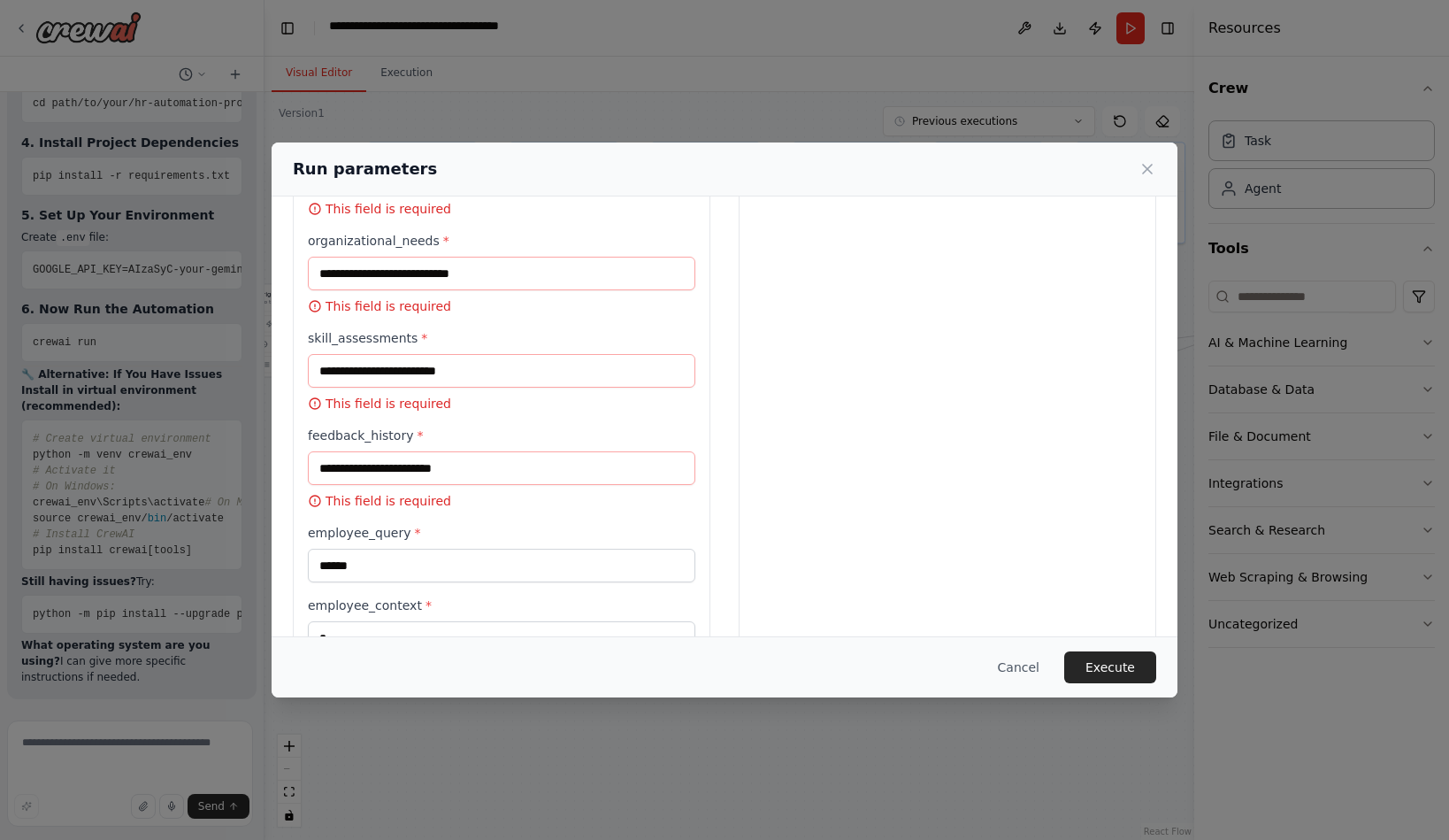
type input "*"
click at [338, 193] on input "career_goals *" at bounding box center [501, 176] width 387 height 34
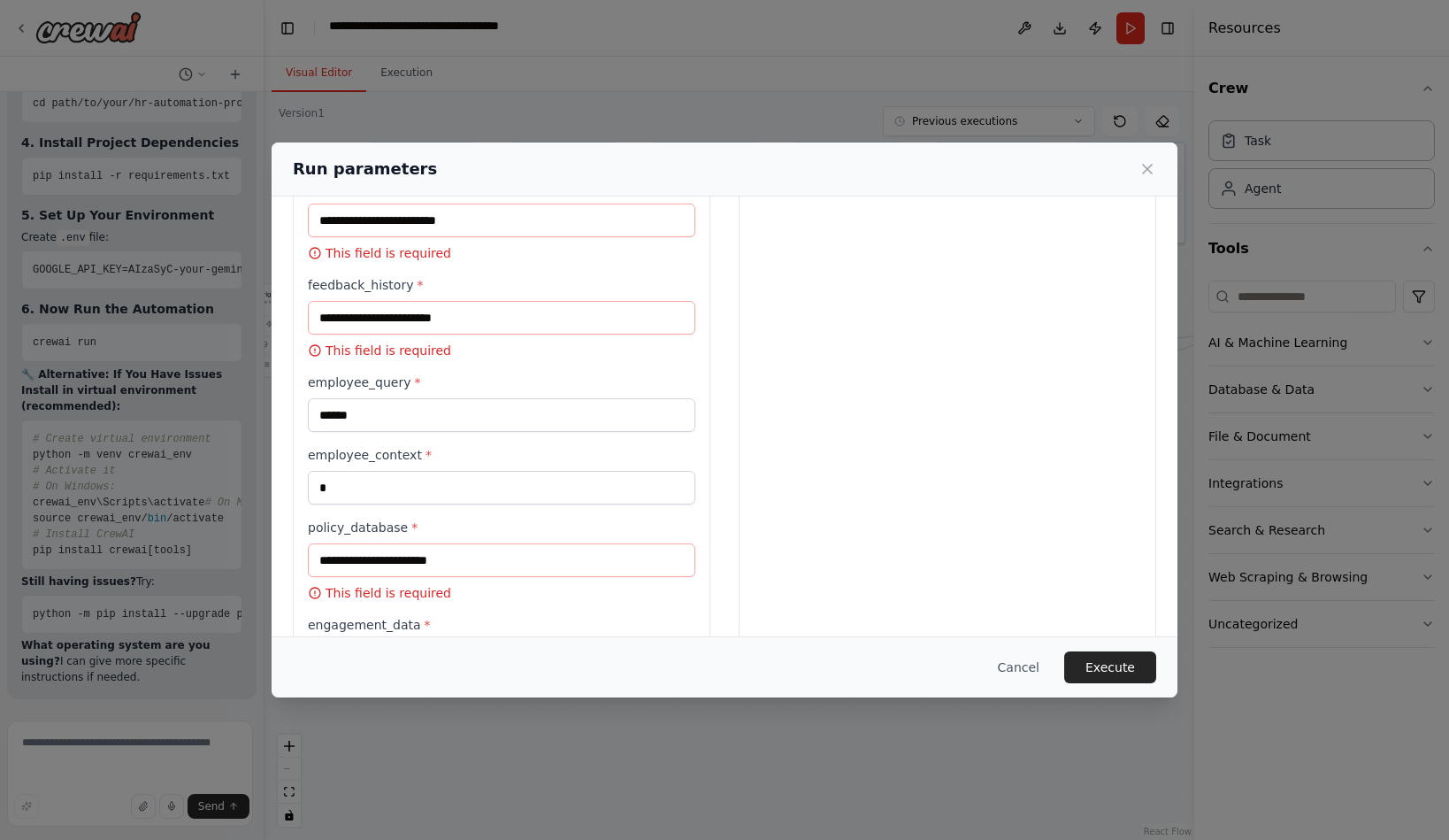
scroll to position [1274, 0]
type input "*"
click at [340, 138] on input "organizational_needs *" at bounding box center [501, 121] width 387 height 34
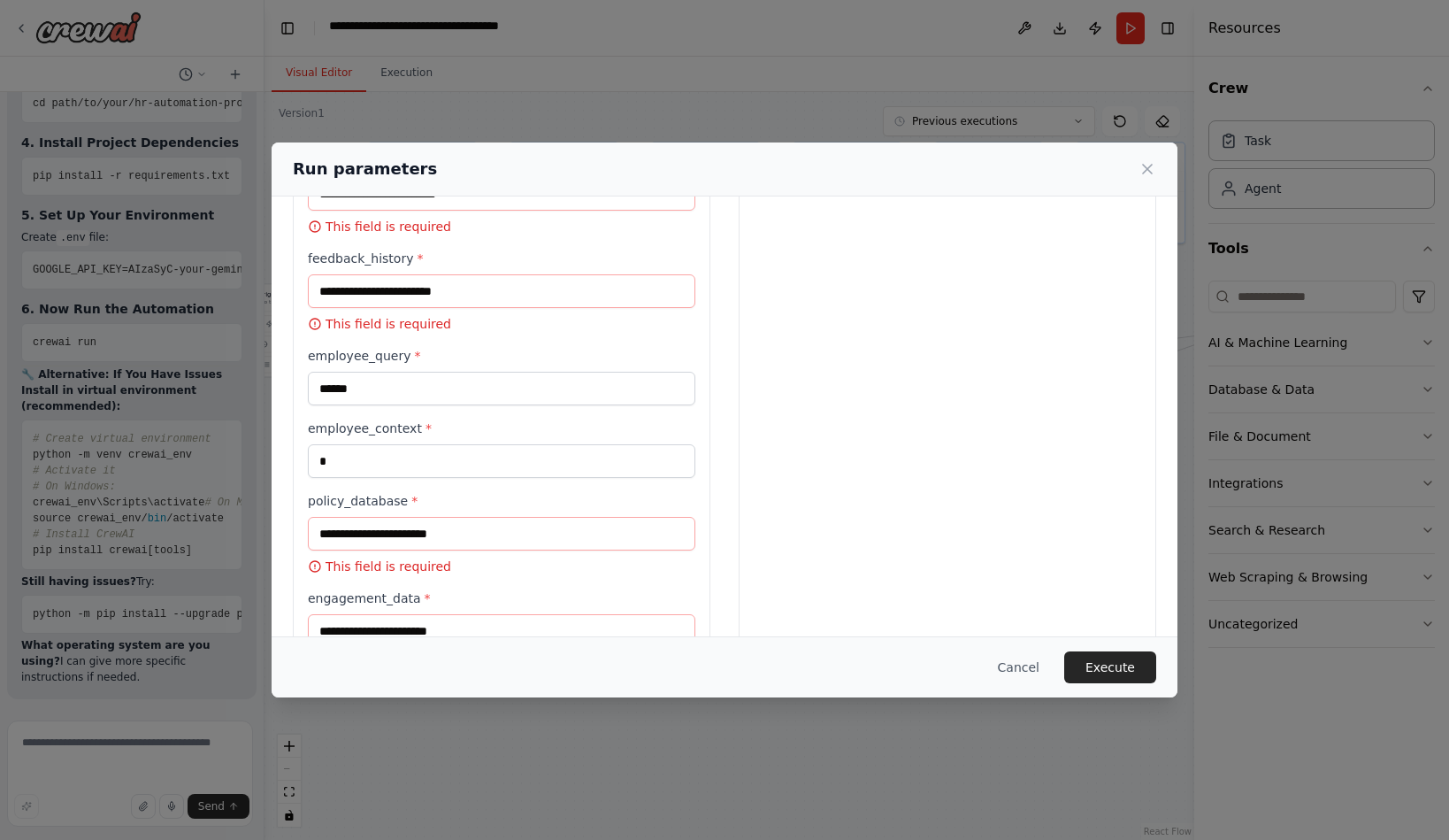
type input "*"
click at [355, 210] on input "skill_assessments *" at bounding box center [501, 194] width 387 height 34
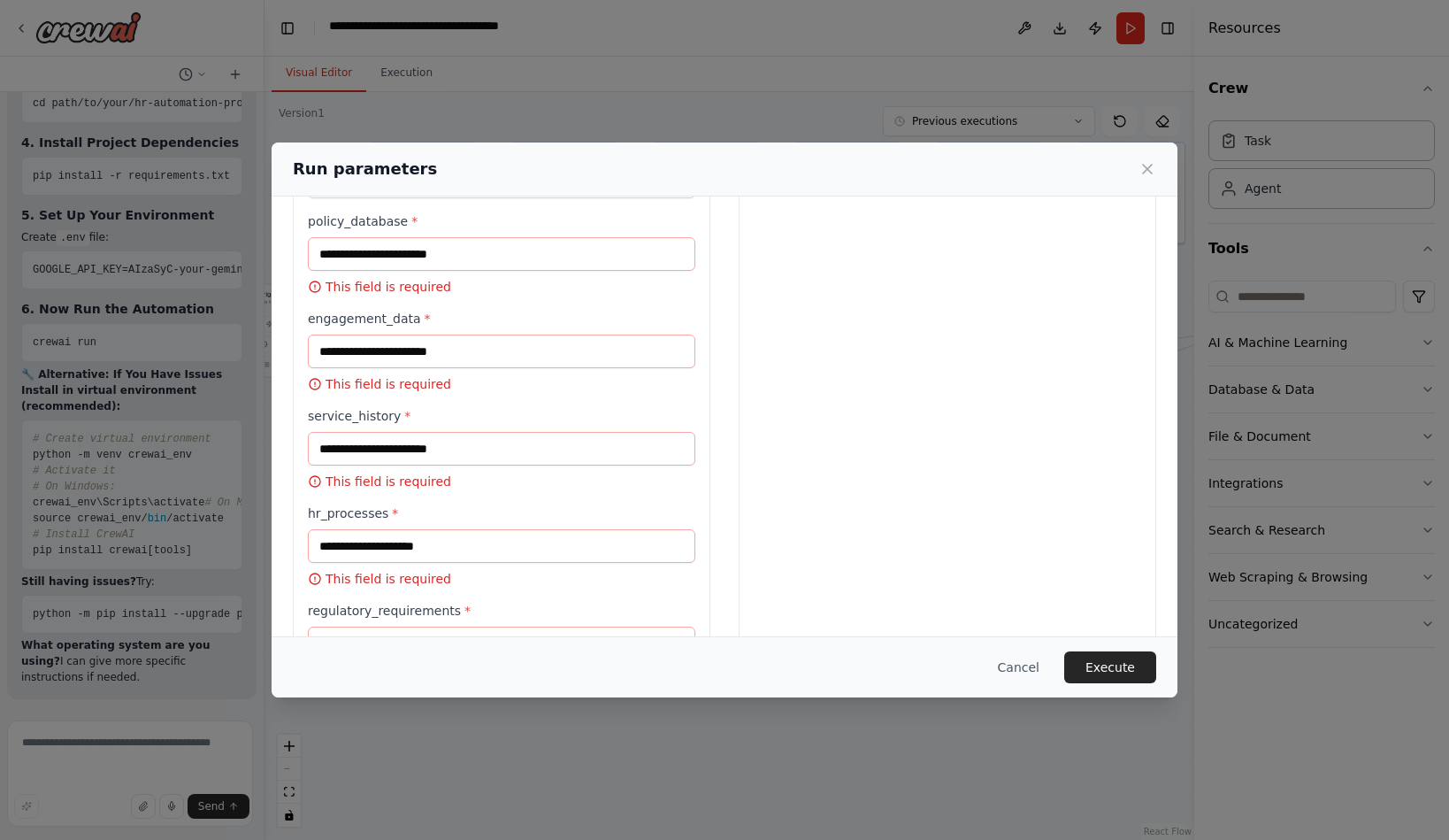
type input "*"
click at [333, 28] on input "feedback_history *" at bounding box center [501, 11] width 387 height 34
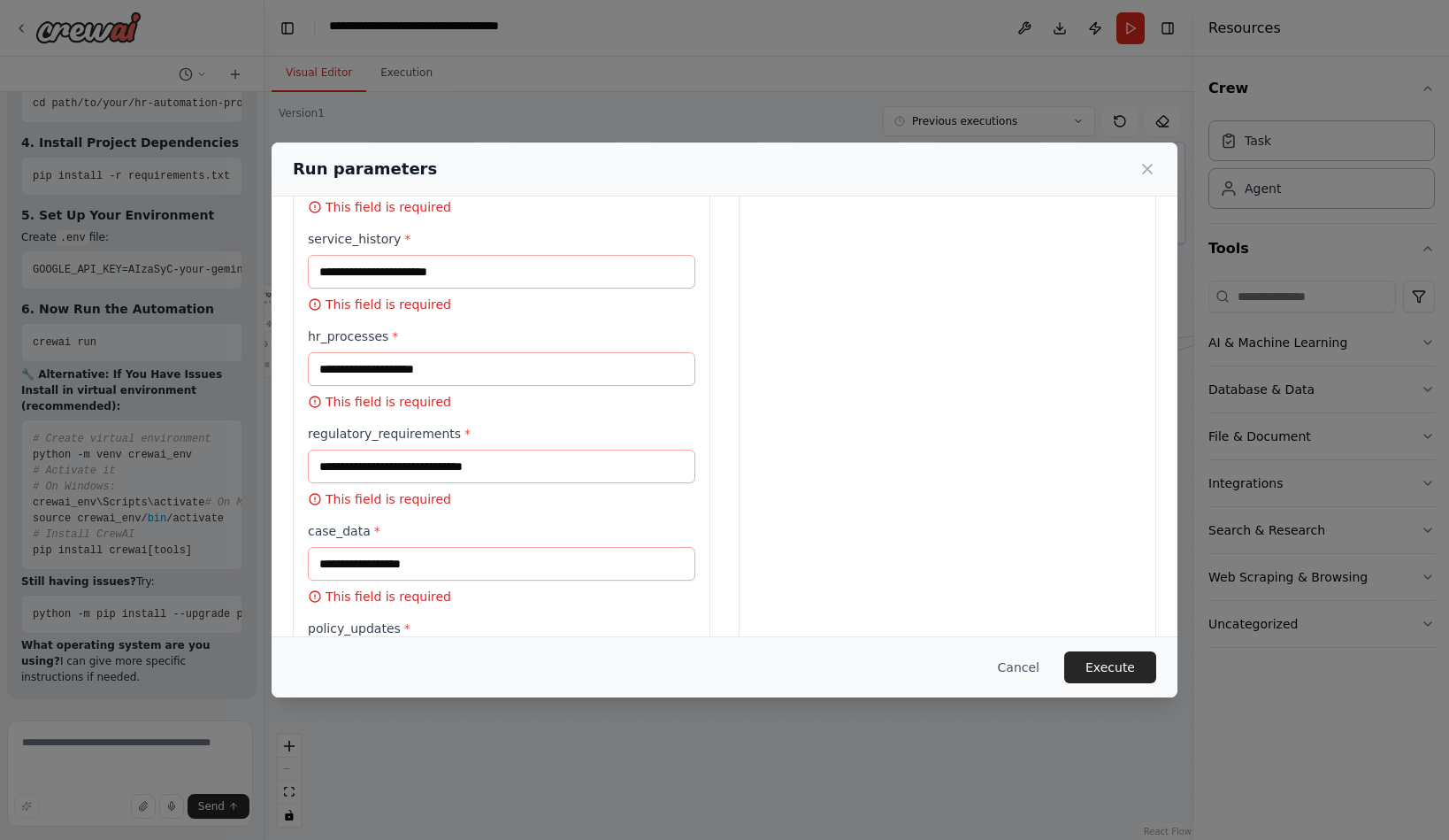
scroll to position [1784, 0]
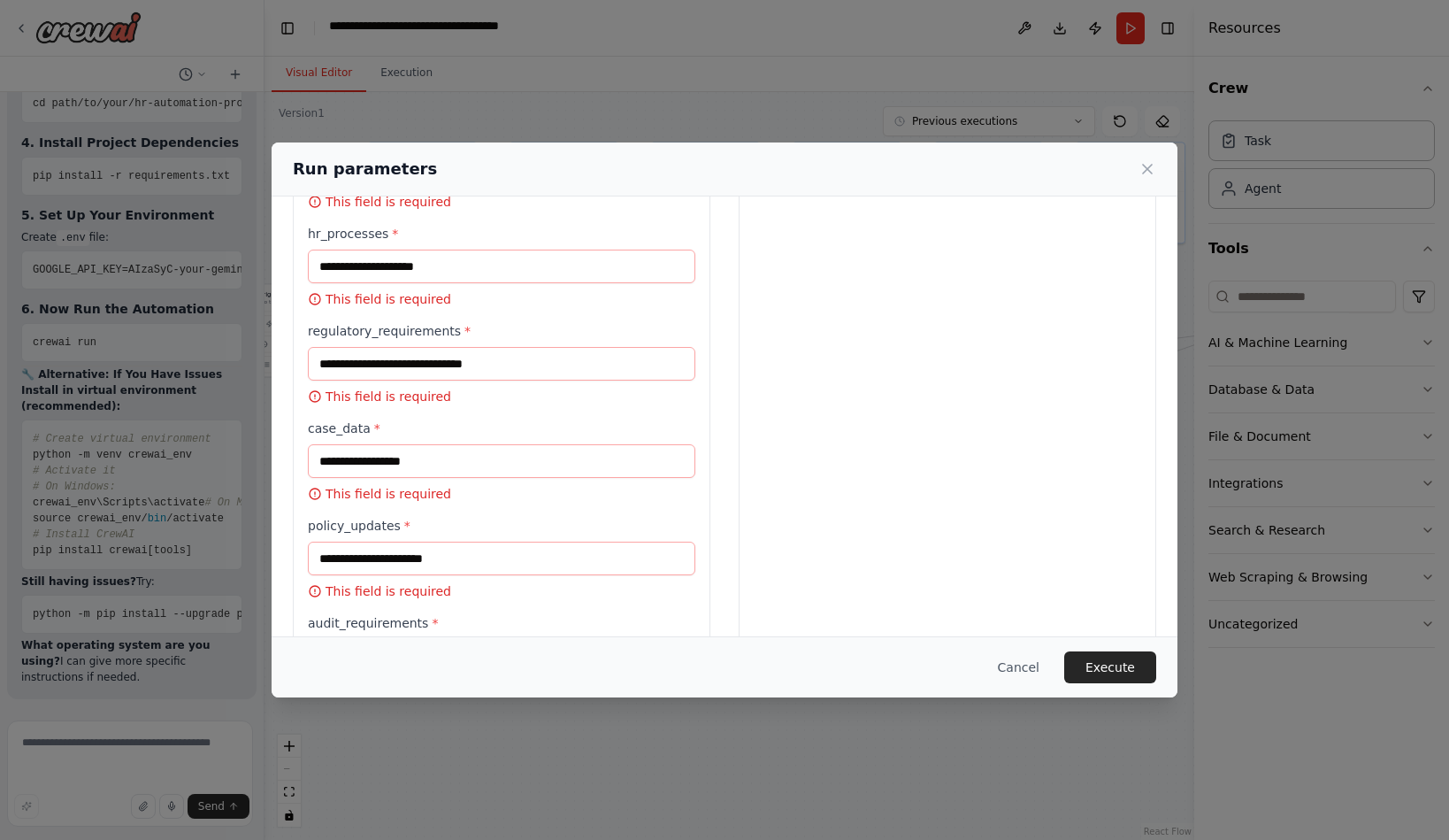
type input "*"
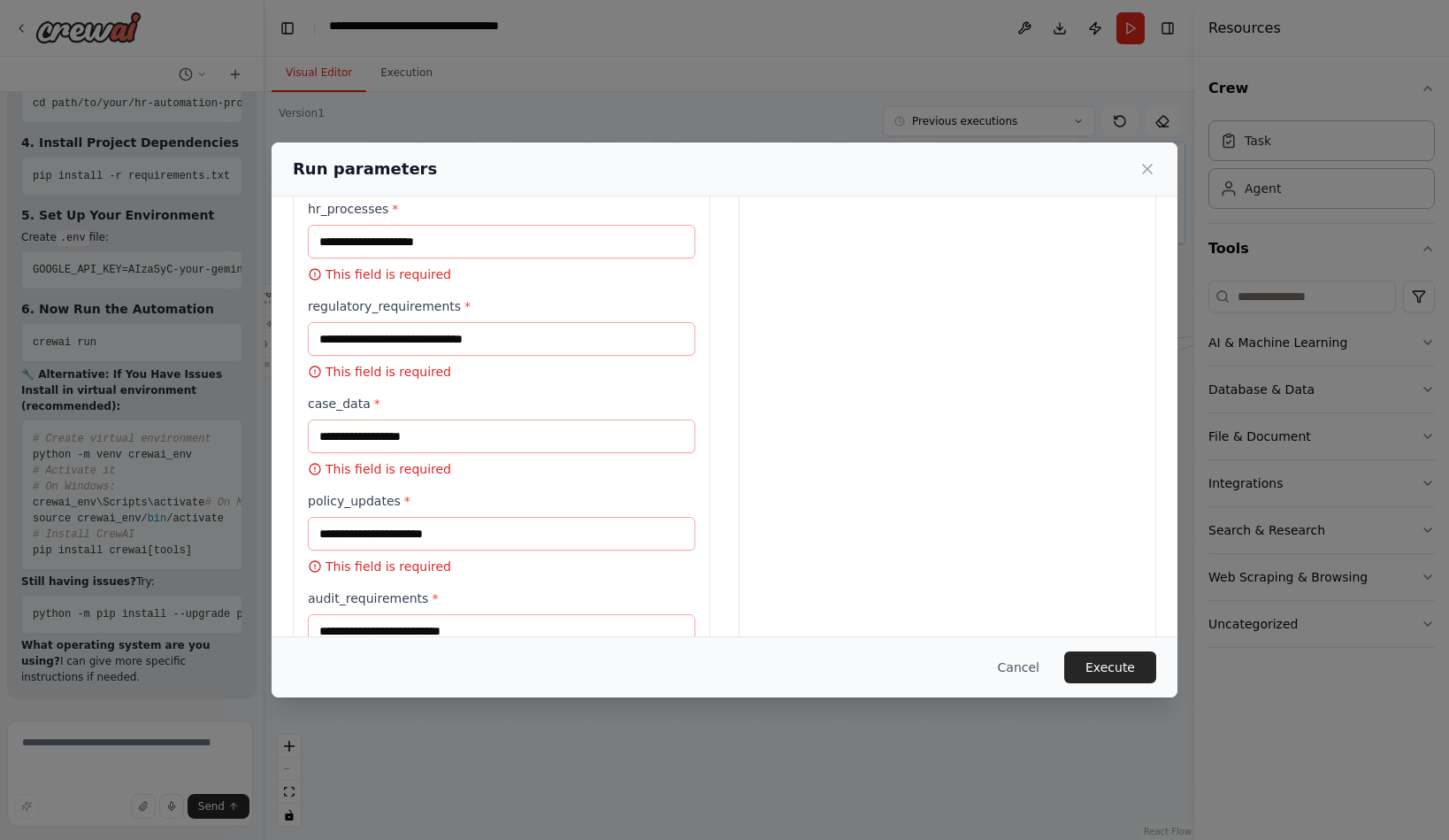
type input "*"
click at [308, 63] on input "engagement_data *" at bounding box center [501, 47] width 387 height 34
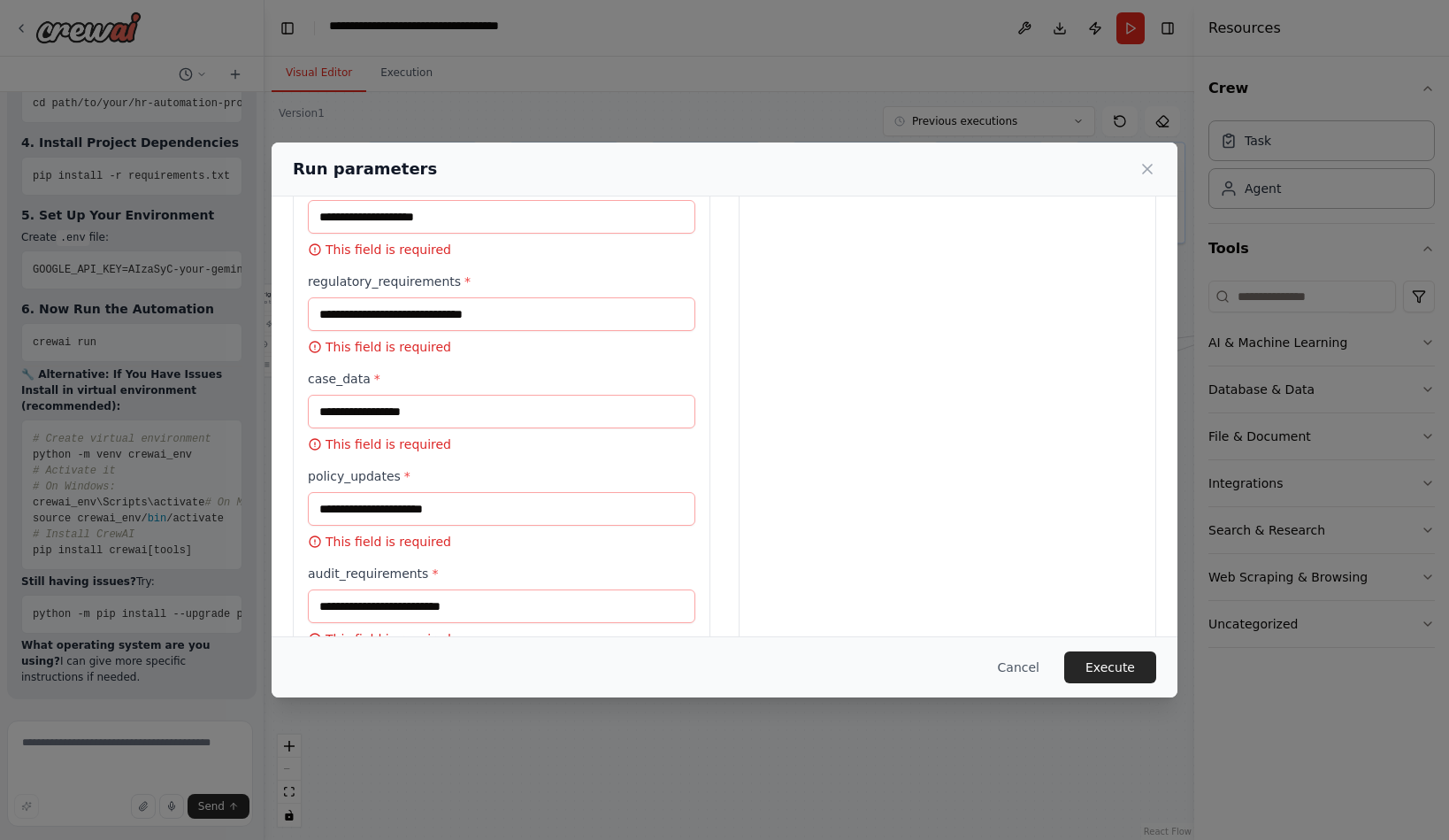
type input "*"
click at [322, 136] on input "service_history *" at bounding box center [501, 119] width 387 height 34
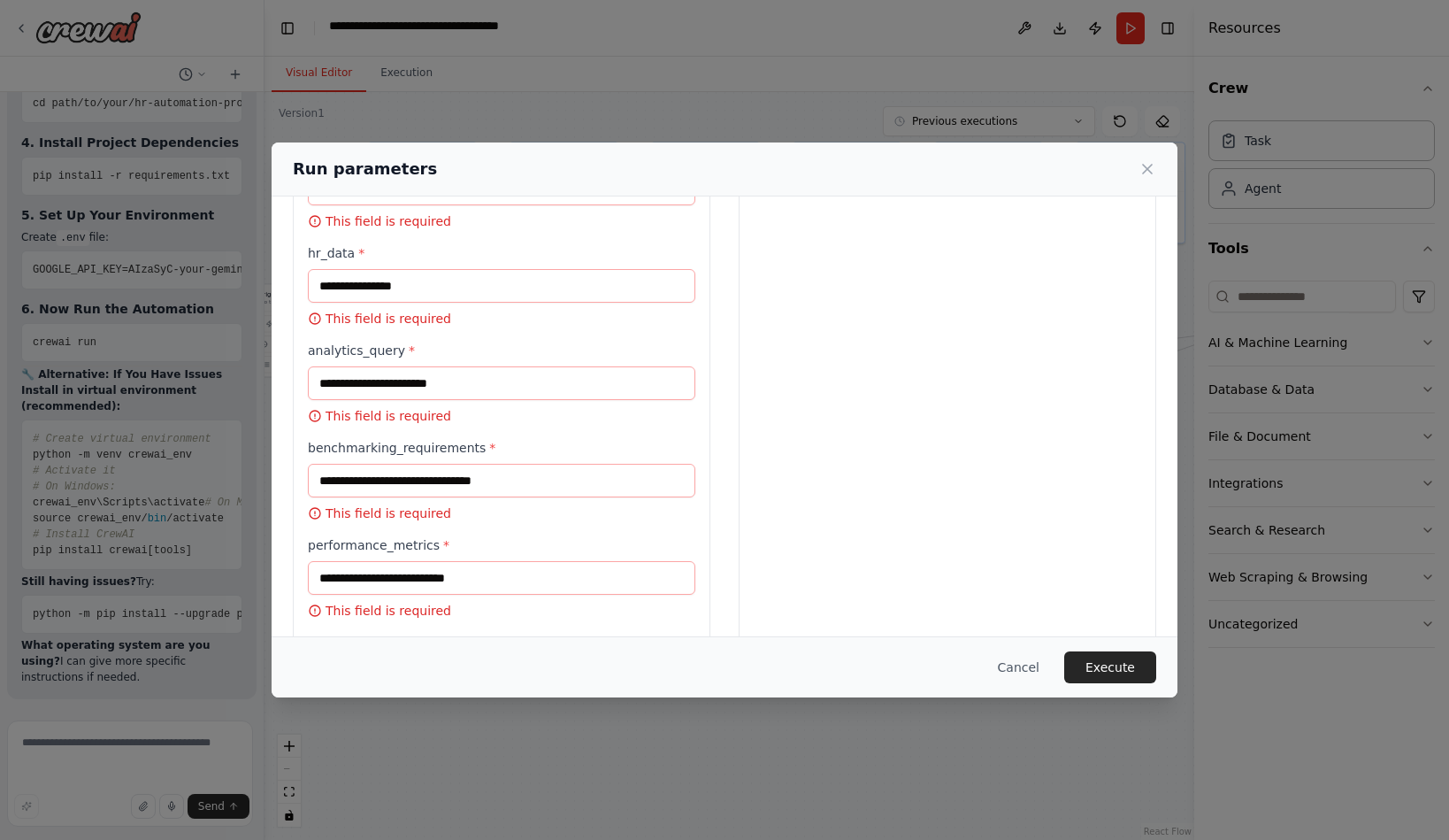
scroll to position [2166, 0]
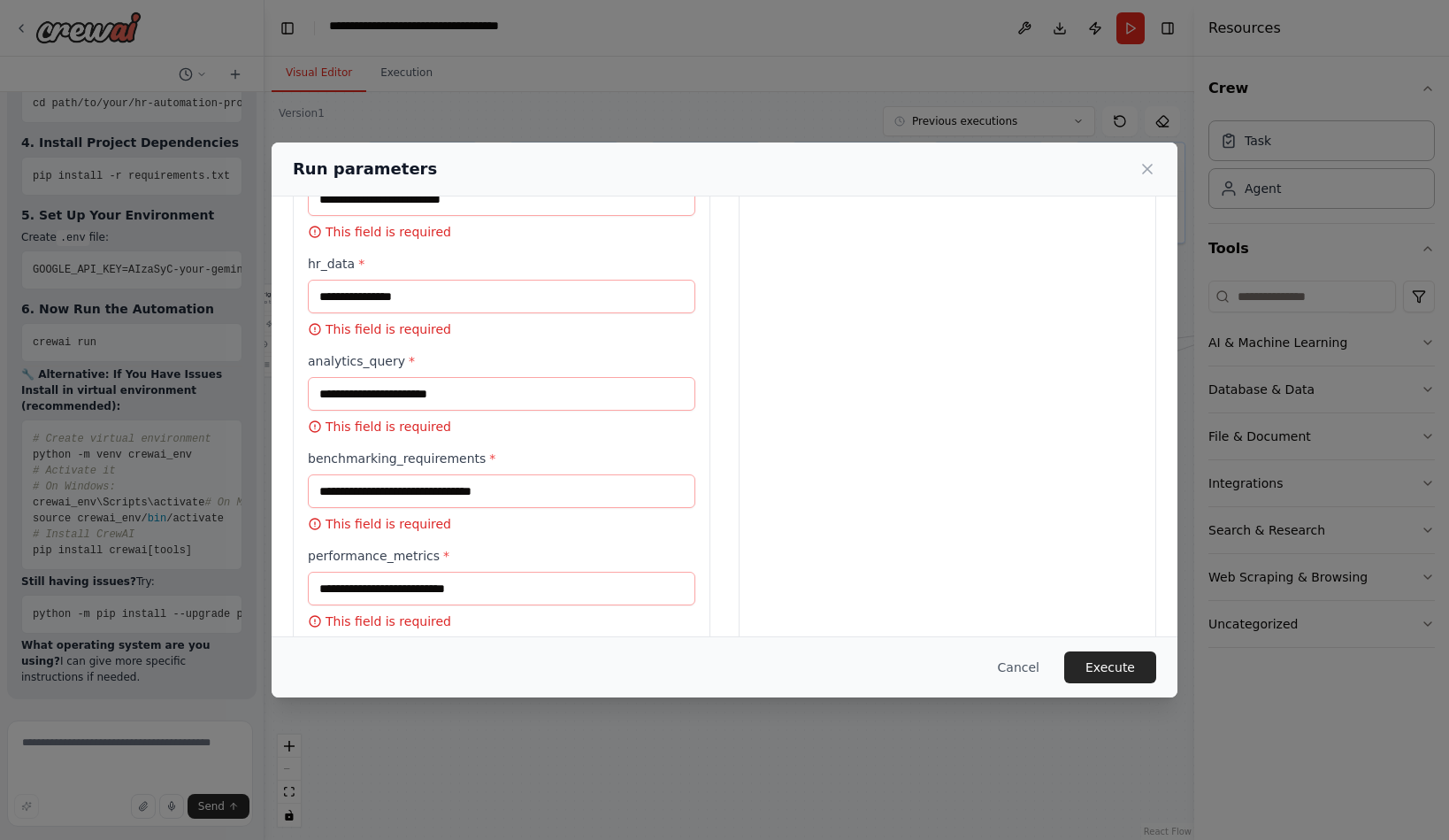
type input "*"
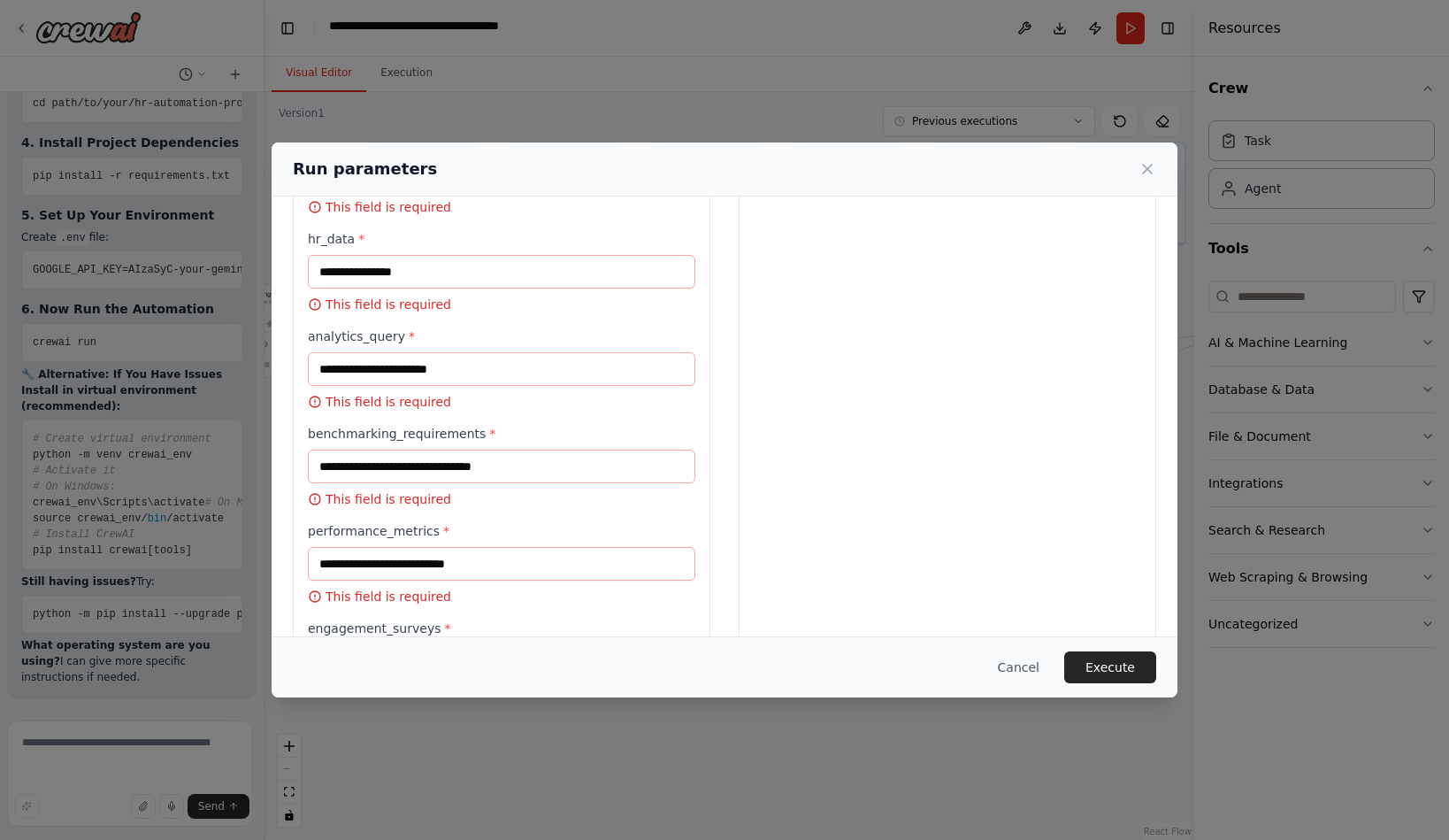
type input "*"
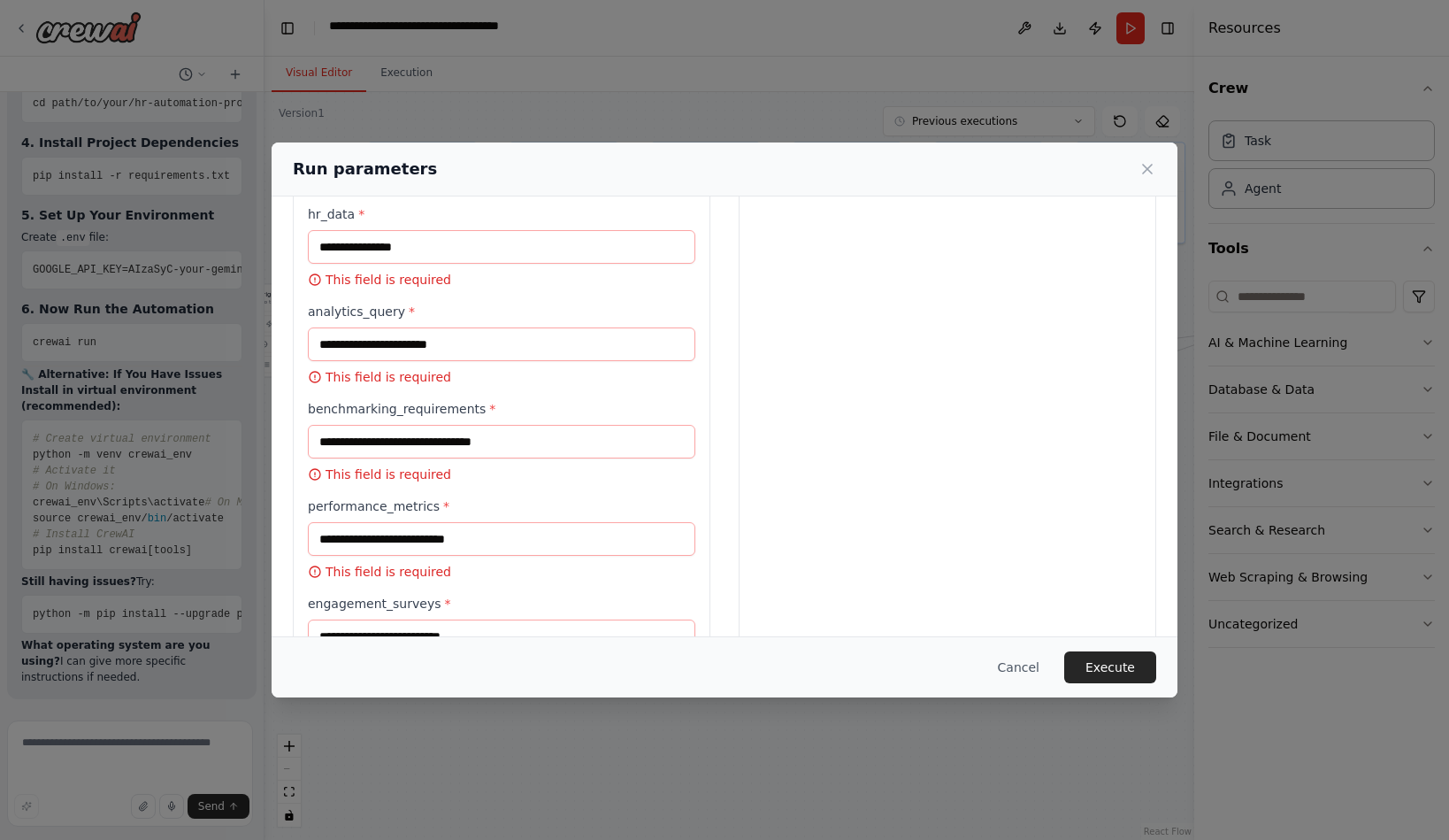
type input "*"
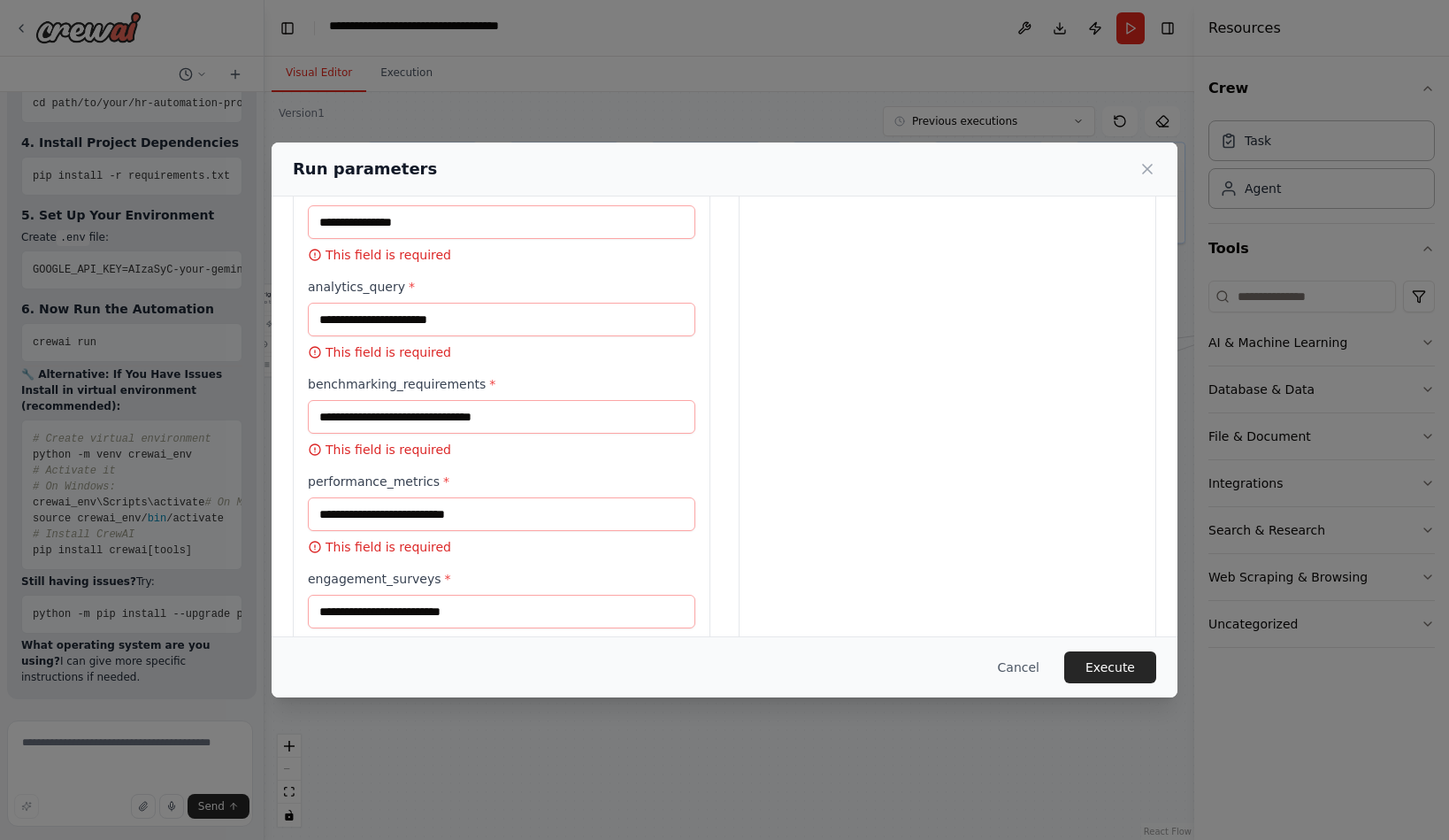
type input "*"
click at [337, 45] on input "policy_updates *" at bounding box center [501, 27] width 387 height 34
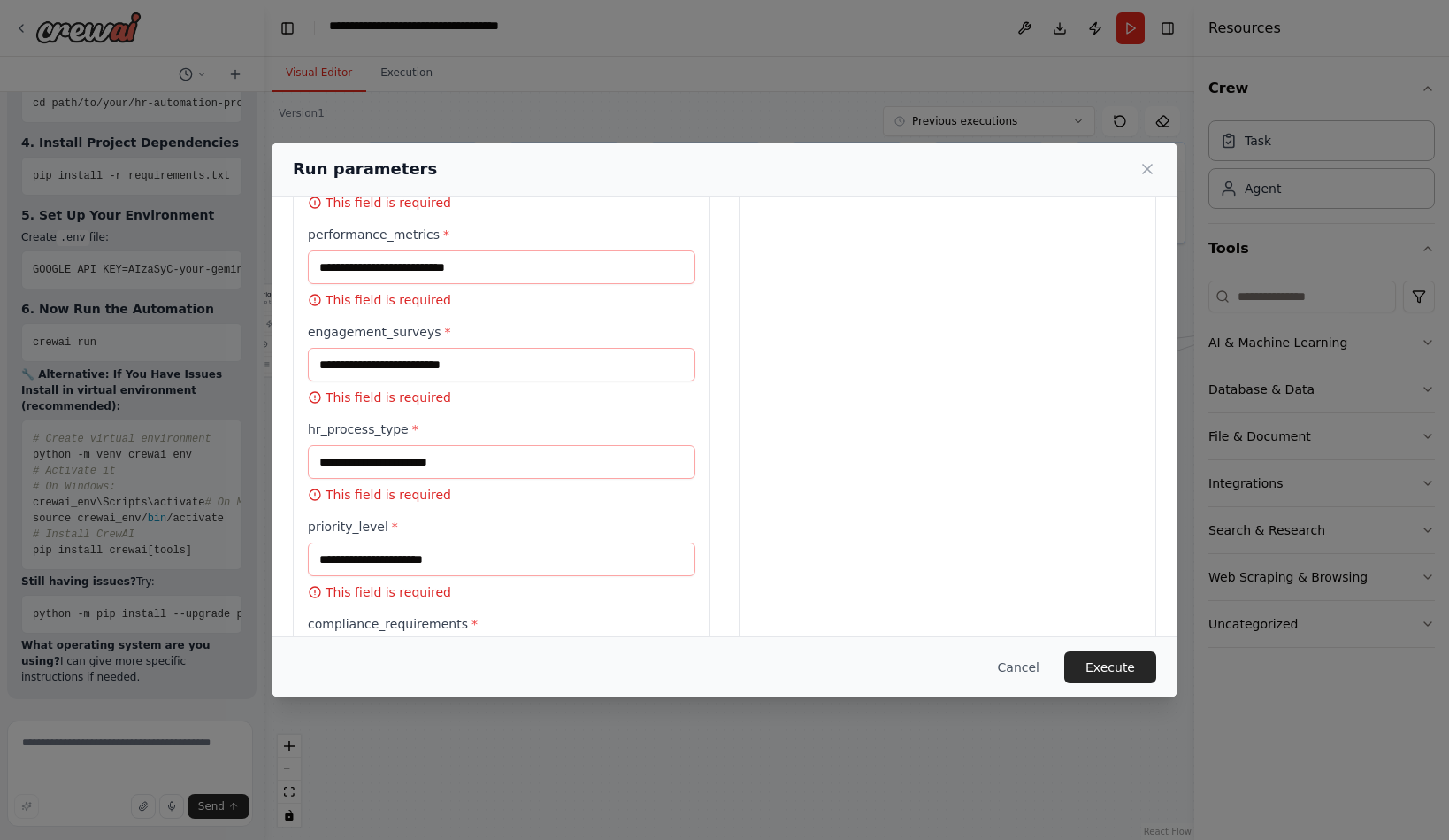
scroll to position [2421, 0]
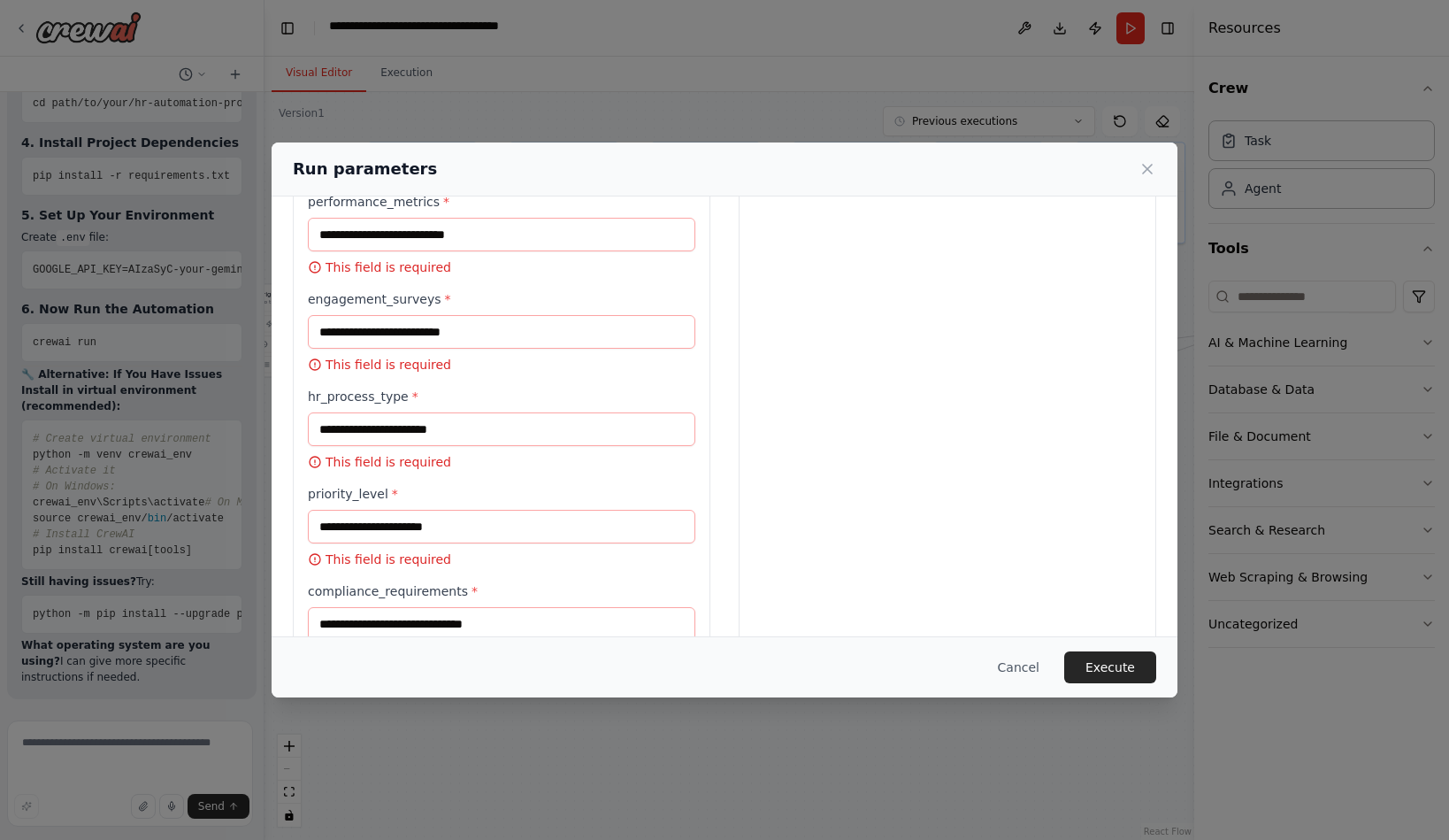
type input "*"
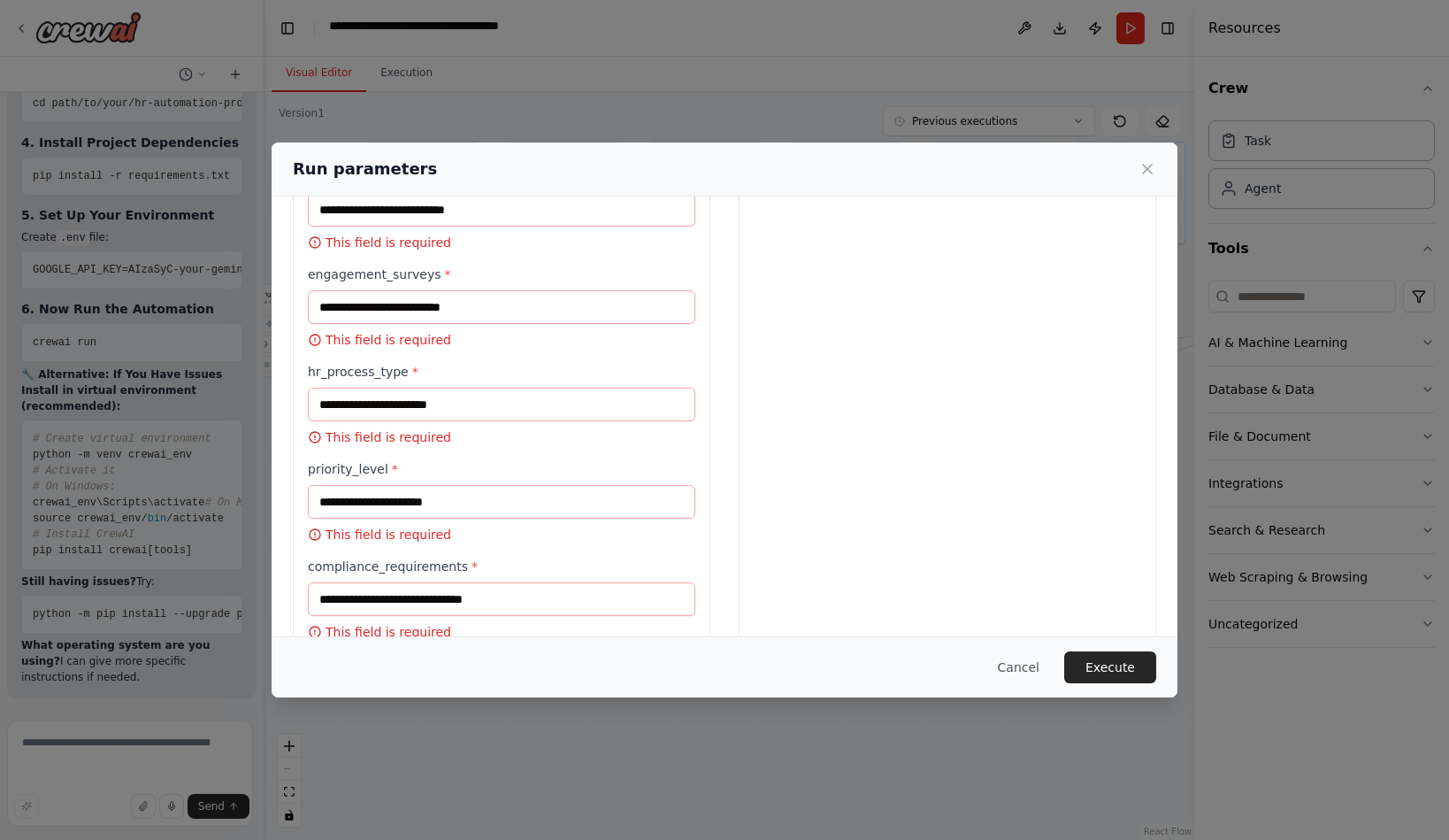
type input "*"
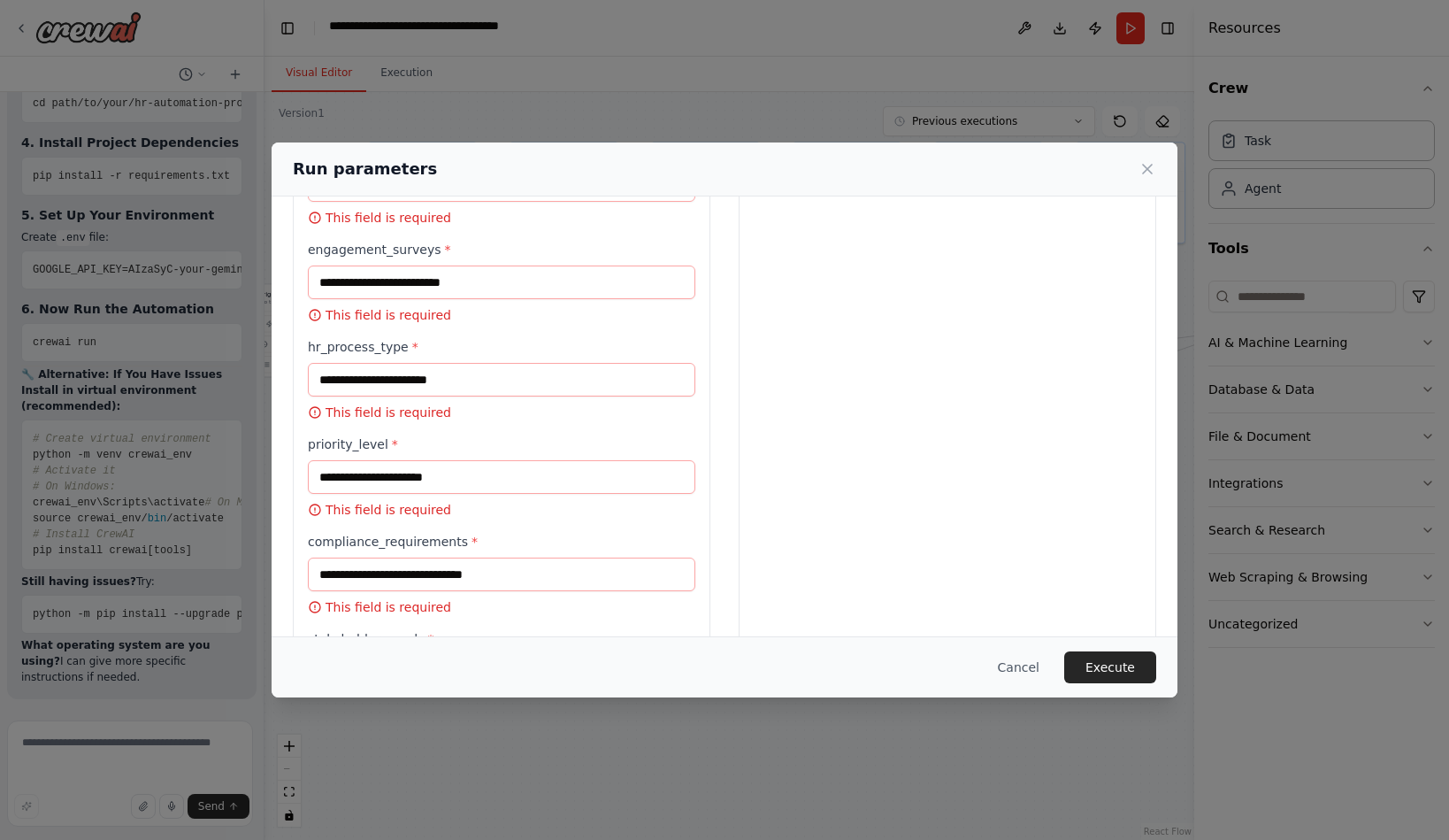
type input "*"
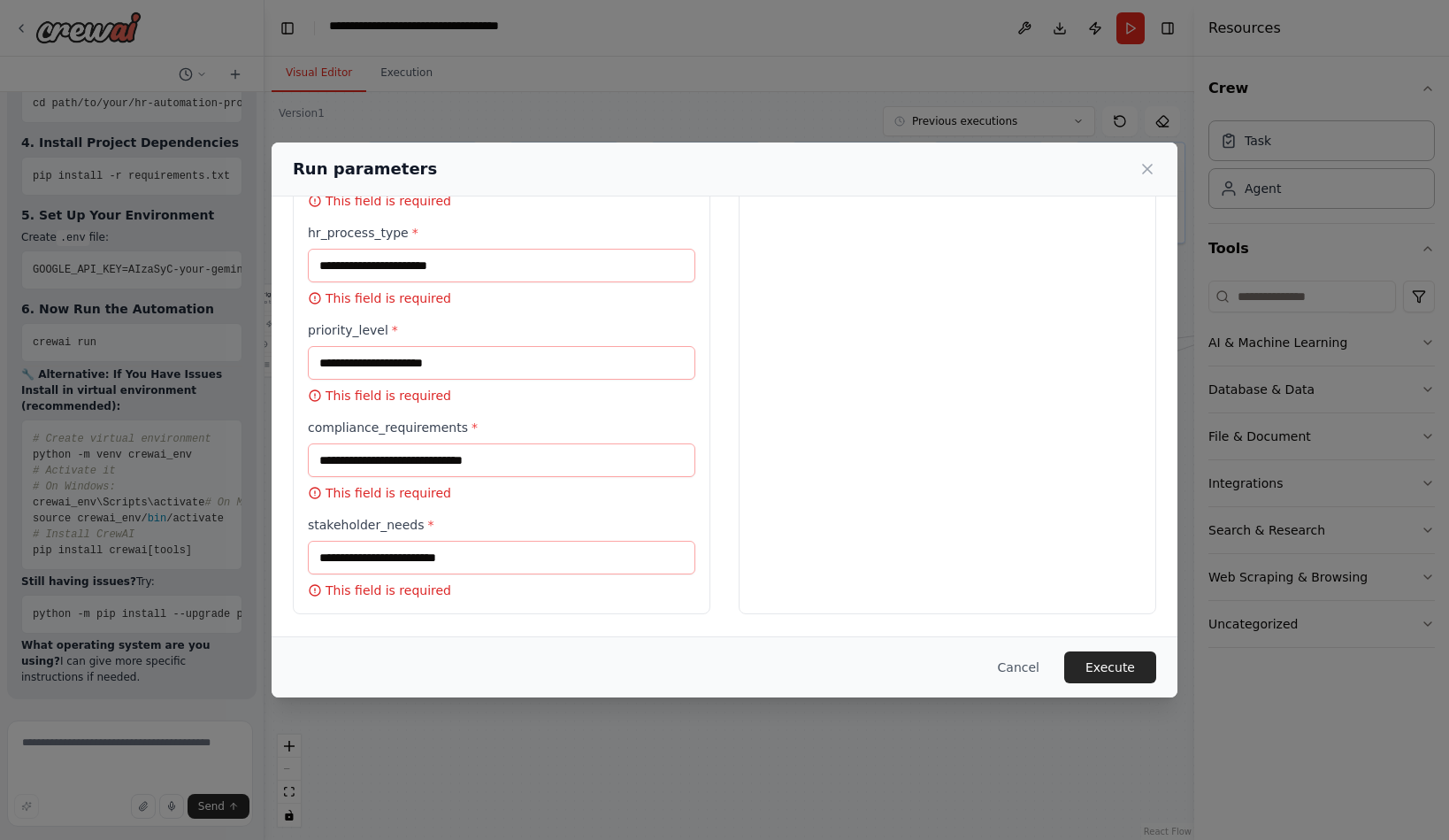
scroll to position [2675, 0]
type input "*"
click at [335, 87] on input "performance_metrics *" at bounding box center [501, 71] width 387 height 34
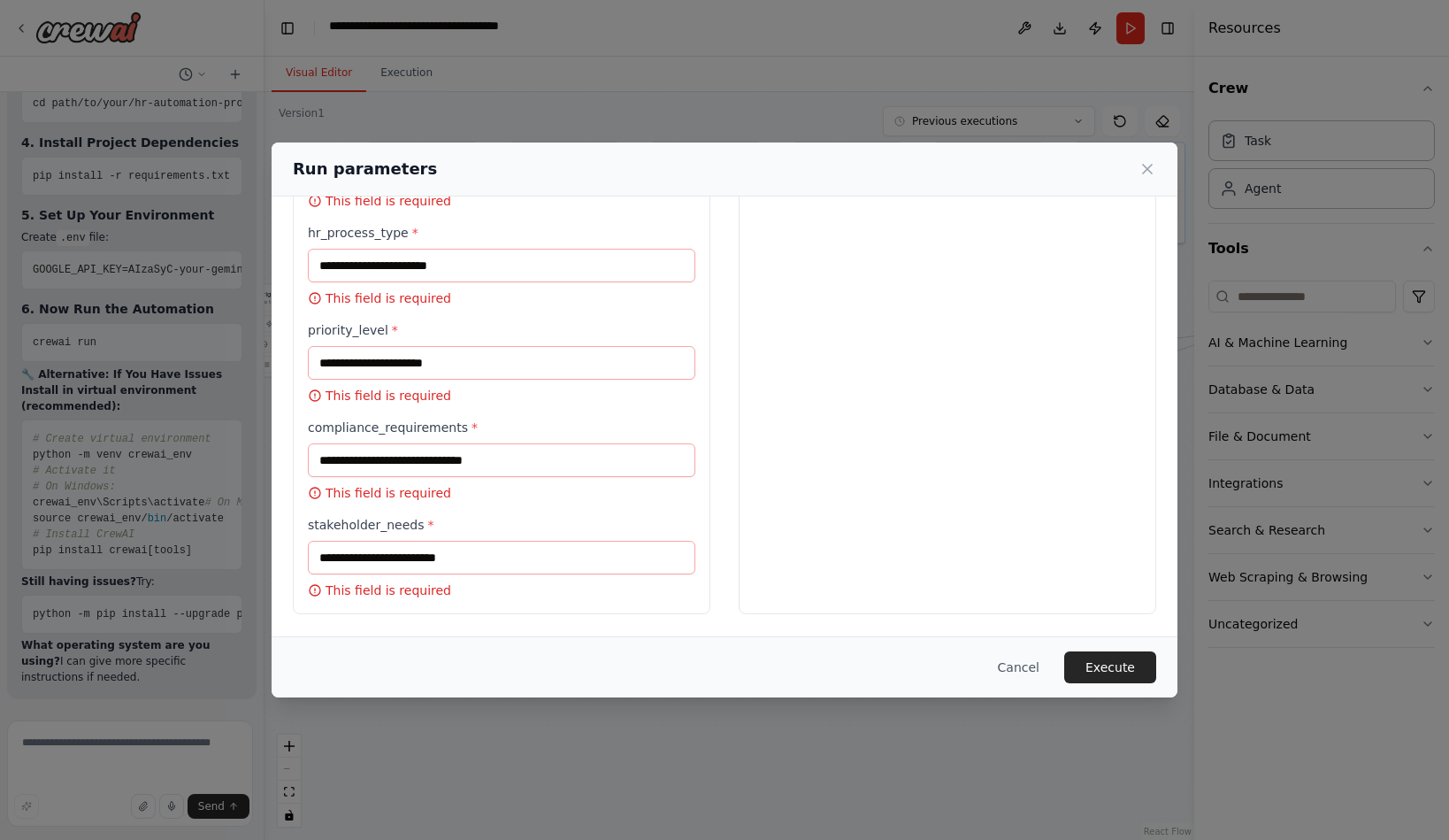
scroll to position [2803, 0]
type input "*"
click at [328, 185] on input "engagement_surveys *" at bounding box center [501, 169] width 387 height 34
type input "*"
click at [356, 282] on input "hr_process_type *" at bounding box center [501, 266] width 387 height 34
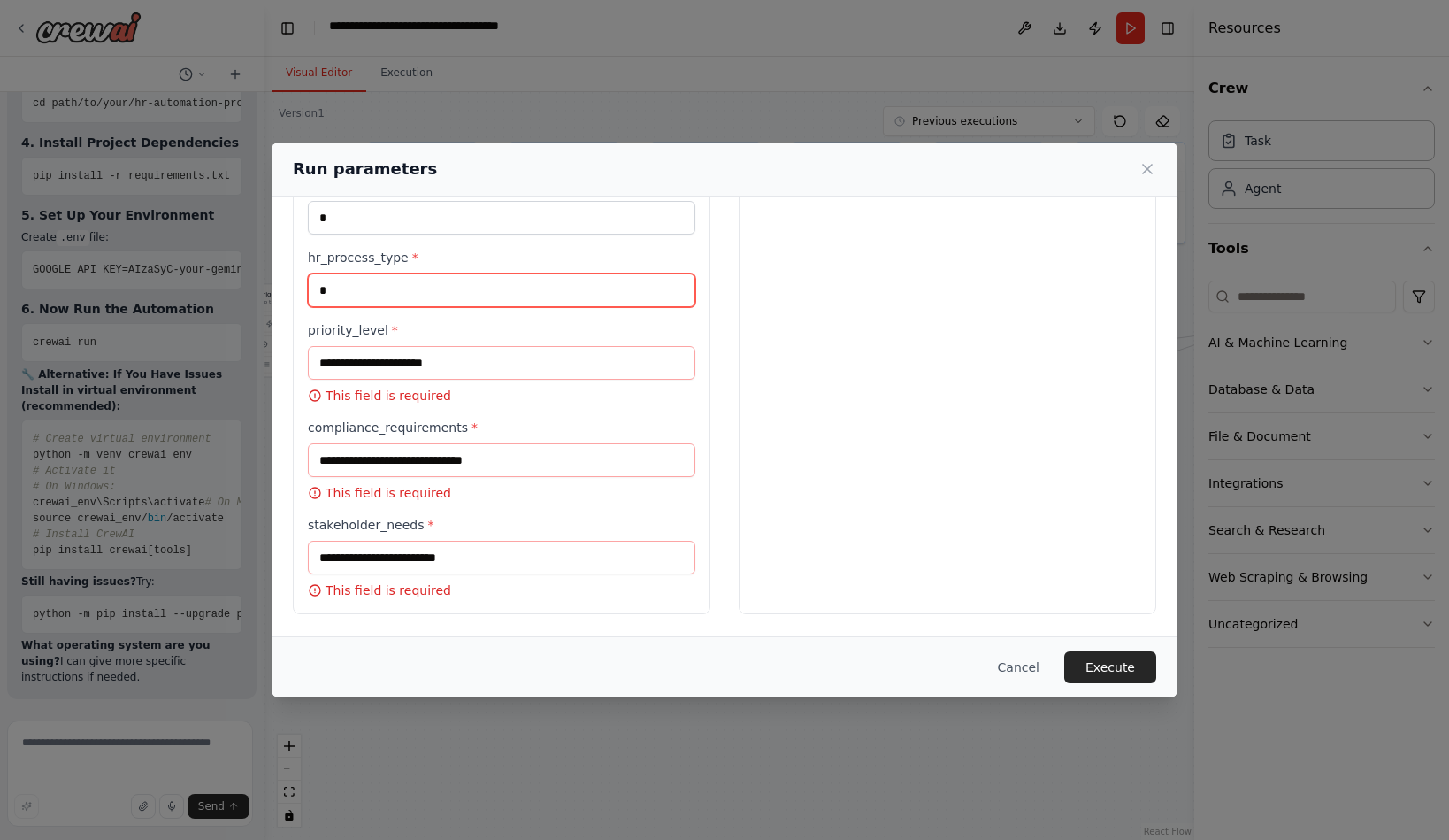
scroll to position [3058, 0]
type input "*"
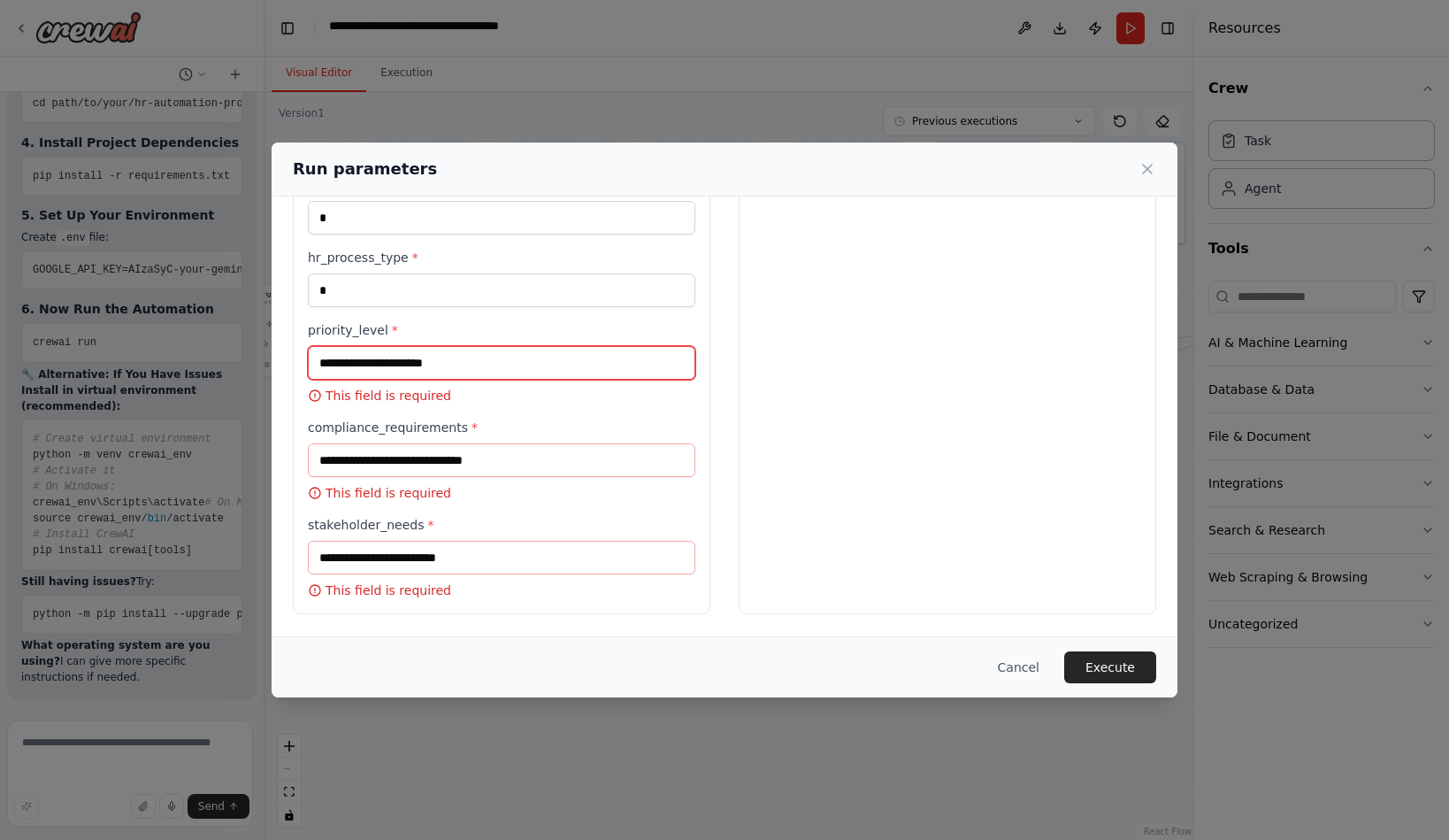
click at [352, 356] on input "priority_level *" at bounding box center [501, 363] width 387 height 34
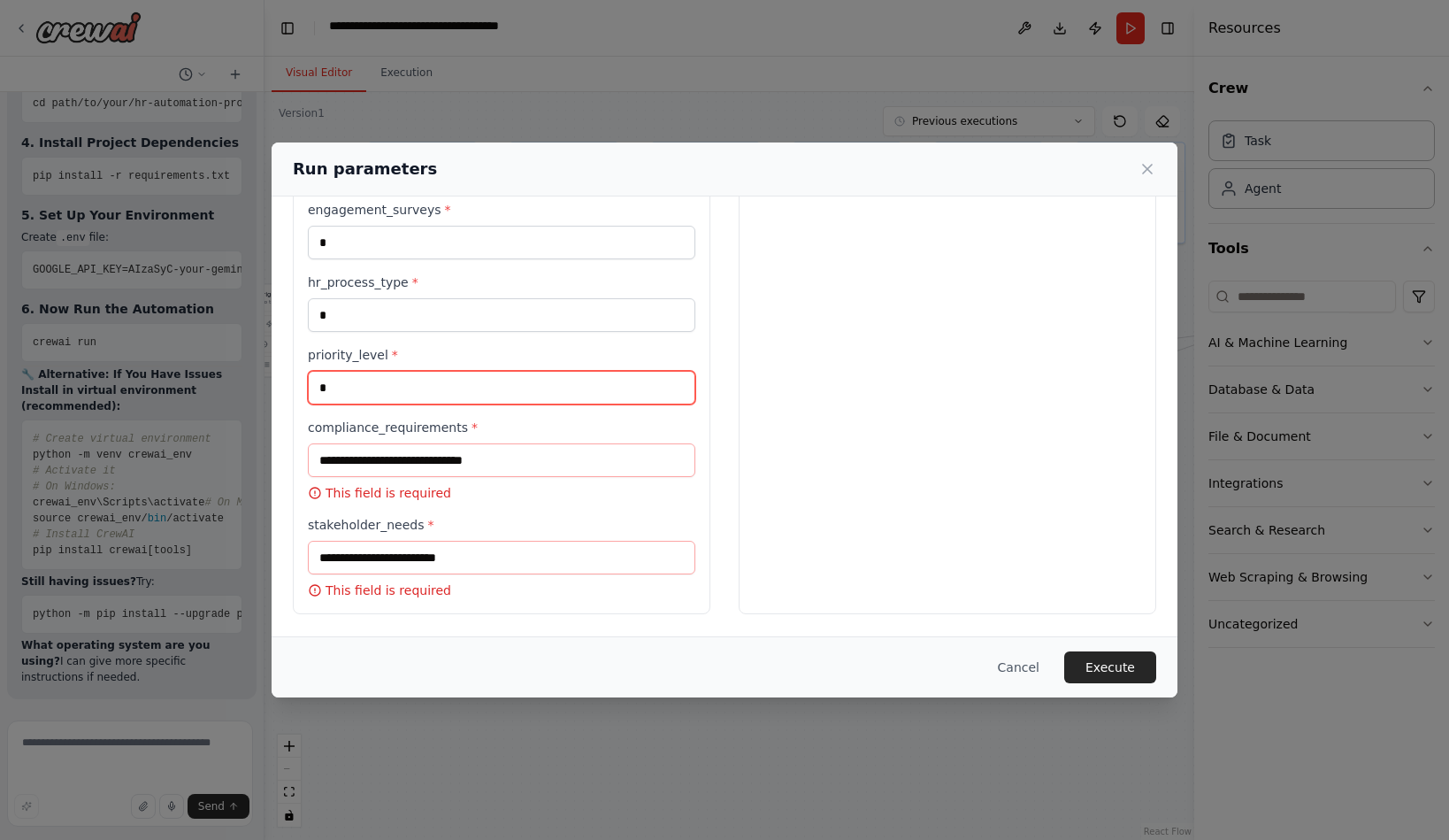
type input "*"
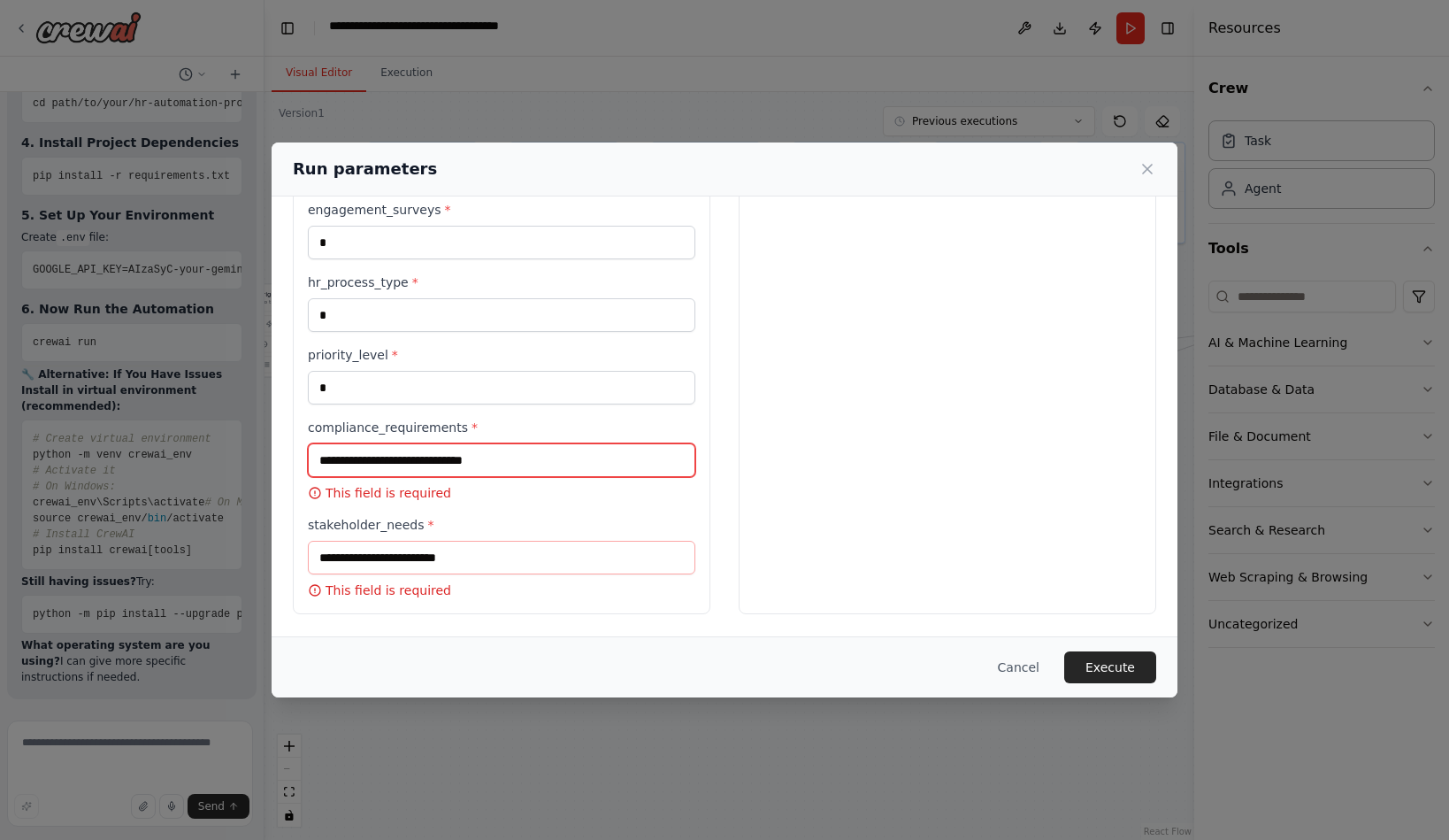
click at [347, 452] on input "compliance_requirements *" at bounding box center [501, 460] width 387 height 34
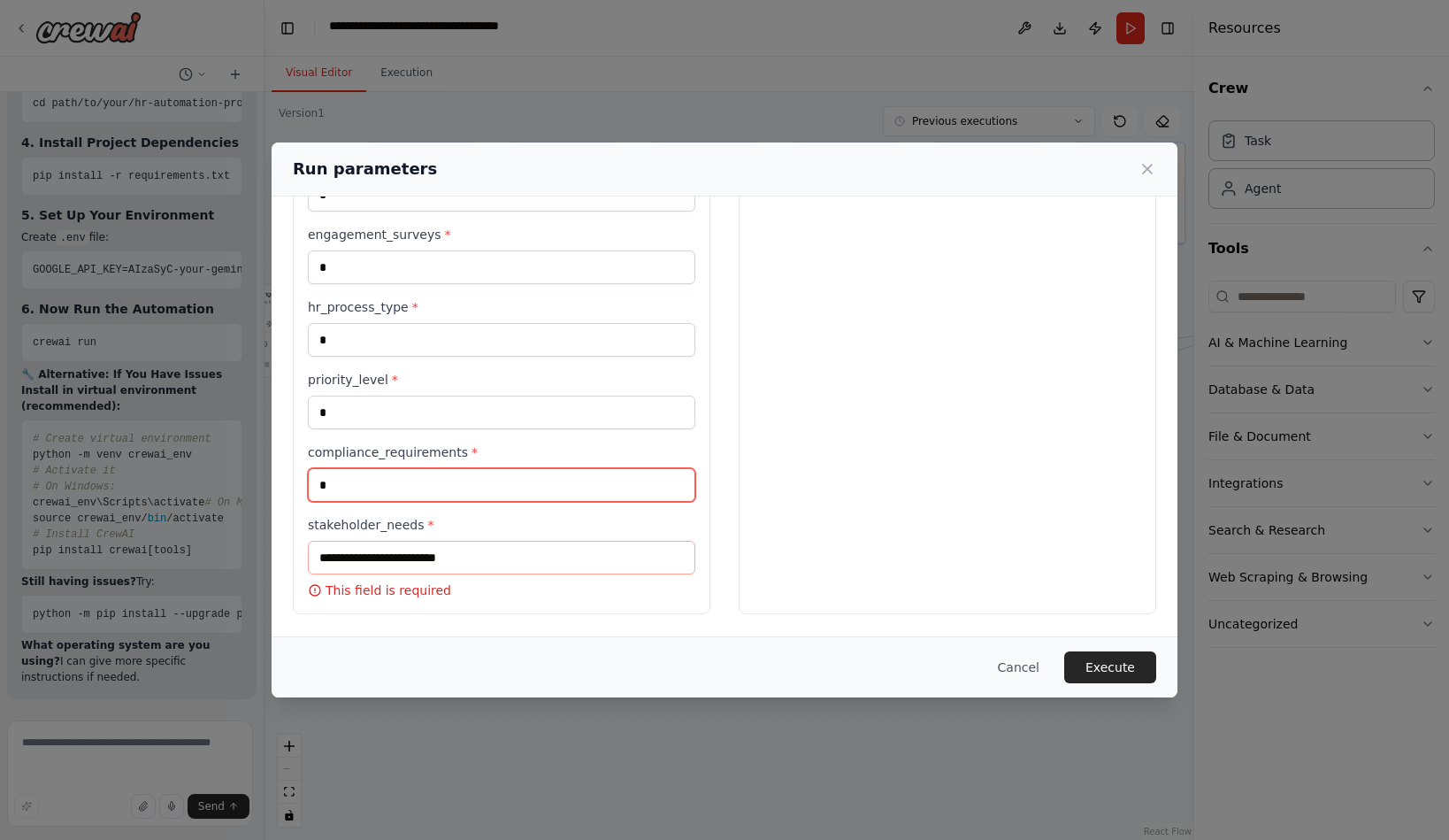
type input "*"
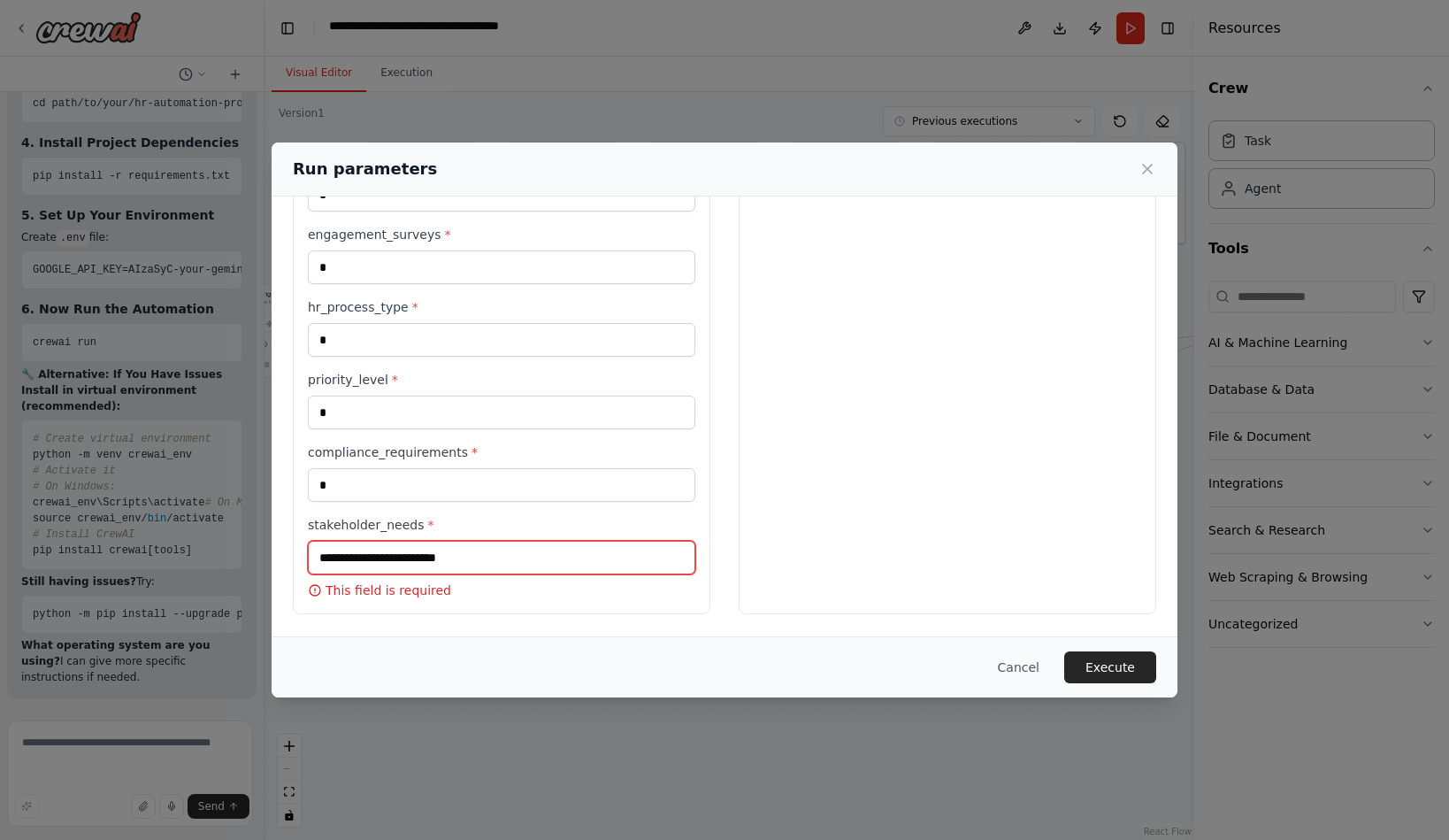
click at [346, 541] on input "stakeholder_needs *" at bounding box center [501, 558] width 387 height 34
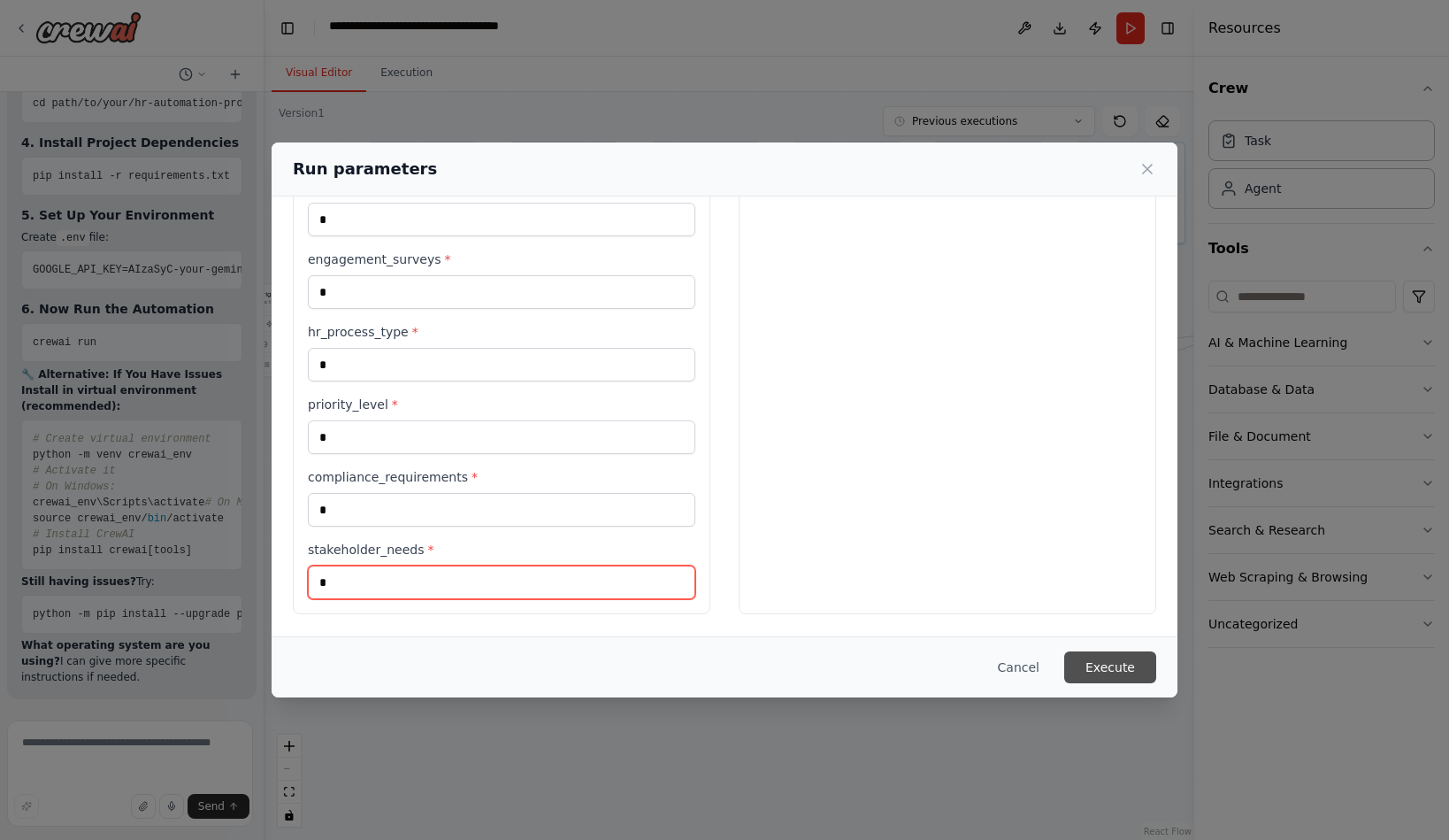
type input "*"
click at [1156, 667] on button "Execute" at bounding box center [1110, 668] width 92 height 32
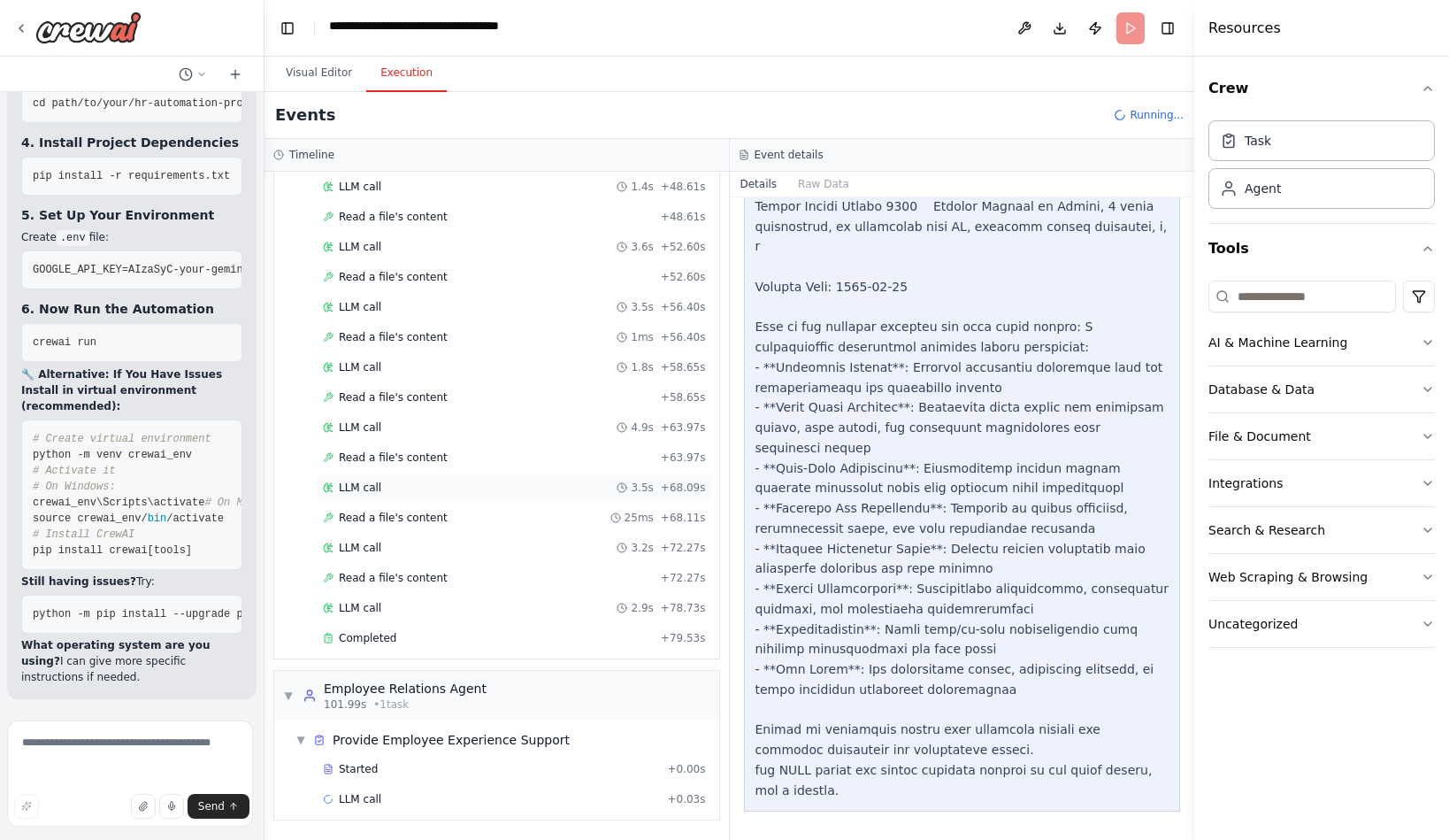
scroll to position [1921, 0]
click at [673, 645] on span "+ 79.53s" at bounding box center [684, 637] width 45 height 14
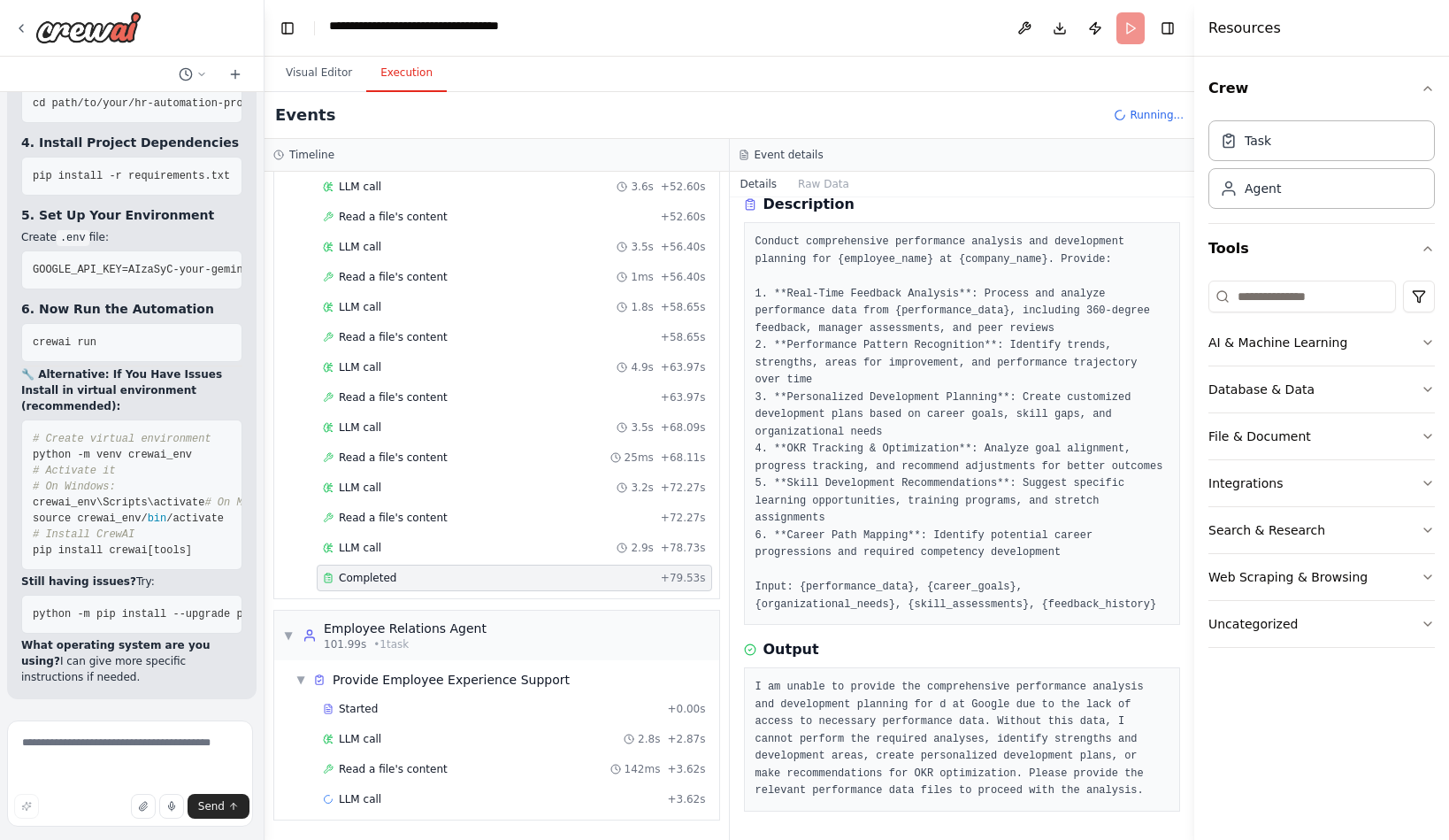
scroll to position [474, 0]
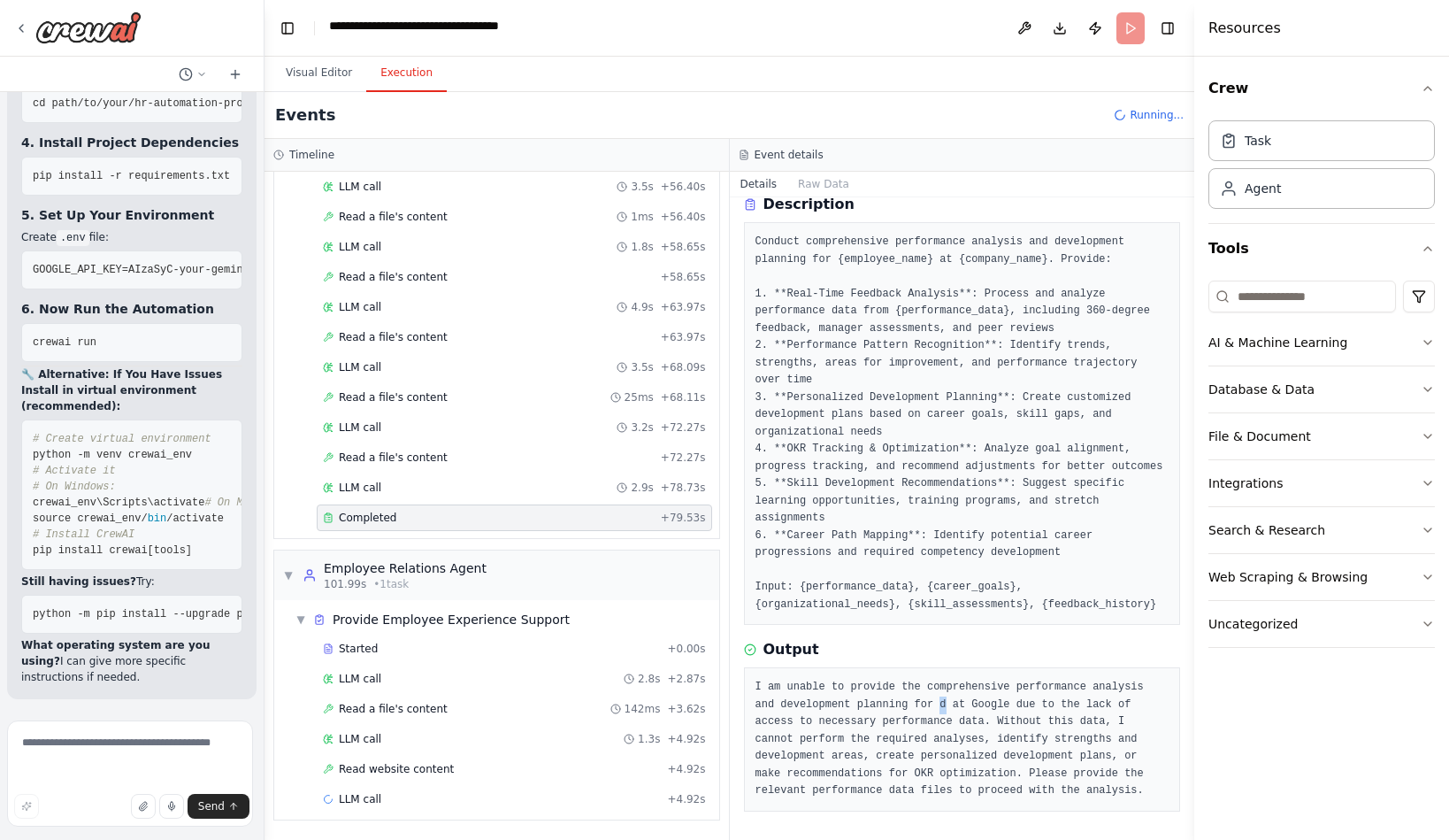
drag, startPoint x: 771, startPoint y: 629, endPoint x: 752, endPoint y: 634, distance: 19.6
click at [752, 667] on div "I am unable to provide the comprehensive performance analysis and development p…" at bounding box center [963, 739] width 438 height 144
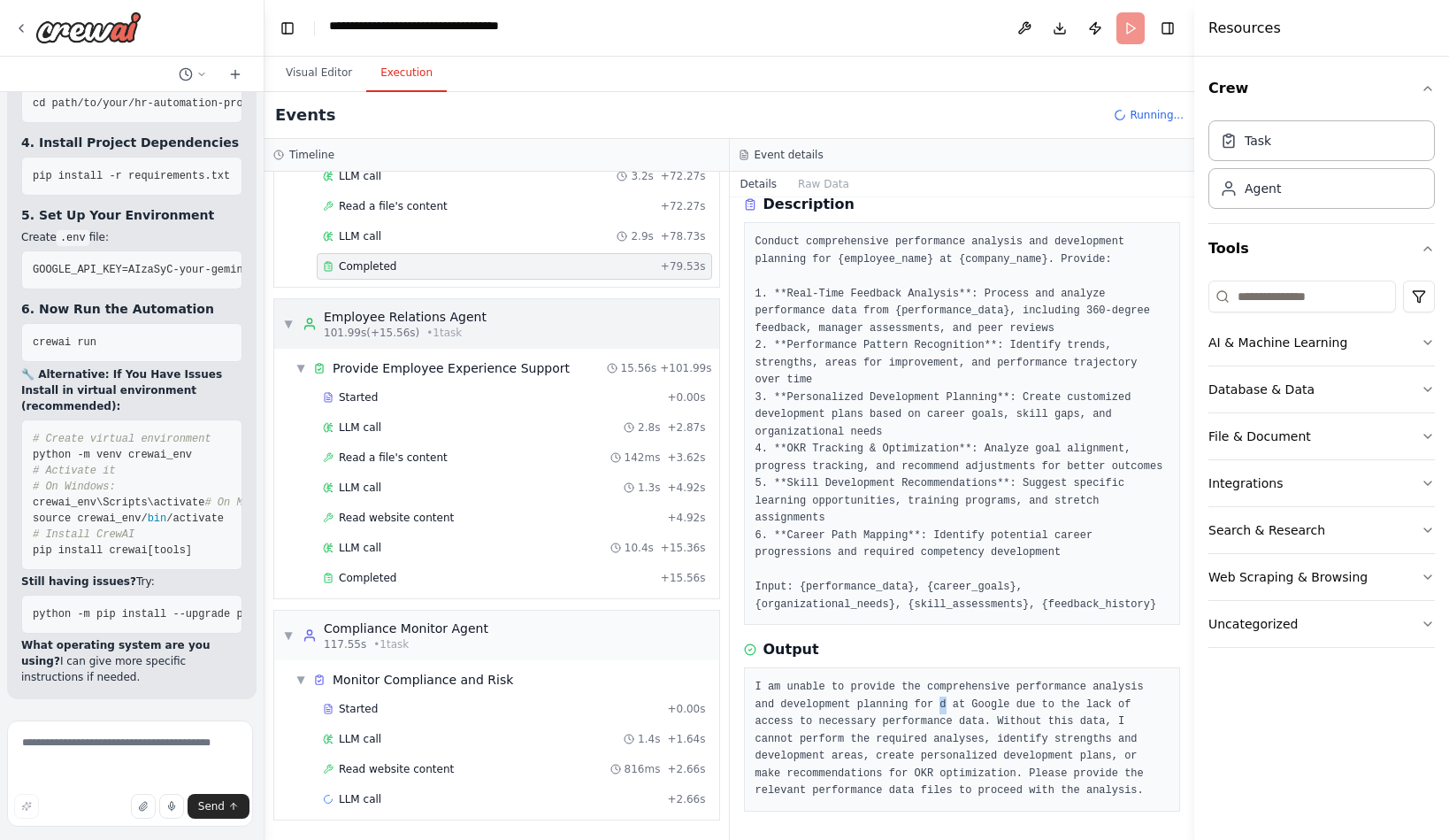
scroll to position [2529, 0]
click at [291, 92] on button "Visual Editor" at bounding box center [319, 73] width 95 height 37
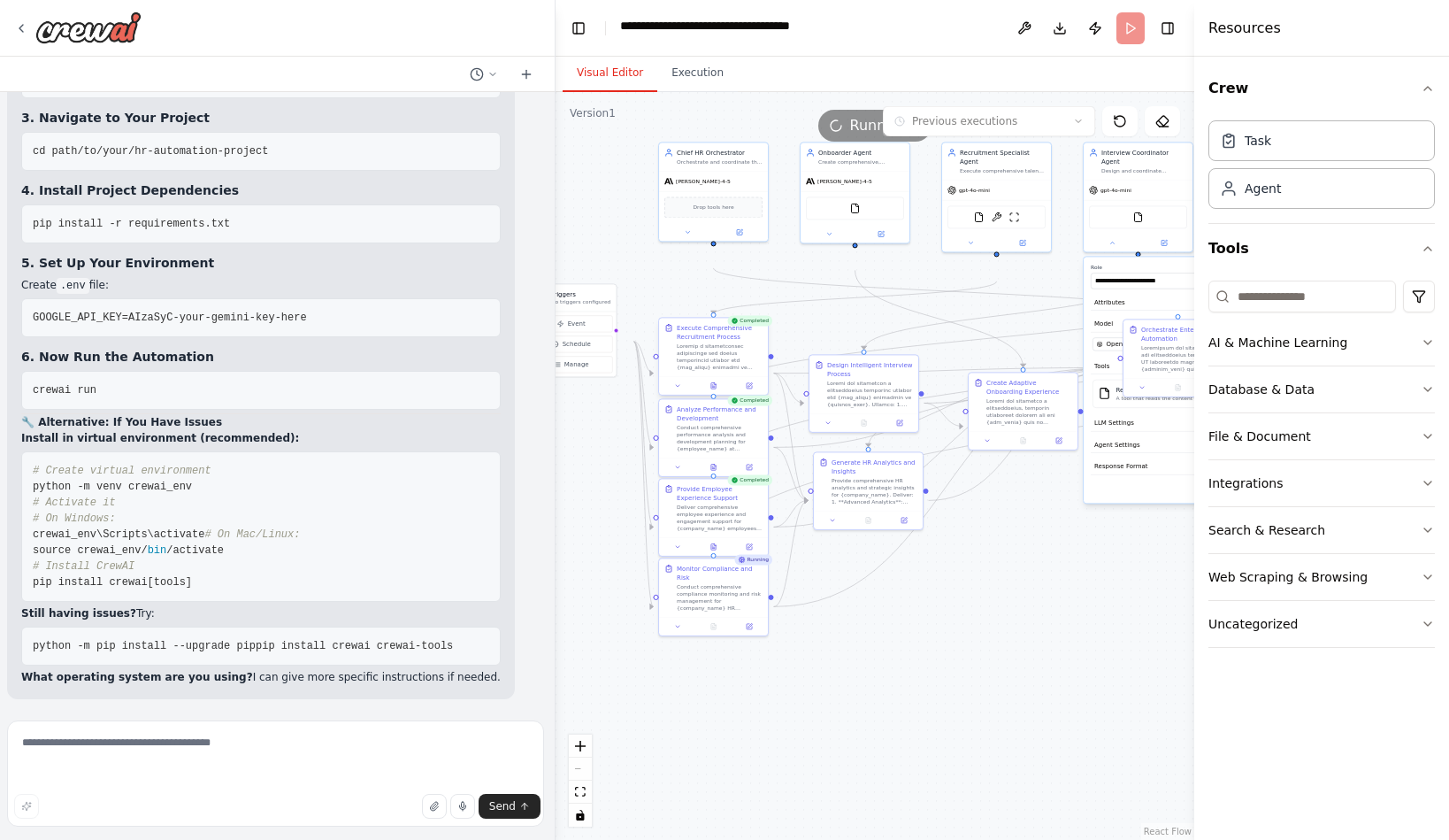
drag, startPoint x: 259, startPoint y: 400, endPoint x: 735, endPoint y: 400, distance: 476.0
click at [556, 400] on div at bounding box center [551, 420] width 7 height 840
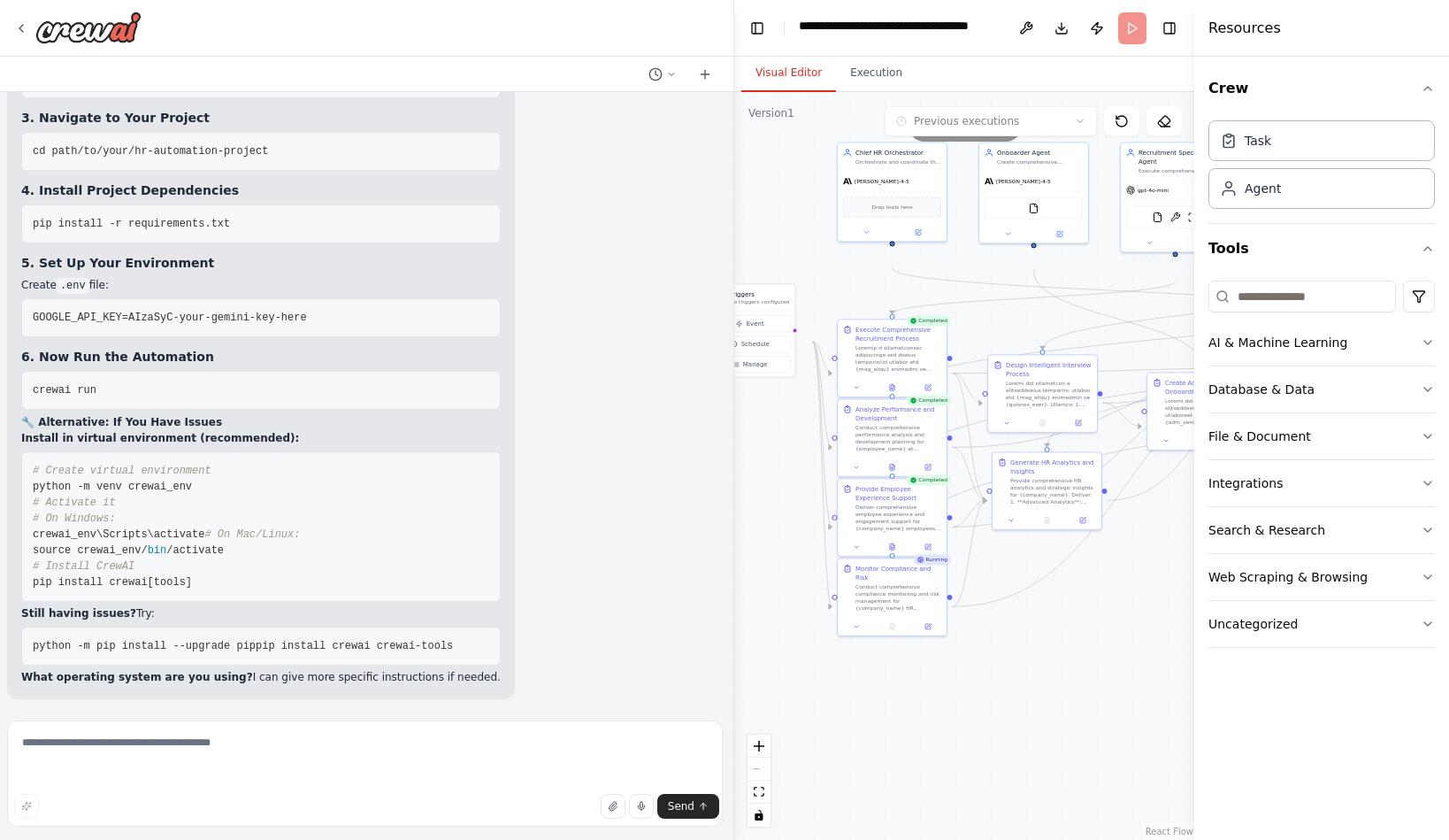
scroll to position [25873, 0]
drag, startPoint x: 155, startPoint y: 459, endPoint x: 39, endPoint y: 456, distance: 116.0
click at [39, 98] on pre "crewai --version" at bounding box center [260, 79] width 479 height 39
copy span "crewai --version"
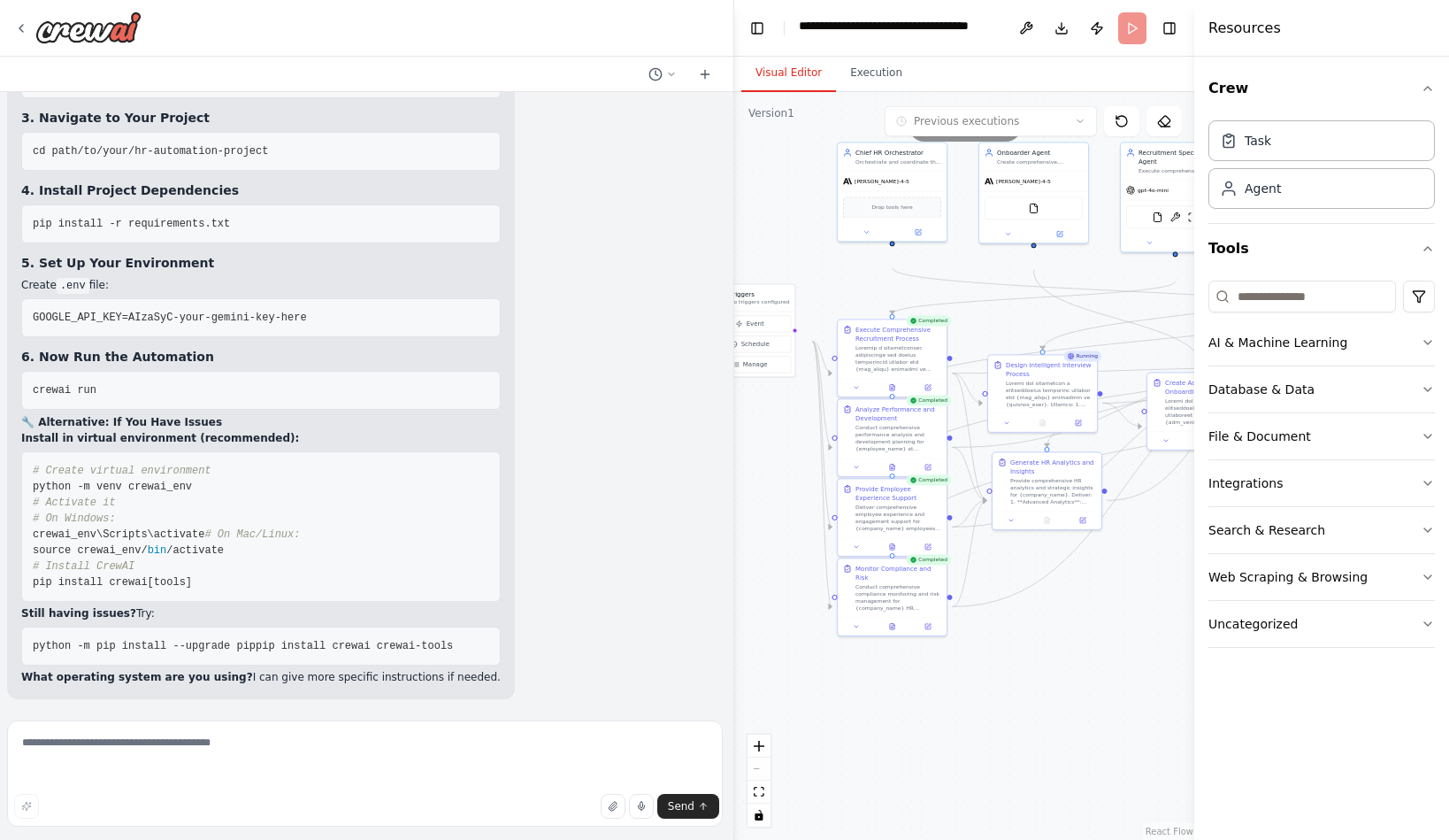
click at [245, 243] on pre "pip install -r requirements.txt" at bounding box center [260, 223] width 479 height 39
drag, startPoint x: 243, startPoint y: 491, endPoint x: 30, endPoint y: 491, distance: 213.0
click at [30, 243] on pre "pip install -r requirements.txt" at bounding box center [260, 223] width 479 height 39
copy span "pip install -r requirements.txt"
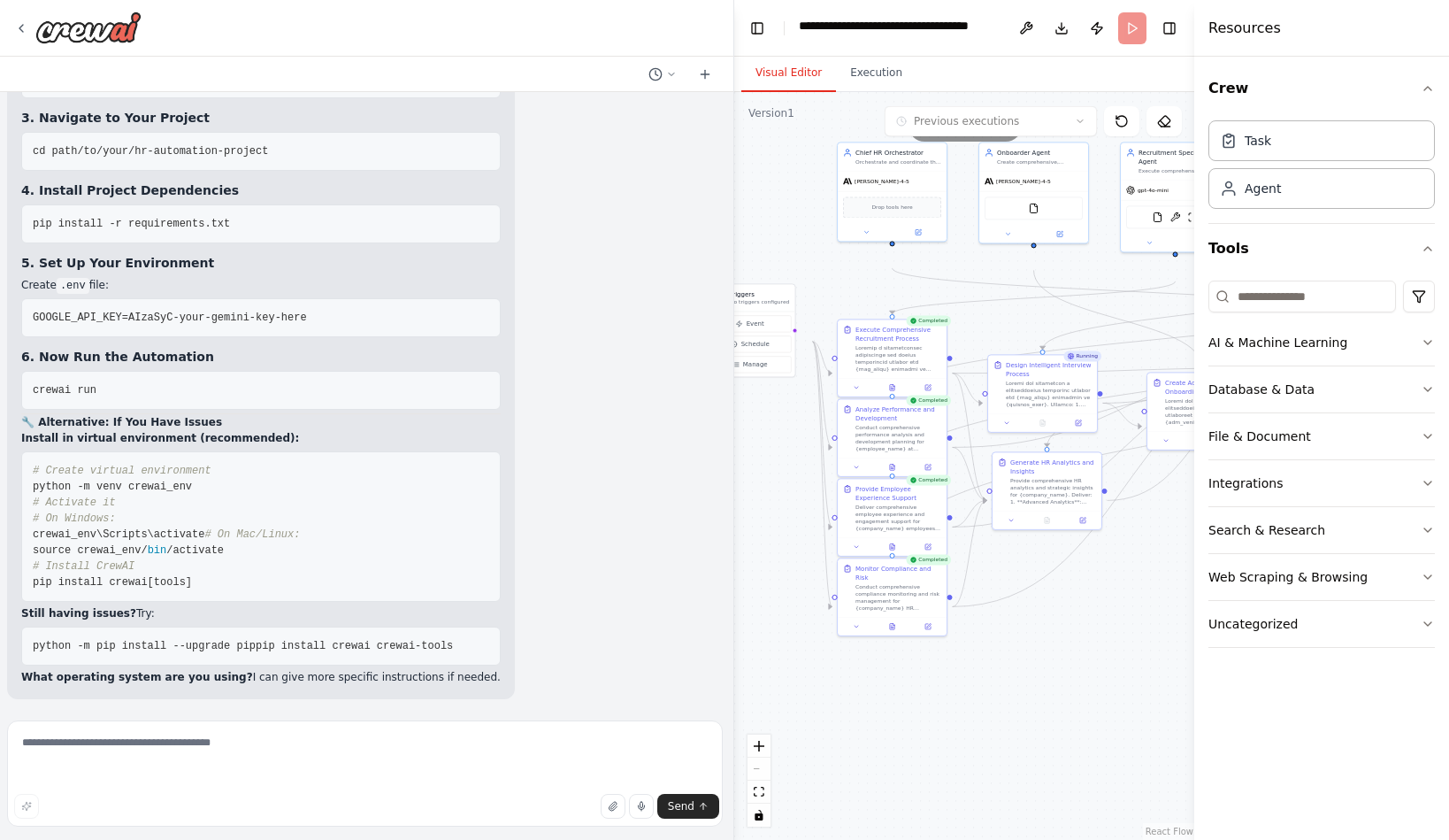
click at [308, 337] on pre "GOOGLE_API_KEY=AIzaSyC-your-gemini-key-here" at bounding box center [260, 317] width 479 height 39
drag, startPoint x: 121, startPoint y: 424, endPoint x: 31, endPoint y: 424, distance: 90.0
click at [31, 410] on pre "crewai run" at bounding box center [260, 389] width 479 height 39
copy span "crewai run"
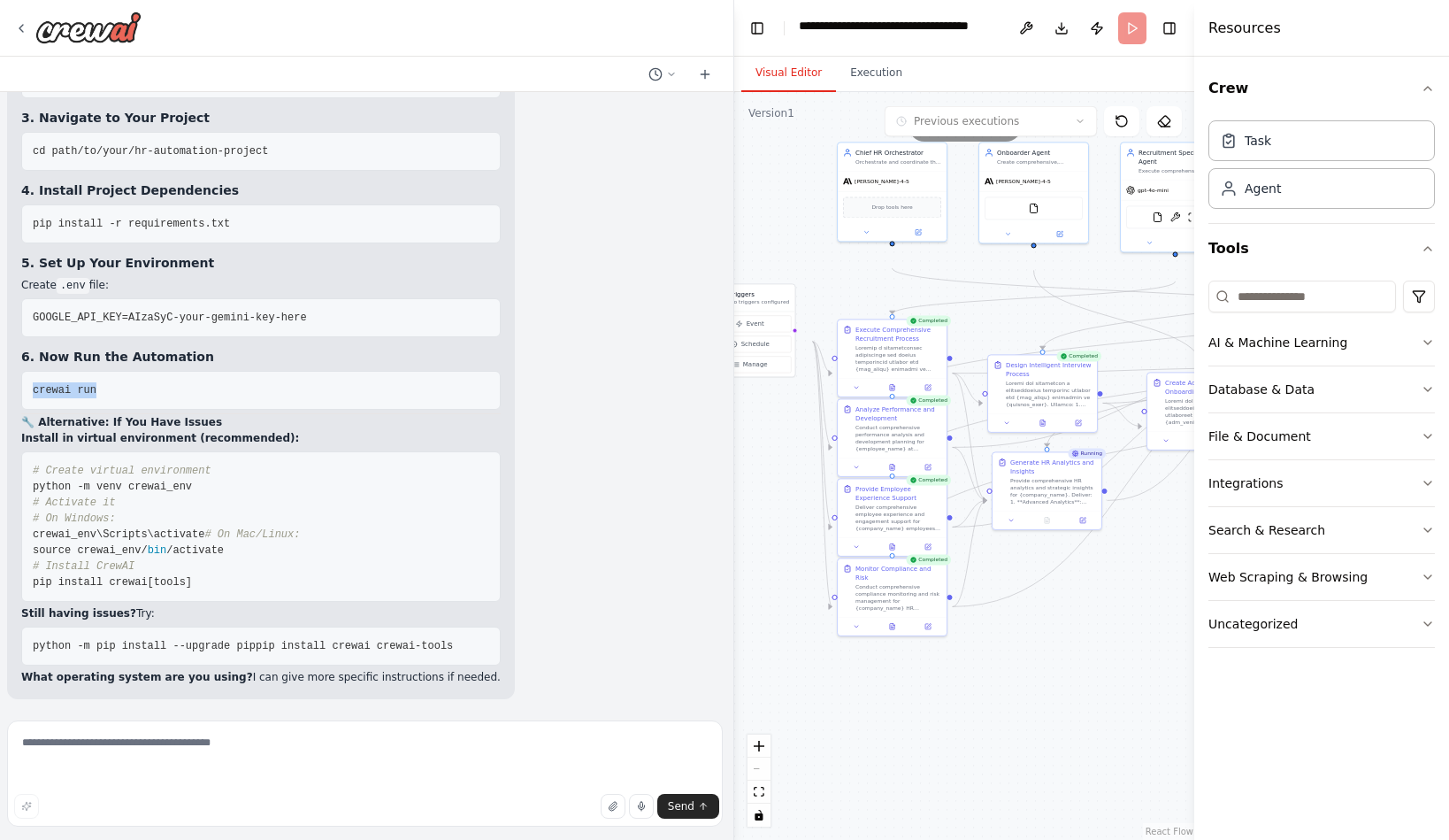
scroll to position [26001, 0]
click at [806, 141] on div "Running..." at bounding box center [966, 126] width 462 height 32
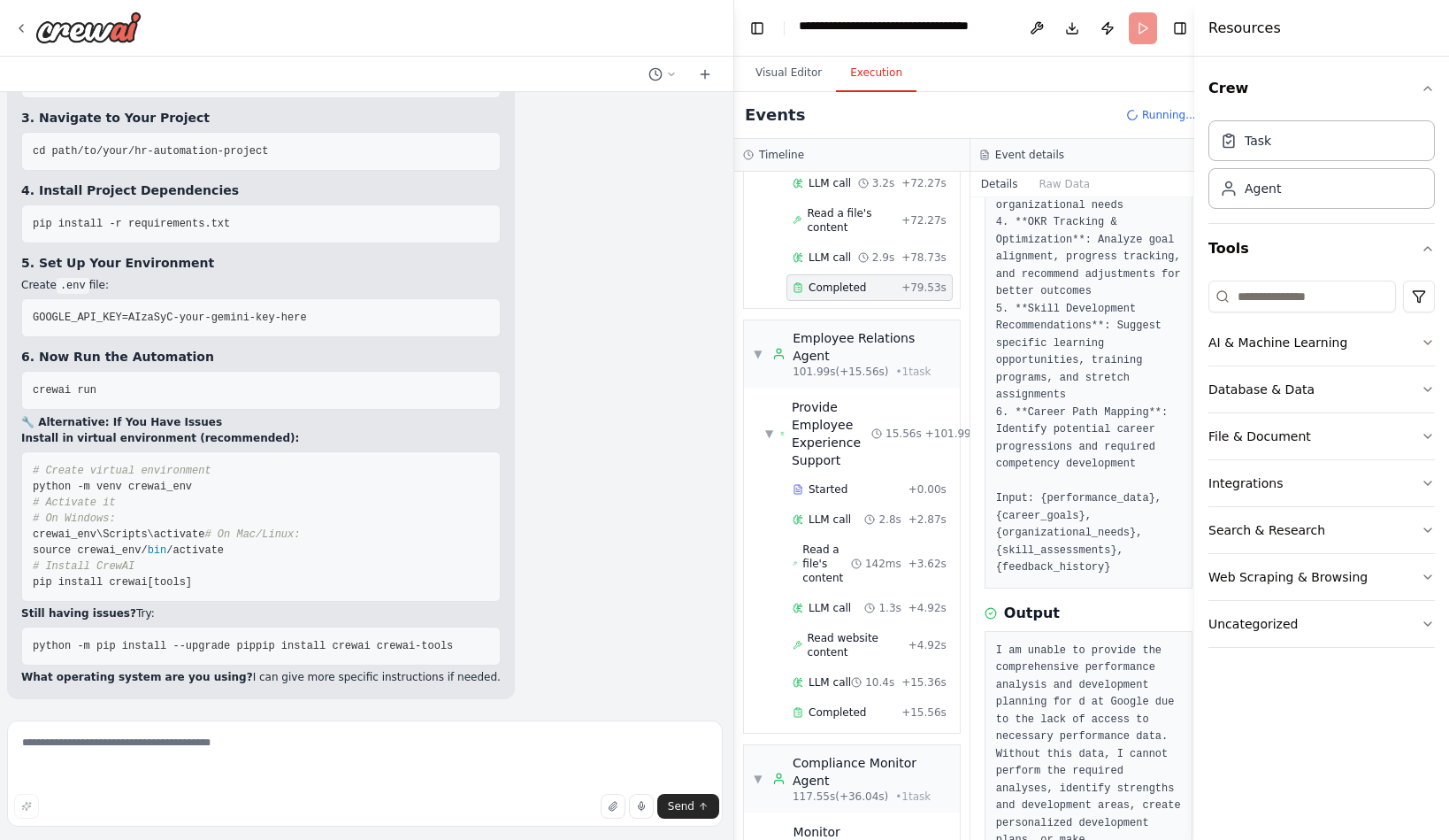
click at [911, 87] on button "Execution" at bounding box center [876, 73] width 80 height 37
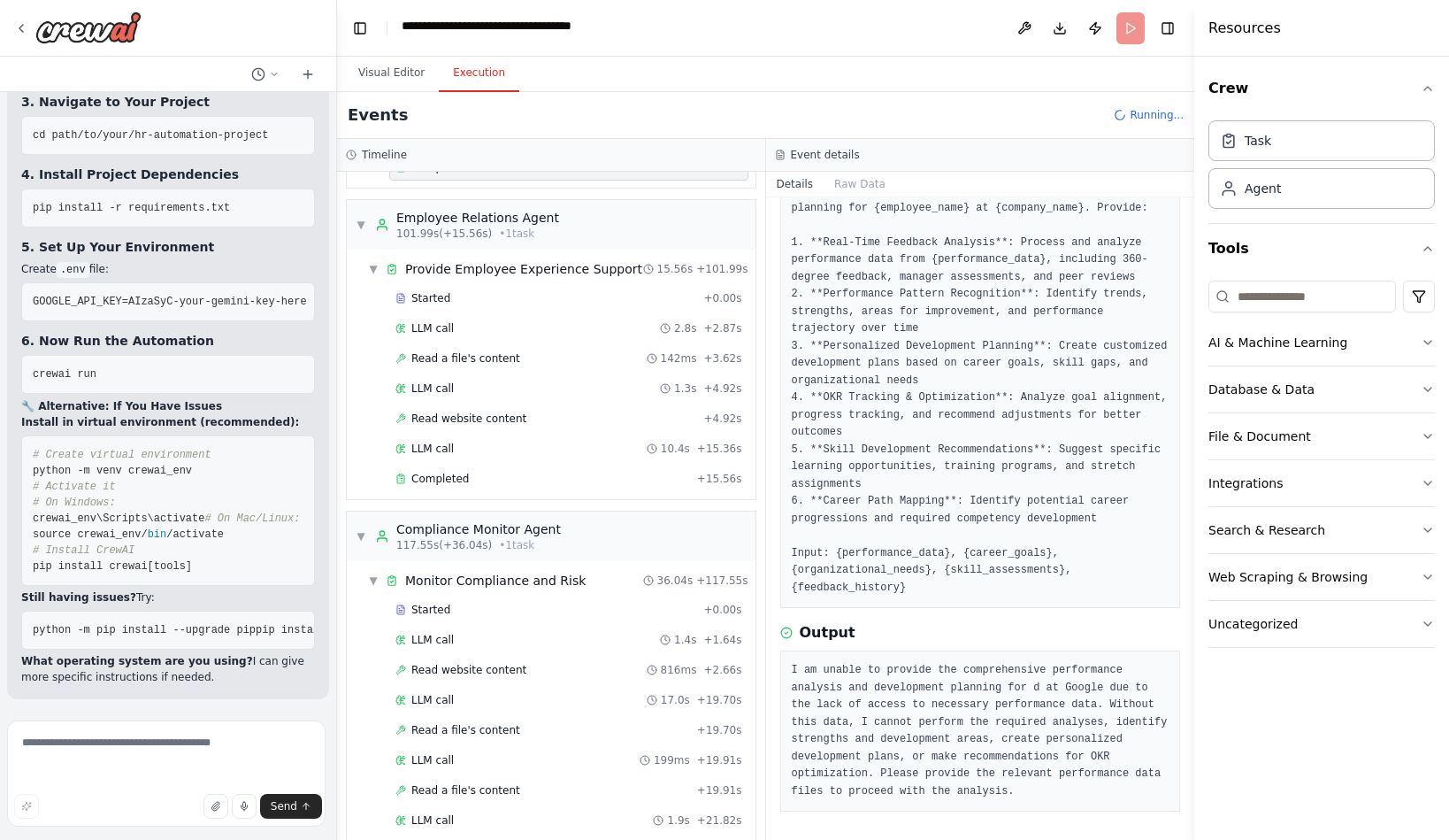
drag, startPoint x: 730, startPoint y: 146, endPoint x: 236, endPoint y: 146, distance: 494.0
click at [236, 146] on div "🎯 Advanced Multi-Agent HR Management System: Comprehensive Project Workflow I'l…" at bounding box center [724, 420] width 1449 height 840
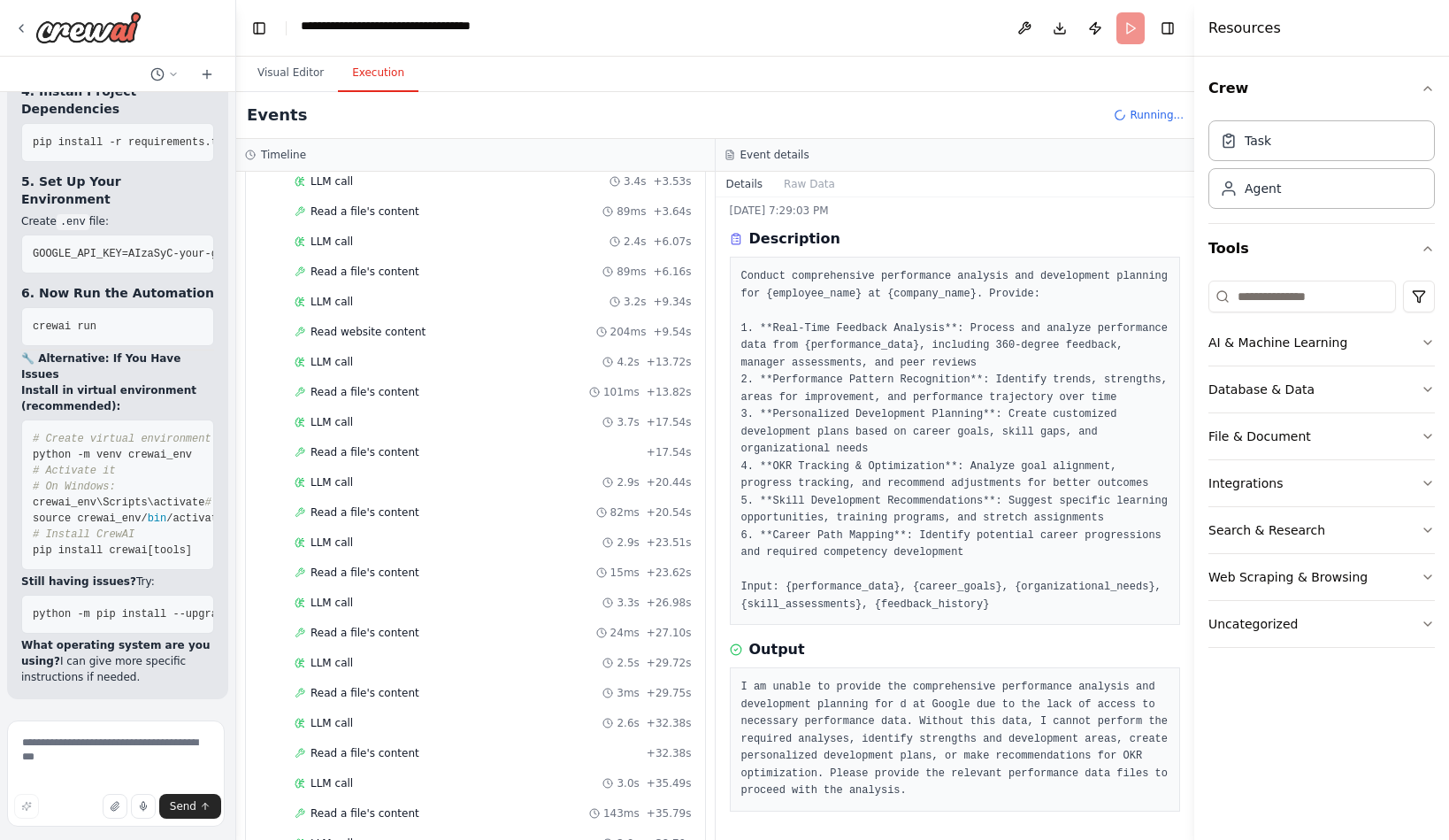
scroll to position [4061, 0]
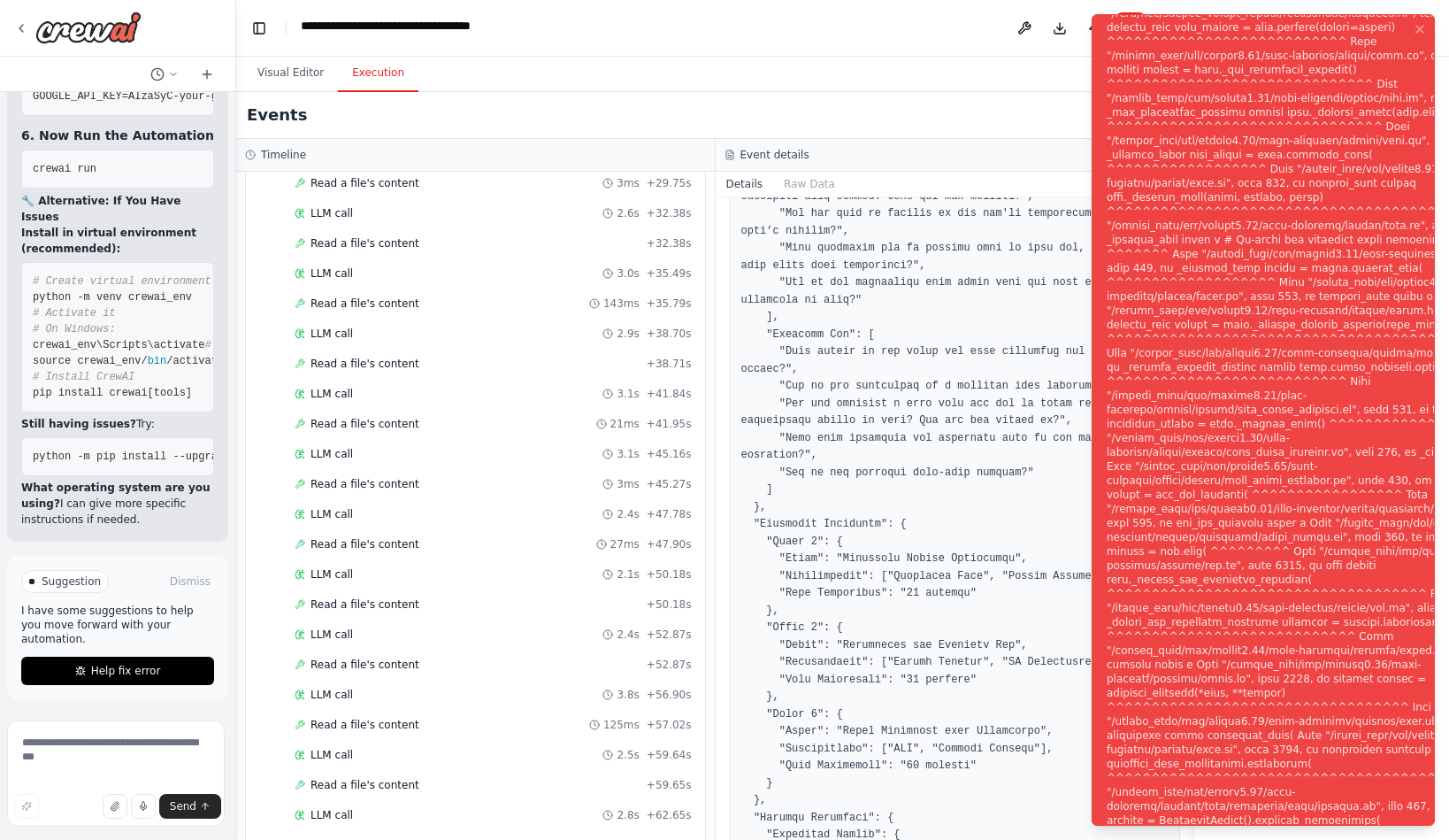
scroll to position [962, 0]
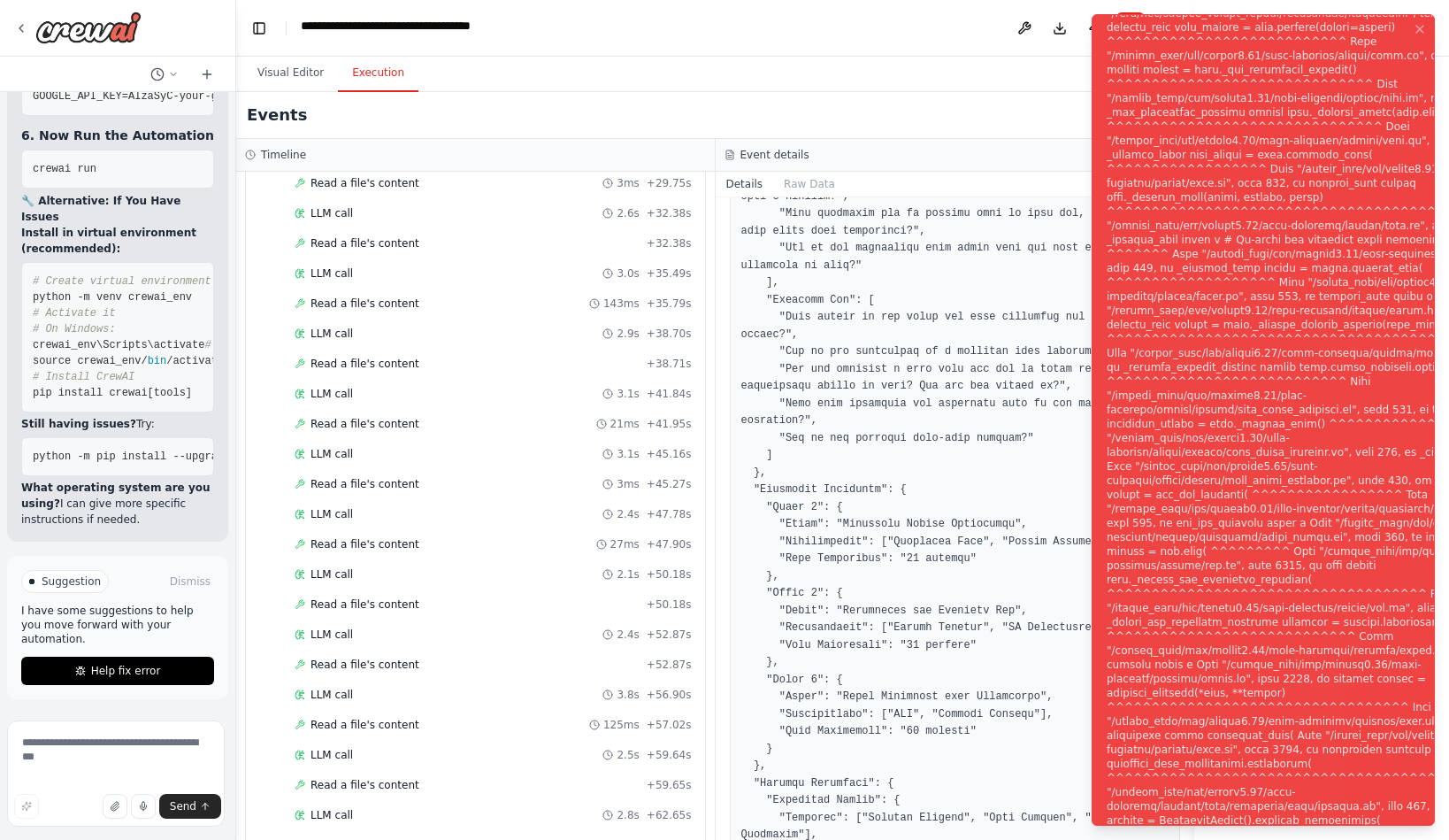
click at [1279, 631] on div "Notifications (F8)" at bounding box center [1320, 431] width 427 height 1133
click at [910, 626] on pre at bounding box center [956, 827] width 428 height 2036
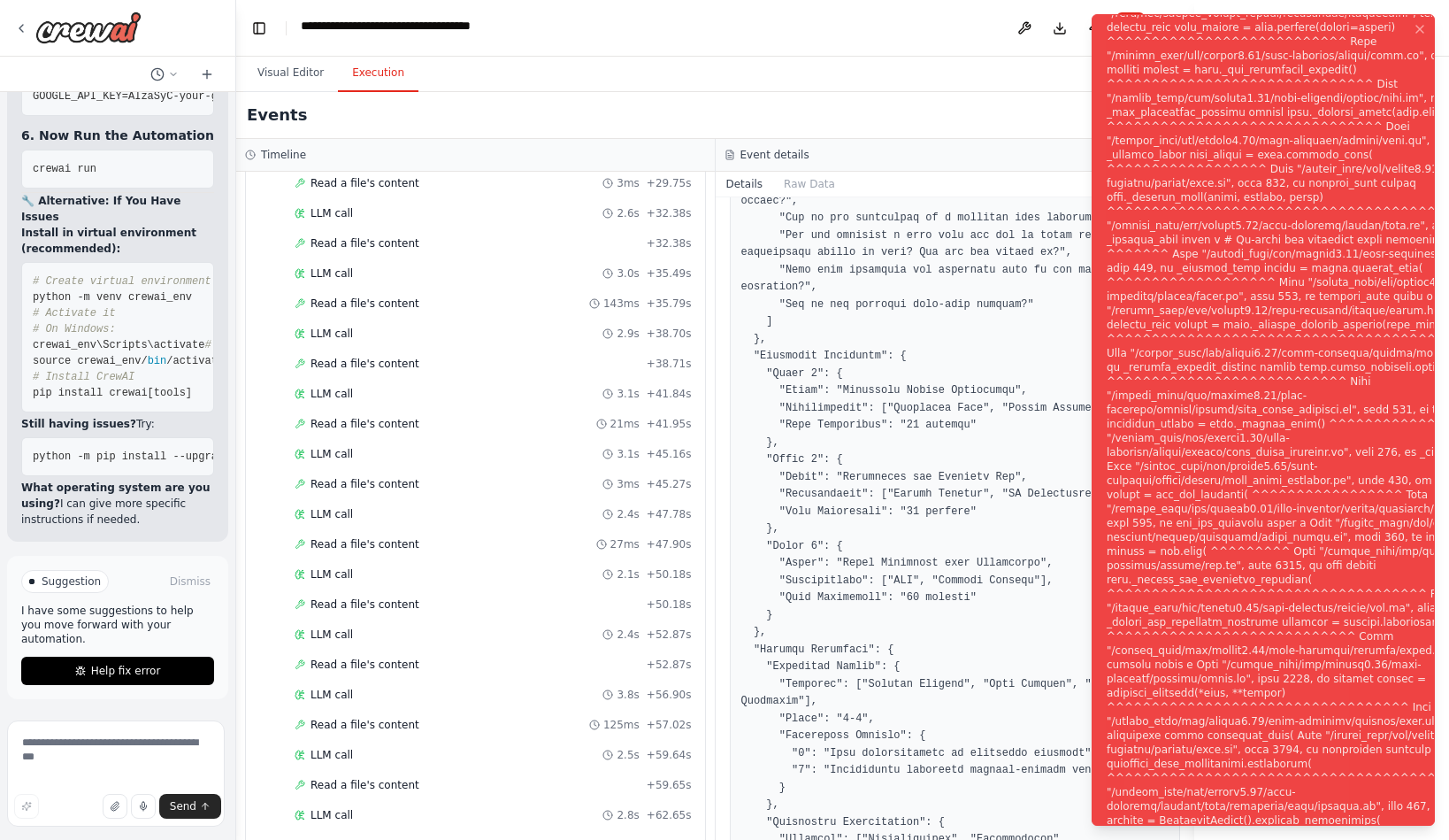
scroll to position [1217, 0]
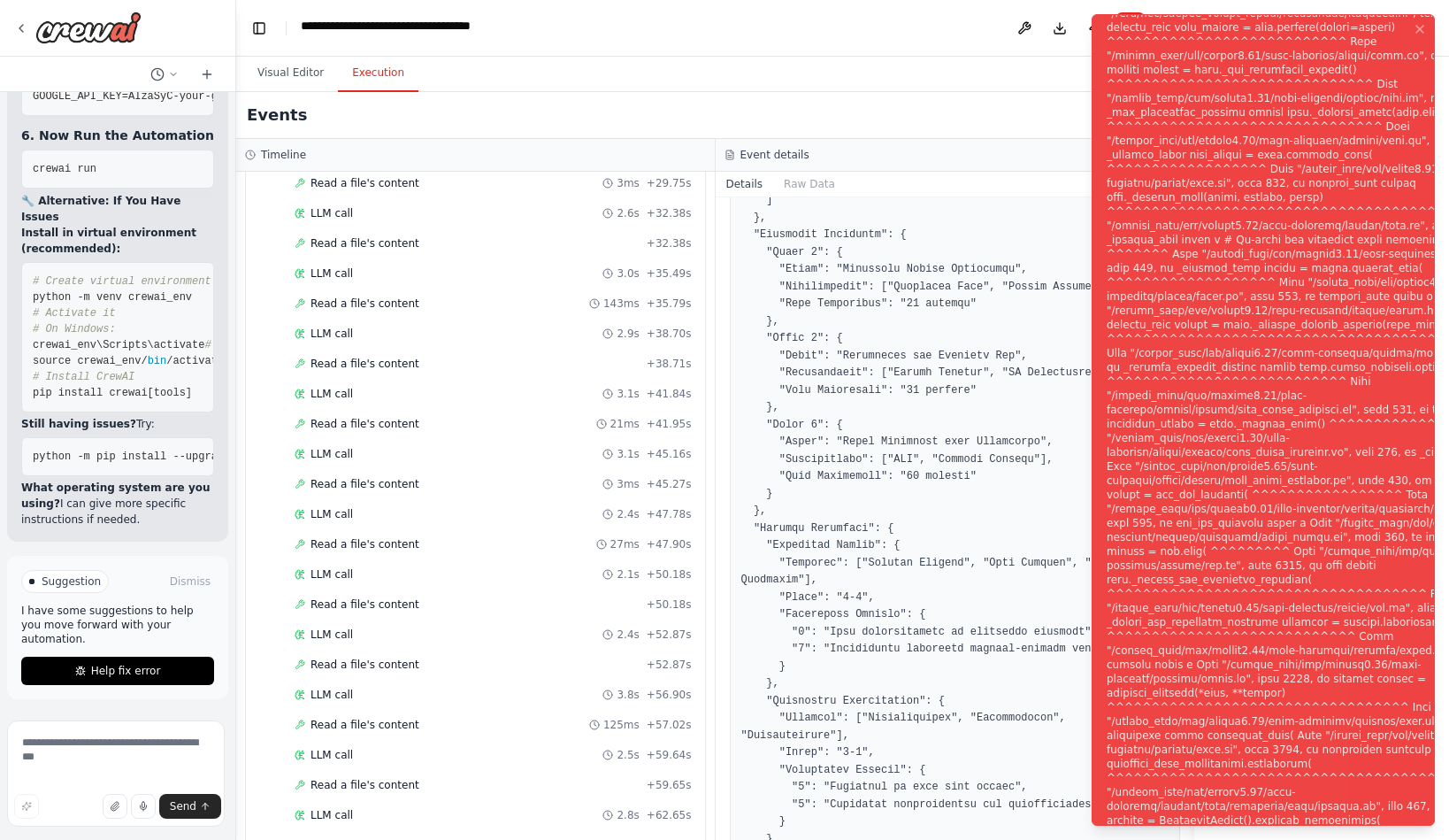
click at [994, 640] on pre at bounding box center [956, 572] width 428 height 2036
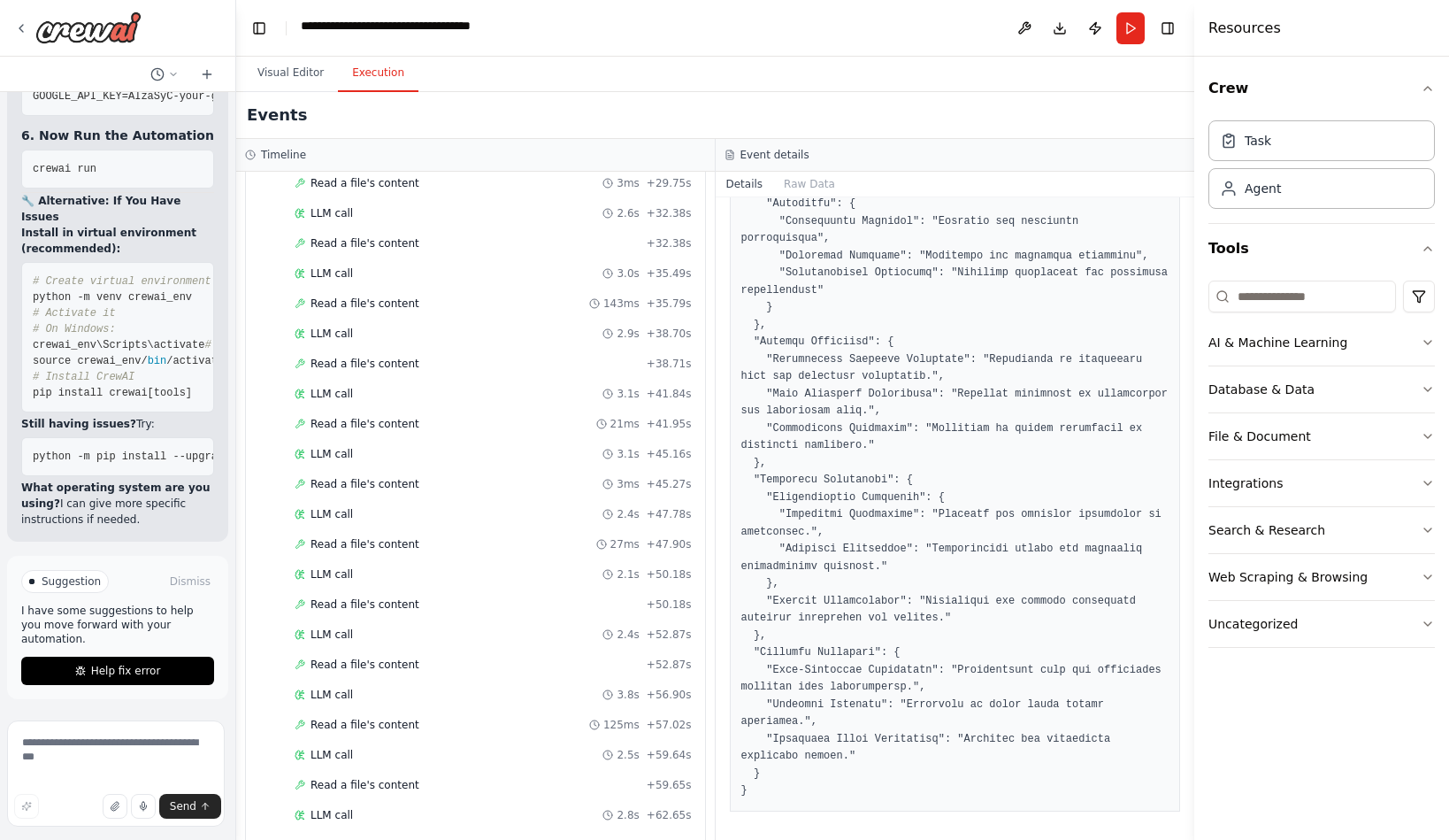
scroll to position [4188, 0]
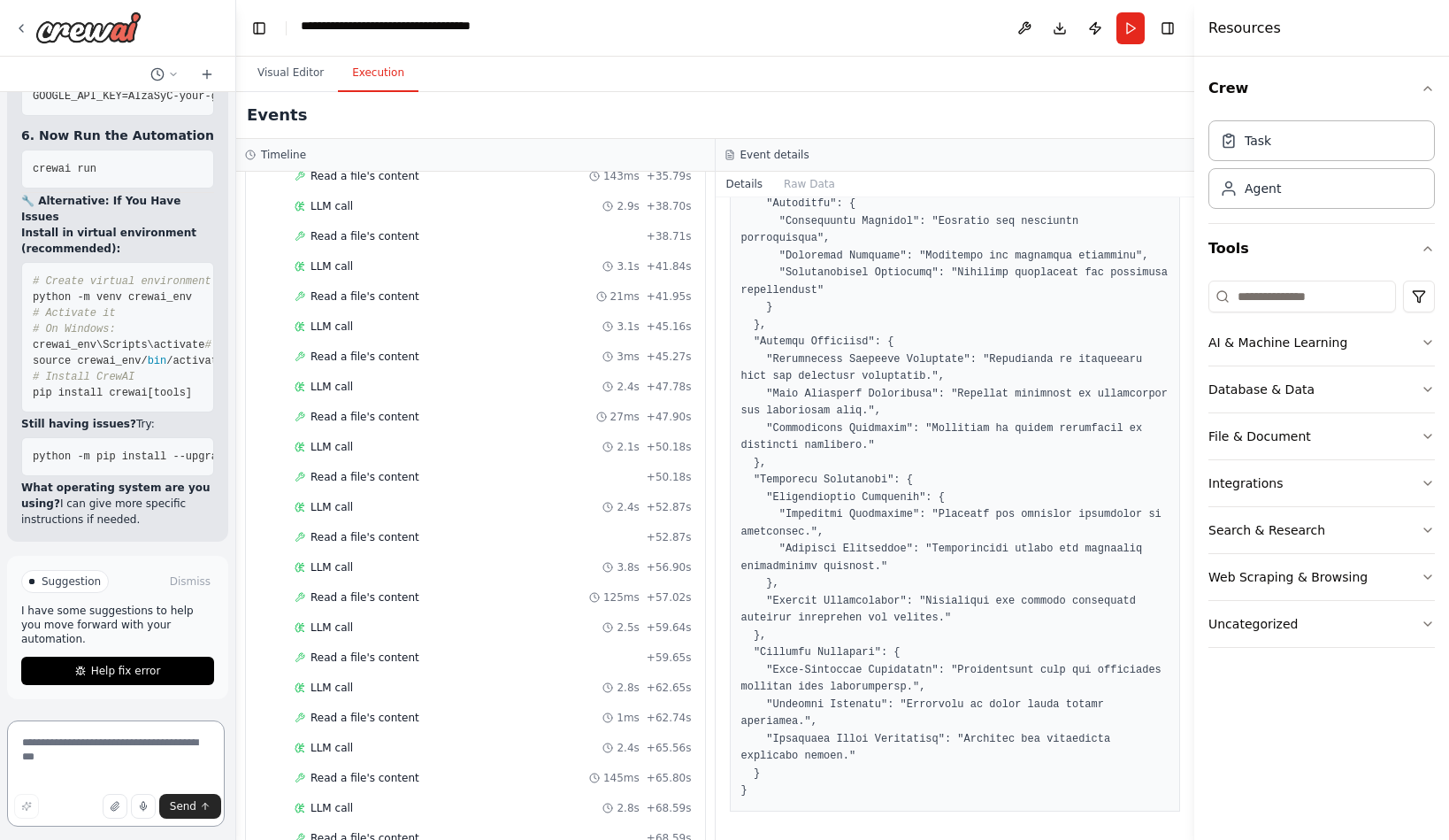
click at [130, 748] on textarea at bounding box center [116, 774] width 218 height 106
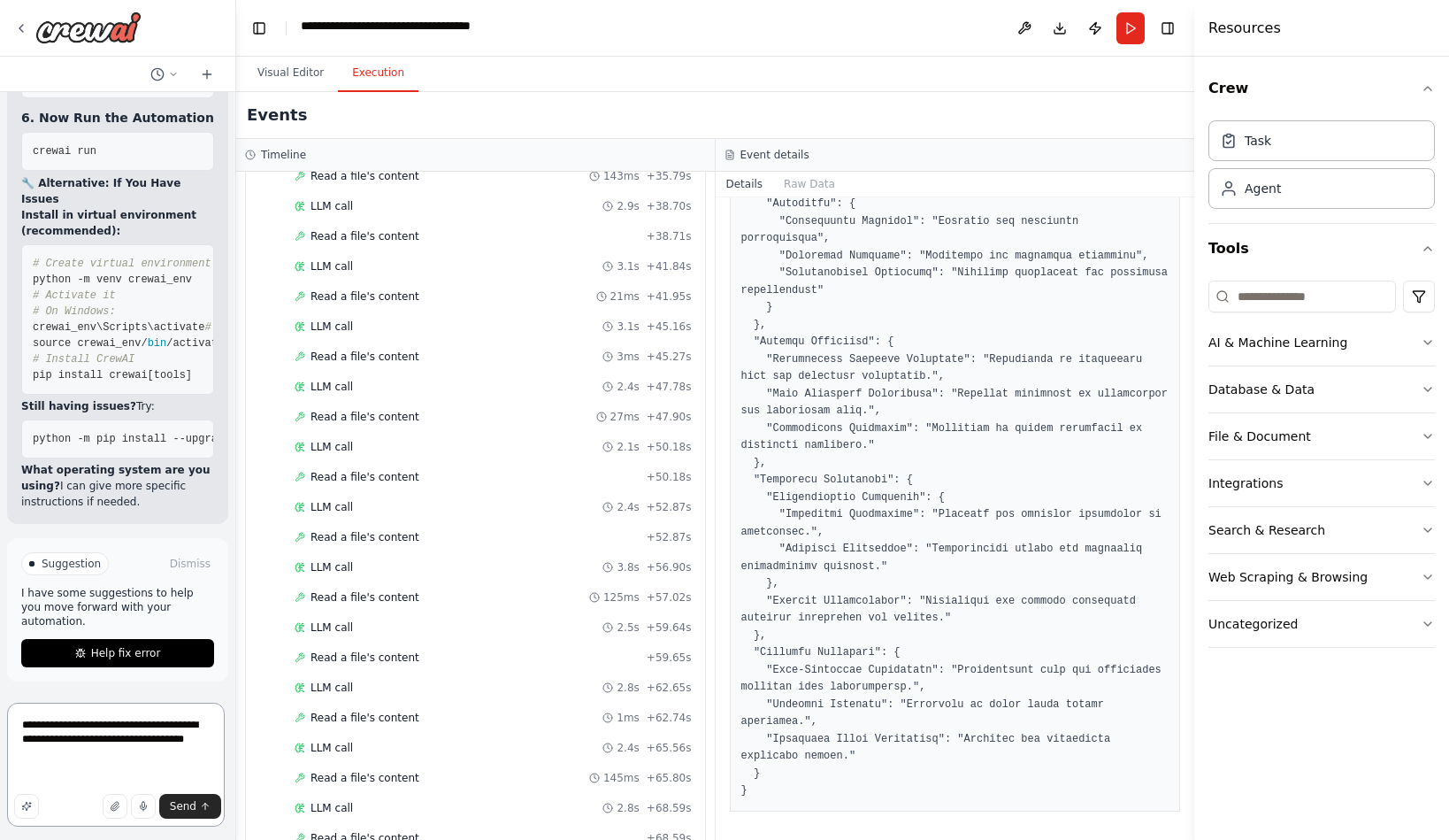
type textarea "**********"
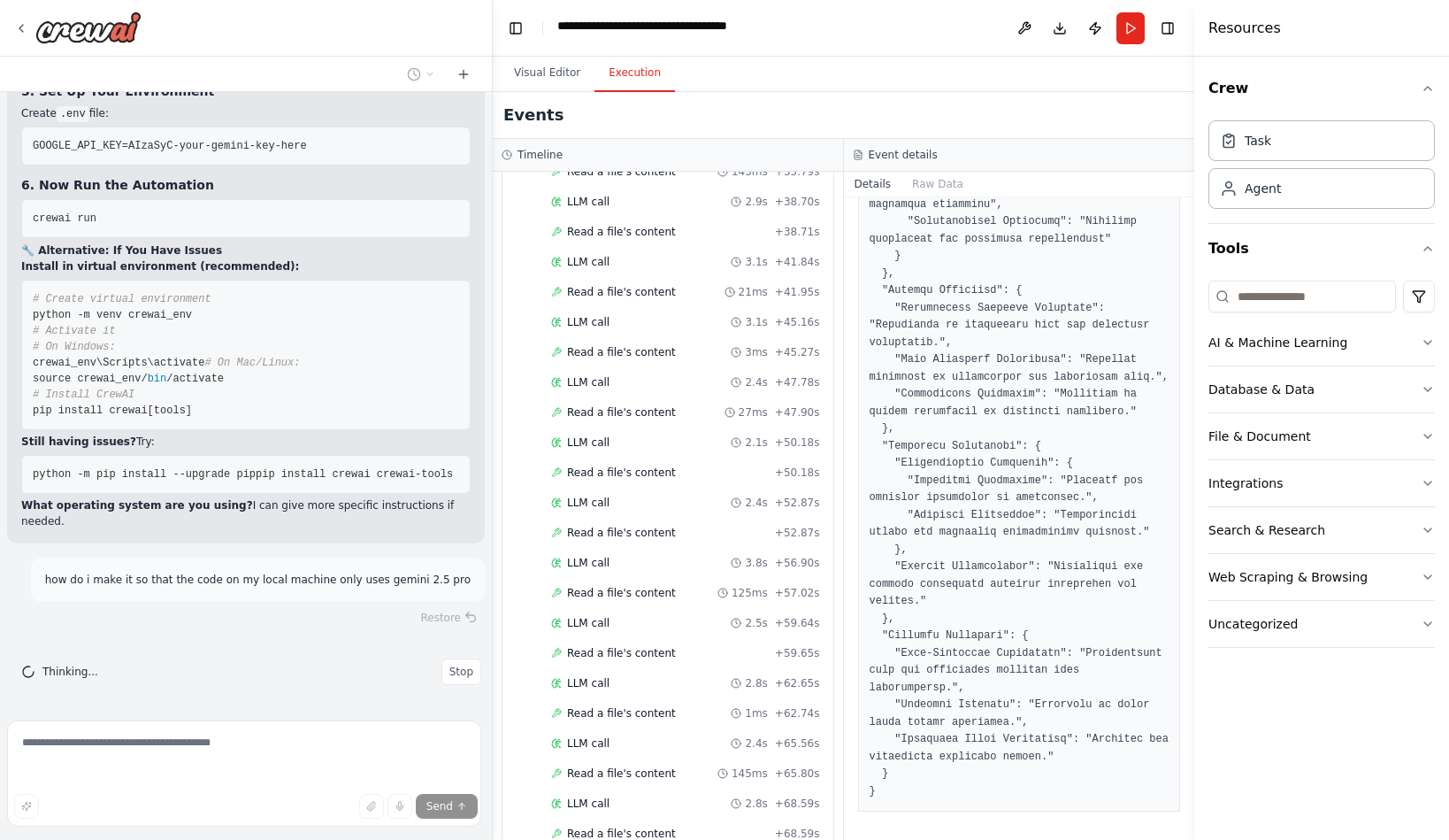
scroll to position [3407, 0]
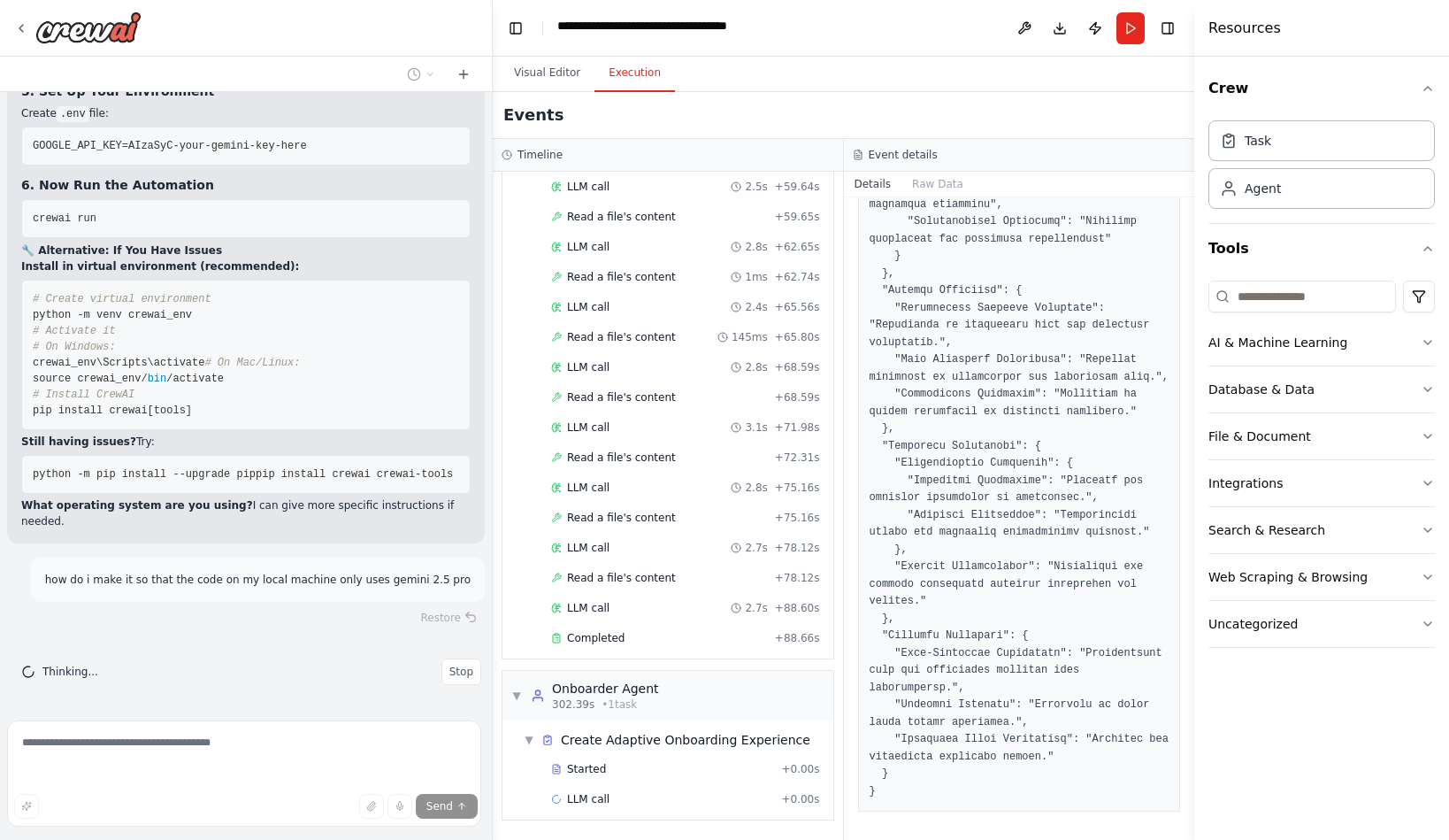
drag, startPoint x: 228, startPoint y: 267, endPoint x: 542, endPoint y: 264, distance: 314.0
click at [542, 264] on div "🎯 Advanced Multi-Agent HR Management System: Comprehensive Project Workflow I'l…" at bounding box center [724, 420] width 1449 height 840
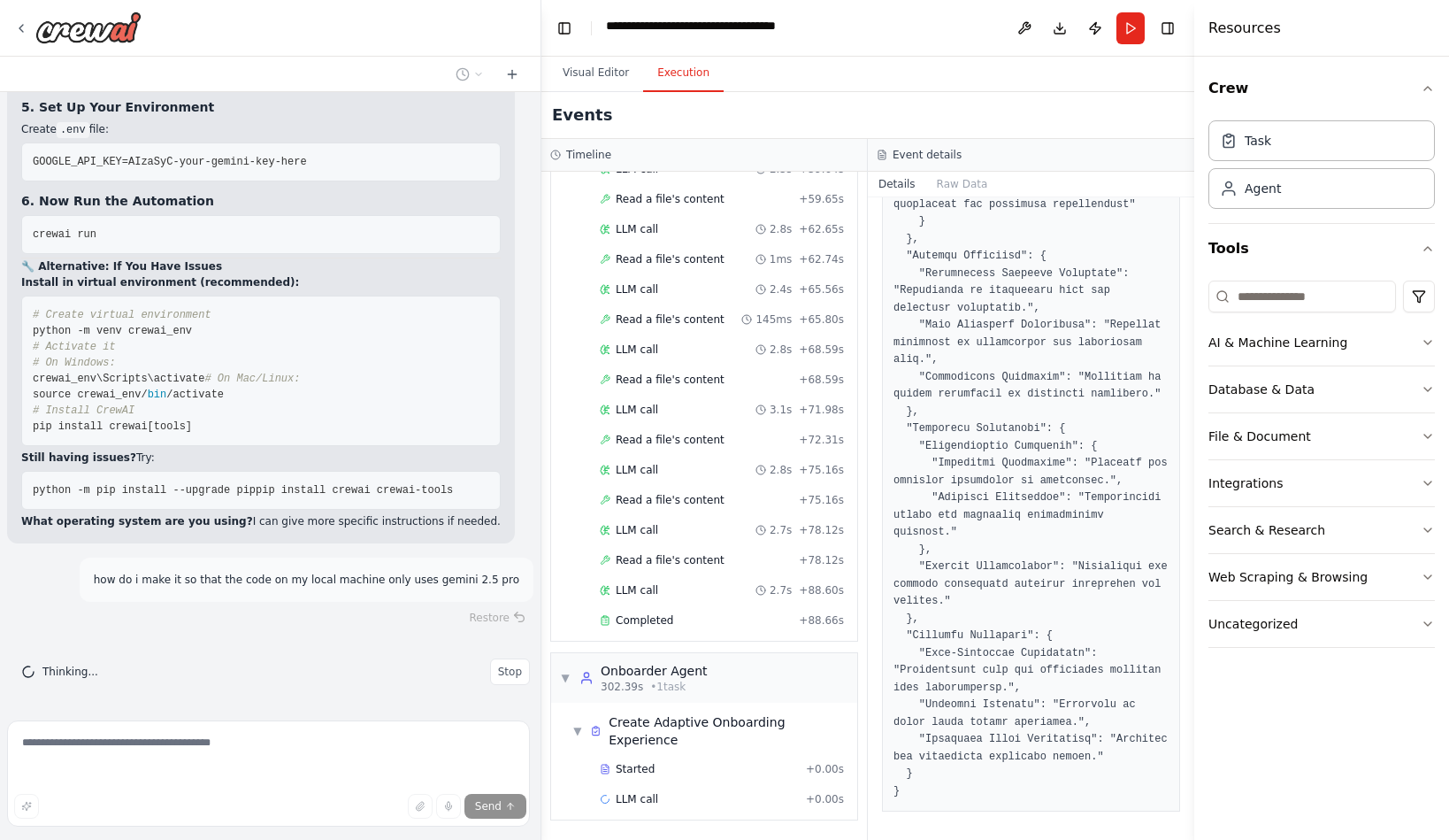
scroll to position [29274, 0]
click at [605, 90] on button "Visual Editor" at bounding box center [596, 73] width 95 height 37
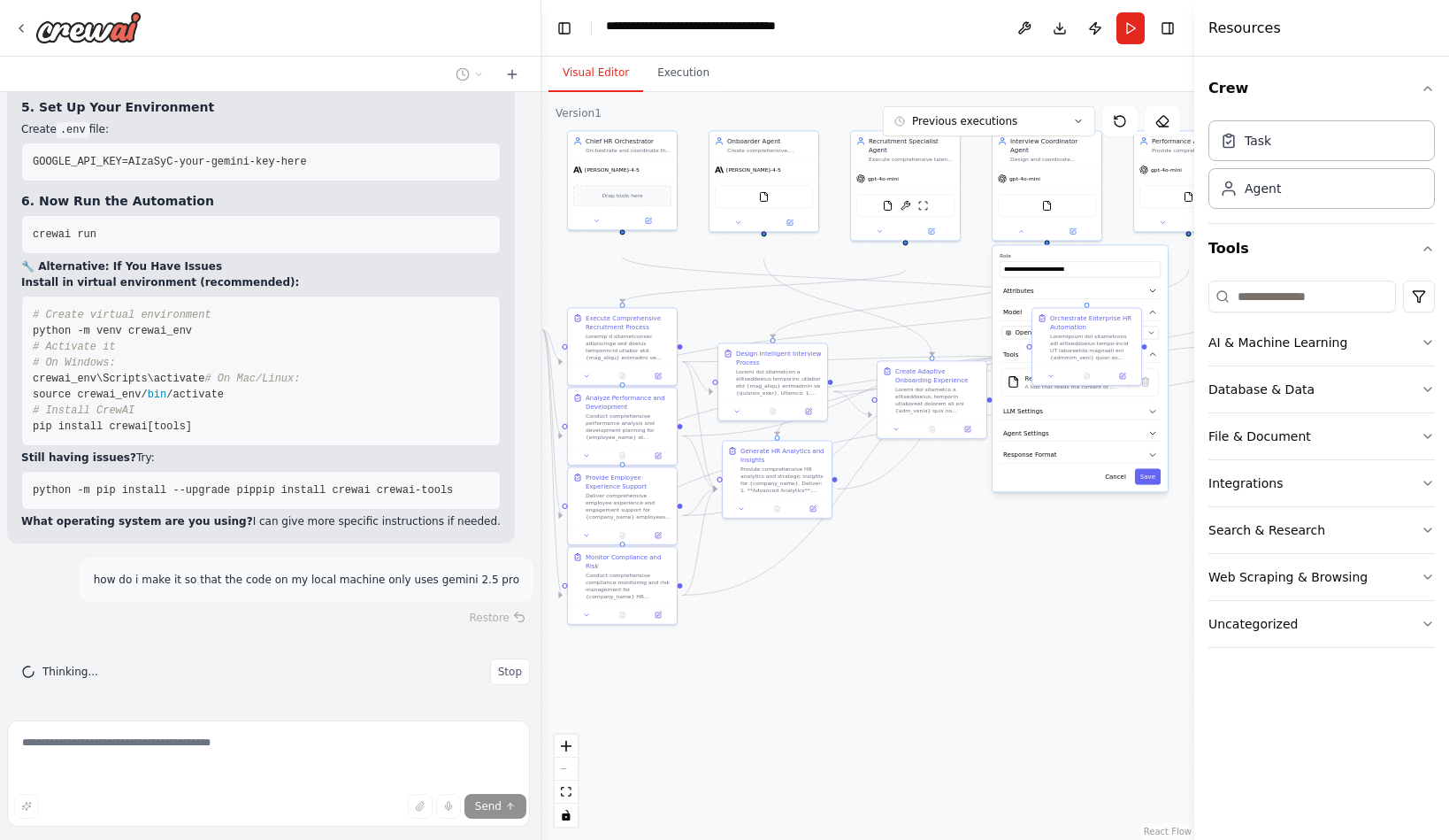
drag, startPoint x: 961, startPoint y: 749, endPoint x: 868, endPoint y: 744, distance: 93.1
click at [868, 744] on div ".deletable-edge-delete-btn { width: 20px; height: 20px; border: 0px solid #ffff…" at bounding box center [868, 466] width 653 height 748
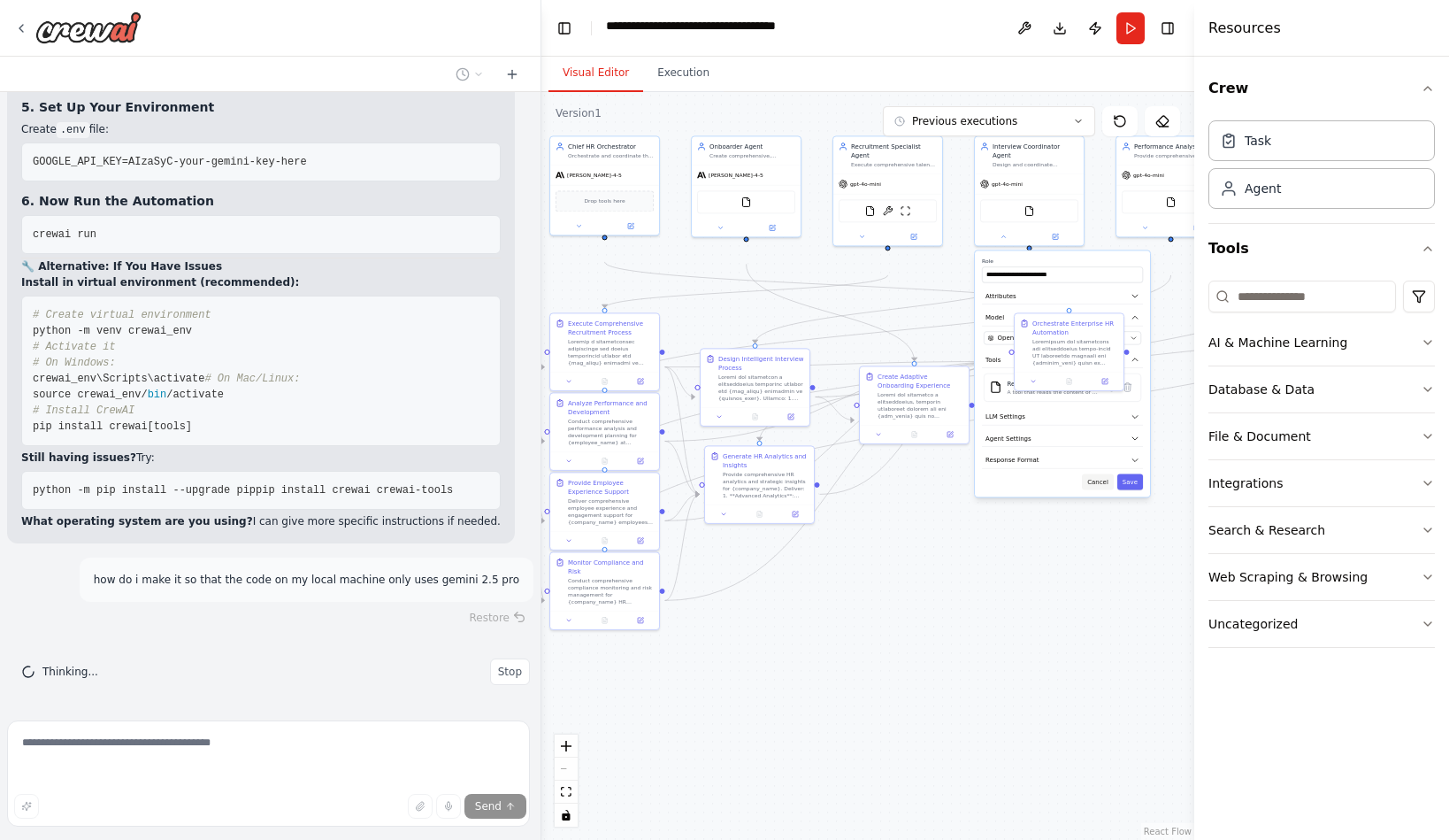
click at [1089, 490] on button "Cancel" at bounding box center [1099, 481] width 32 height 16
click at [1046, 631] on div ".deletable-edge-delete-btn { width: 20px; height: 20px; border: 0px solid #ffff…" at bounding box center [868, 466] width 653 height 748
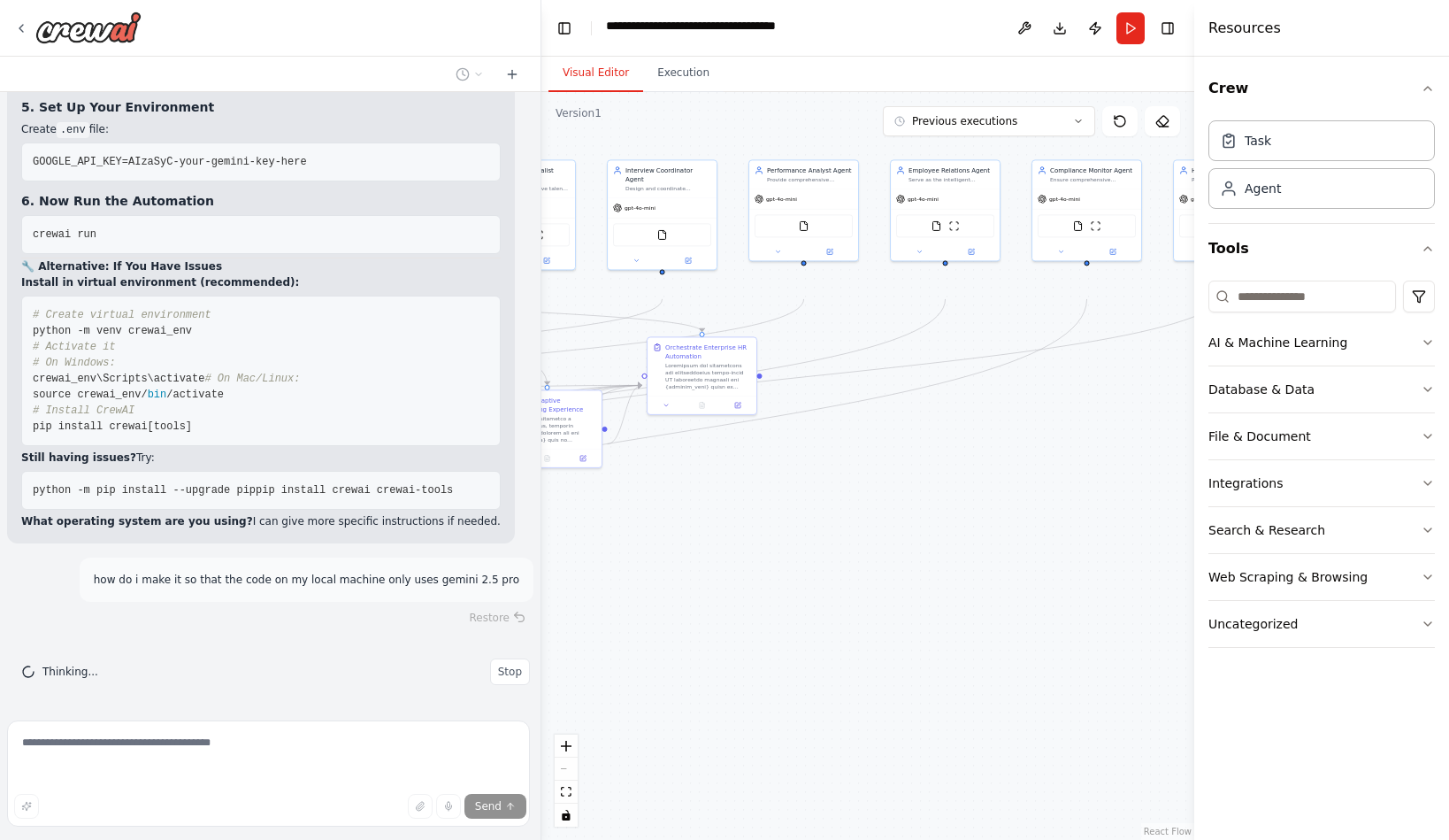
drag, startPoint x: 1065, startPoint y: 604, endPoint x: 694, endPoint y: 627, distance: 371.7
click at [694, 627] on div ".deletable-edge-delete-btn { width: 20px; height: 20px; border: 0px solid #ffff…" at bounding box center [868, 466] width 653 height 748
drag, startPoint x: 1001, startPoint y: 642, endPoint x: 1121, endPoint y: 635, distance: 120.2
click at [1127, 639] on div ".deletable-edge-delete-btn { width: 20px; height: 20px; border: 0px solid #ffff…" at bounding box center [868, 466] width 653 height 748
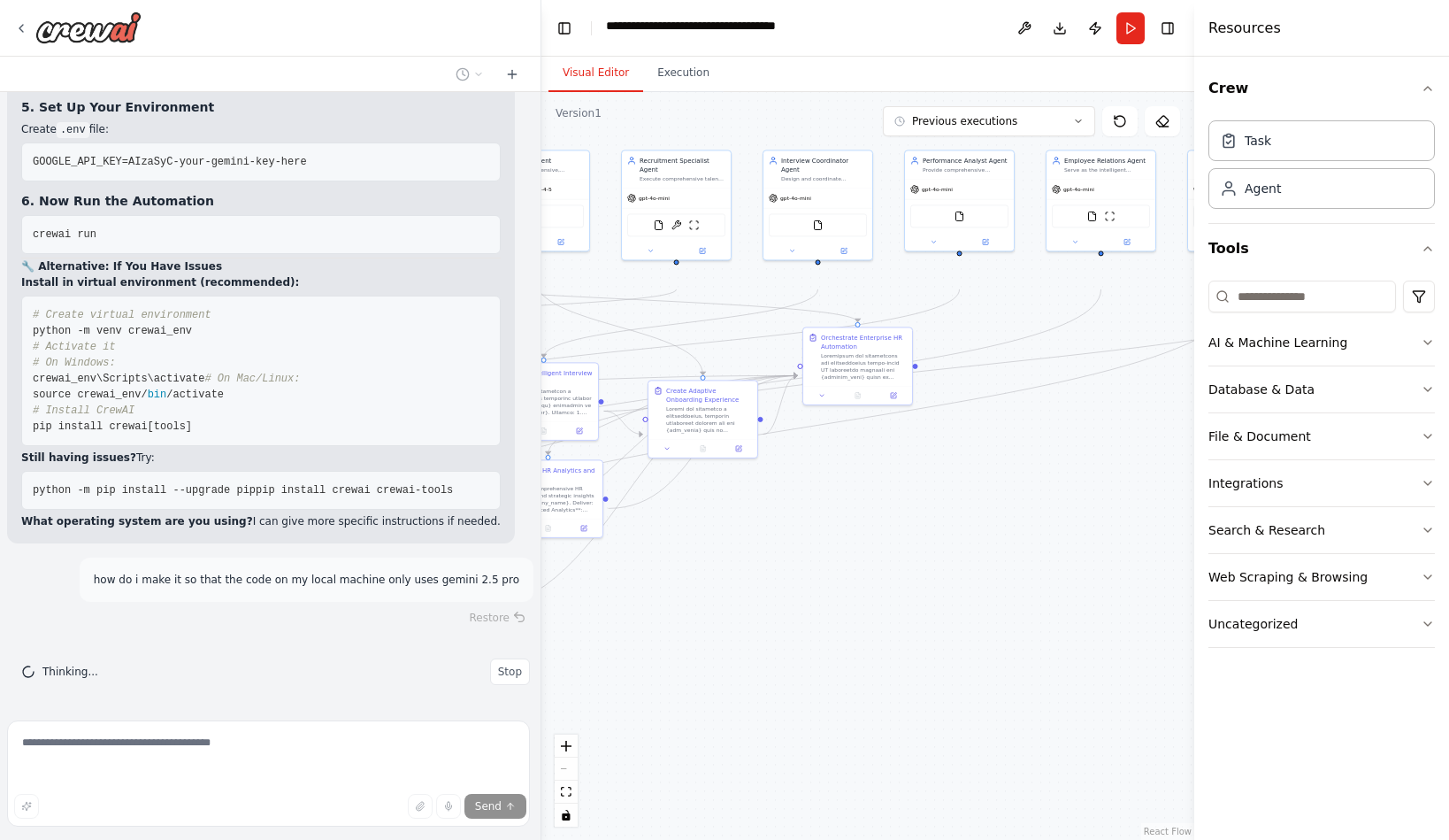
drag, startPoint x: 904, startPoint y: 650, endPoint x: 1158, endPoint y: 646, distance: 254.0
click at [1158, 646] on div ".deletable-edge-delete-btn { width: 20px; height: 20px; border: 0px solid #ffff…" at bounding box center [868, 466] width 653 height 748
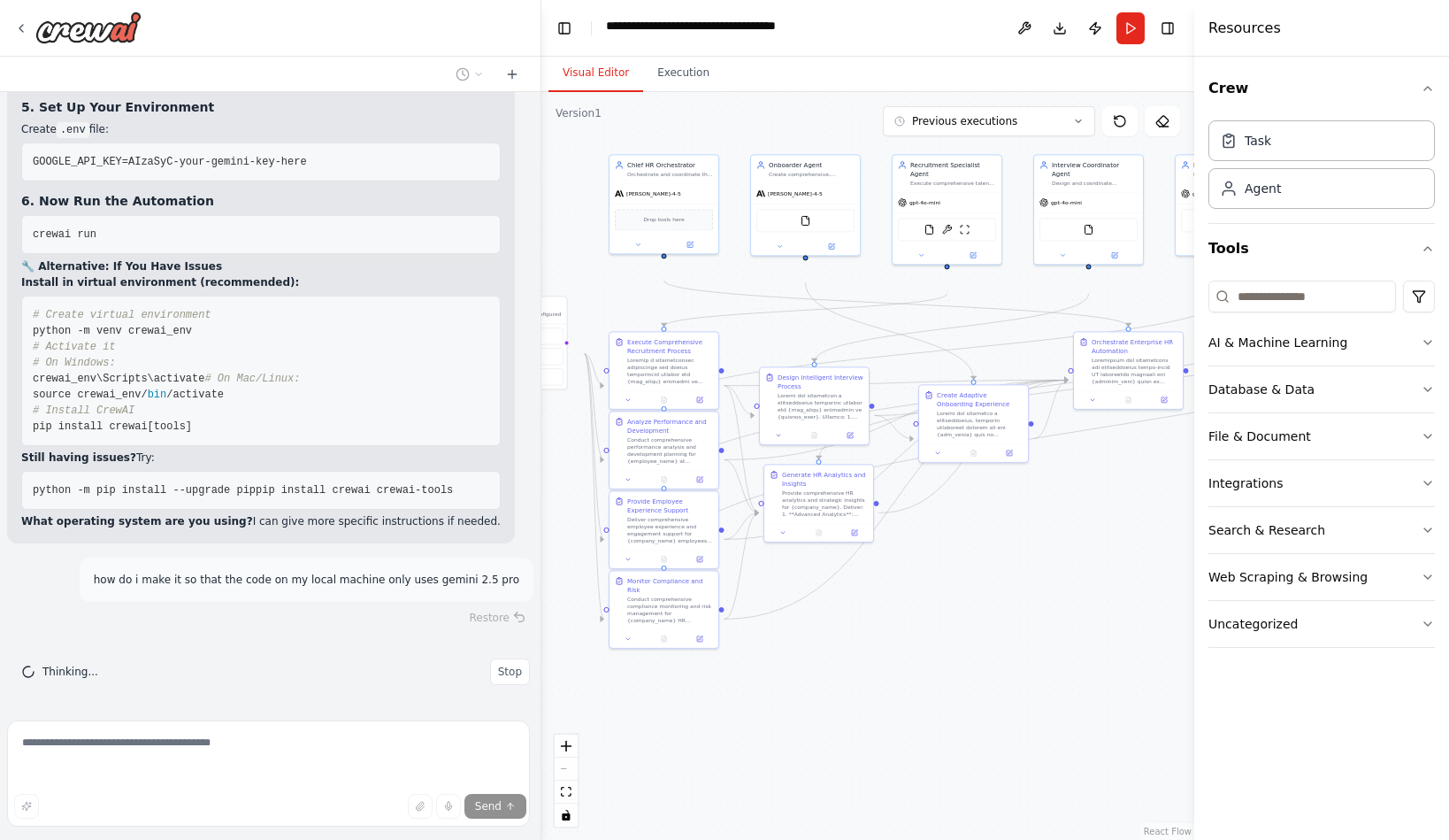
drag, startPoint x: 891, startPoint y: 649, endPoint x: 1078, endPoint y: 653, distance: 187.0
click at [1100, 649] on div ".deletable-edge-delete-btn { width: 20px; height: 20px; border: 0px solid #ffff…" at bounding box center [868, 466] width 653 height 748
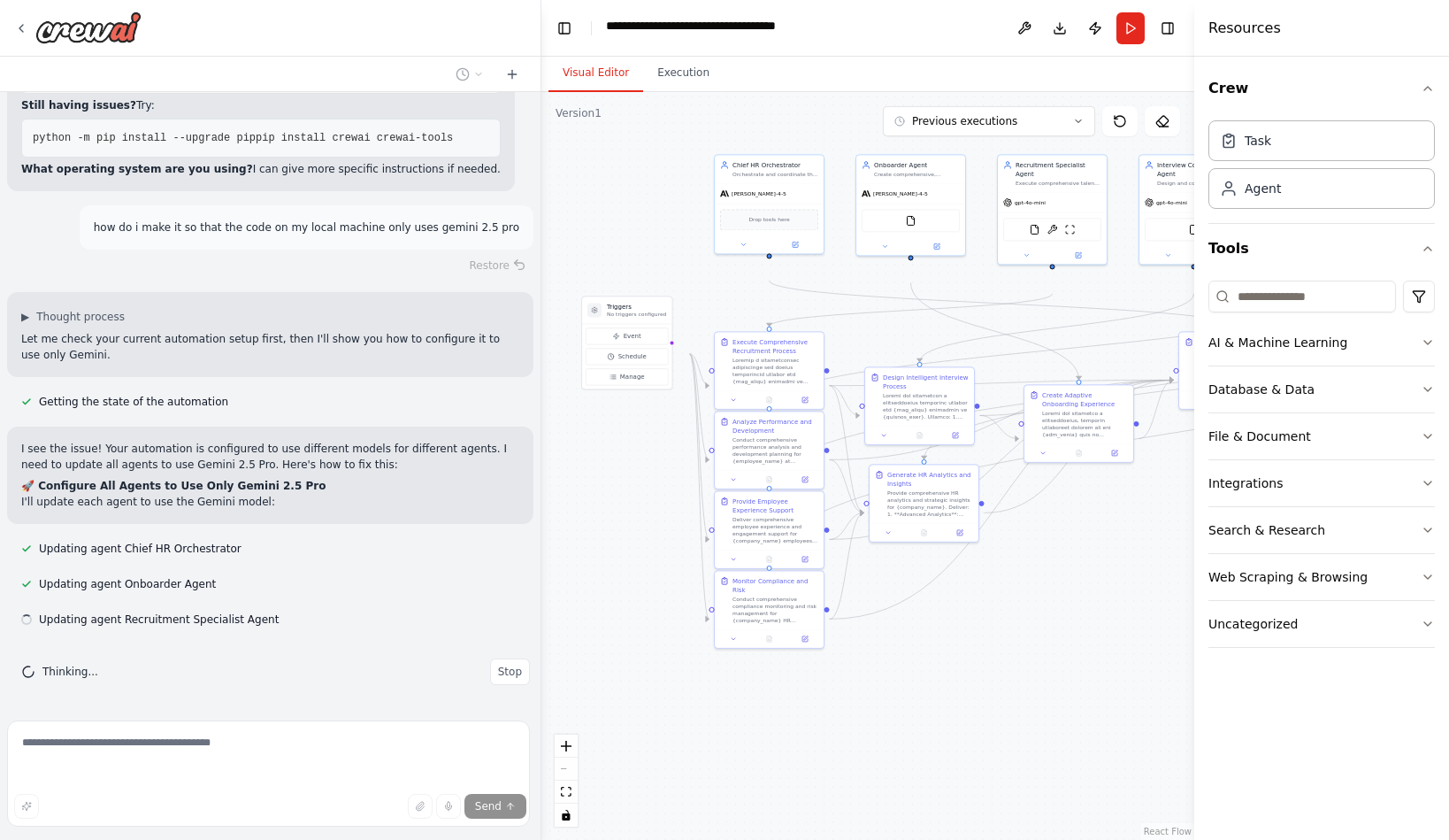
scroll to position [29733, 0]
click at [498, 665] on span "Stop" at bounding box center [510, 671] width 24 height 14
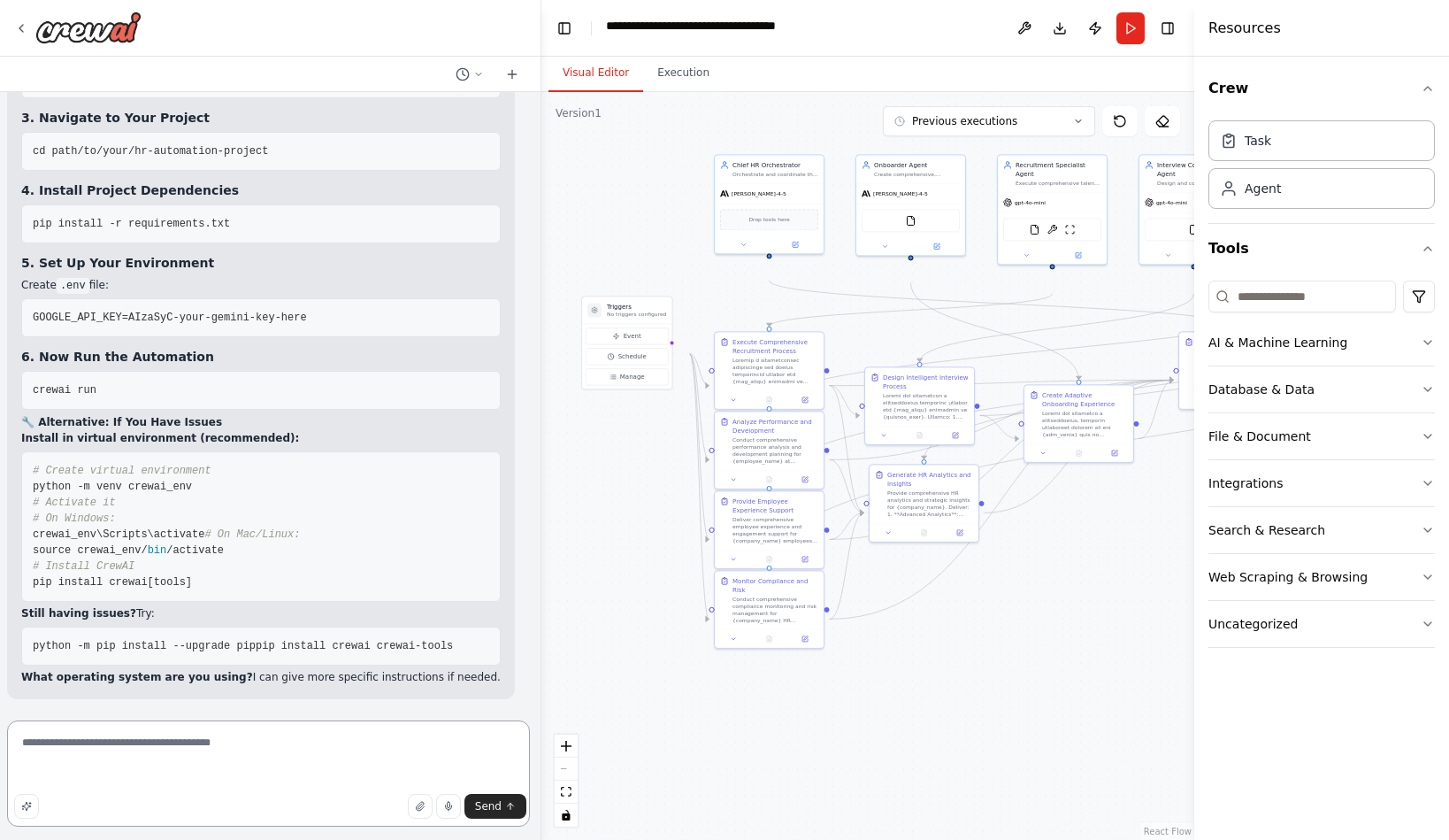
drag, startPoint x: 507, startPoint y: 748, endPoint x: -39, endPoint y: 748, distance: 546.0
click at [7, 748] on textarea "**********" at bounding box center [268, 774] width 523 height 106
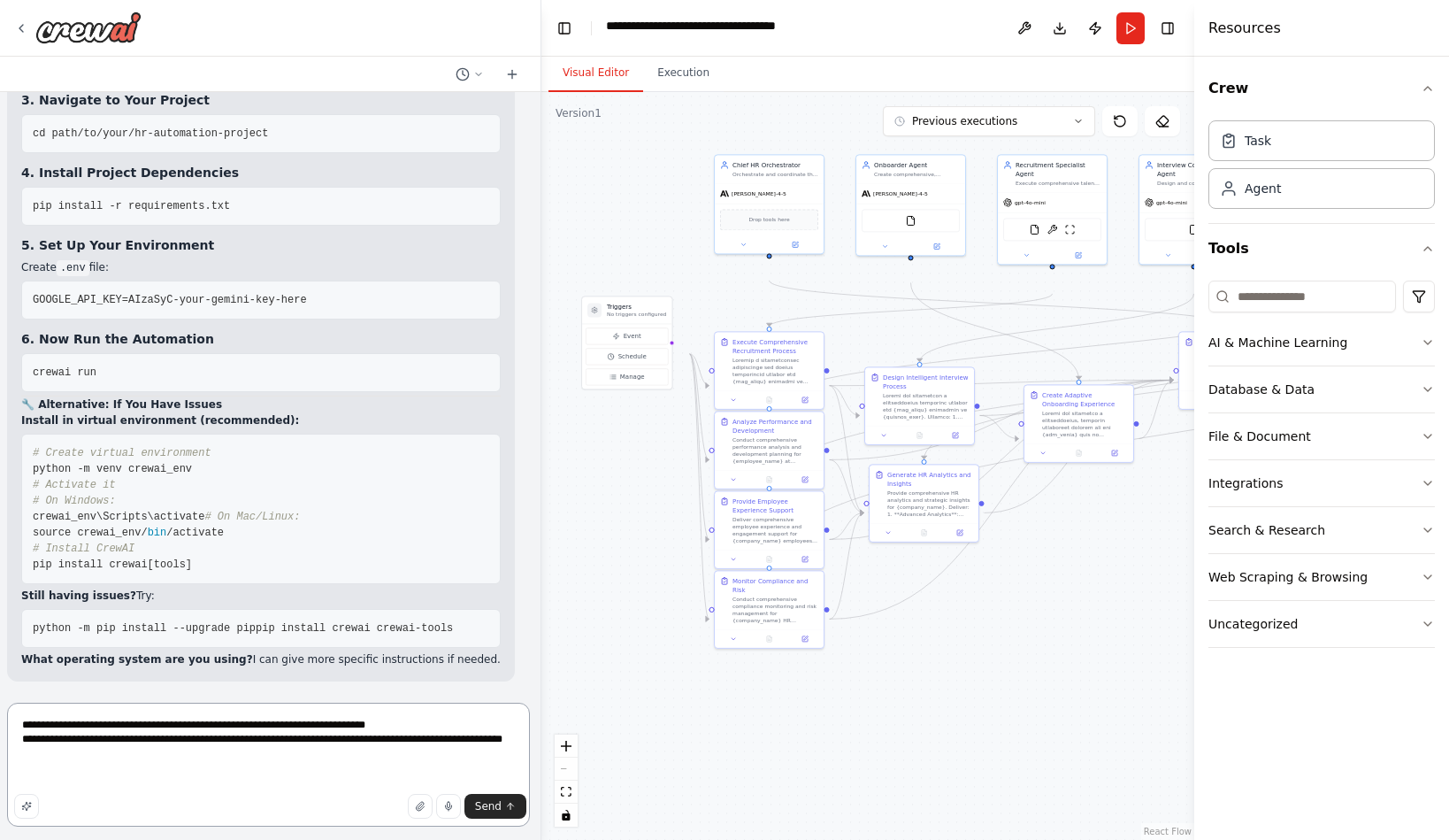
type textarea "**********"
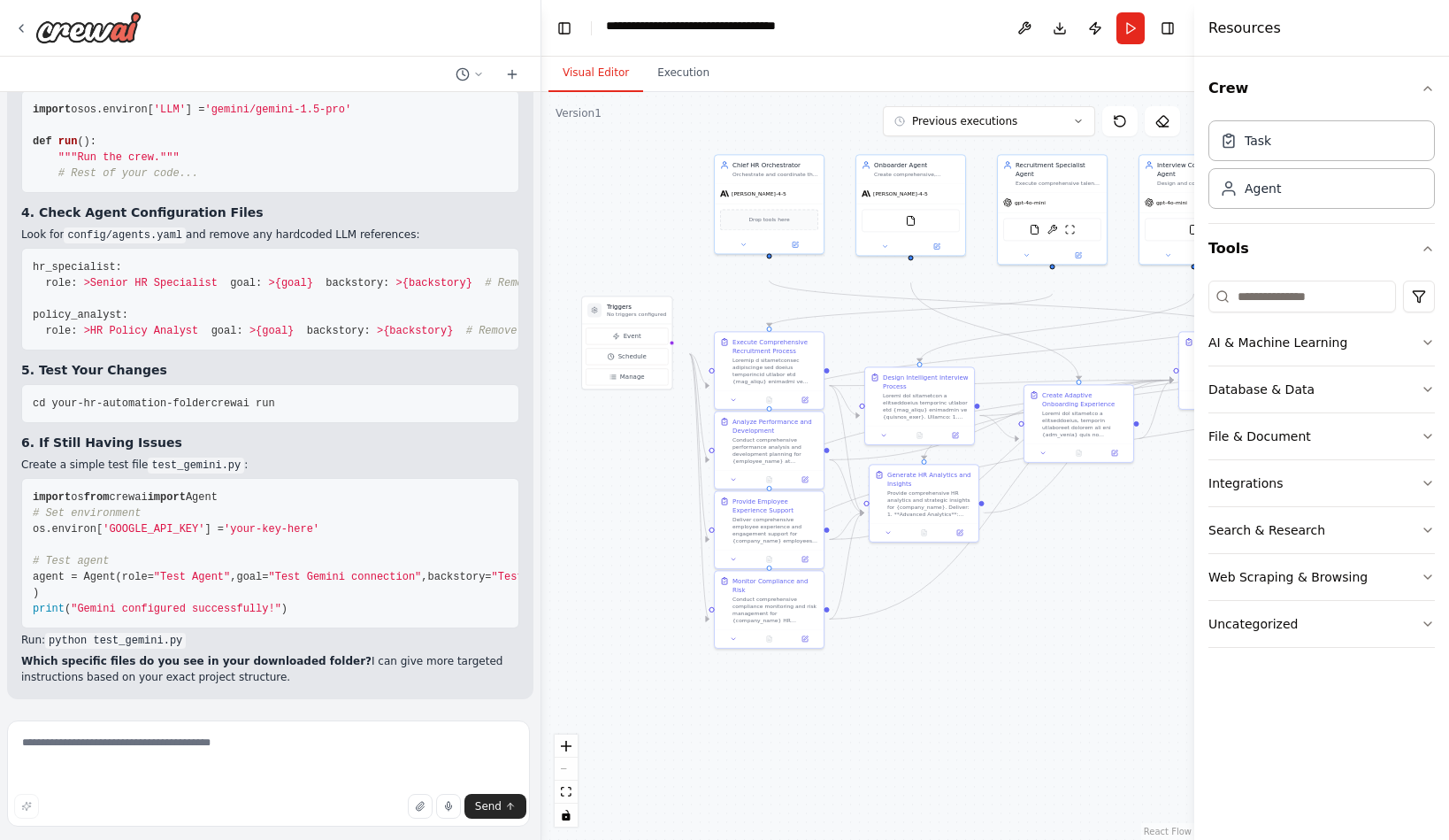
scroll to position [30511, 0]
click at [745, 246] on icon at bounding box center [742, 241] width 7 height 7
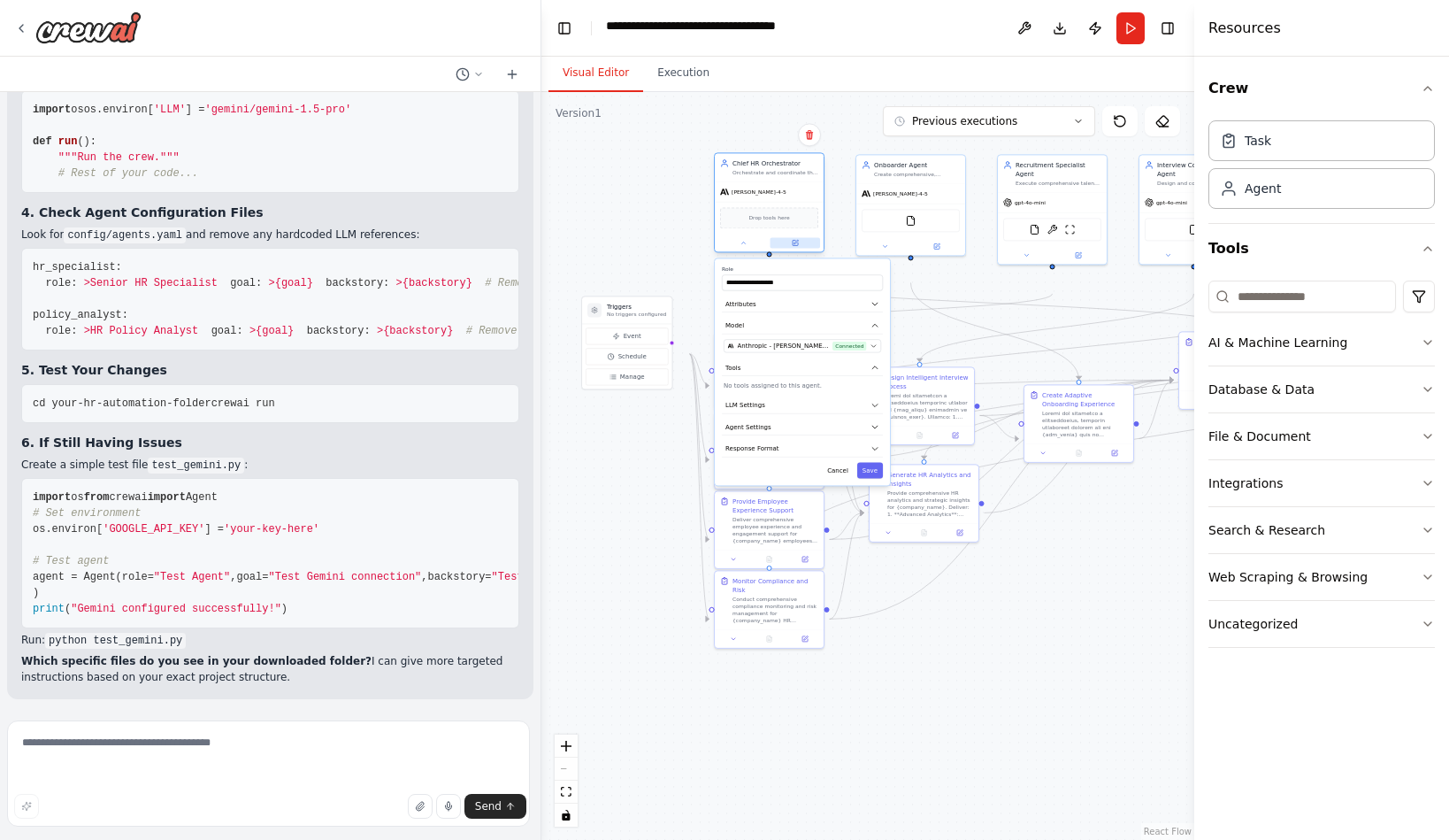
click at [796, 245] on icon at bounding box center [796, 242] width 6 height 6
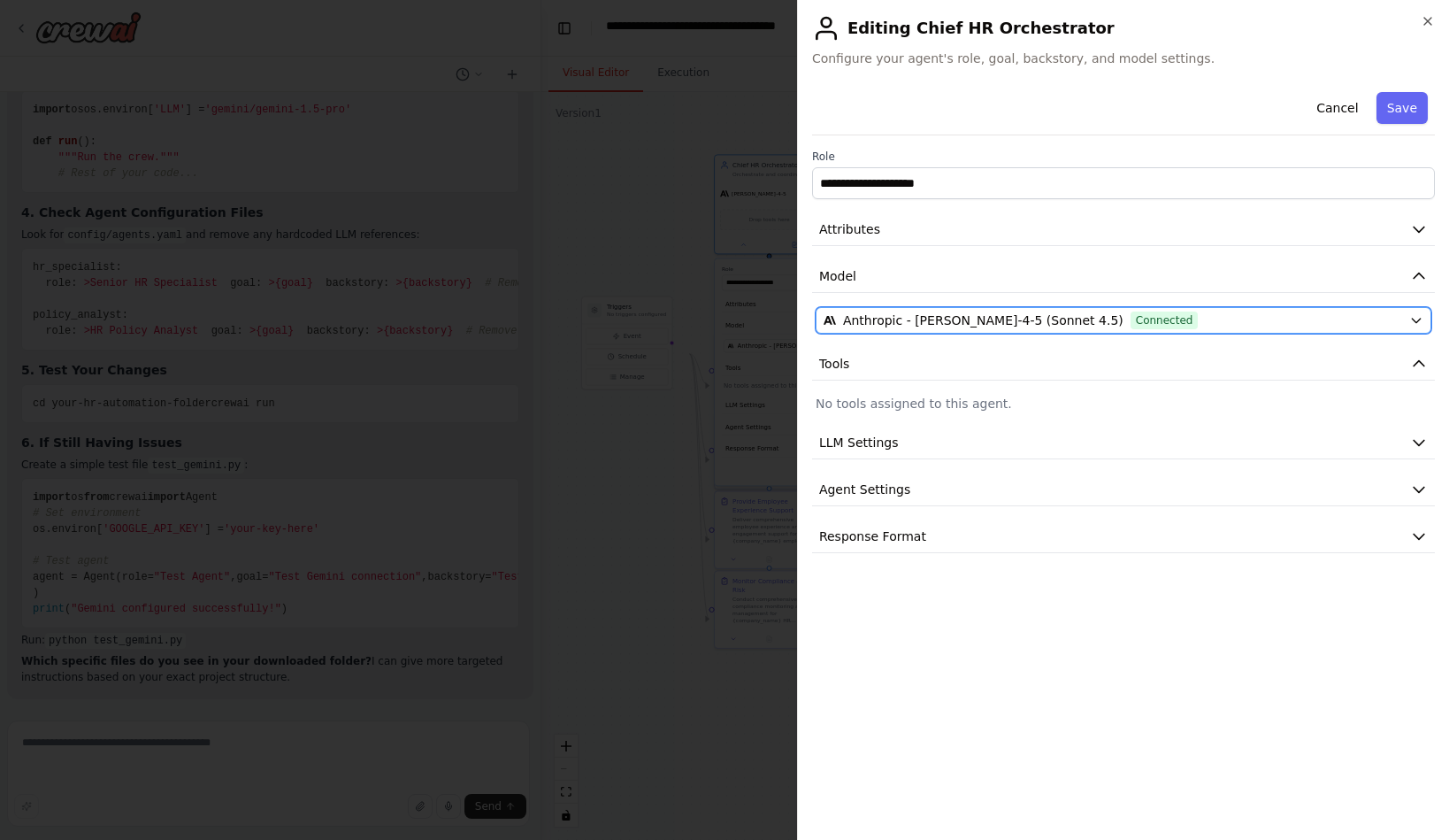
click at [940, 330] on span "Anthropic - [PERSON_NAME]-4-5 (Sonnet 4.5)" at bounding box center [983, 320] width 280 height 18
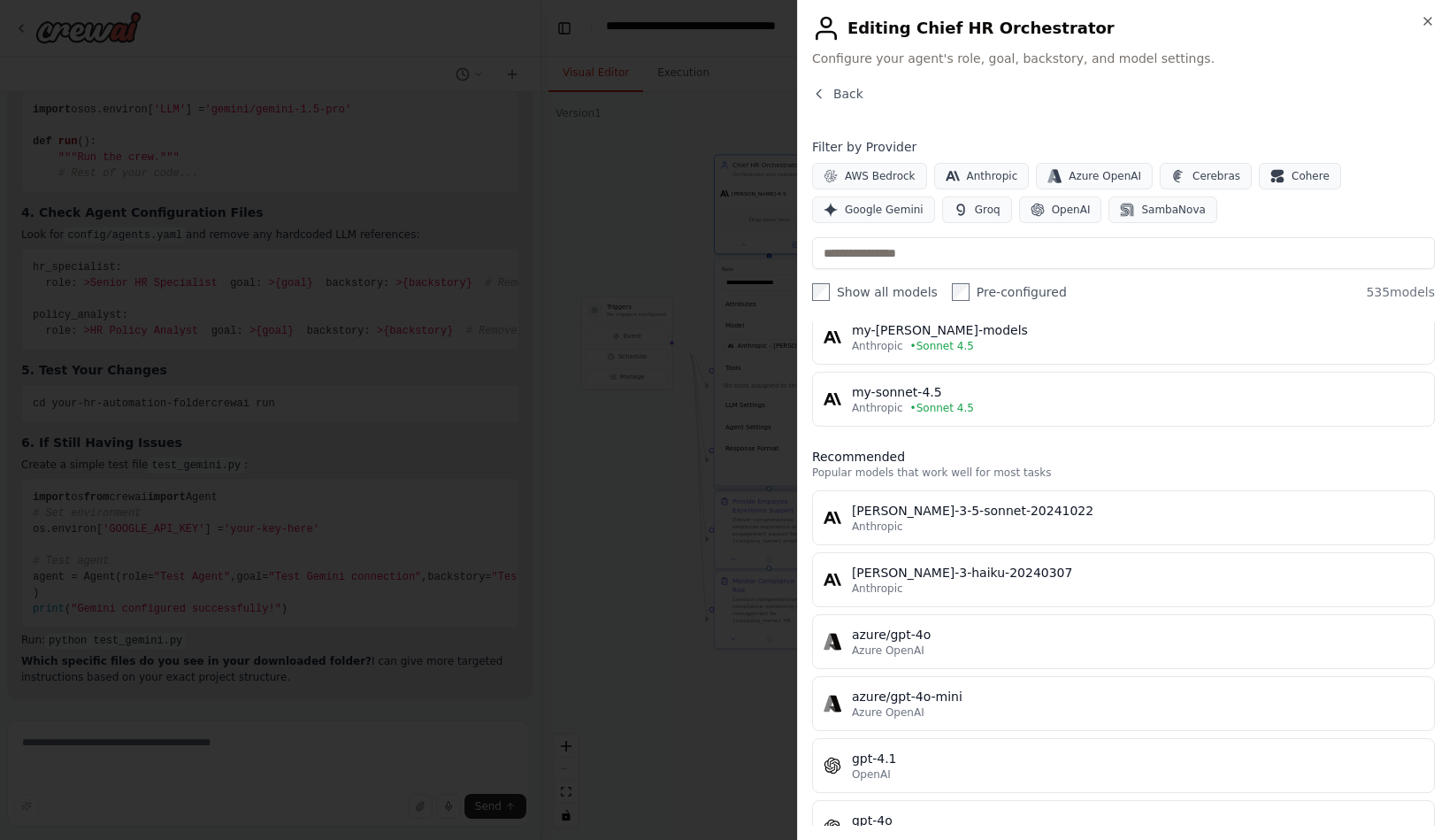
scroll to position [0, 0]
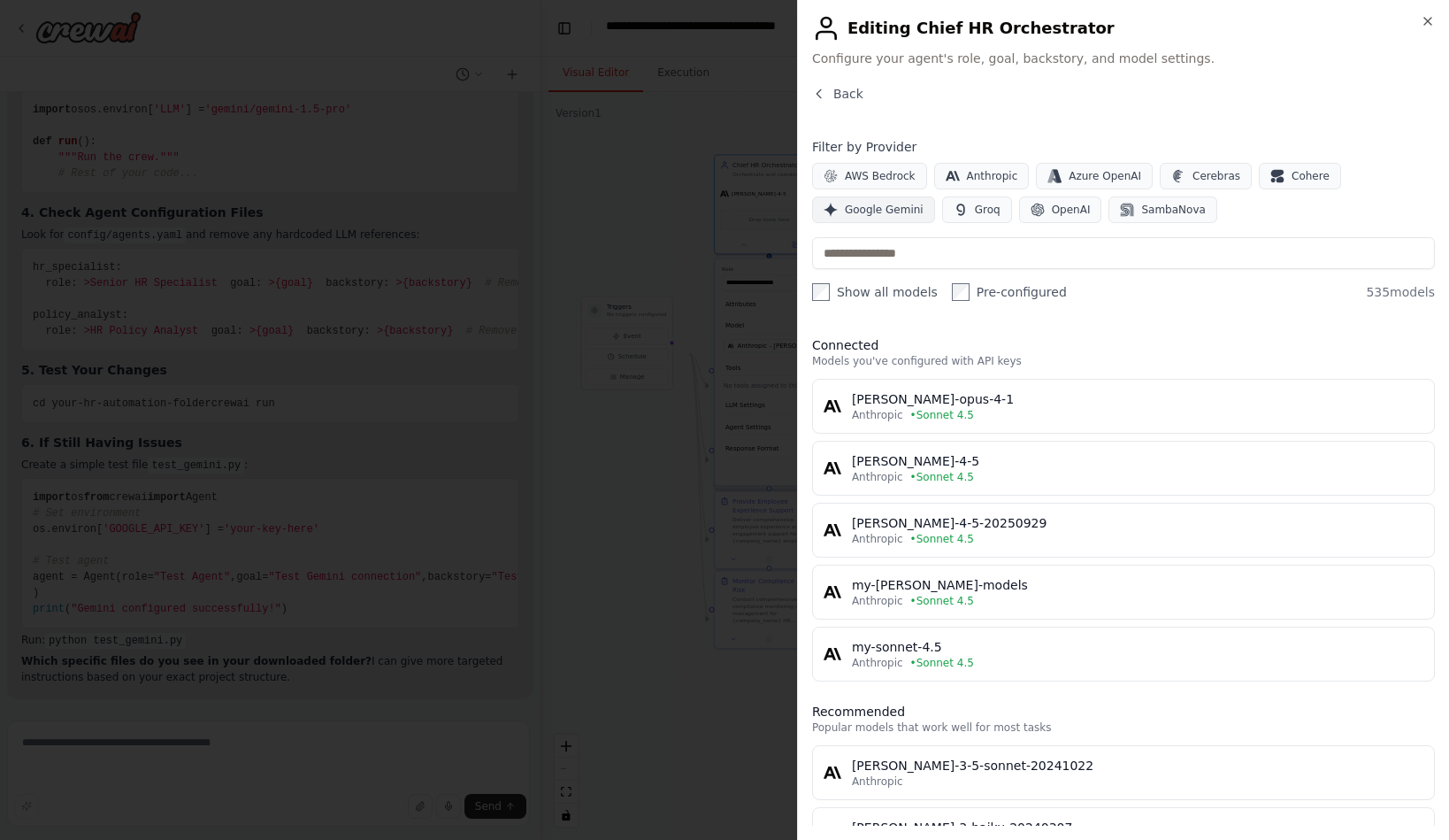
click at [879, 217] on span "Google Gemini" at bounding box center [884, 209] width 79 height 14
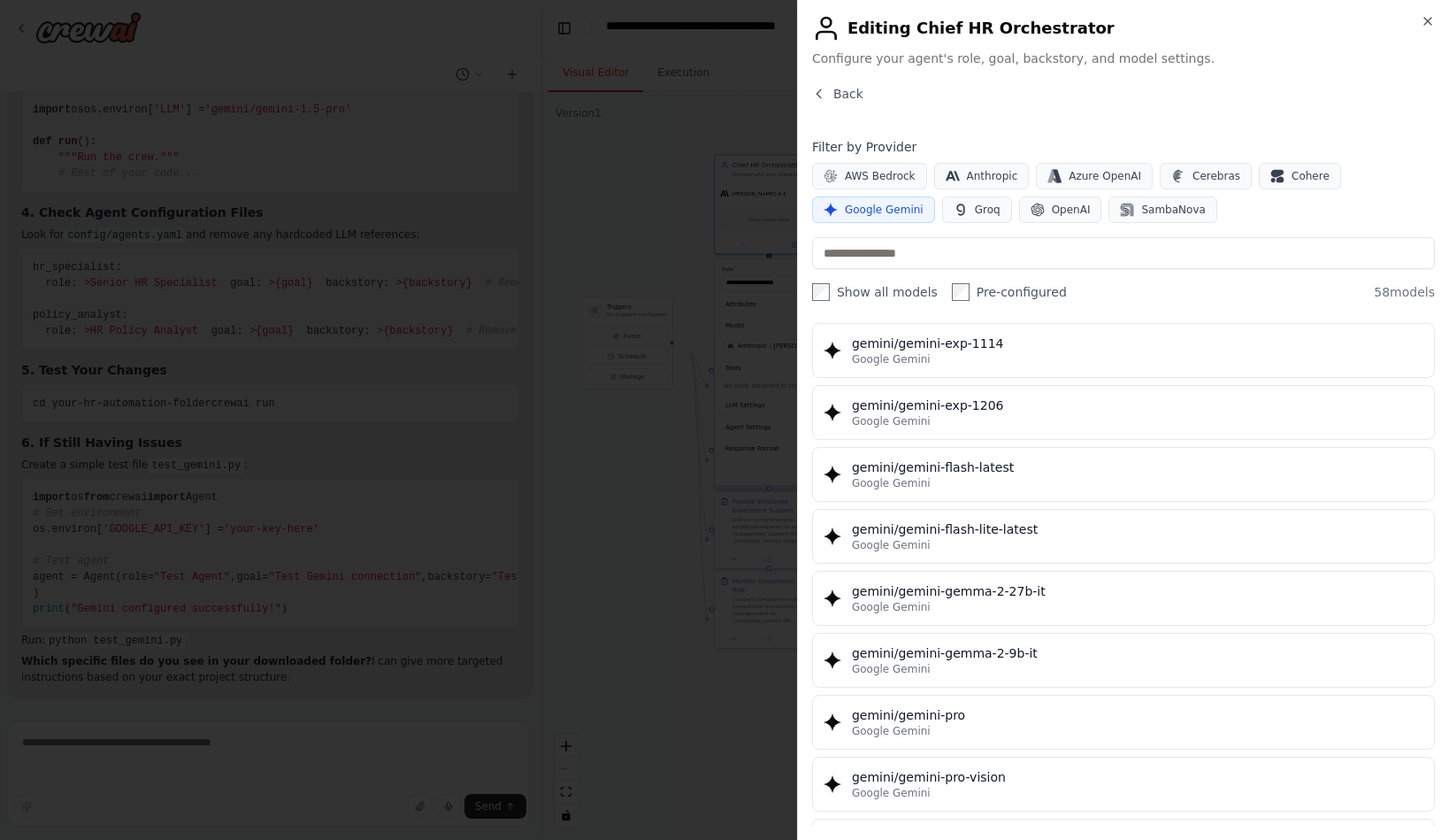
scroll to position [2294, 0]
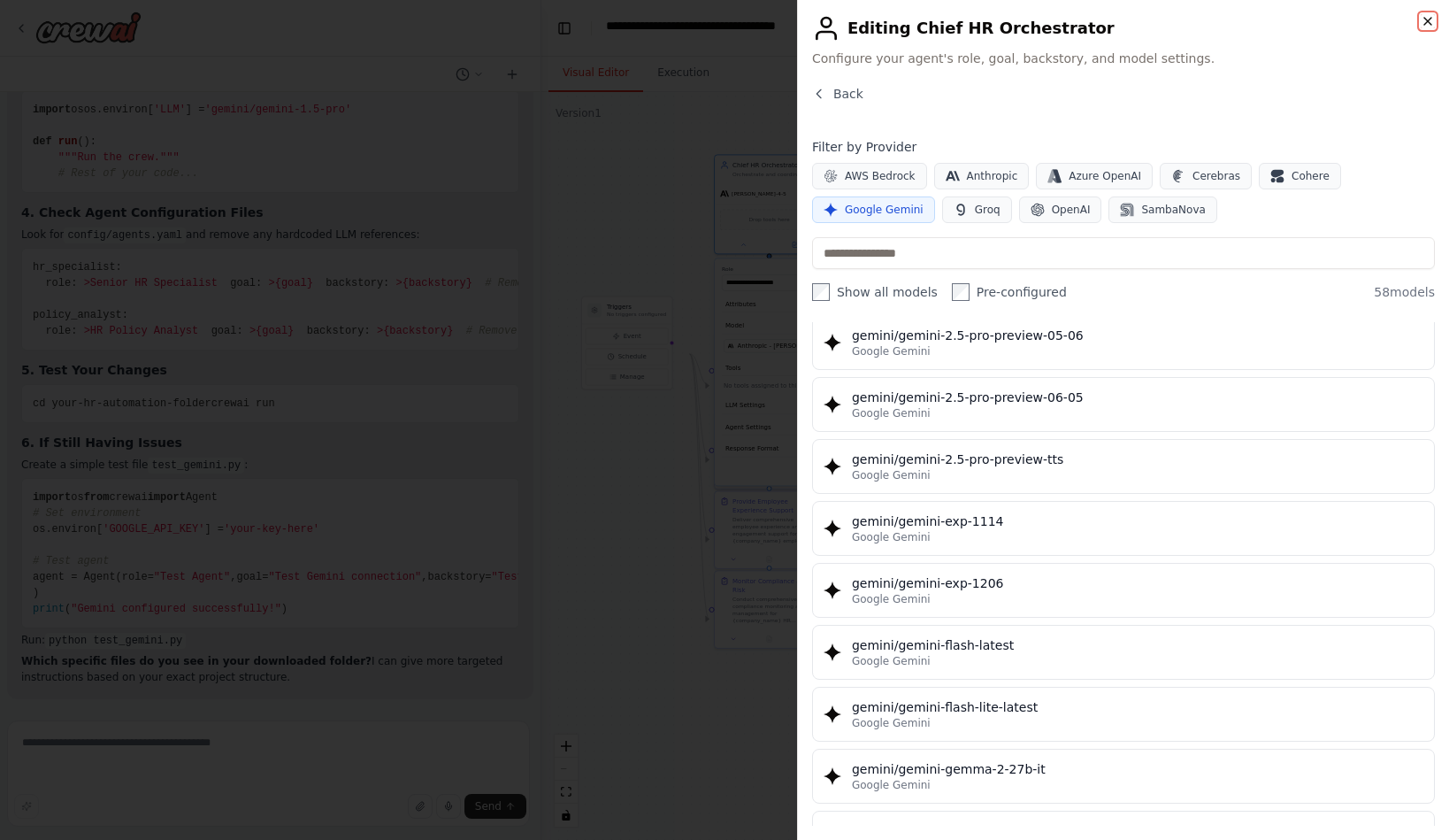
click at [1422, 28] on icon "button" at bounding box center [1428, 21] width 14 height 14
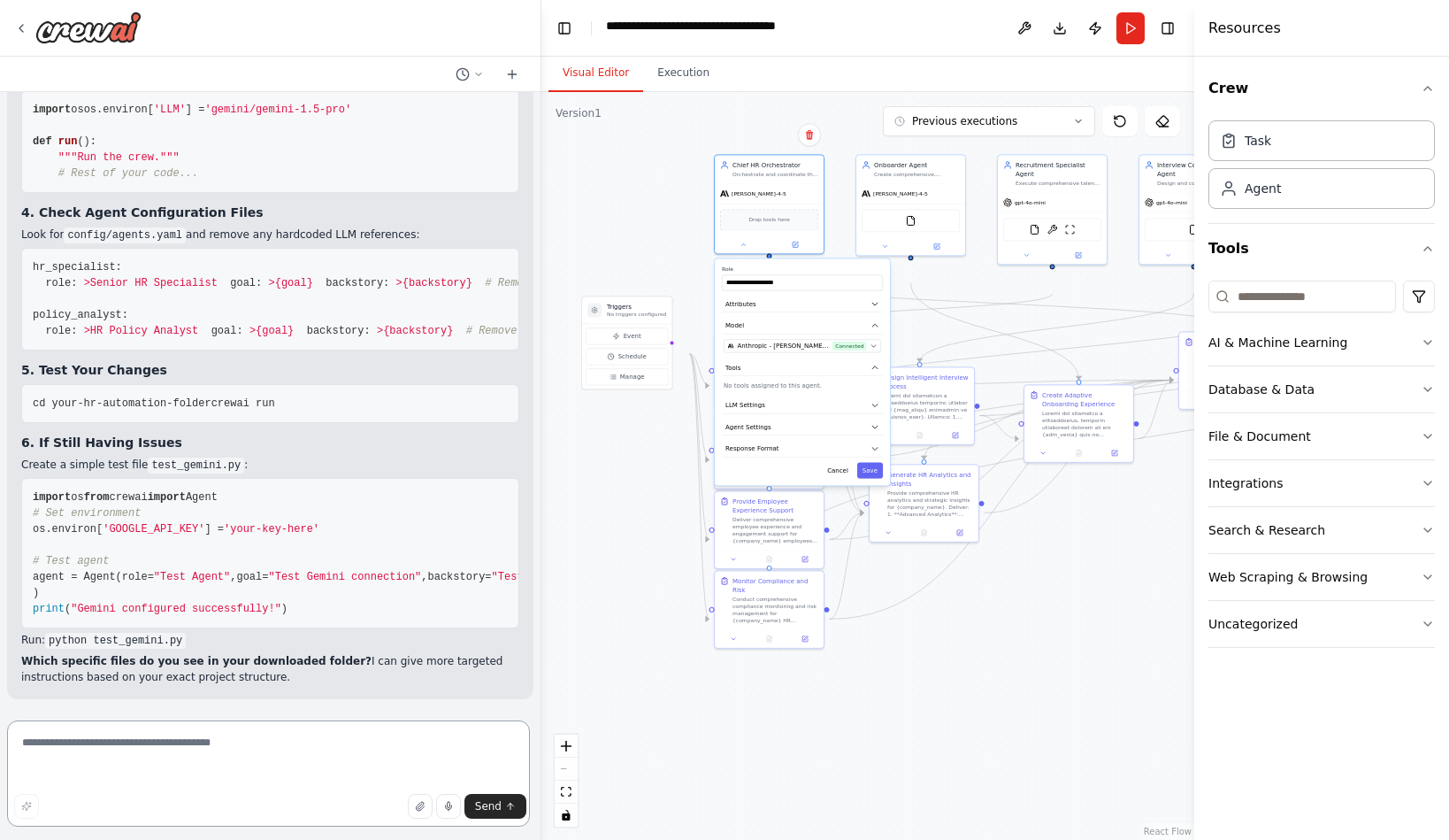
click at [233, 746] on textarea at bounding box center [268, 774] width 523 height 106
type textarea "**********"
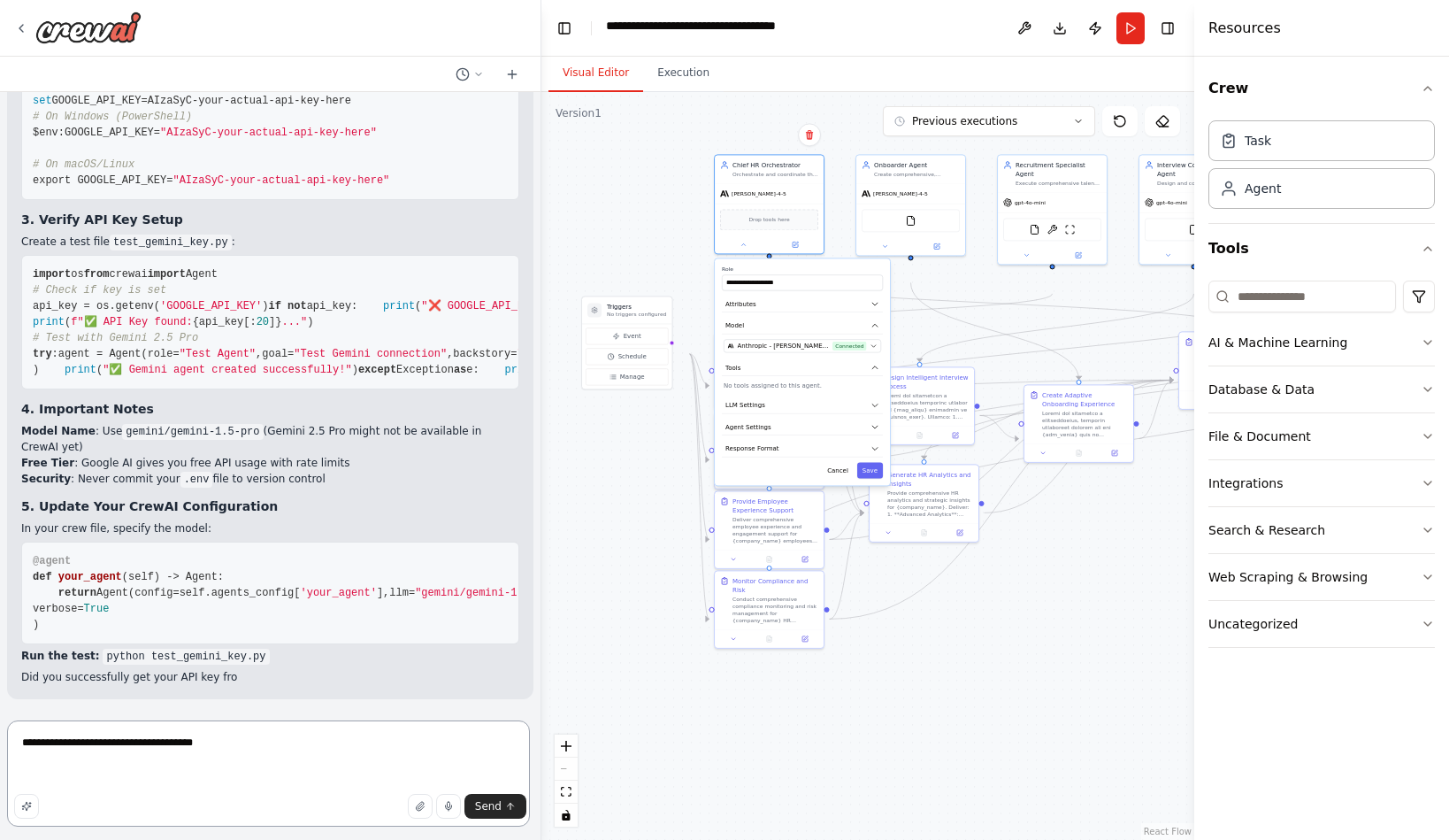
scroll to position [32751, 0]
click at [482, 779] on textarea "**********" at bounding box center [268, 774] width 523 height 106
type textarea "**********"
click at [492, 799] on span "Send" at bounding box center [489, 806] width 27 height 14
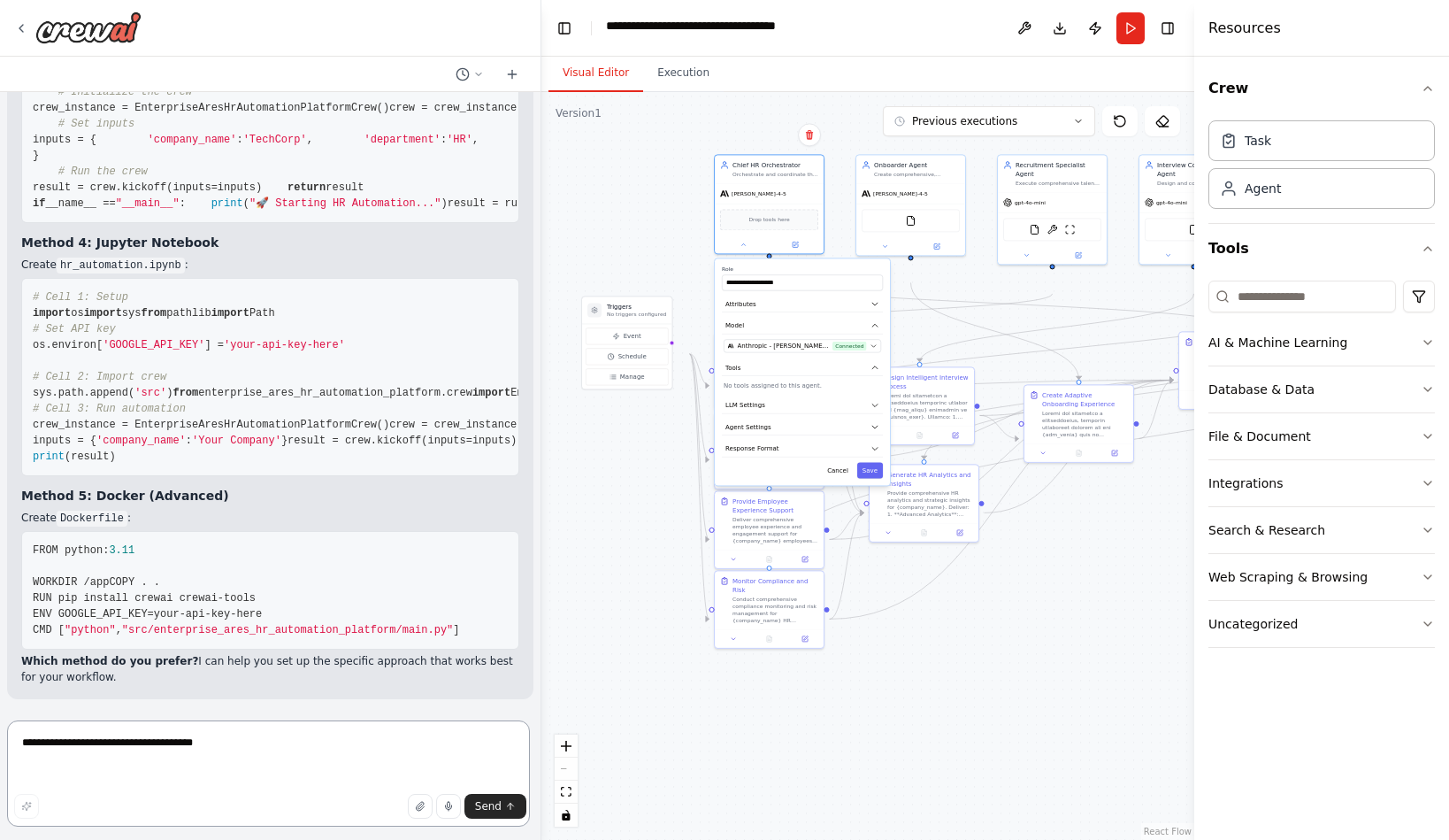
scroll to position [33830, 0]
type textarea "**********"
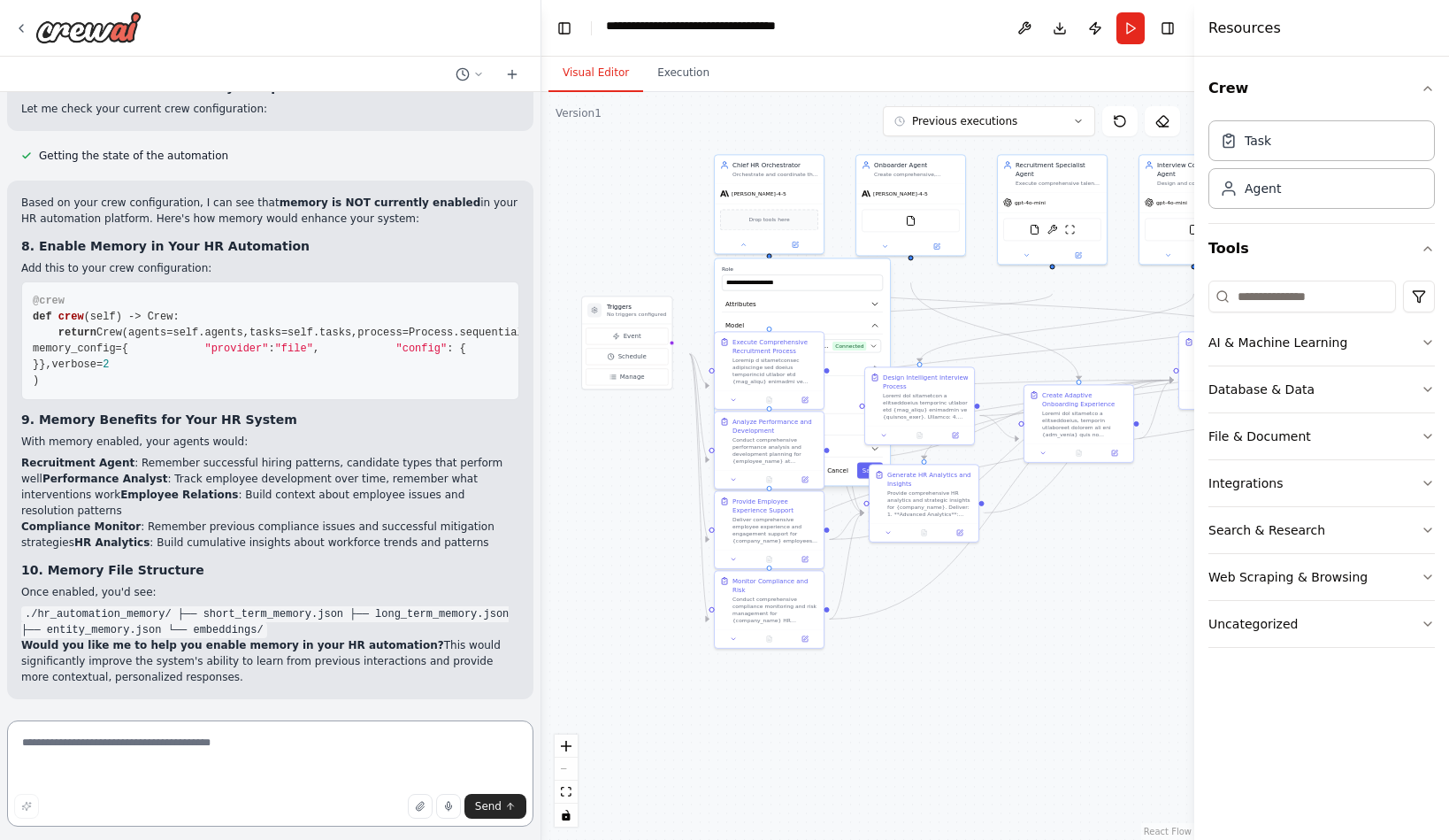
scroll to position [33194, 0]
drag, startPoint x: 400, startPoint y: 570, endPoint x: 39, endPoint y: 573, distance: 361.0
copy span "python src/enterprise_ares_hr_automation_platform/main.py"
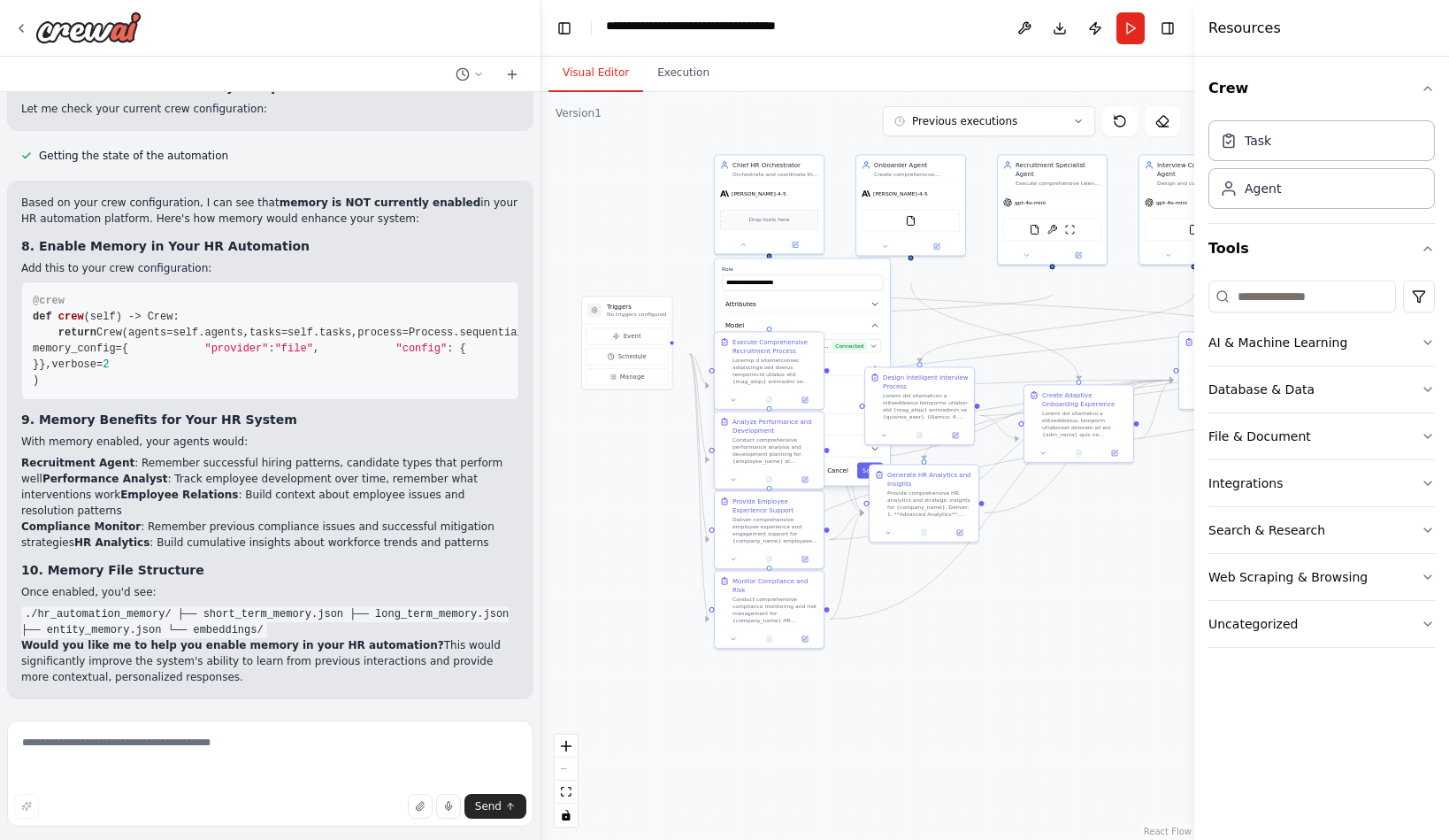
scroll to position [38458, 0]
